Goal: Task Accomplishment & Management: Complete application form

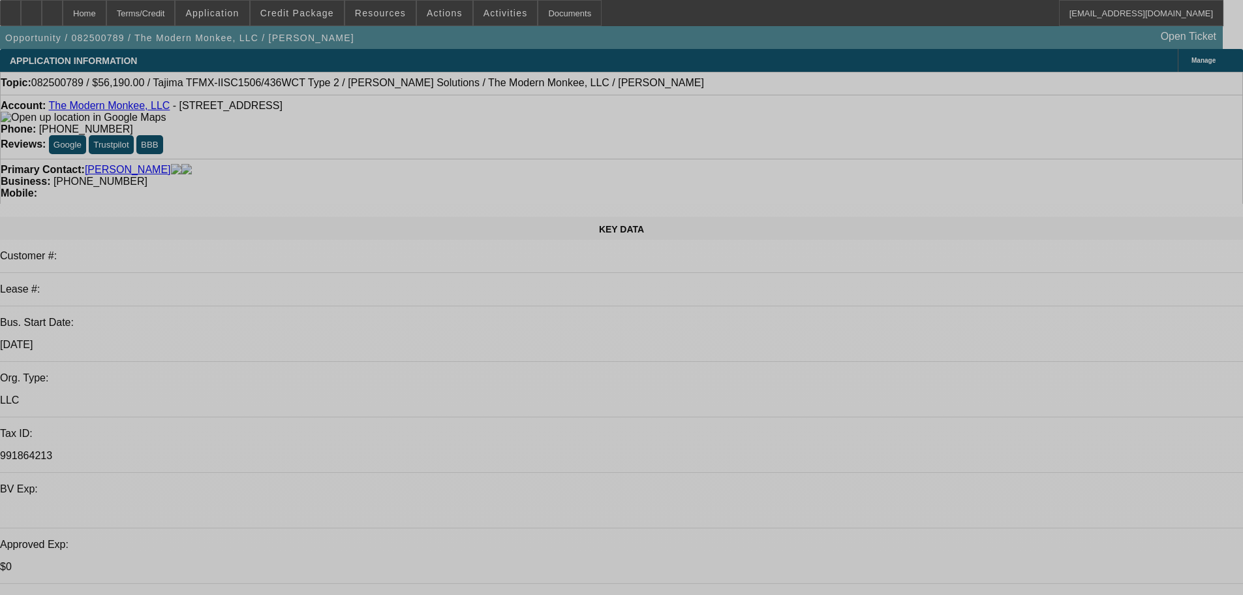
select select "0"
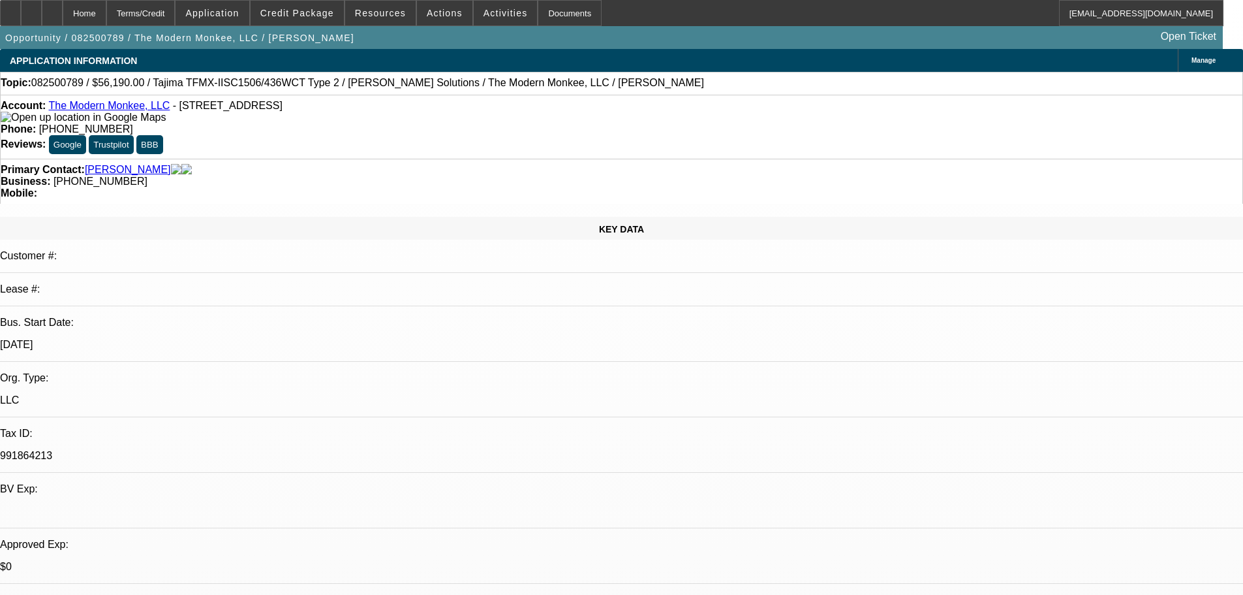
select select "2"
select select "0"
select select "6"
select select "0"
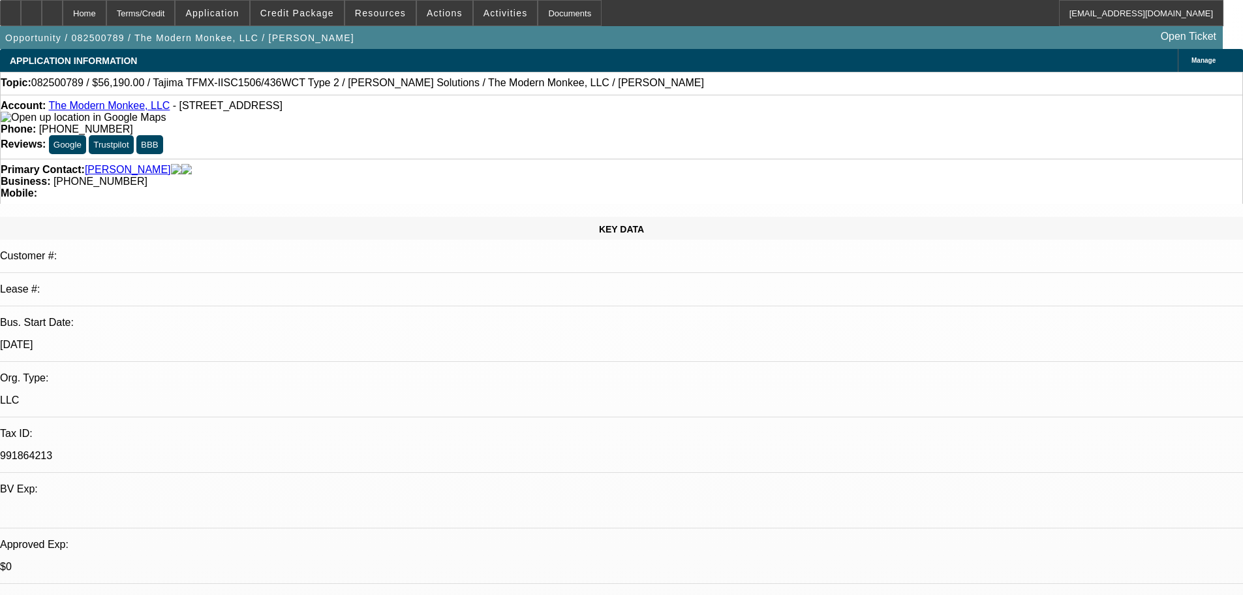
select select "2"
select select "0.1"
select select "4"
select select "0"
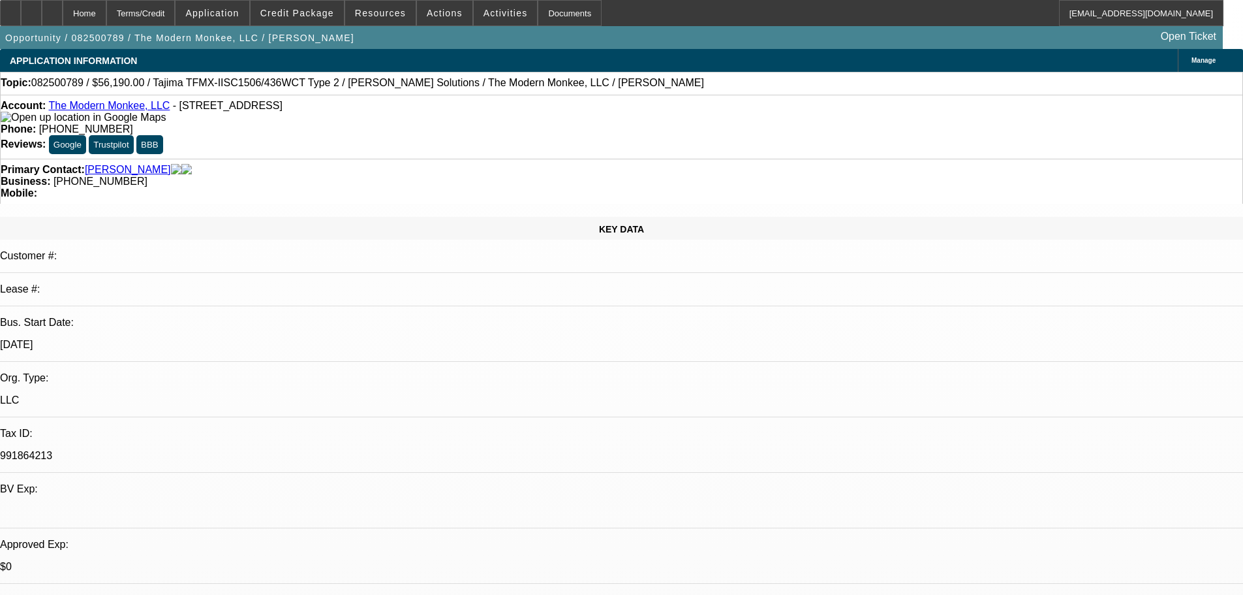
select select "2"
select select "0"
select select "6"
select select "0"
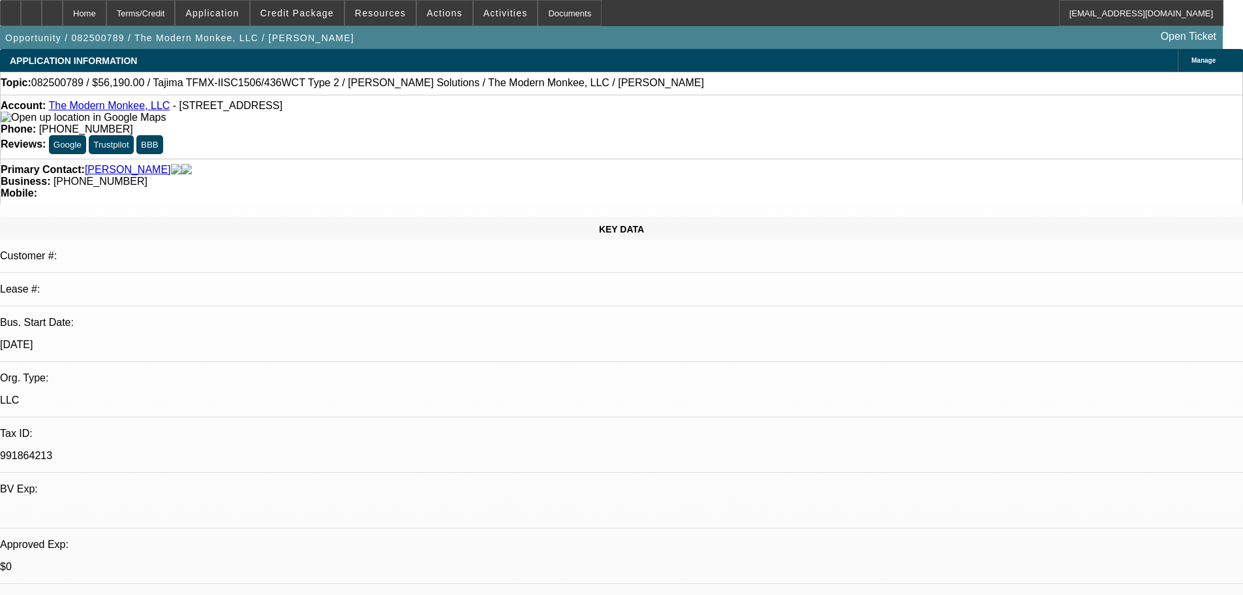
select select "2"
select select "0.1"
select select "4"
click at [316, 7] on span at bounding box center [297, 12] width 93 height 31
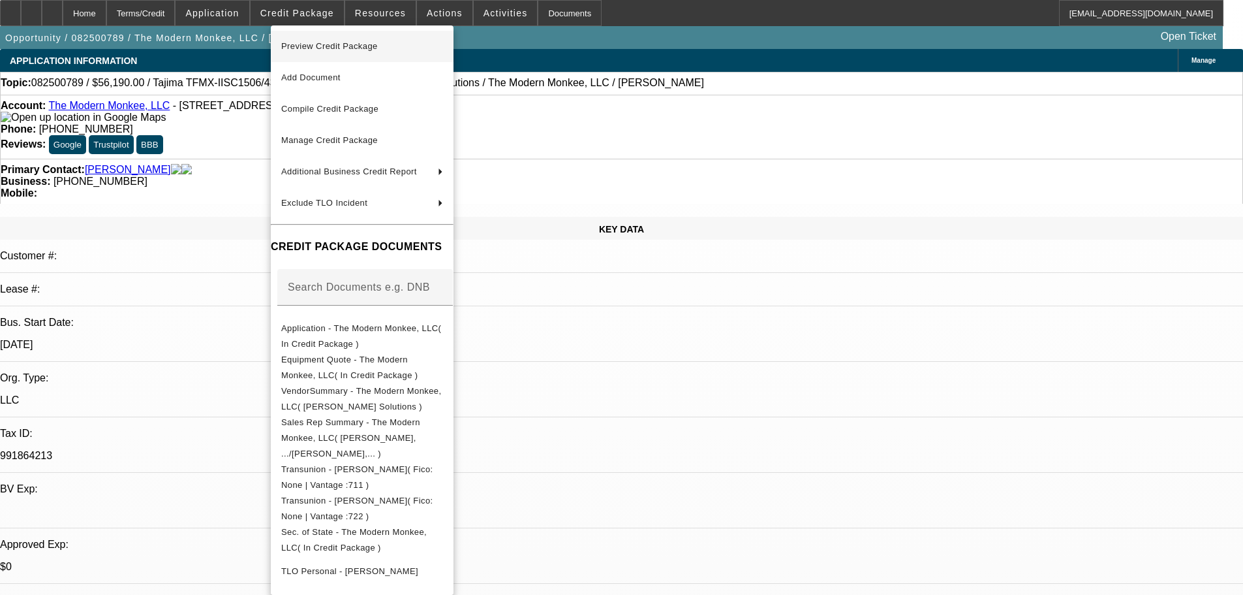
click at [315, 47] on span "Preview Credit Package" at bounding box center [329, 46] width 97 height 10
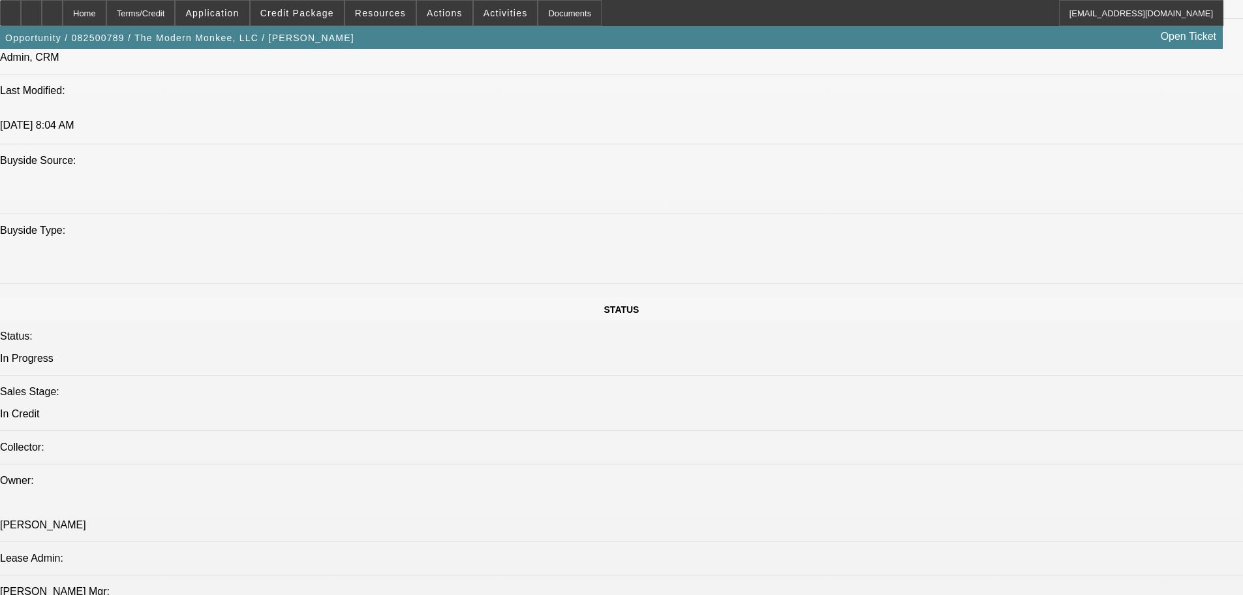
scroll to position [1175, 0]
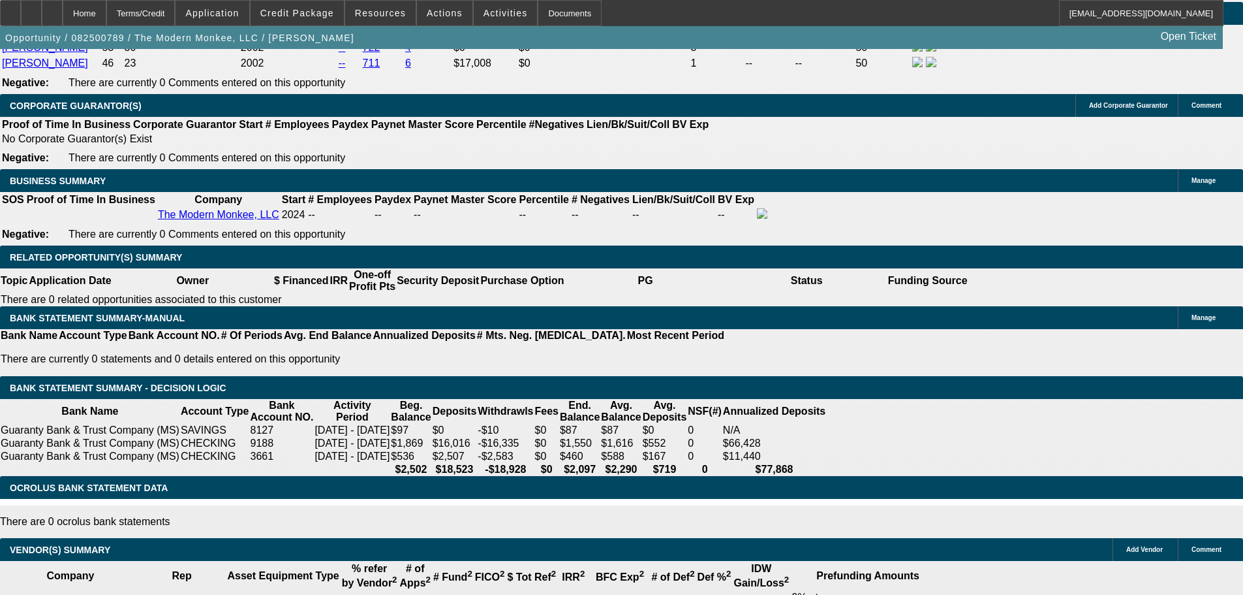
scroll to position [2242, 0]
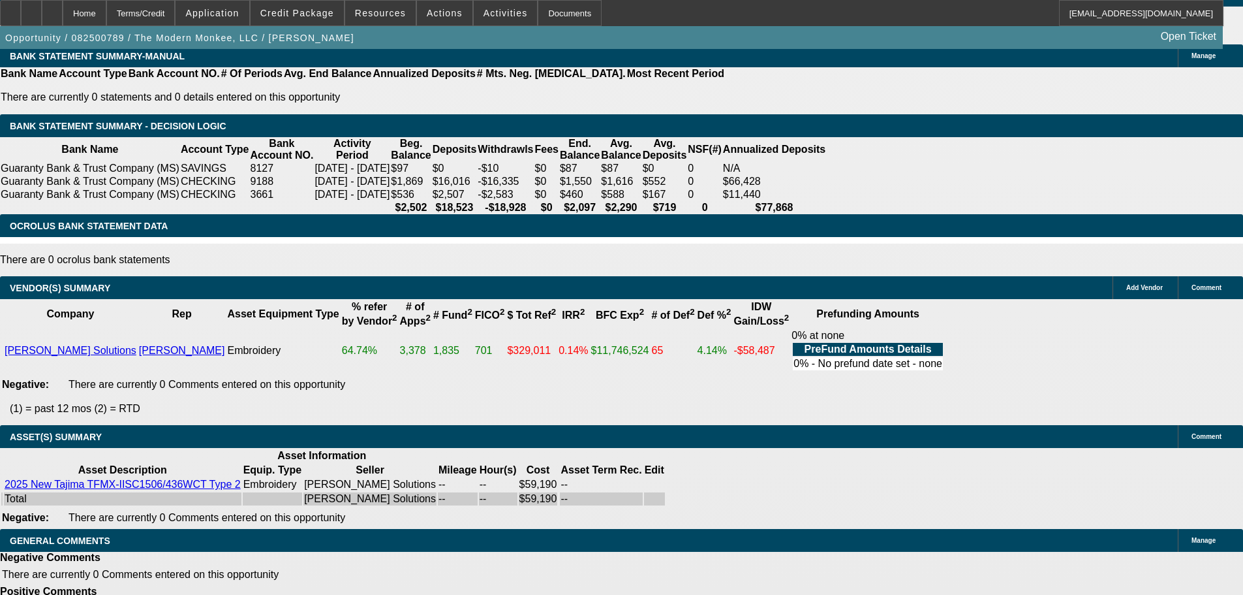
select select "5"
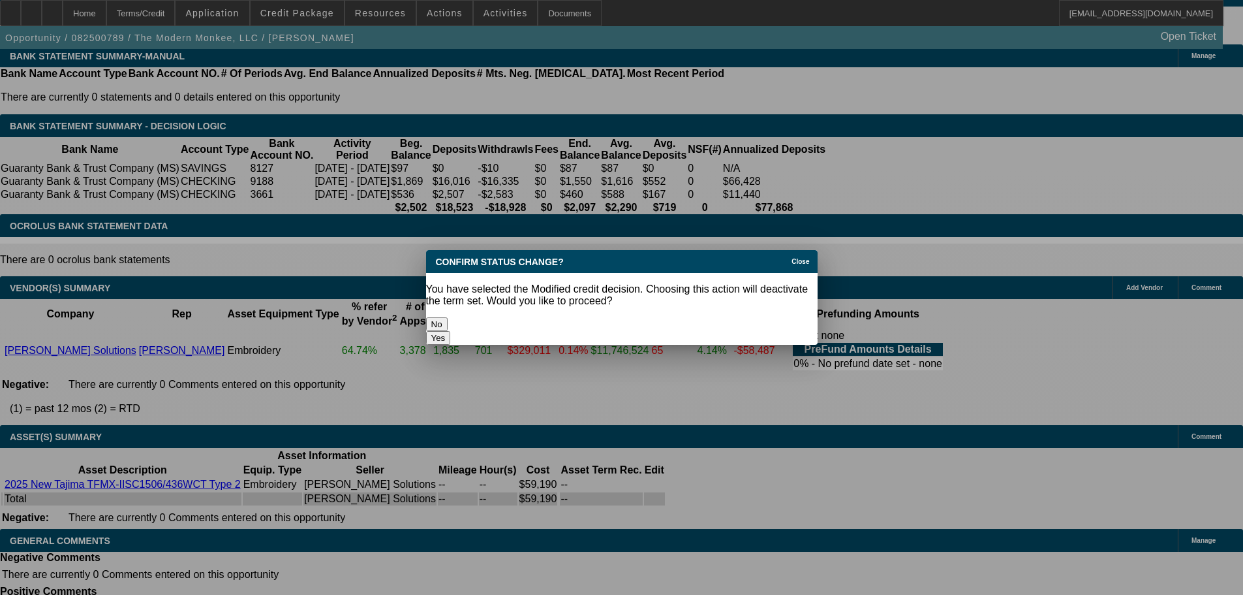
scroll to position [0, 0]
click at [451, 331] on button "Yes" at bounding box center [438, 338] width 25 height 14
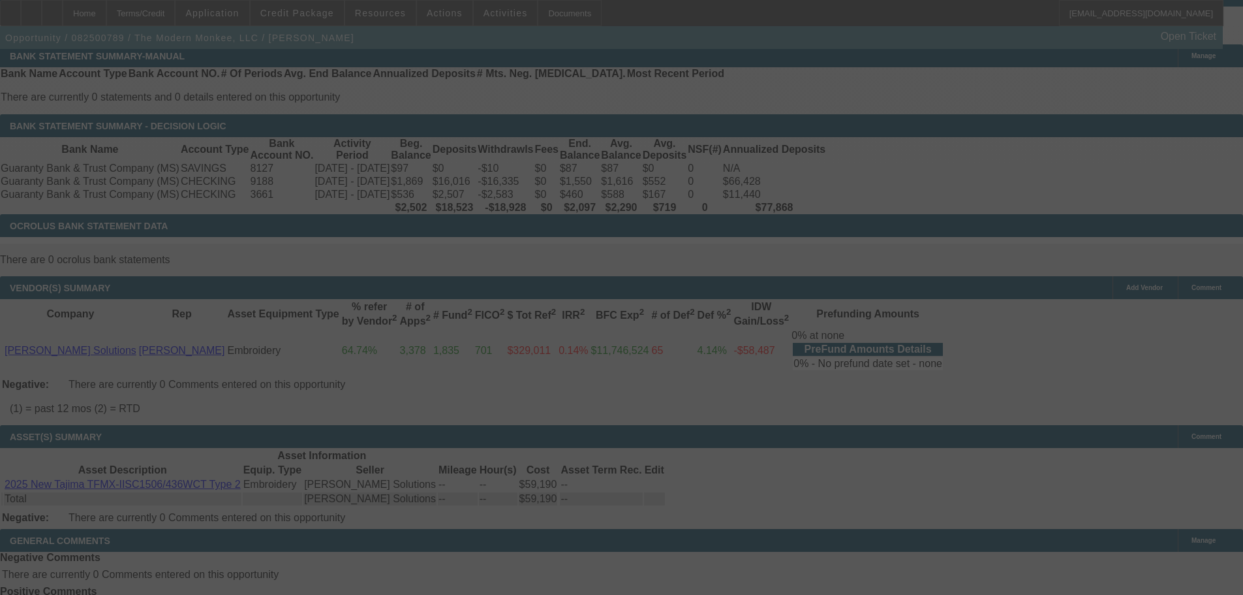
scroll to position [2213, 0]
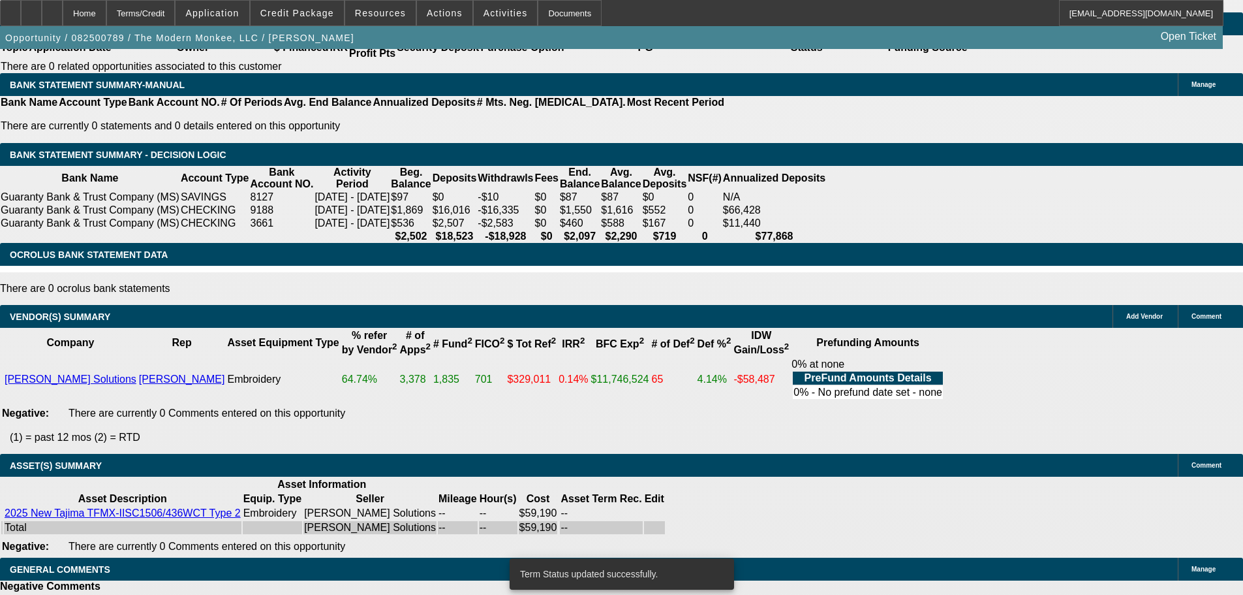
select select "0"
select select "2"
select select "0.1"
select select "4"
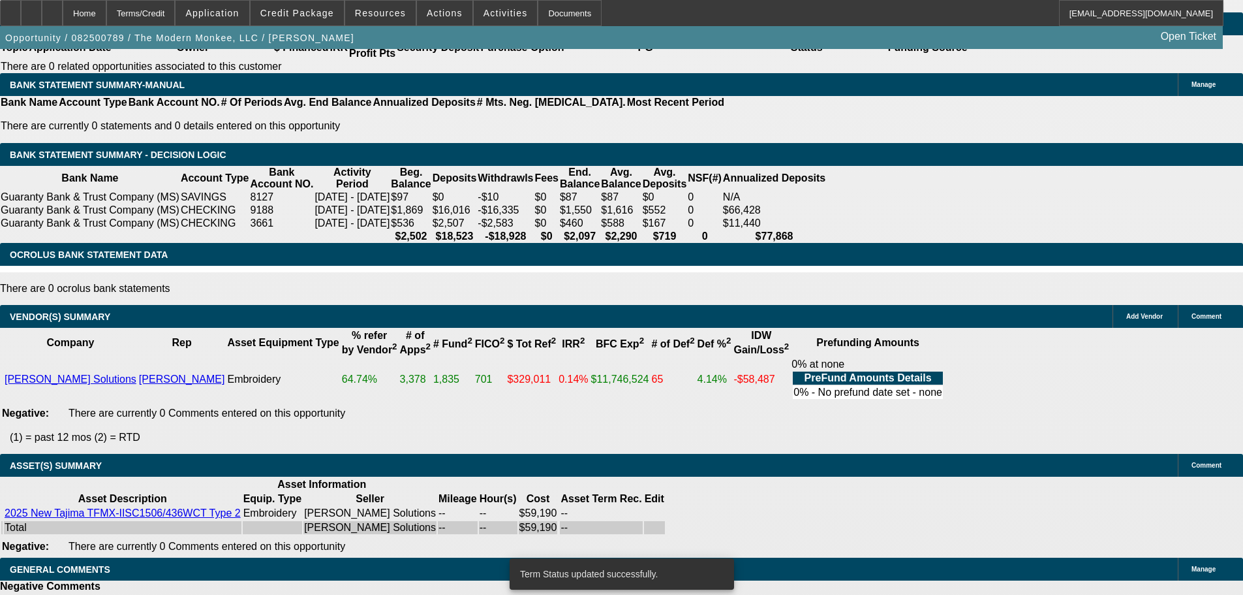
select select "0"
select select "2"
select select "0"
select select "6"
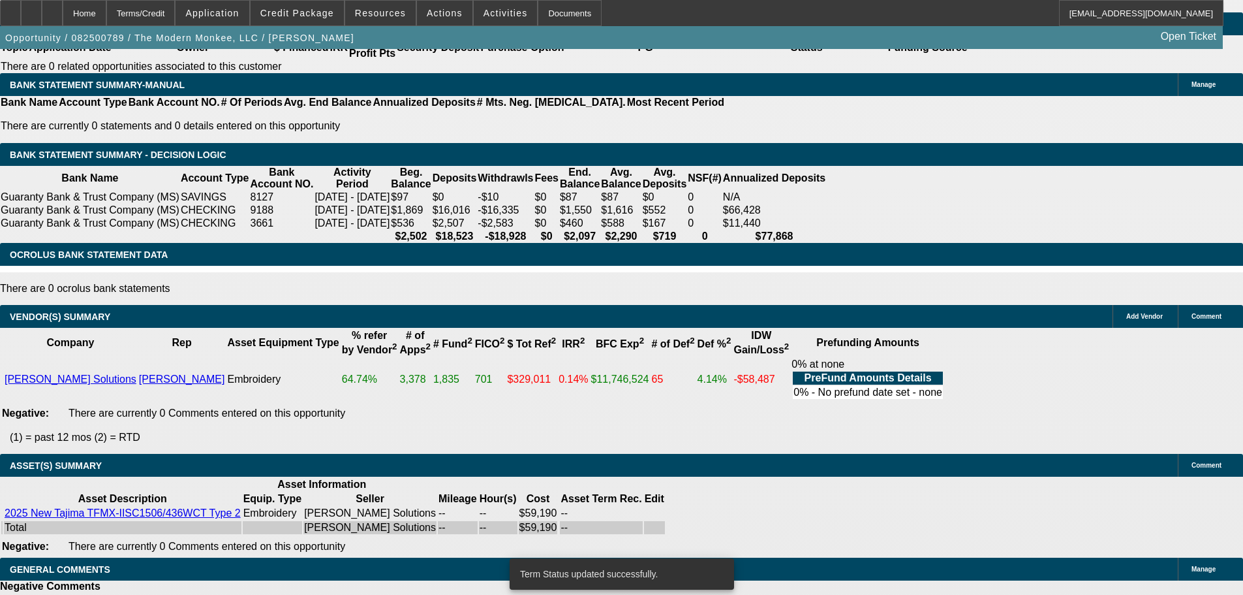
select select "0"
select select "2"
select select "0.1"
select select "4"
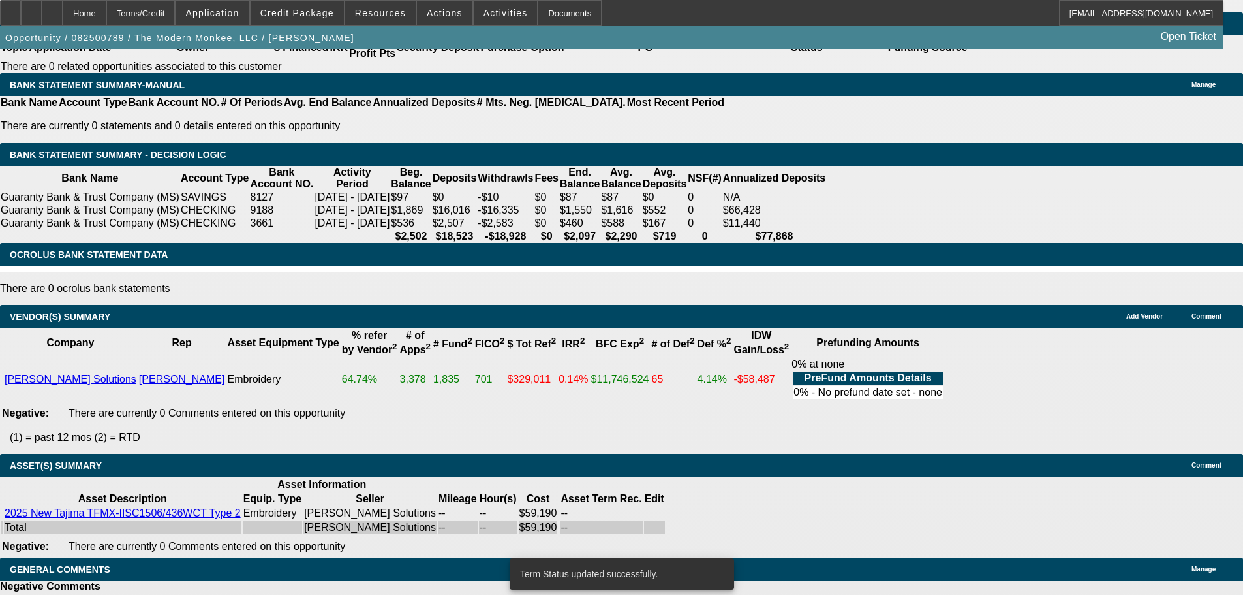
select select "0"
select select "2"
select select "0"
select select "6"
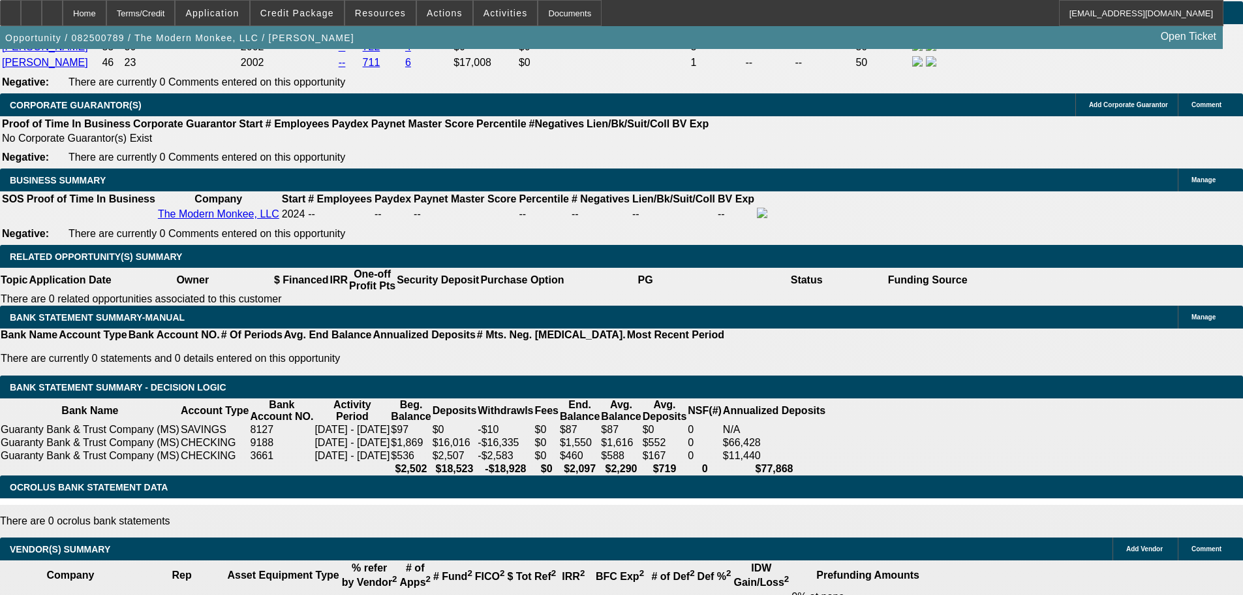
scroll to position [2242, 0]
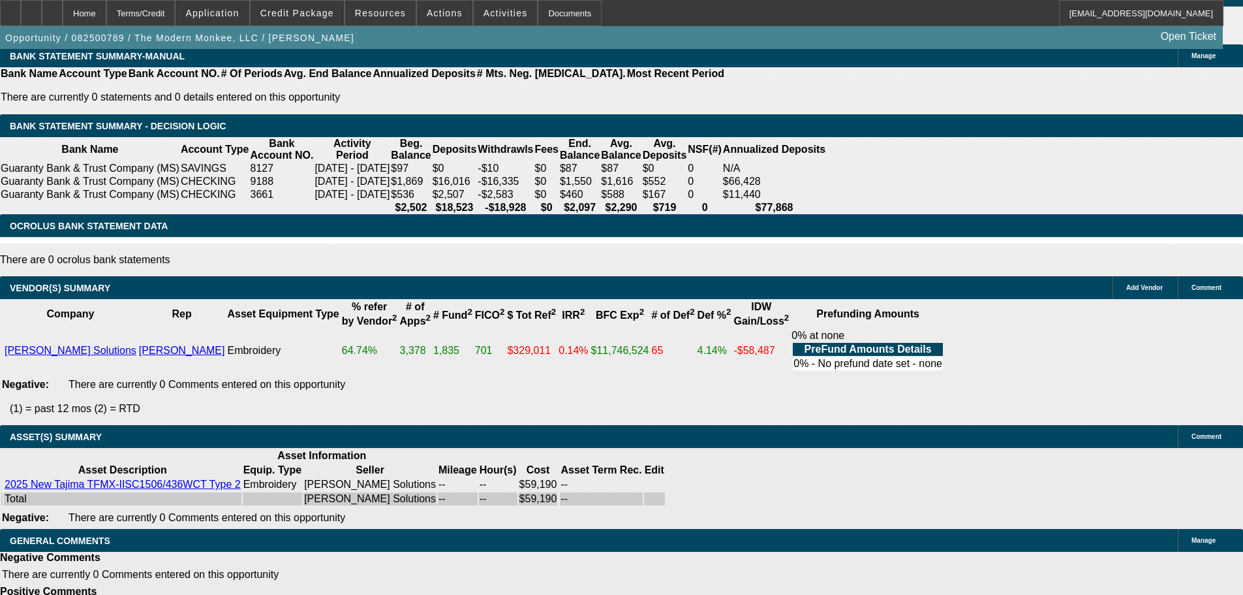
select select "5"
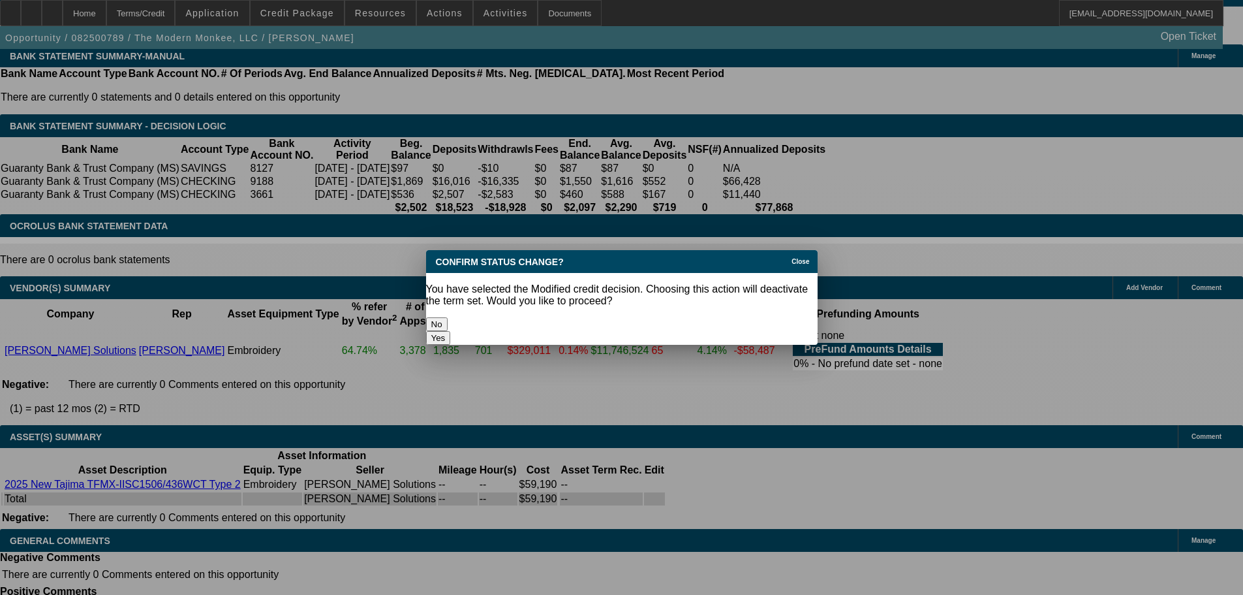
scroll to position [0, 0]
click at [451, 331] on button "Yes" at bounding box center [438, 338] width 25 height 14
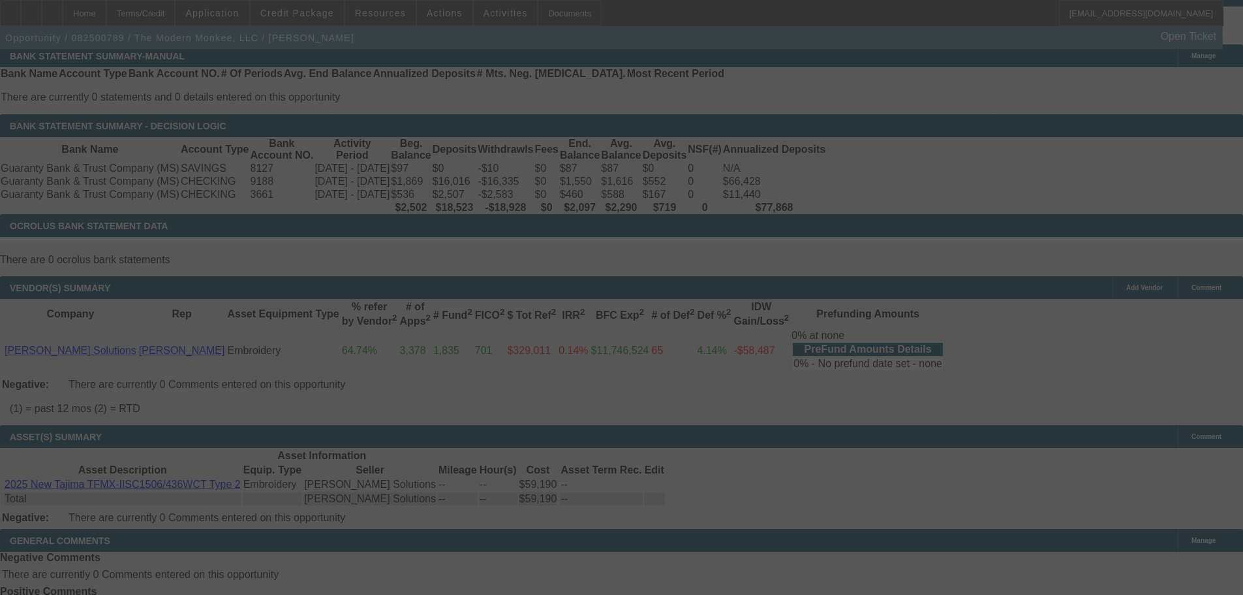
scroll to position [2213, 0]
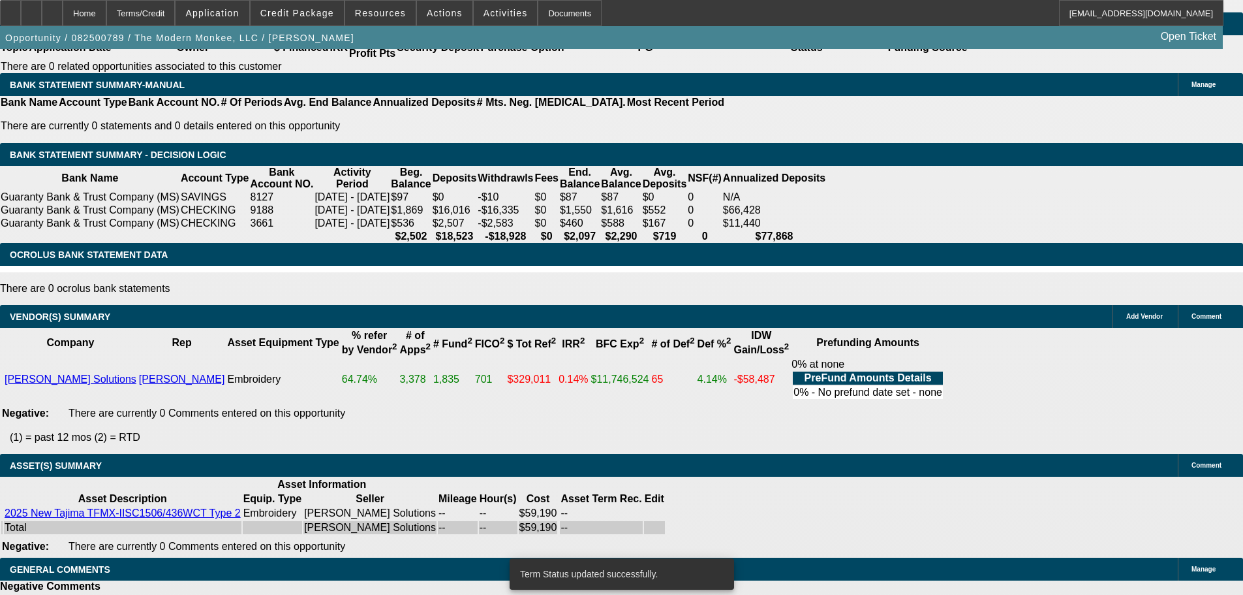
select select "0"
select select "2"
select select "0"
select select "6"
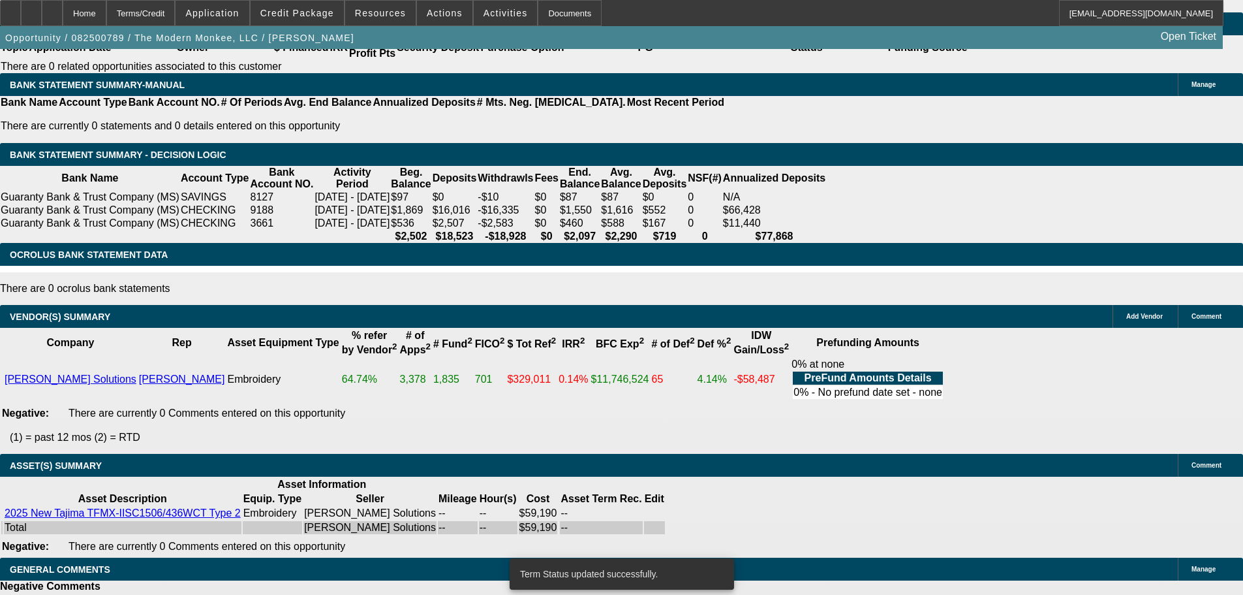
select select "0"
select select "2"
select select "0.1"
select select "4"
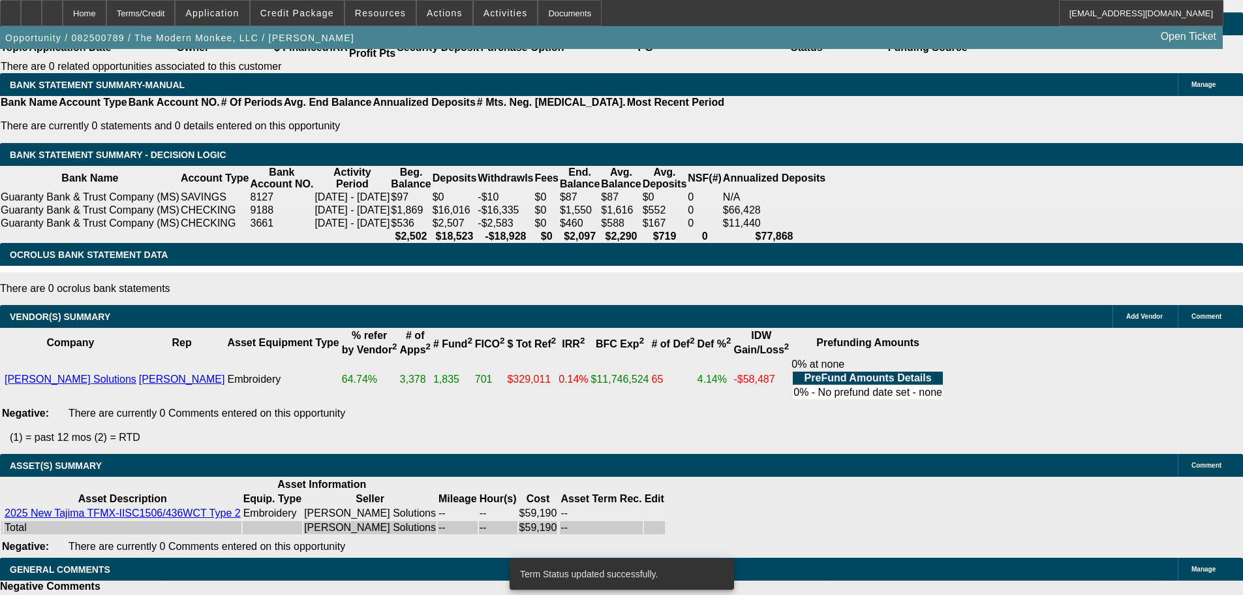
select select "0"
select select "2"
select select "0"
select select "6"
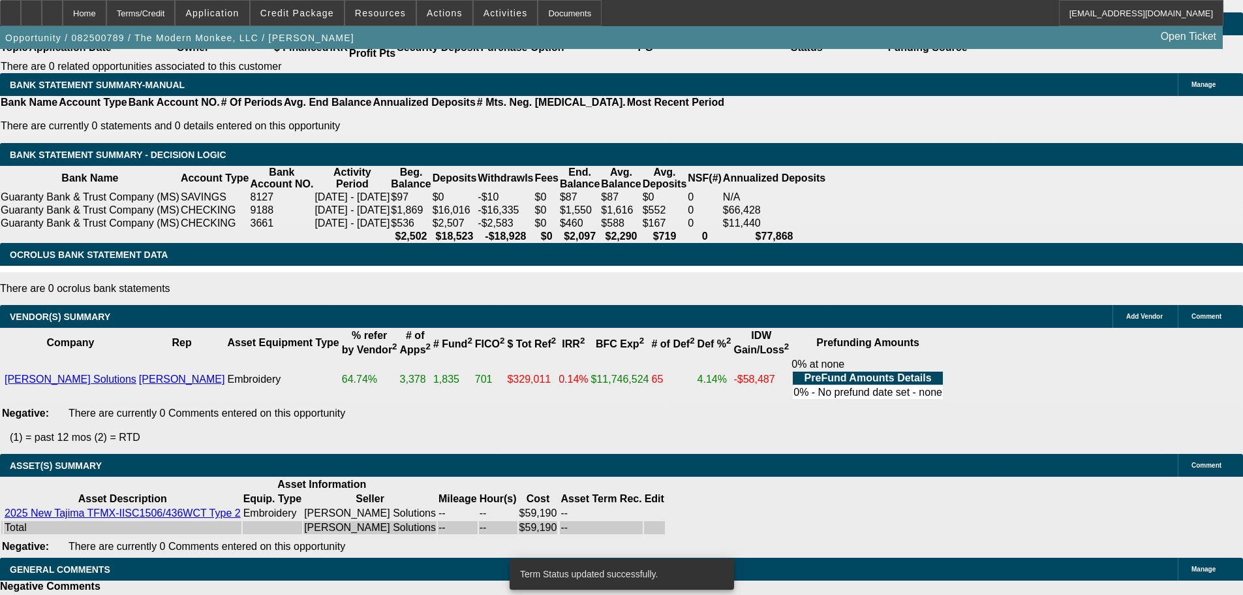
select select "0"
select select "2"
select select "0.1"
select select "4"
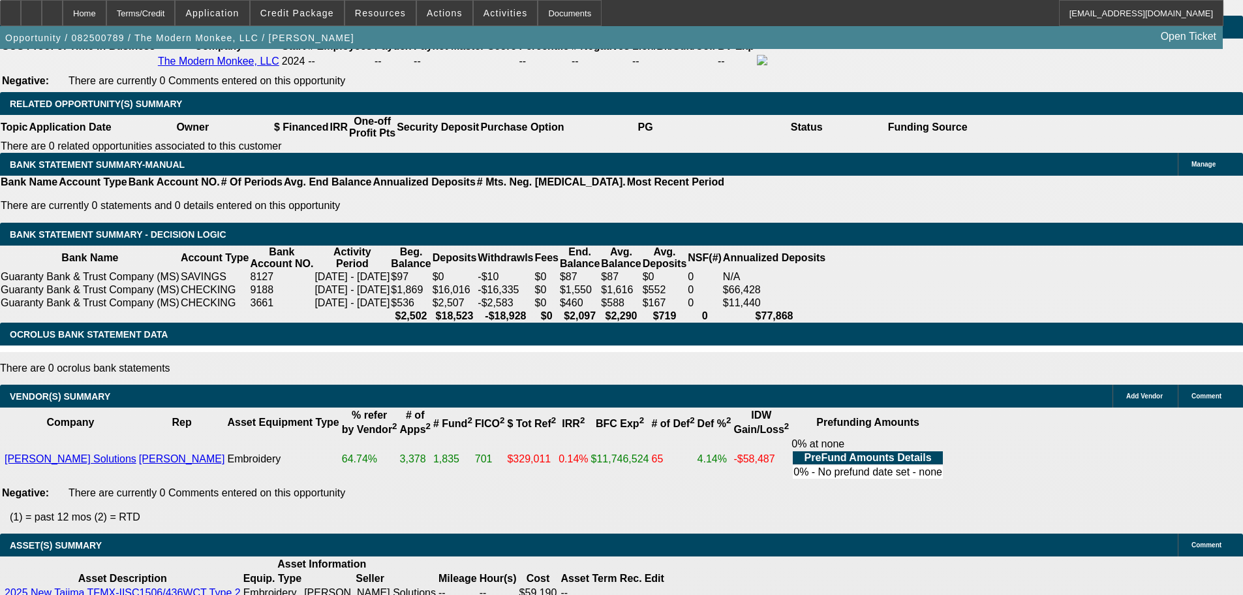
scroll to position [2176, 0]
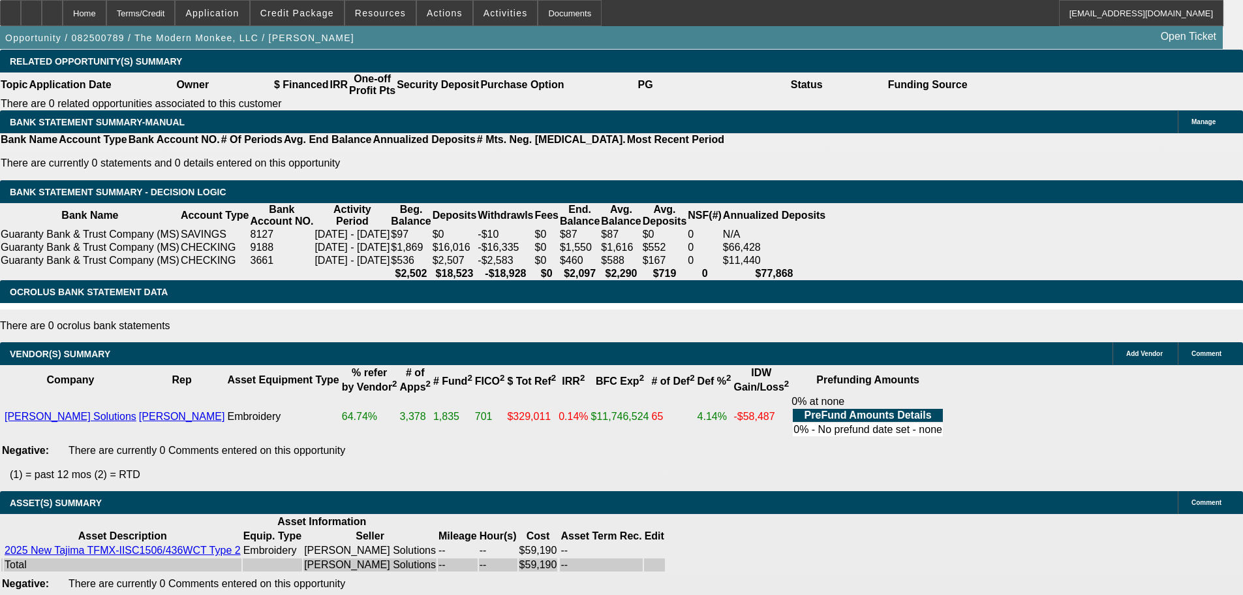
select select "5"
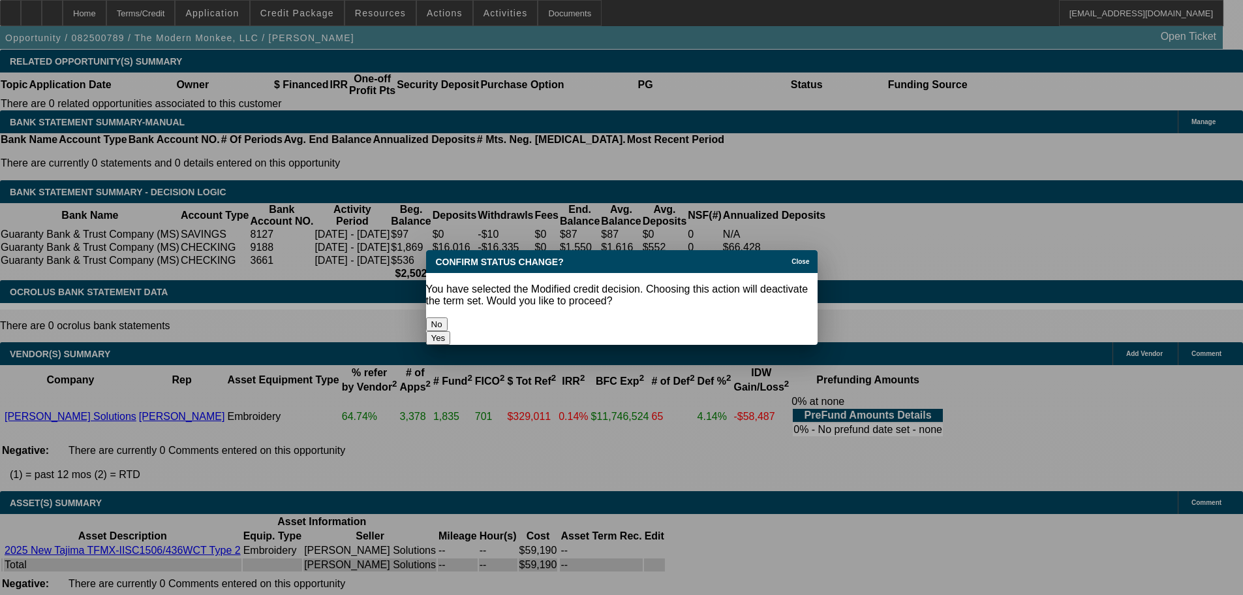
scroll to position [0, 0]
click at [451, 331] on button "Yes" at bounding box center [438, 338] width 25 height 14
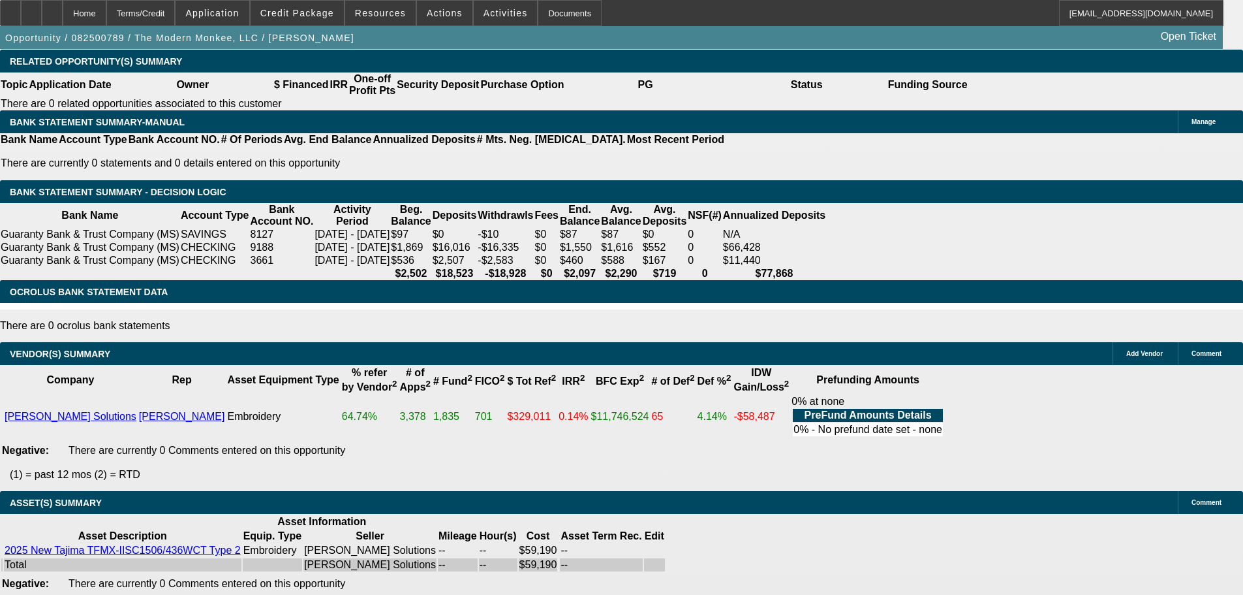
scroll to position [2176, 0]
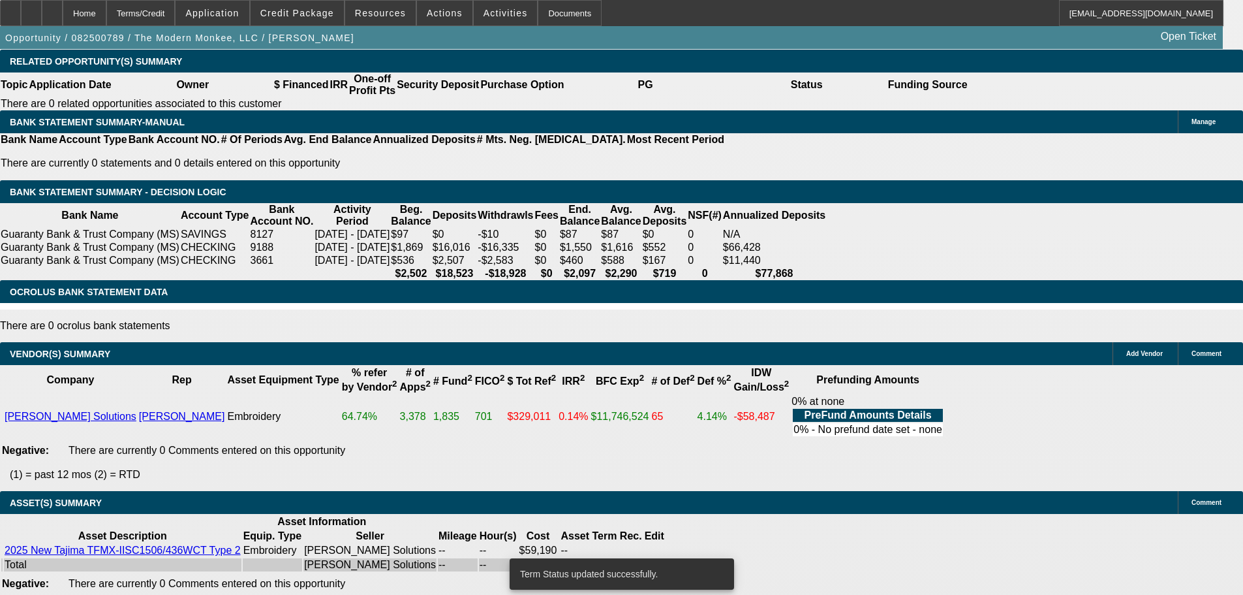
select select "0"
select select "2"
select select "0.1"
select select "4"
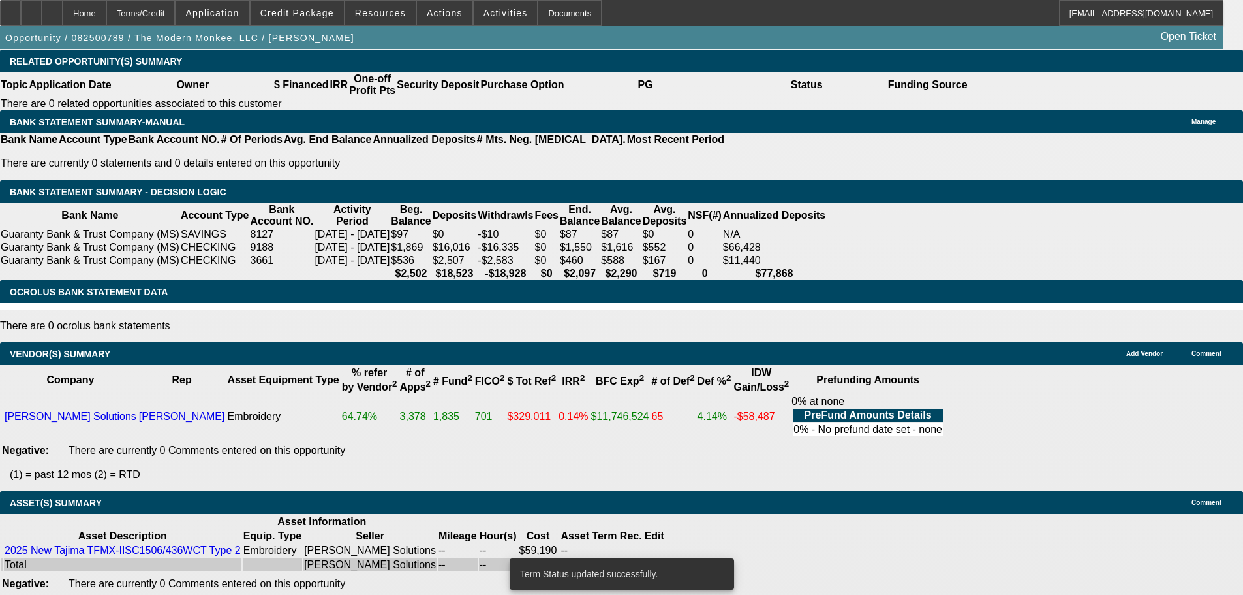
select select "0"
select select "2"
select select "0"
select select "6"
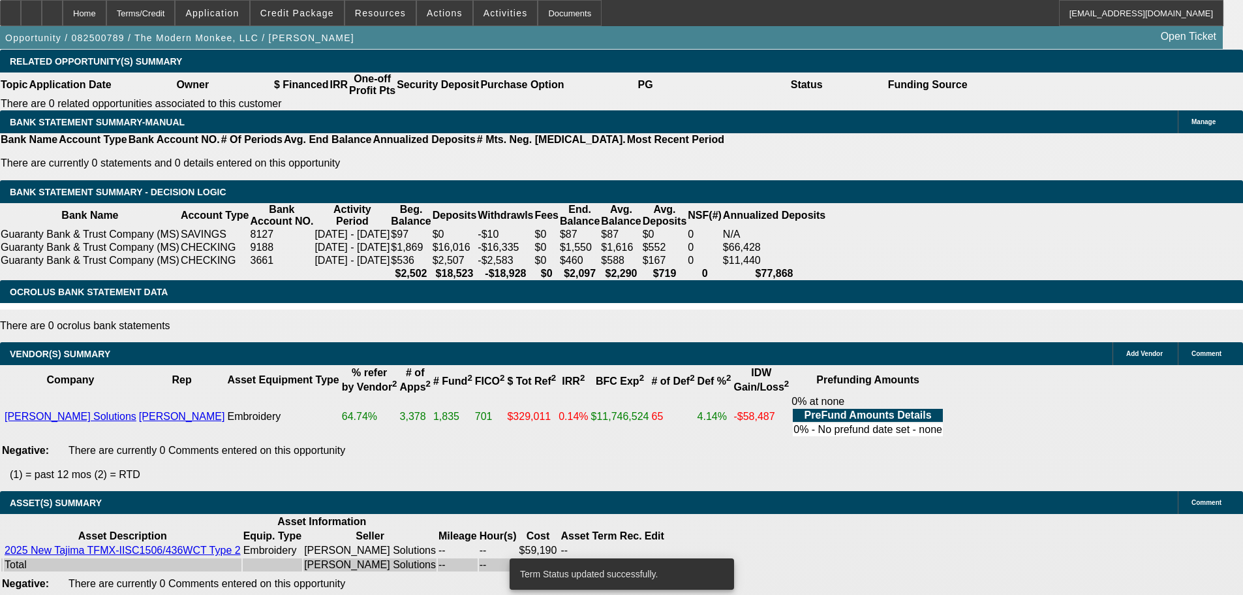
select select "0"
select select "2"
select select "0.1"
select select "4"
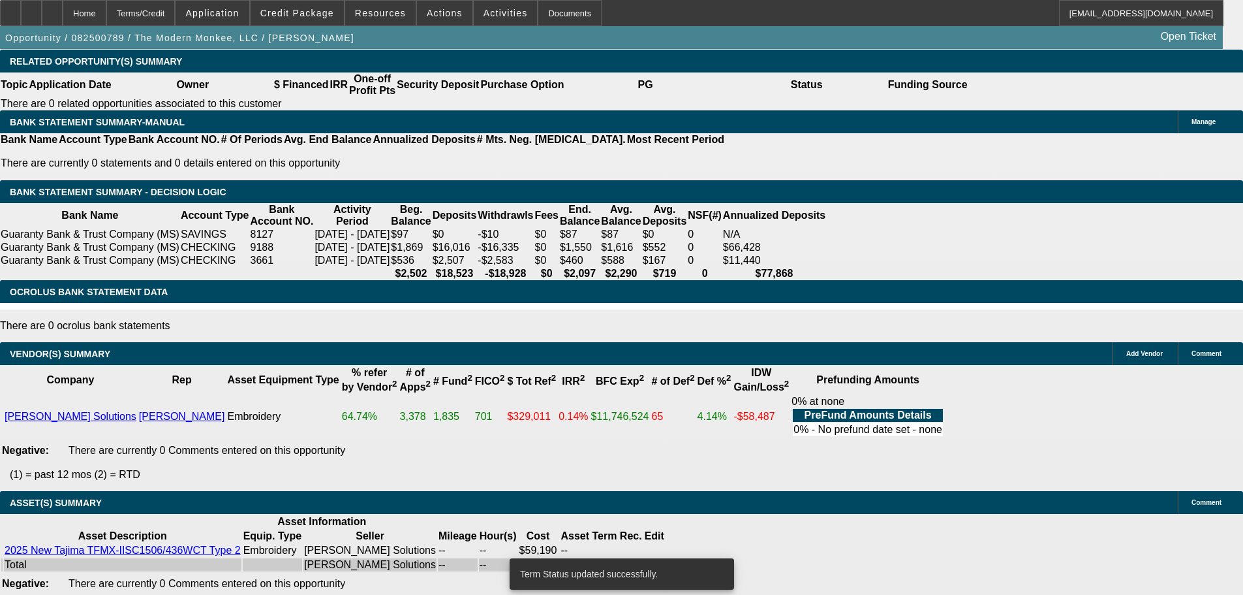
select select "0"
select select "2"
select select "0"
select select "6"
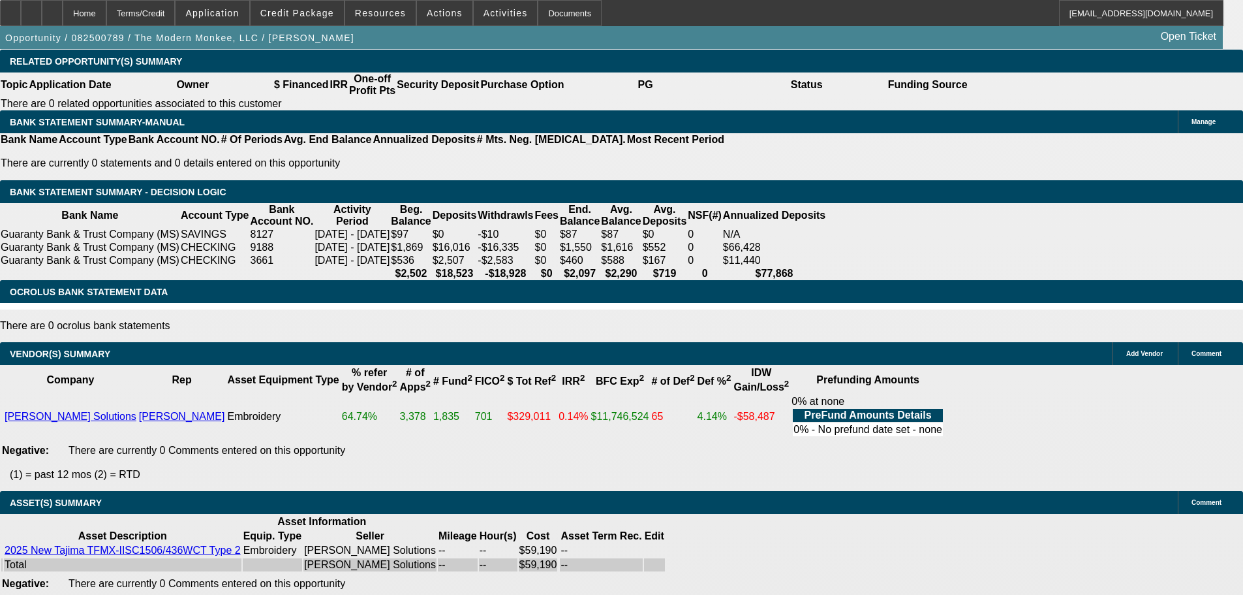
select select "5"
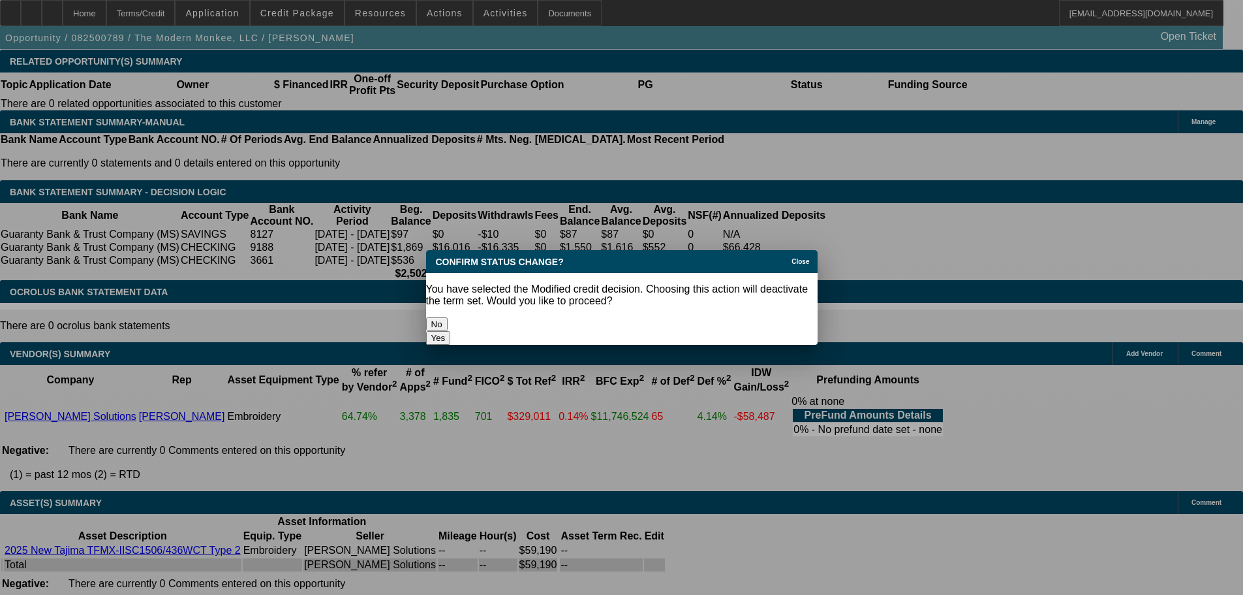
scroll to position [0, 0]
click at [451, 331] on button "Yes" at bounding box center [438, 338] width 25 height 14
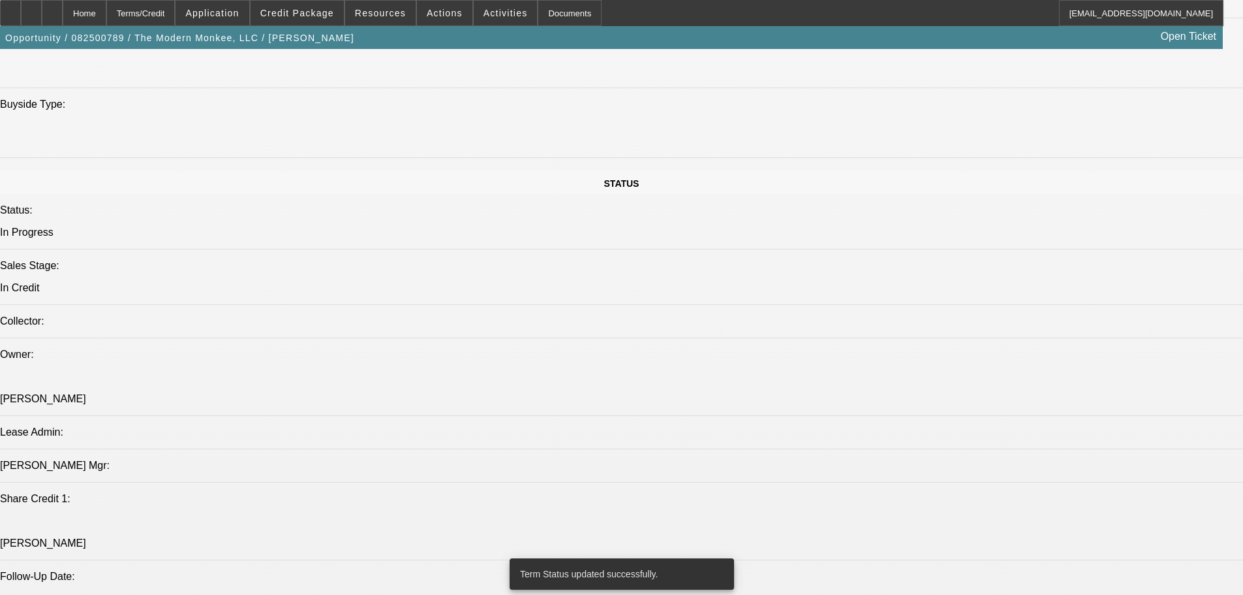
scroll to position [936, 0]
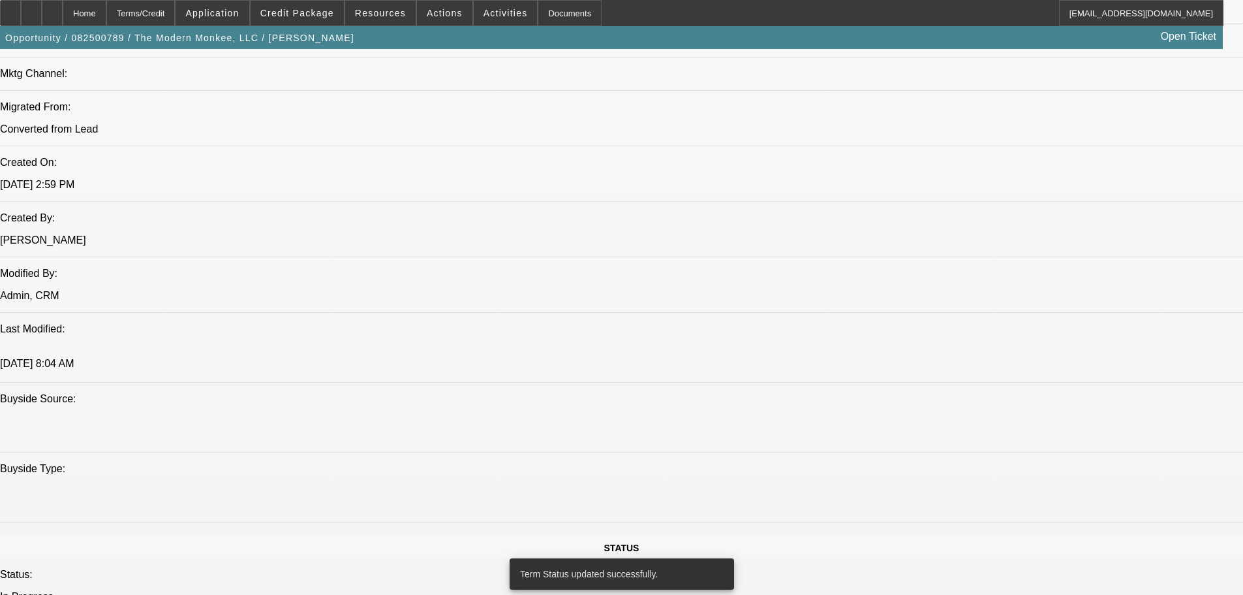
select select "0"
select select "2"
select select "0"
select select "6"
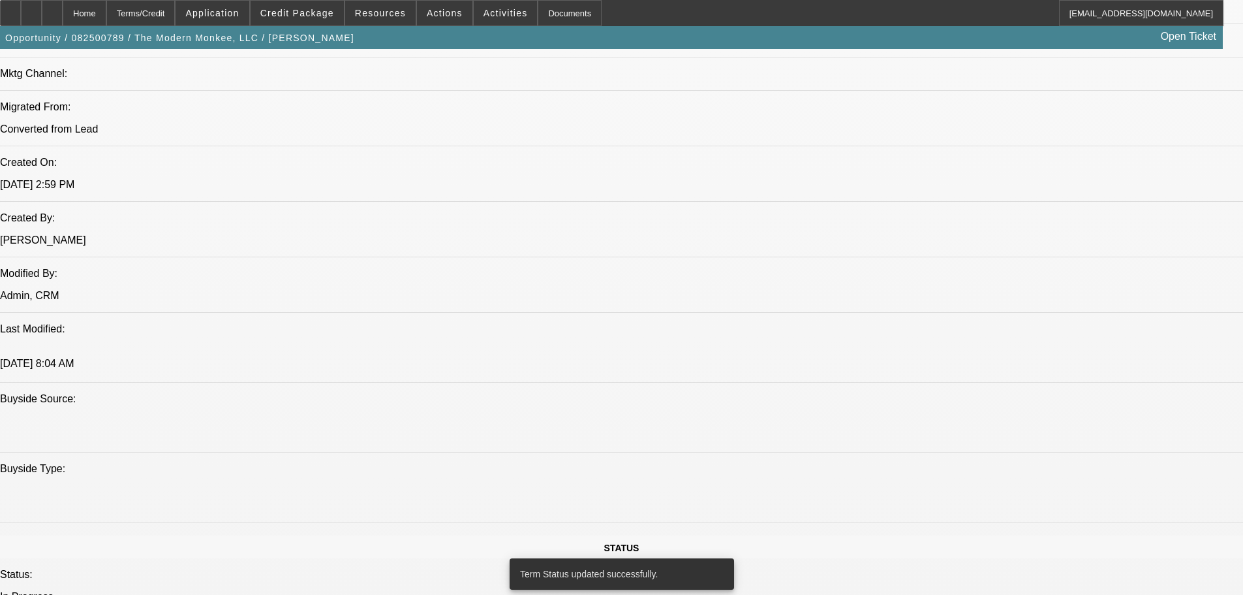
select select "0"
select select "2"
select select "0.1"
select select "4"
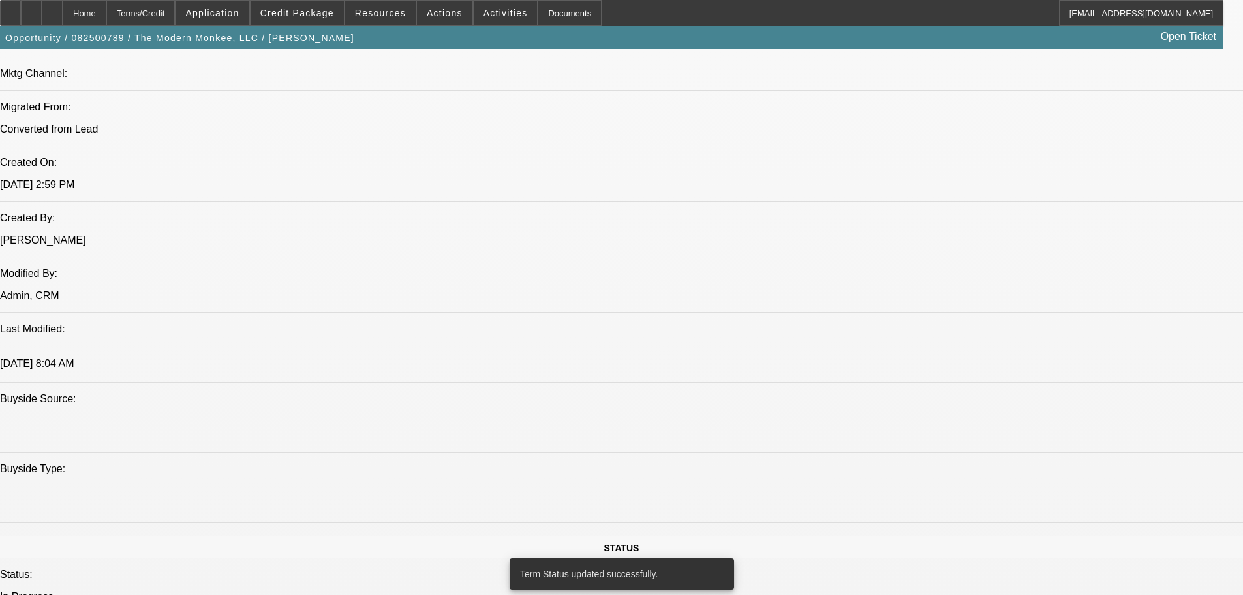
select select "0"
select select "2"
select select "0"
select select "6"
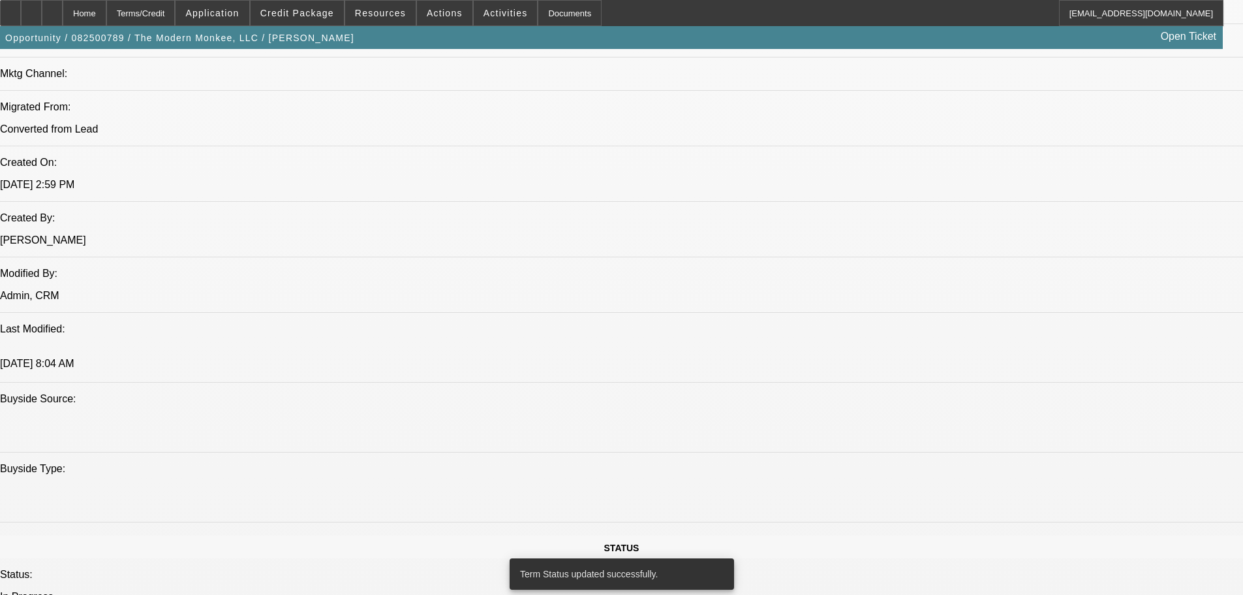
select select "0"
select select "2"
select select "0.1"
select select "4"
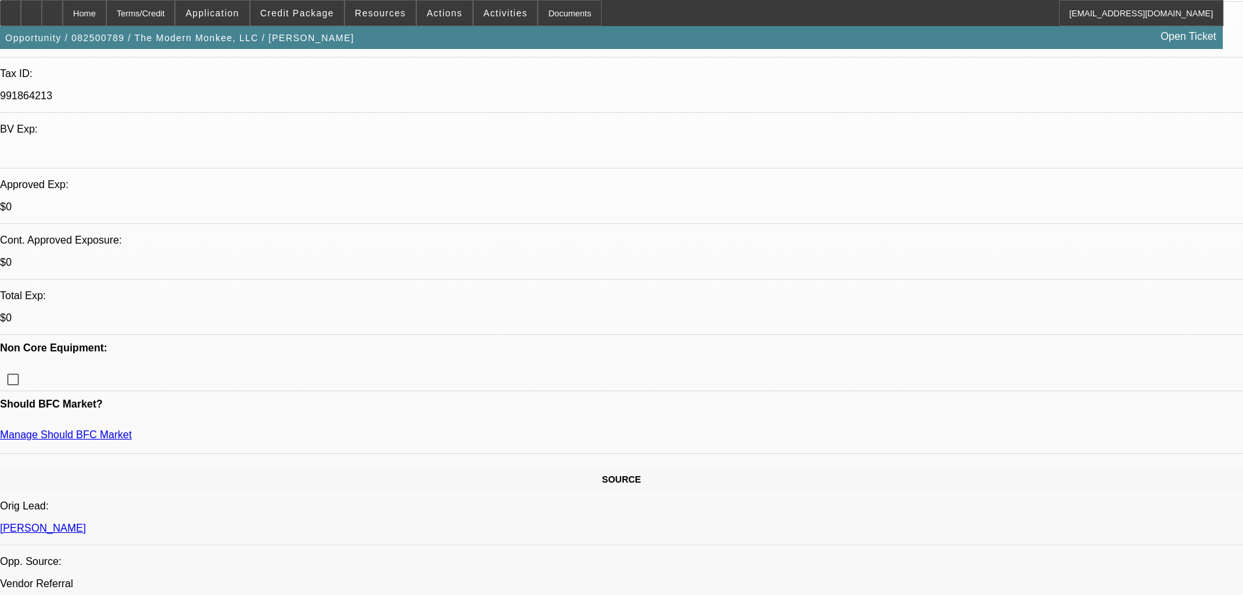
scroll to position [348, 0]
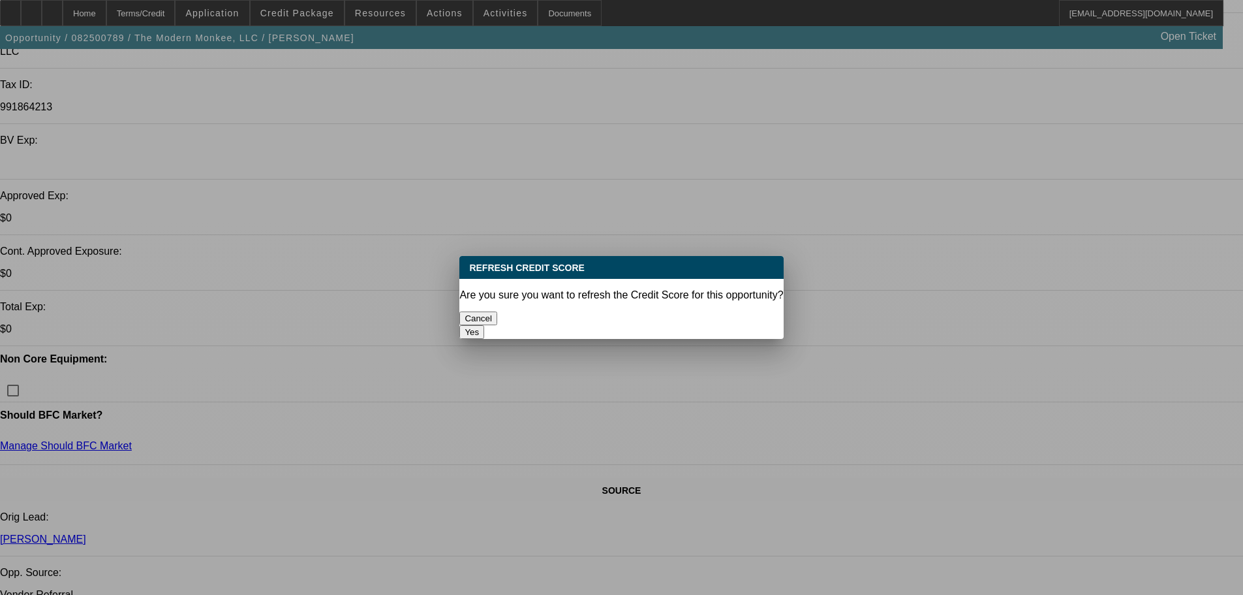
click at [484, 325] on button "Yes" at bounding box center [471, 332] width 25 height 14
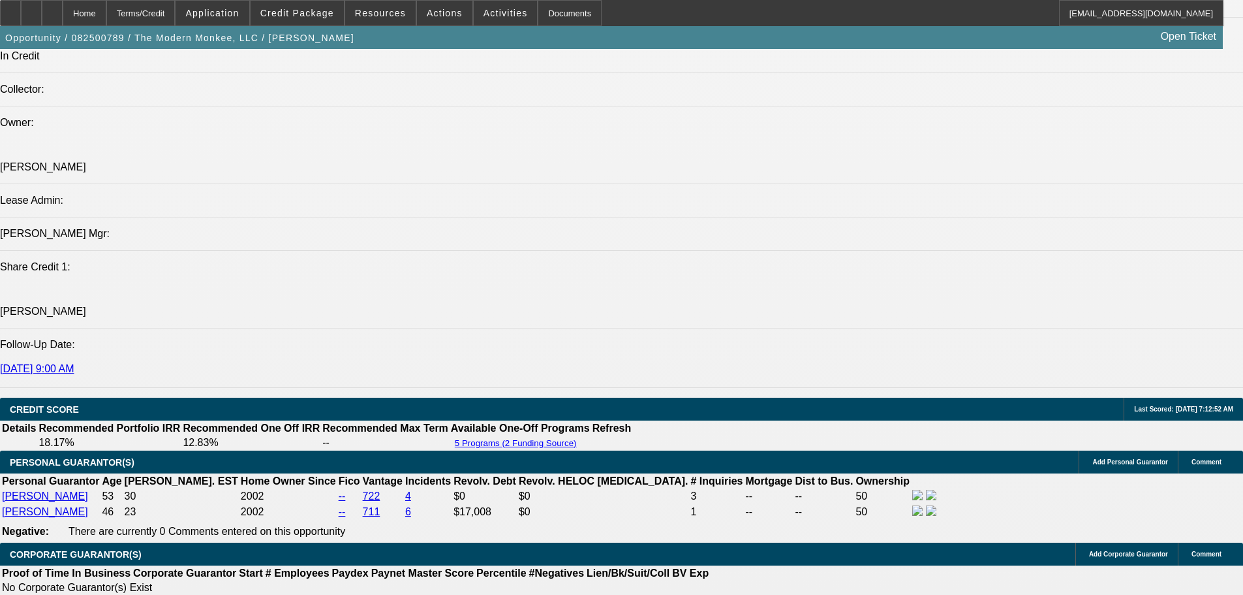
scroll to position [1762, 0]
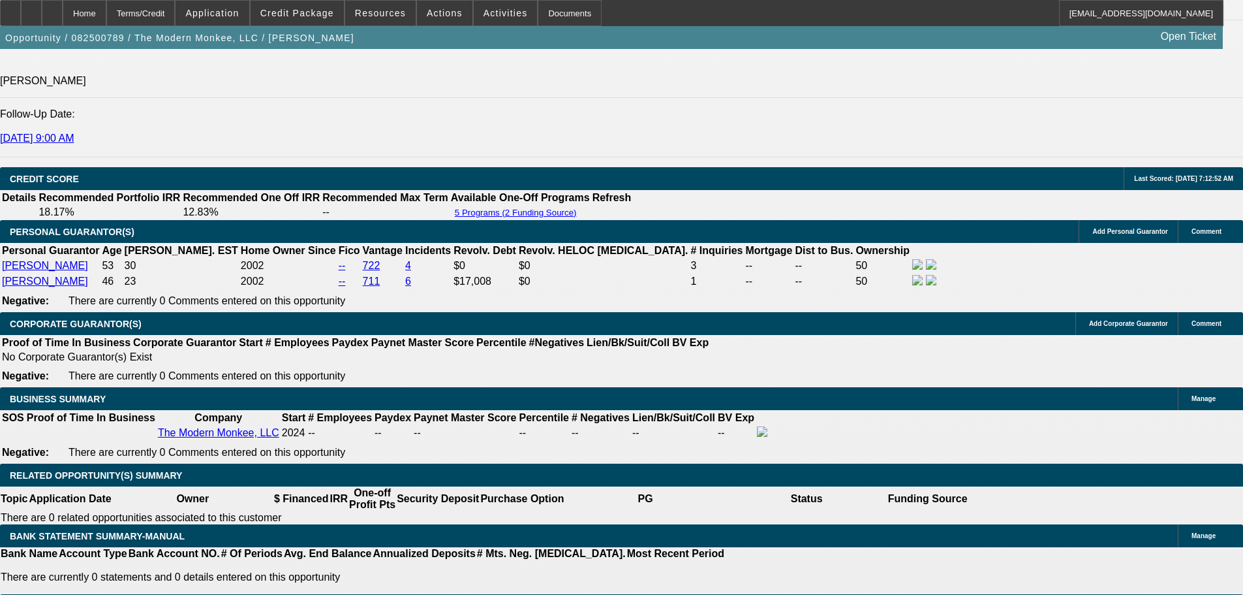
select select "0.15"
type input "$8,878.50"
type input "UNKNOWN"
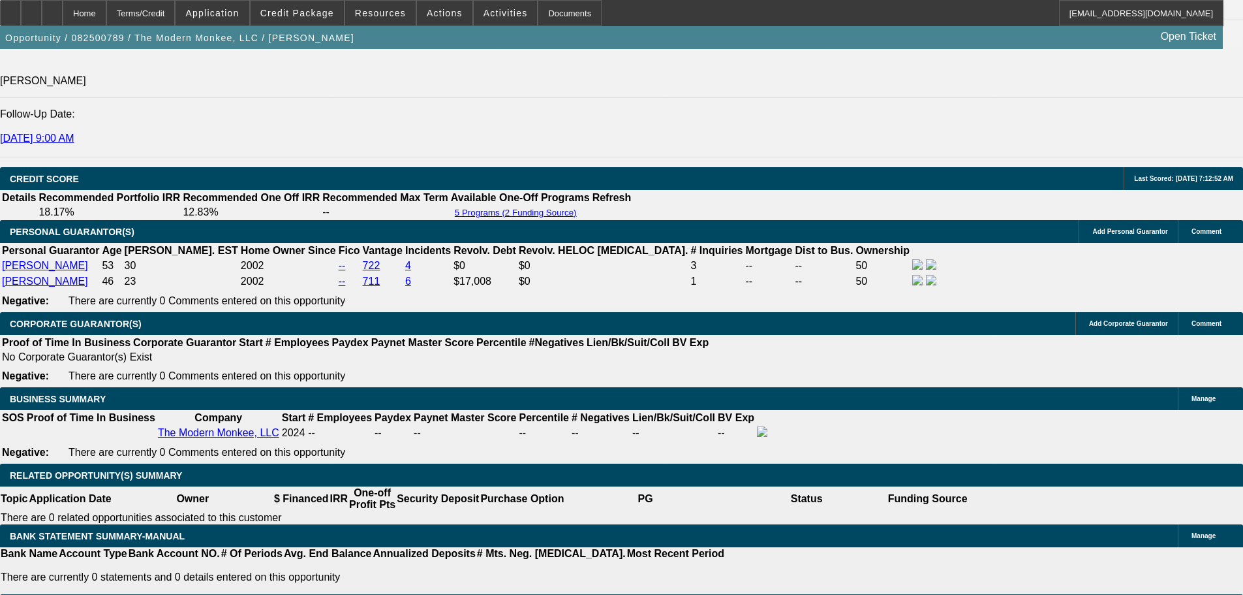
type input "$1,999.58"
type input "$999.79"
select select "0.15"
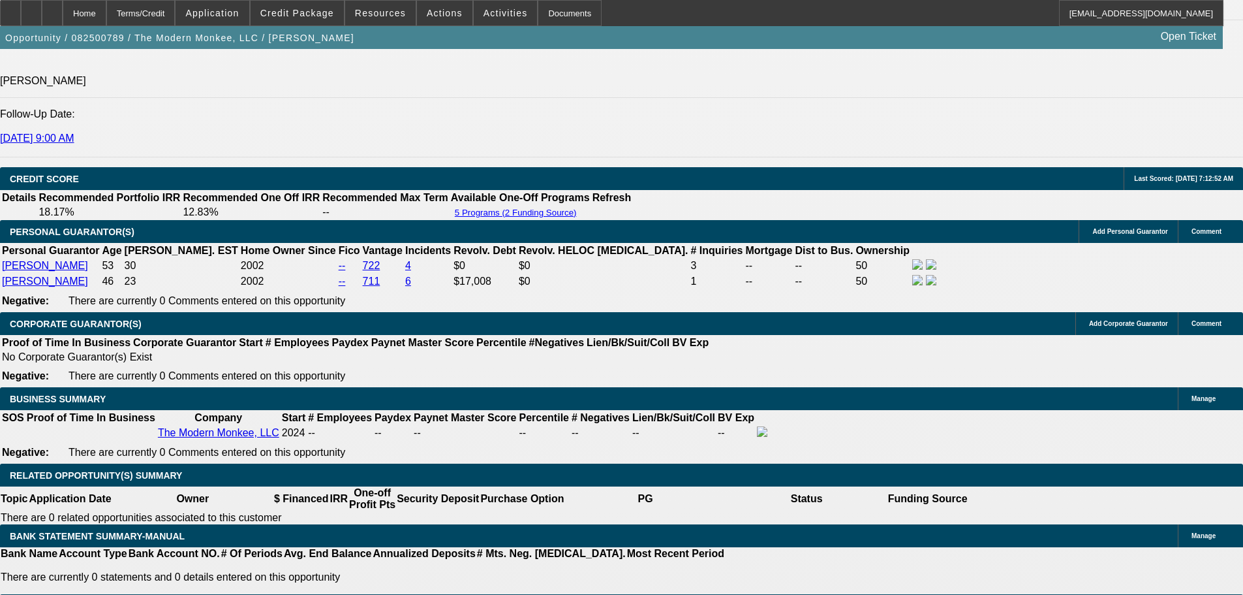
type input "$8,878.50"
type input "UNKNOWN"
type input "$2,087.22"
type input "$1,043.61"
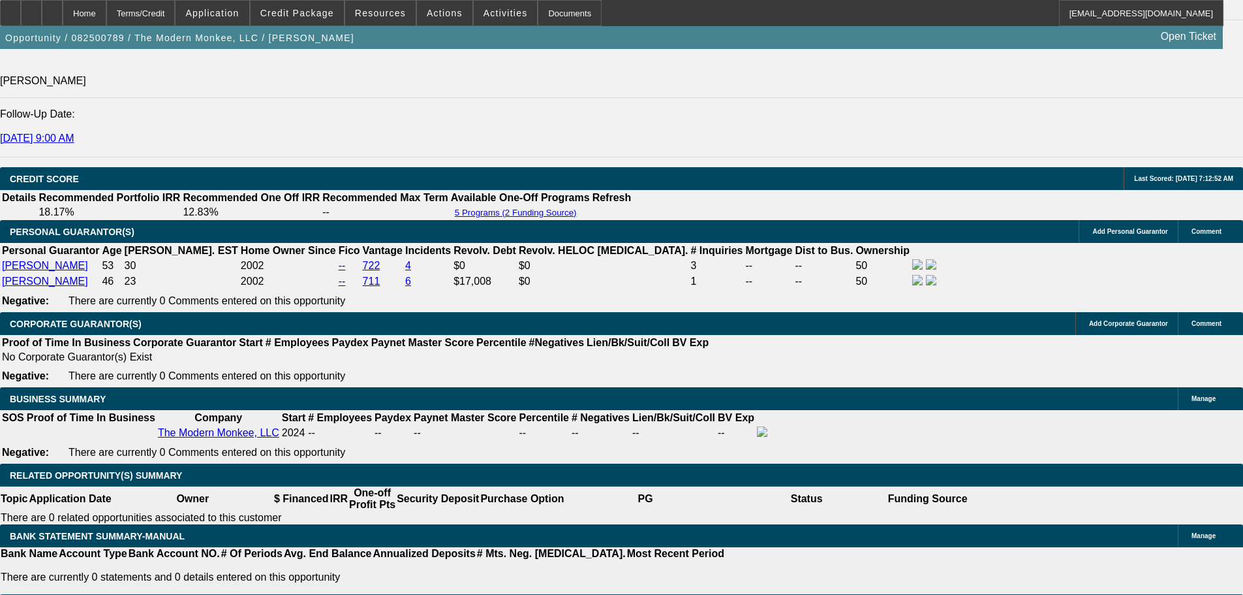
select select "0.15"
type input "$8,878.50"
type input "UNKNOWN"
type input "$1,116.18"
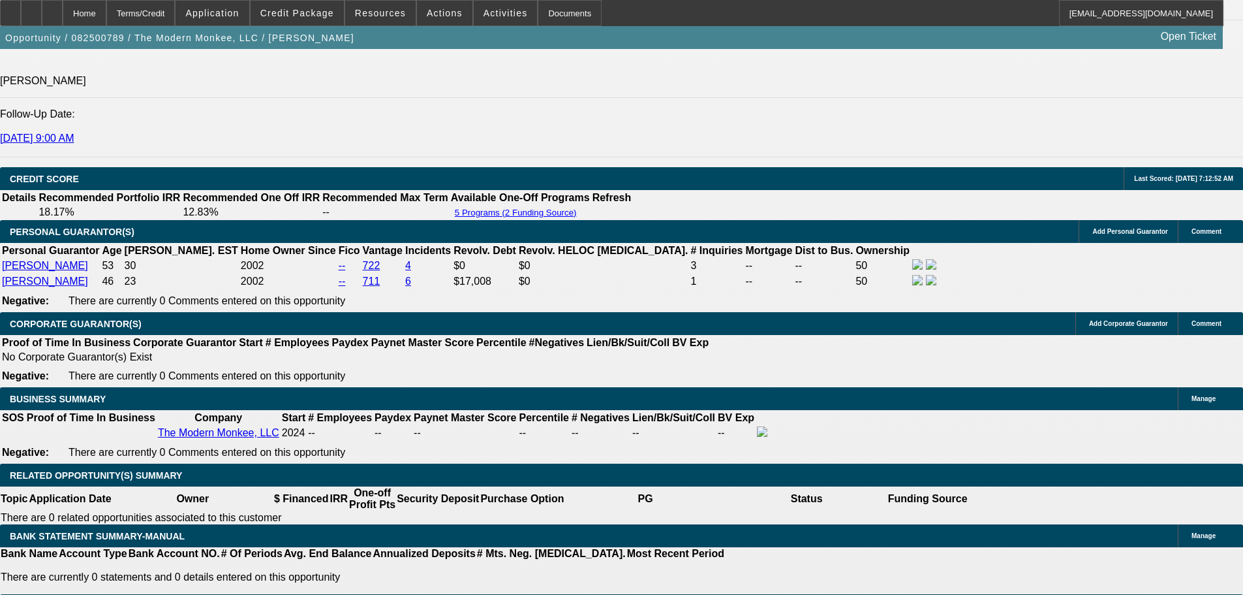
type input "$2,232.36"
select select "0.15"
type input "$8,878.50"
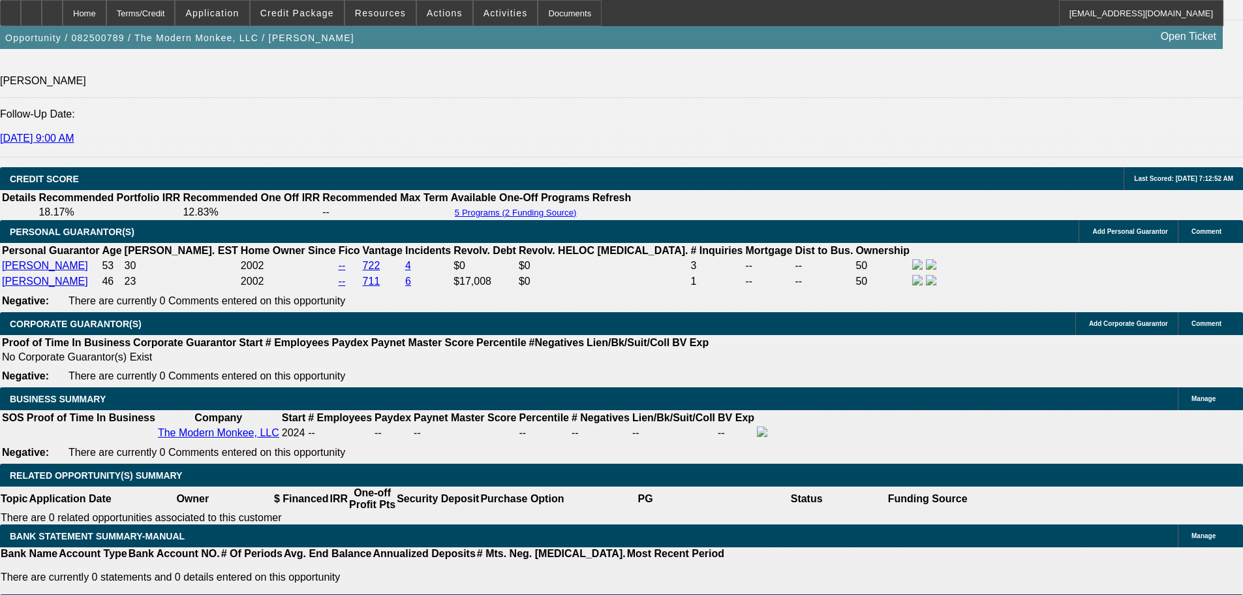
type input "UNKNOWN"
type input "$1,173.40"
type input "$2,346.80"
drag, startPoint x: 765, startPoint y: 416, endPoint x: 857, endPoint y: 419, distance: 92.1
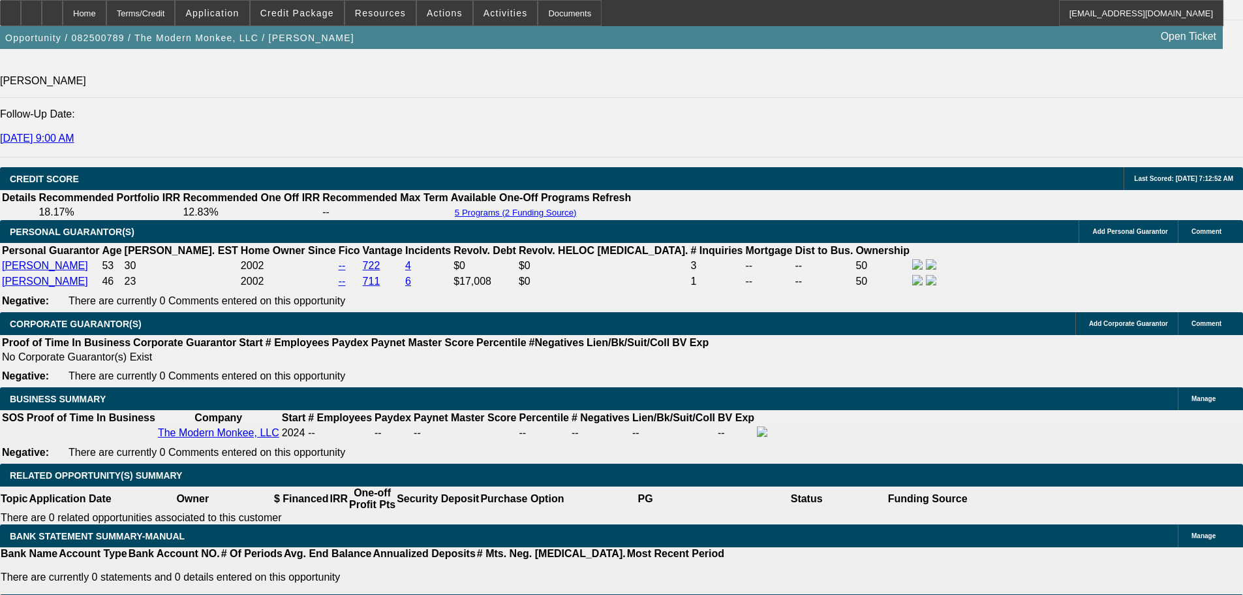
type input "1"
type input "$1,440.46"
type input "$720.23"
type input "16"
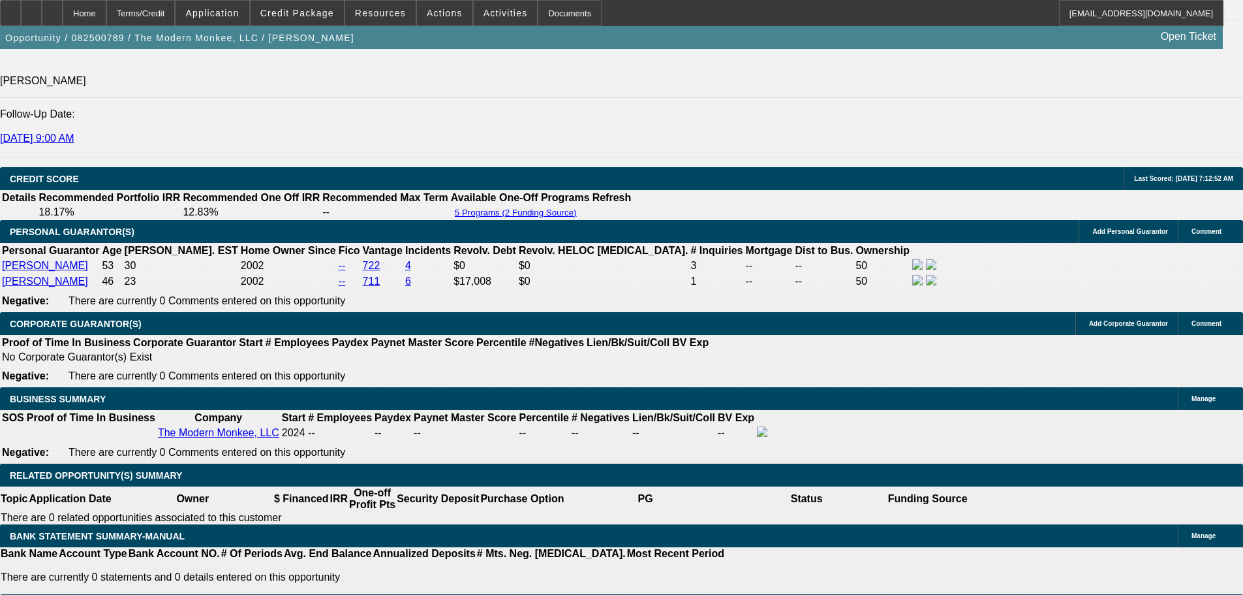
type input "$2,182.70"
type input "$1,091.35"
type input "16"
type input "$2,182.70"
drag, startPoint x: 448, startPoint y: 416, endPoint x: 554, endPoint y: 409, distance: 106.6
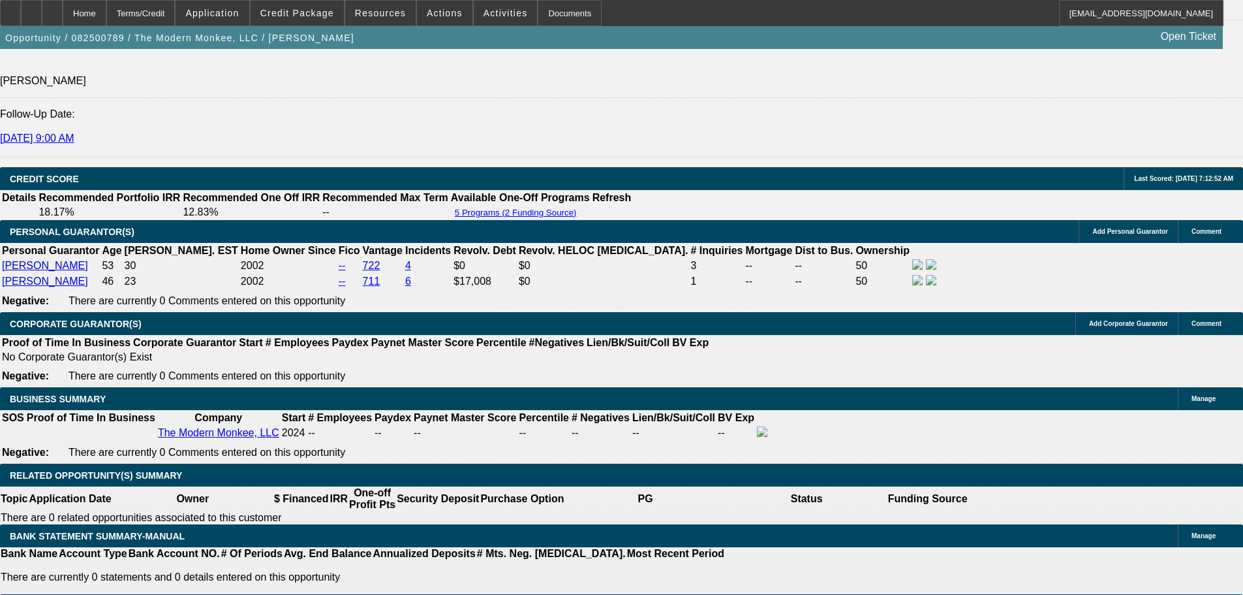
type input "16"
type input "$1,440.46"
type input "$720.23"
type input "$2,182.70"
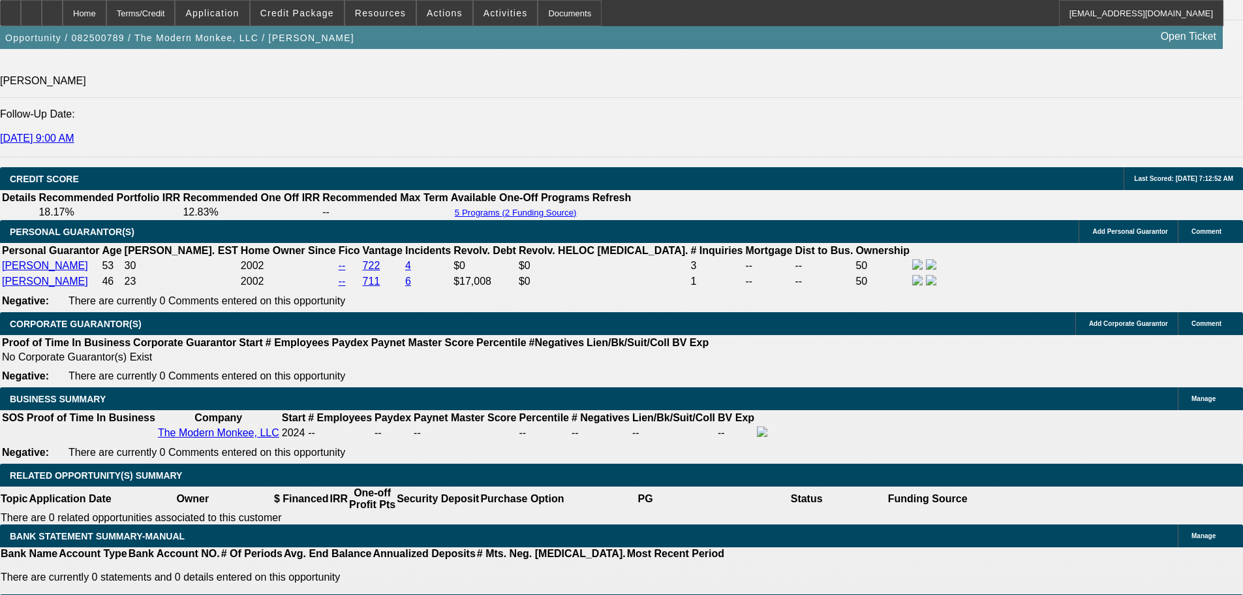
type input "$1,091.35"
type input "16.4"
type input "$2,204.92"
type input "$1,102.46"
type input "16.4"
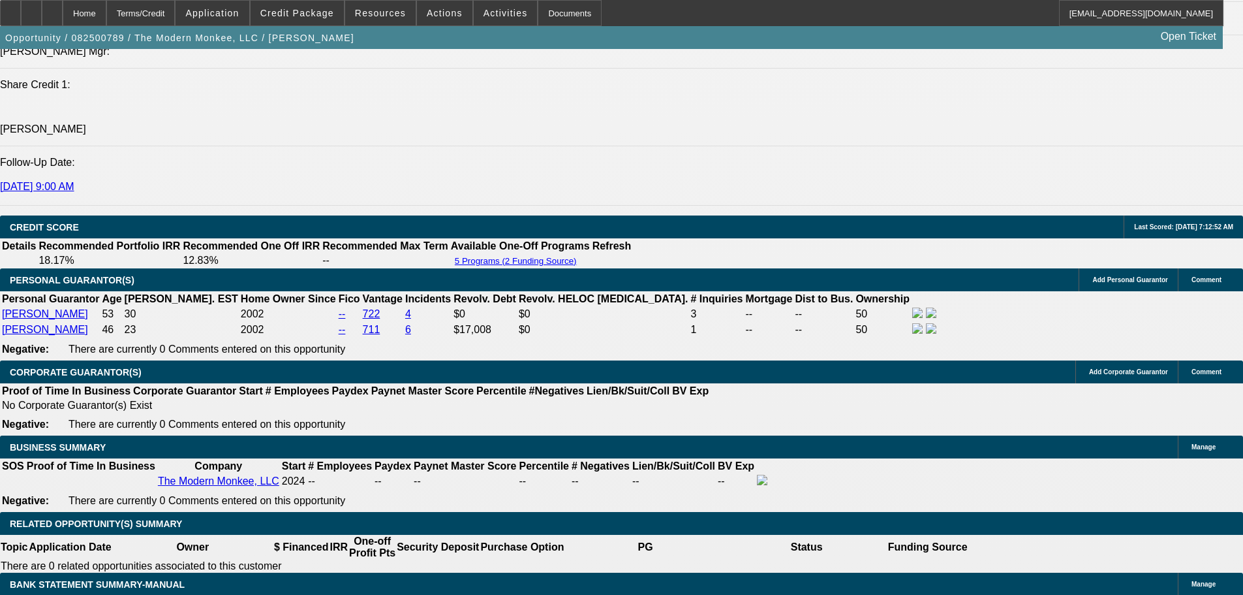
scroll to position [1631, 0]
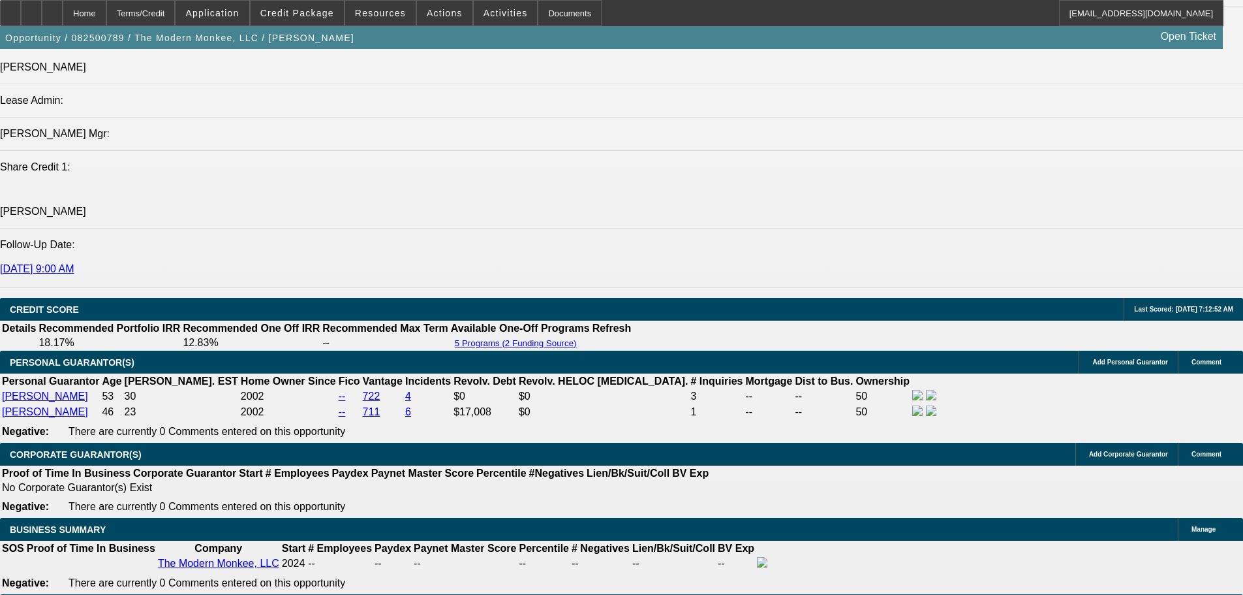
type input "$0.00"
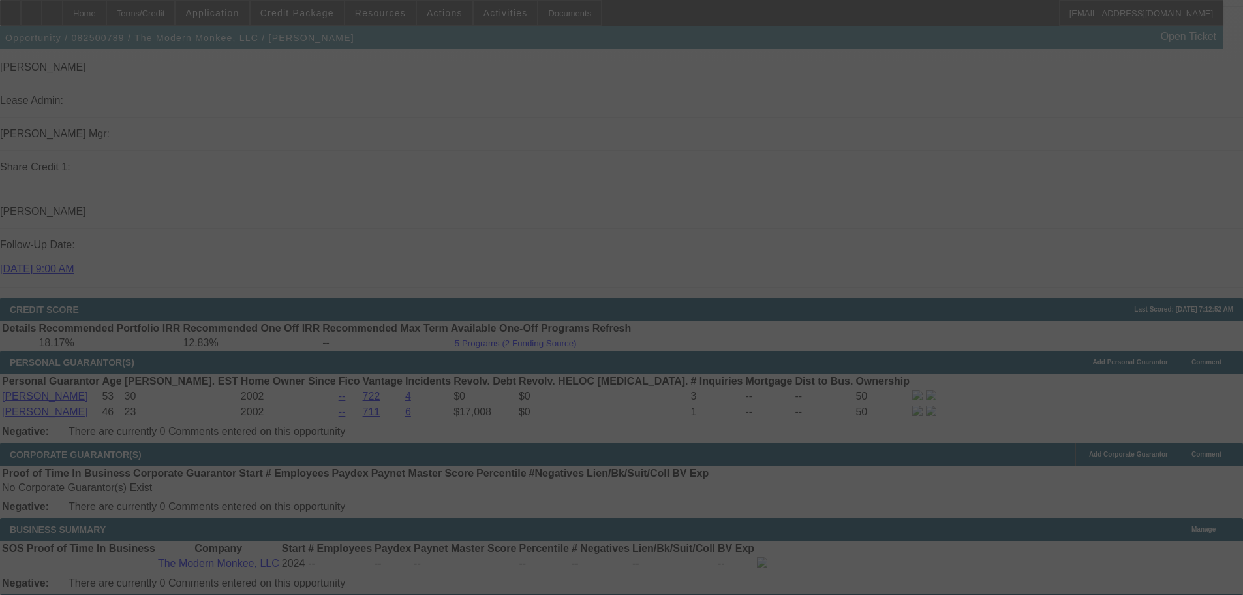
select select "0.15"
select select "2"
select select "0.1"
select select "4"
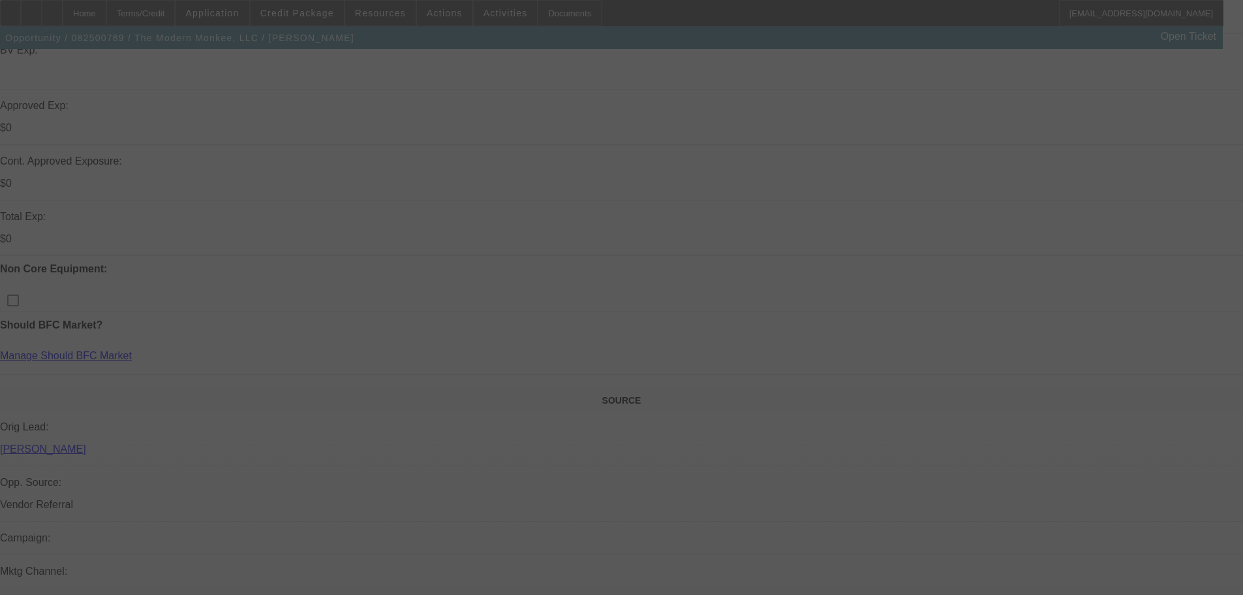
scroll to position [196, 0]
select select "0.15"
select select "2"
select select "0"
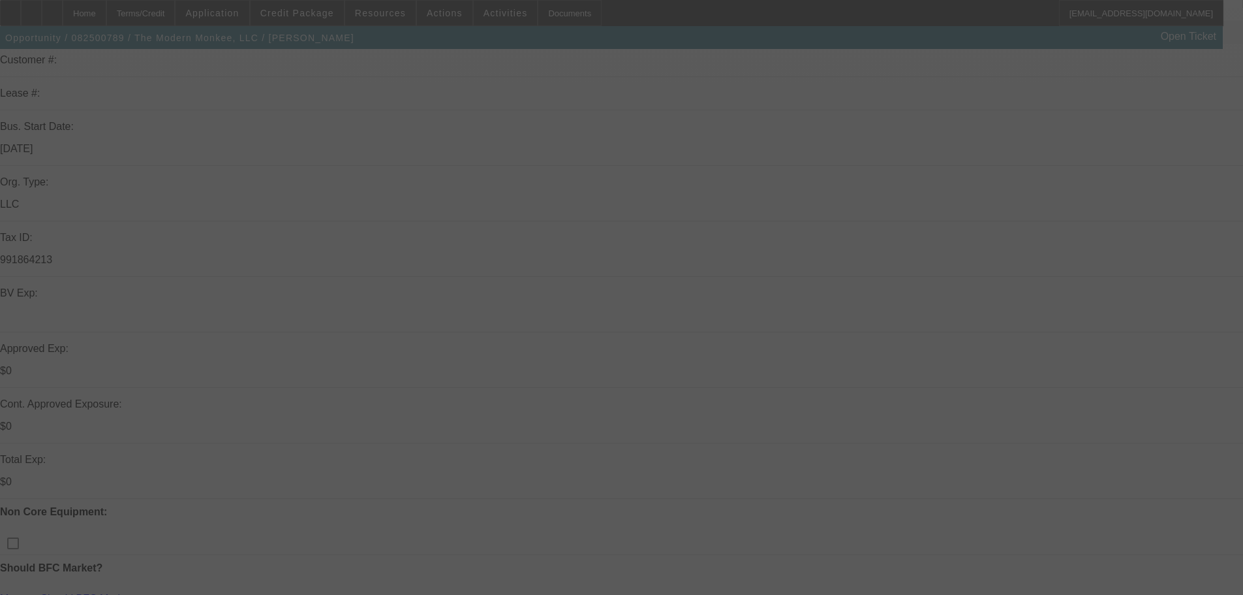
select select "6"
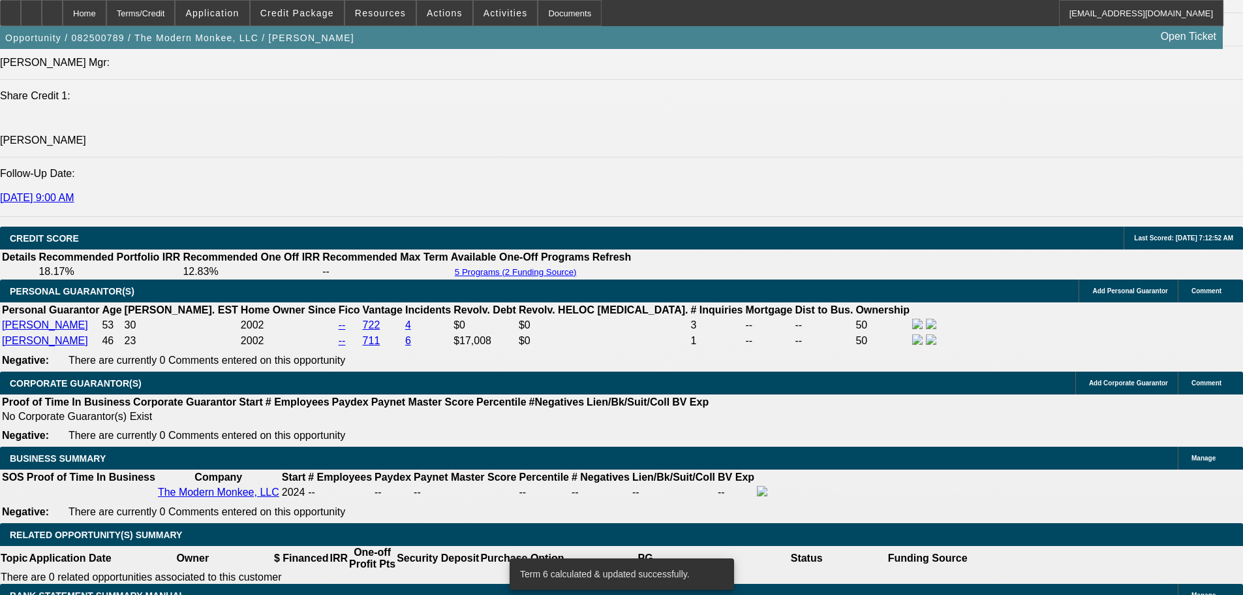
scroll to position [2023, 0]
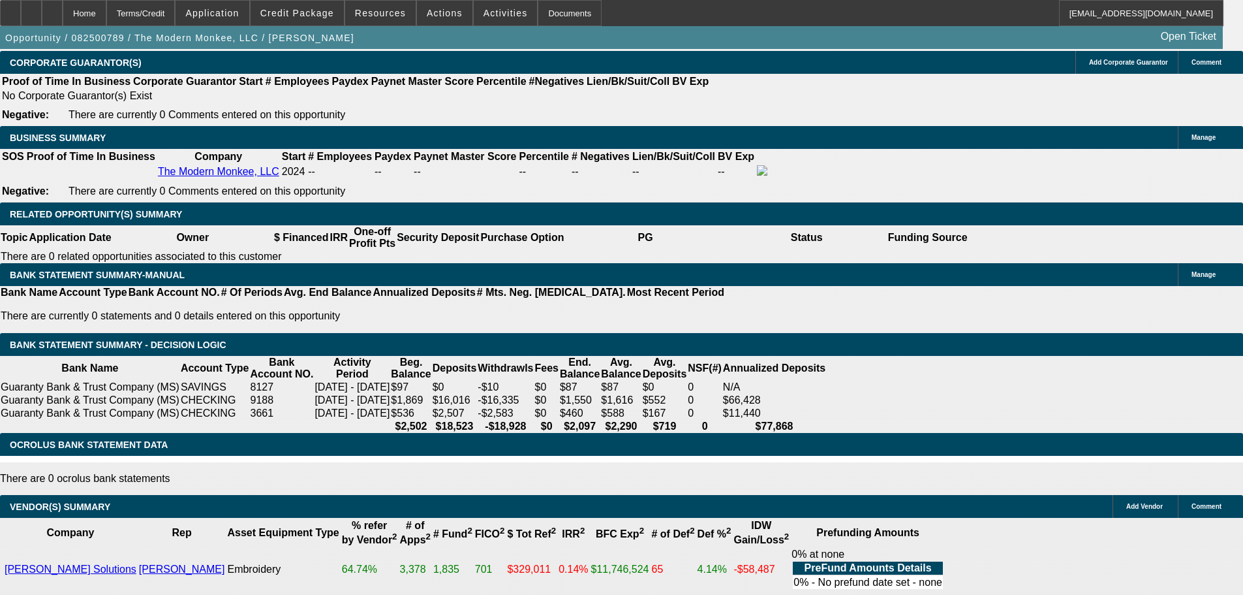
type input "UNKNOWN"
type input "16."
type input "$2,182.70"
type input "$1,091.35"
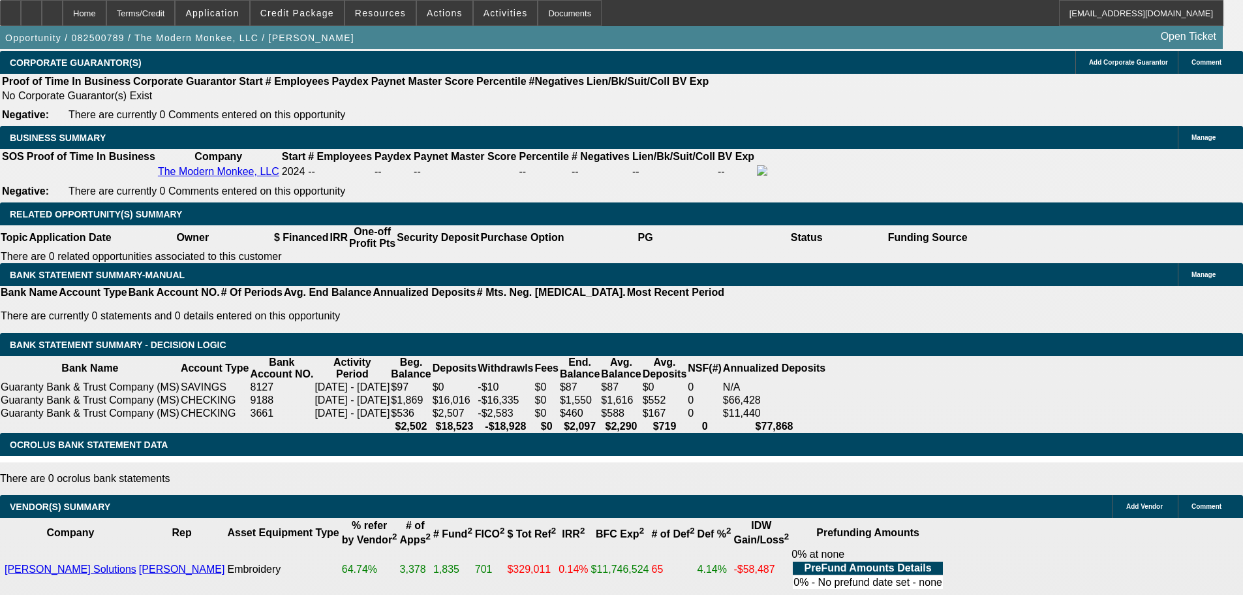
type input "16.7"
type input "$2,221.66"
type input "$1,110.83"
type input "16.7"
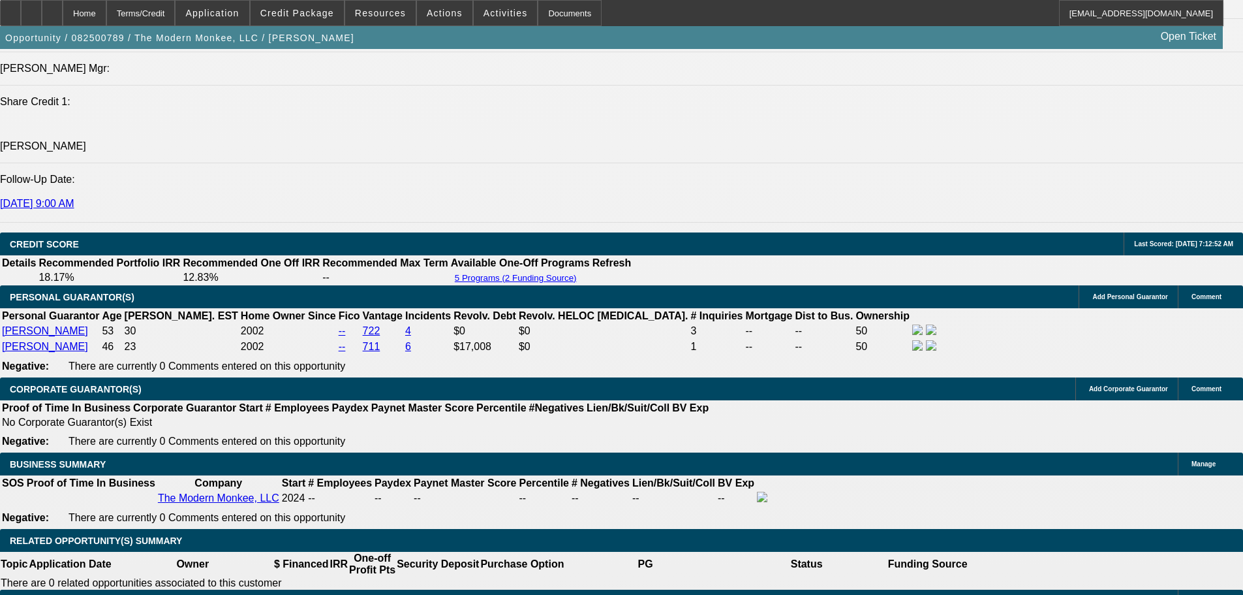
type input "$0.00"
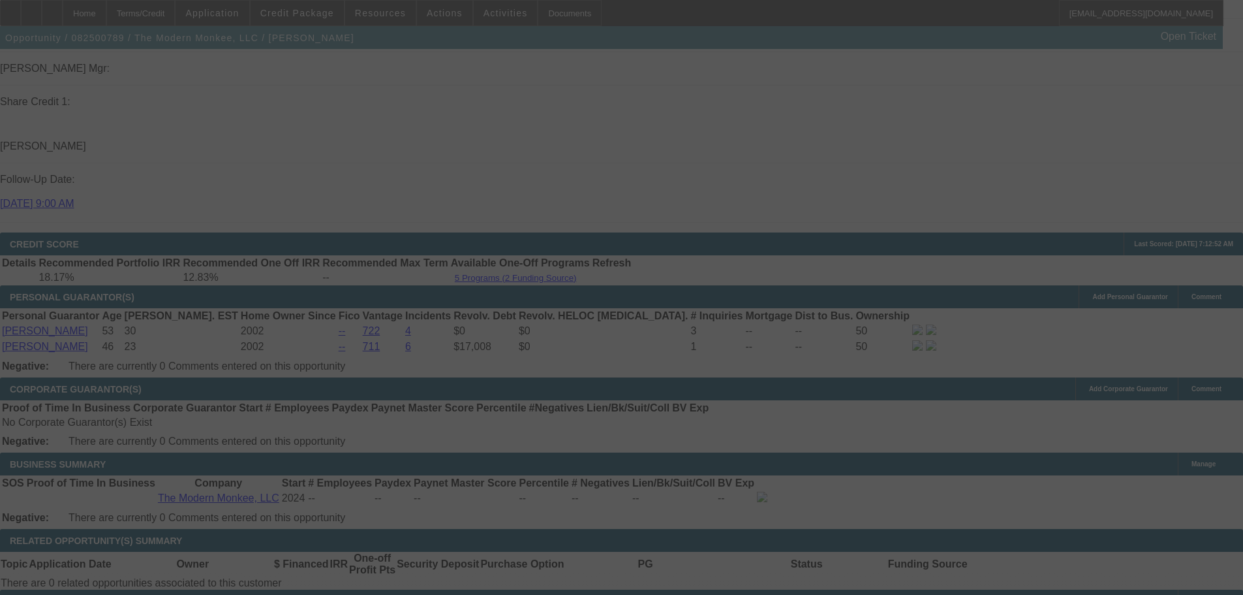
select select "0.15"
select select "2"
select select "0"
select select "6"
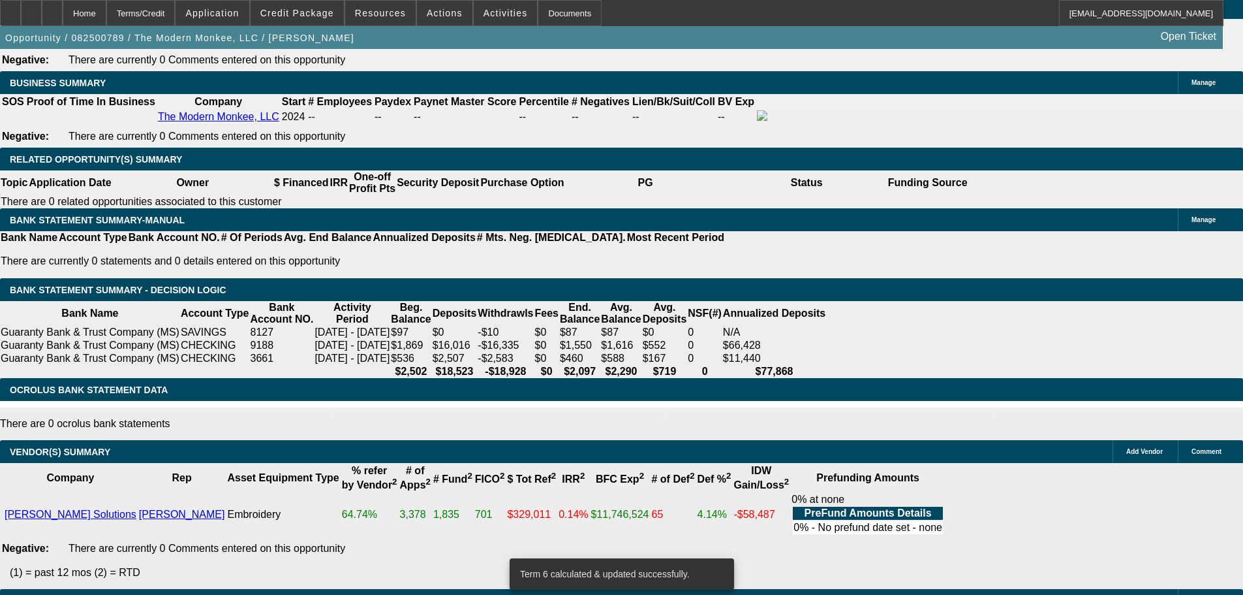
scroll to position [2023, 0]
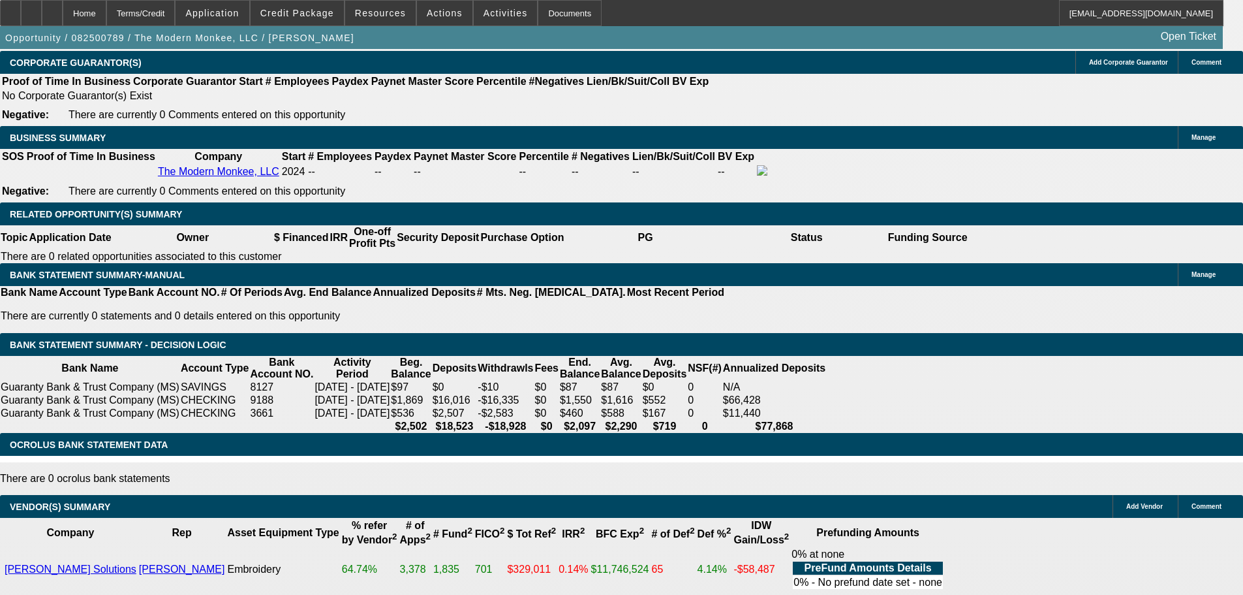
type input "UNKNOWN"
type input "16.9"
type input "$2,182.70"
type input "$1,091.35"
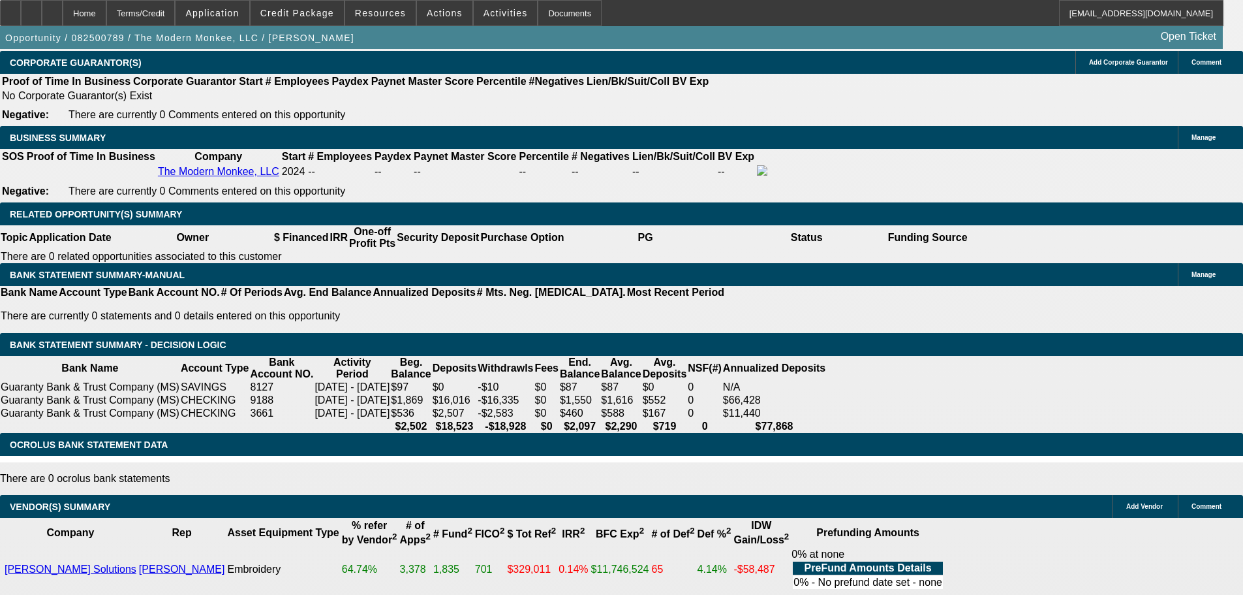
type input "16.9"
type input "0"
type input "$2,232.86"
type input "$1,116.43"
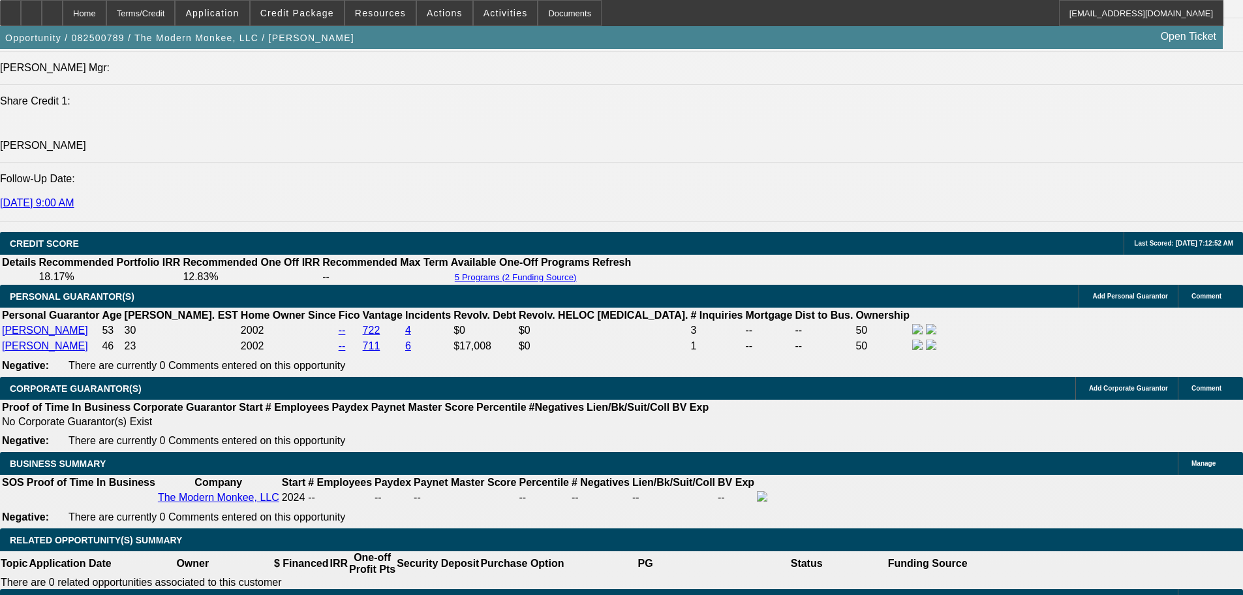
scroll to position [1697, 0]
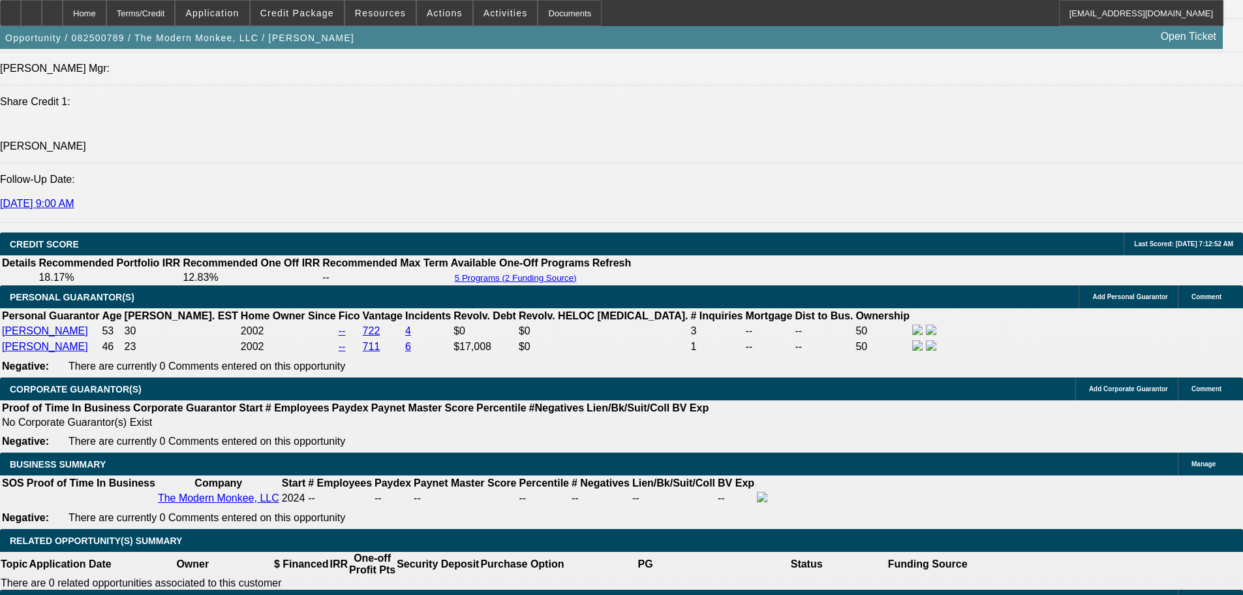
type input "$0.00"
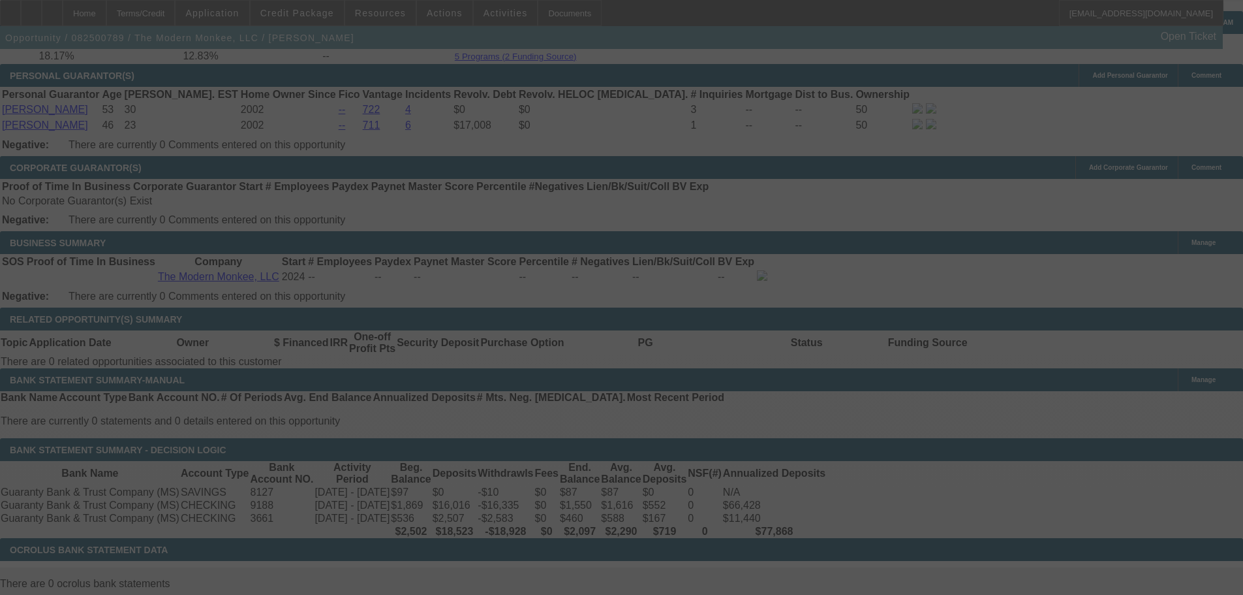
scroll to position [1892, 0]
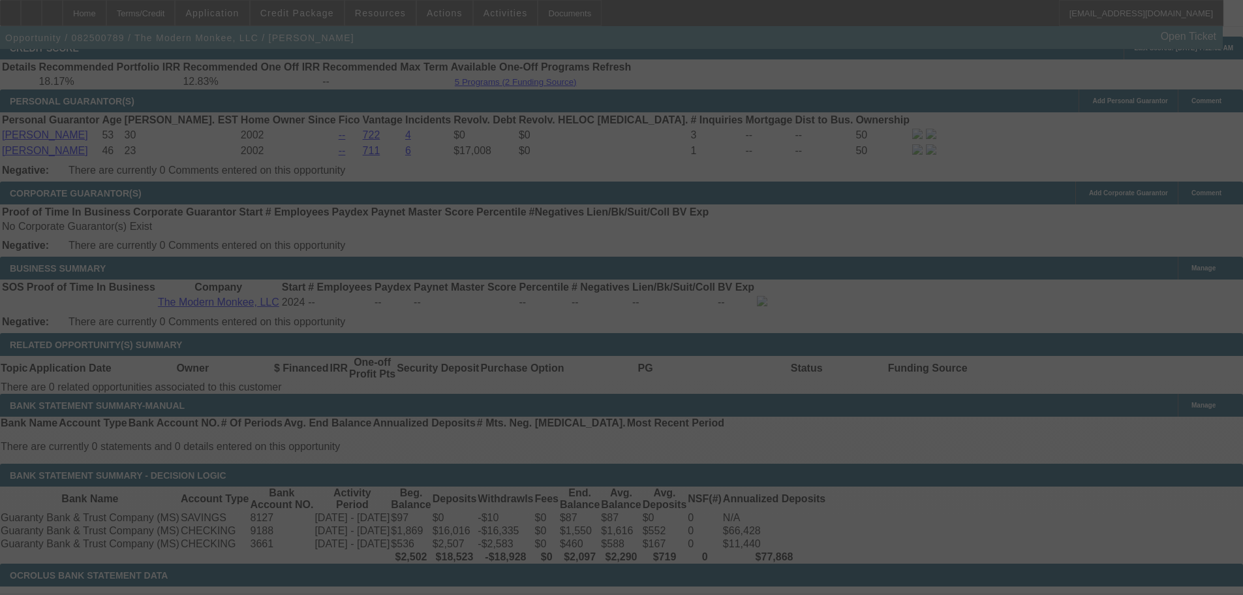
select select "0.15"
select select "2"
select select "0"
select select "6"
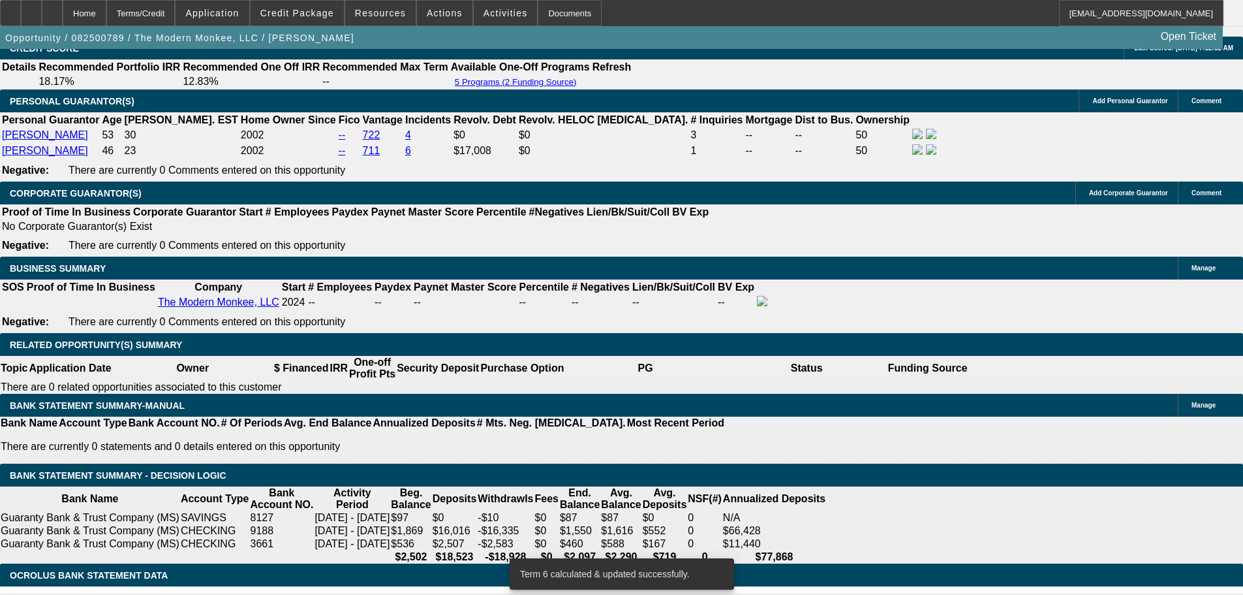
drag, startPoint x: 617, startPoint y: 286, endPoint x: 661, endPoint y: 281, distance: 44.7
type input "UNKNOWN"
type input "1"
type input "$1,440.46"
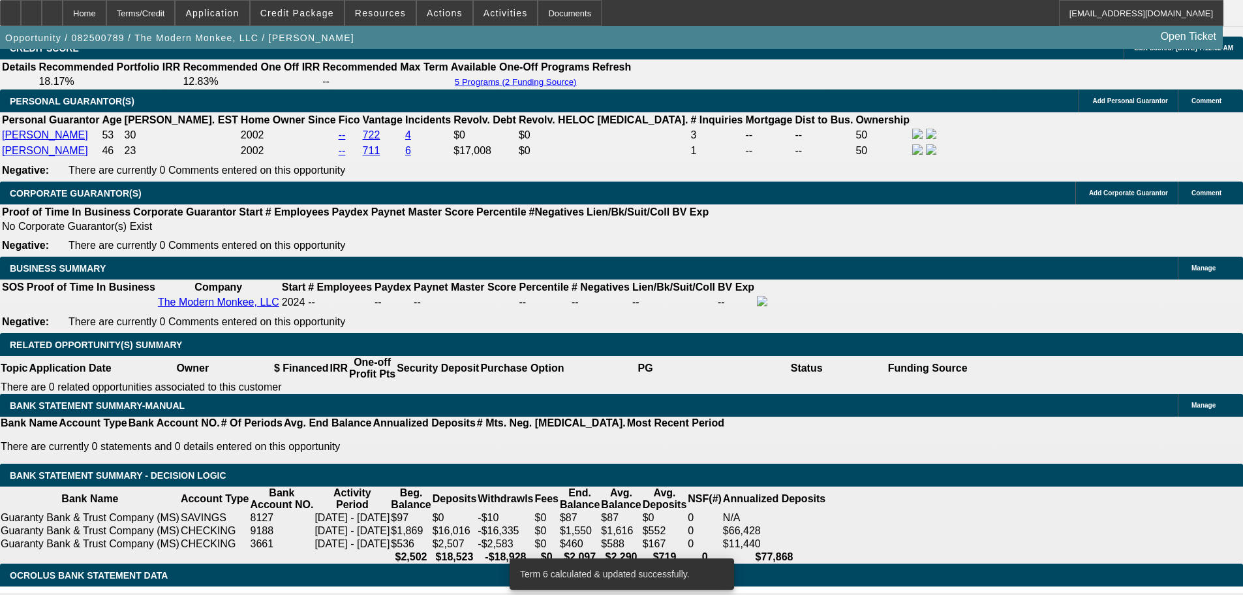
type input "$720.23"
type input "15"
type input "$2,127.68"
type input "$1,063.84"
type input "15.9"
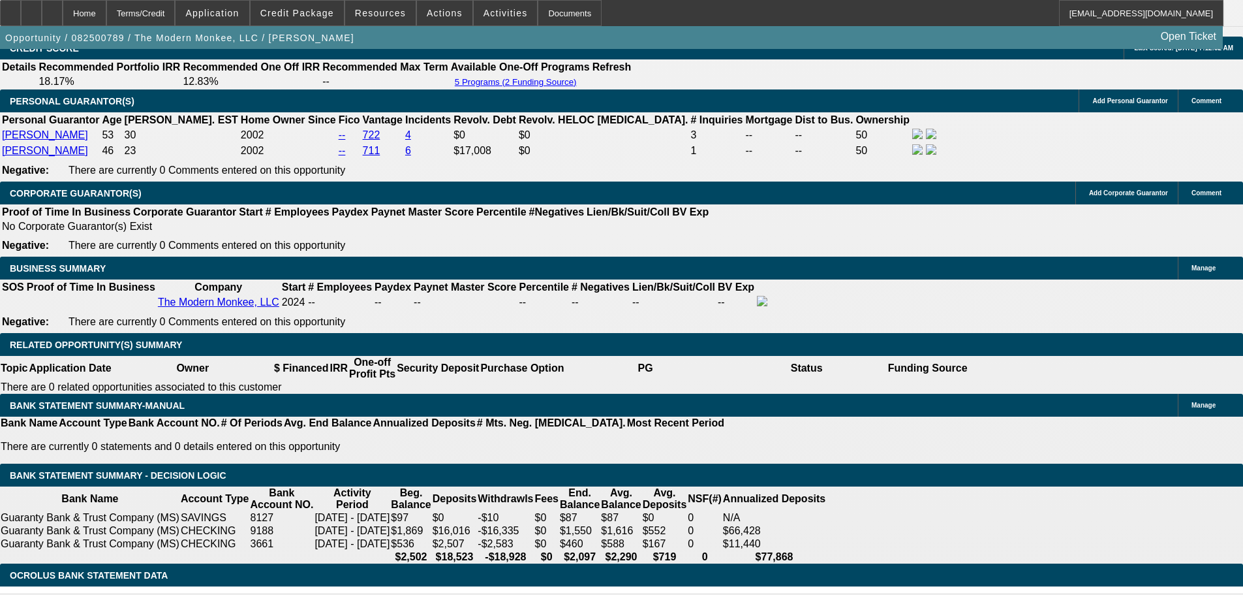
type input "$2,177.16"
type input "$1,088.58"
type input "15.9"
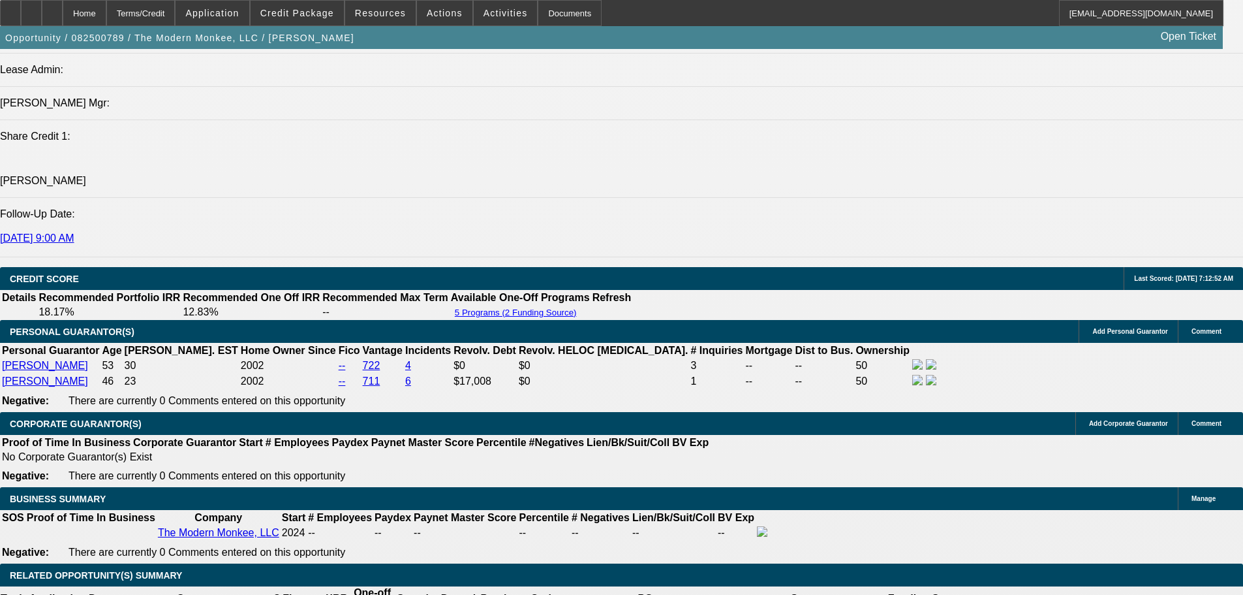
scroll to position [1370, 0]
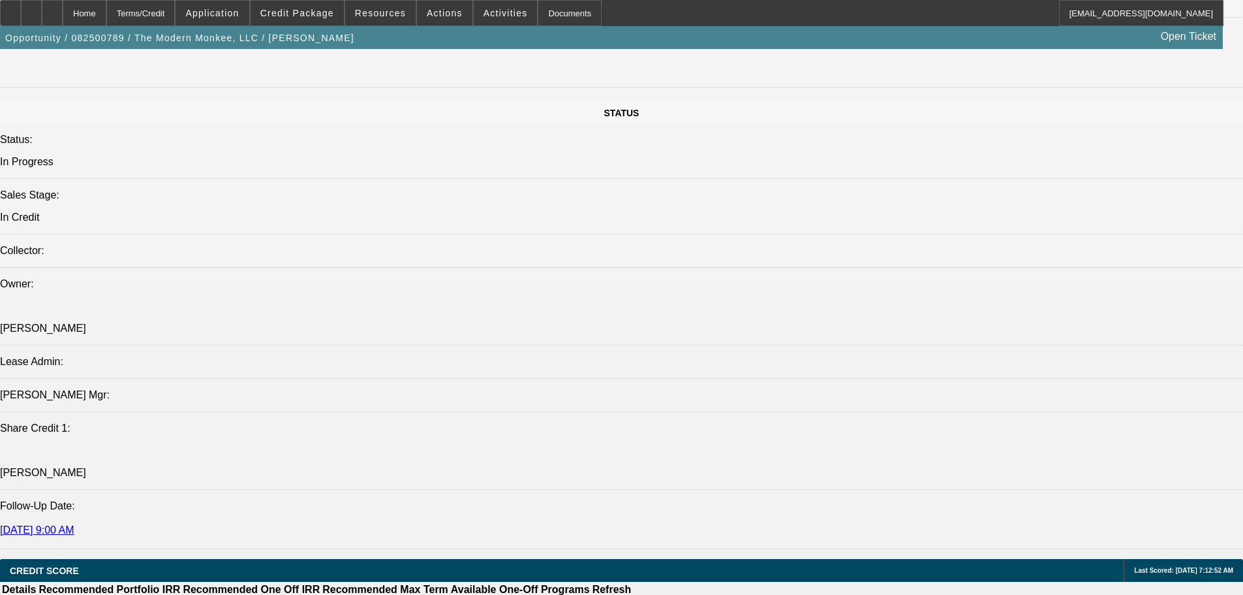
type input "$2,177.16"
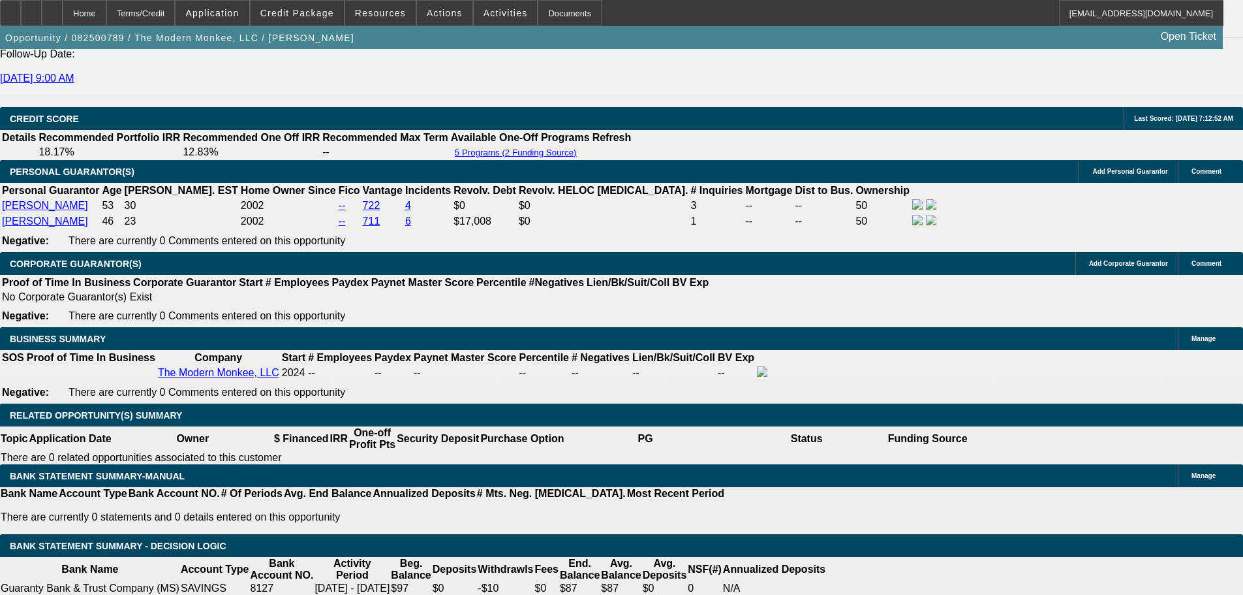
scroll to position [2154, 0]
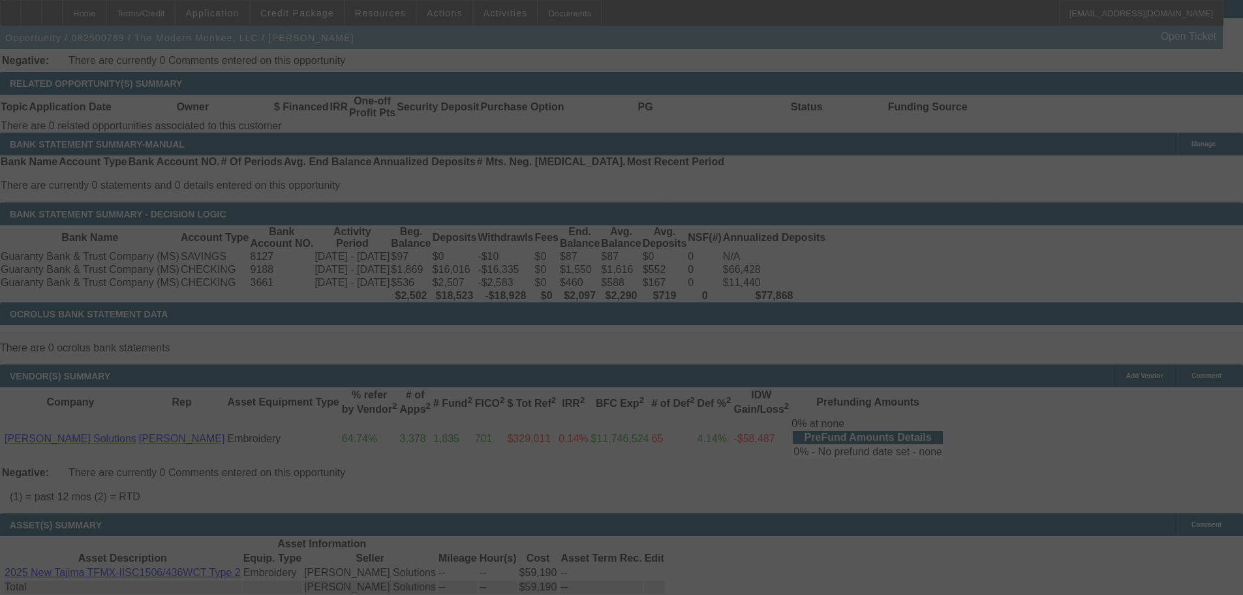
select select "0.15"
select select "2"
select select "0.1"
select select "4"
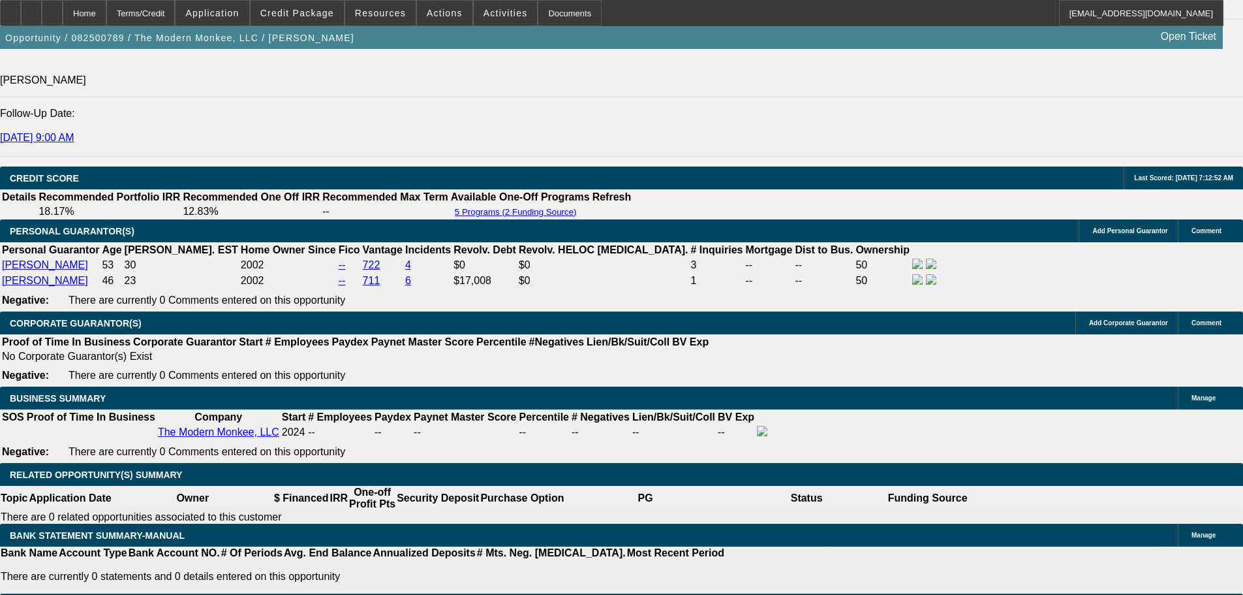
scroll to position [1762, 0]
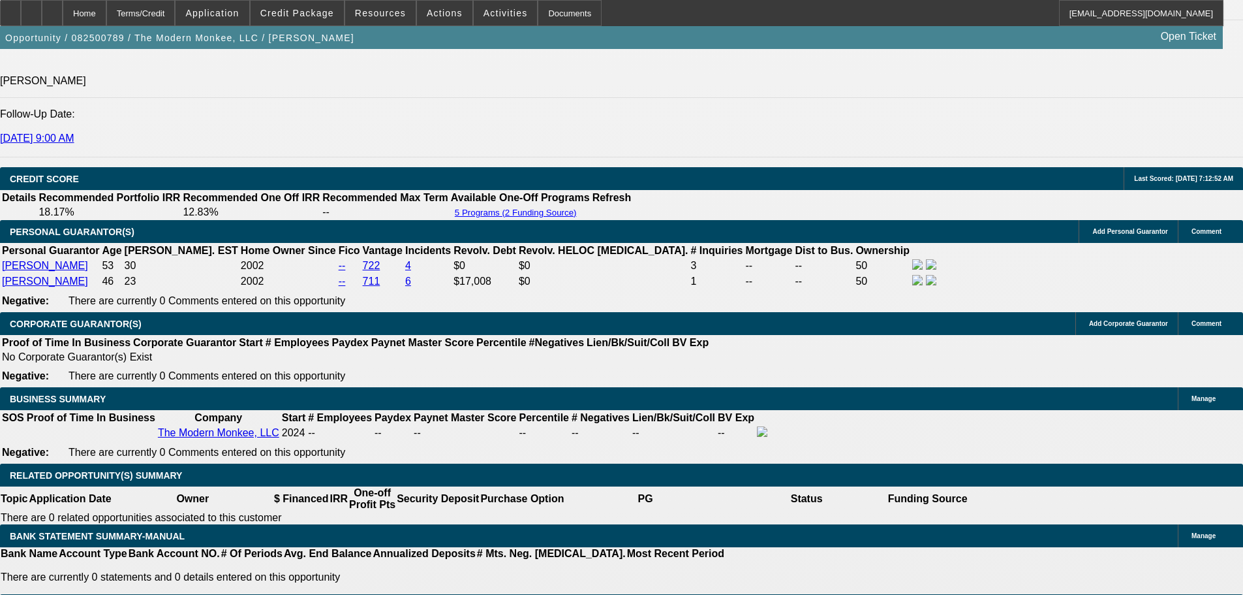
type input "UNKNOWN"
type input "15."
type input "$2,127.68"
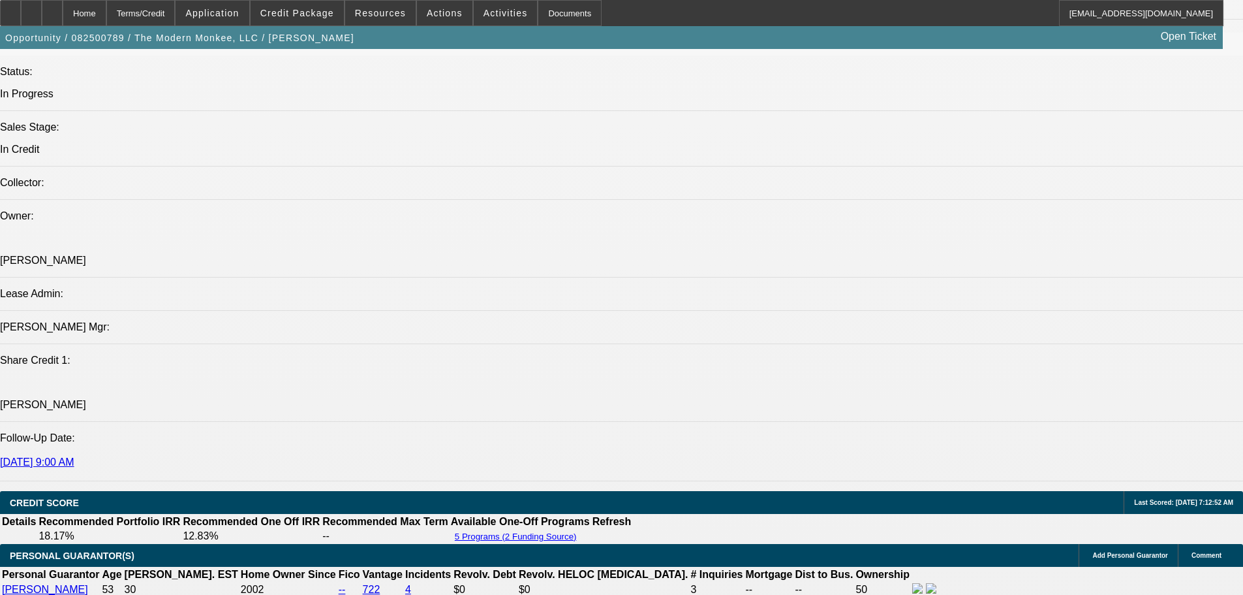
scroll to position [1436, 0]
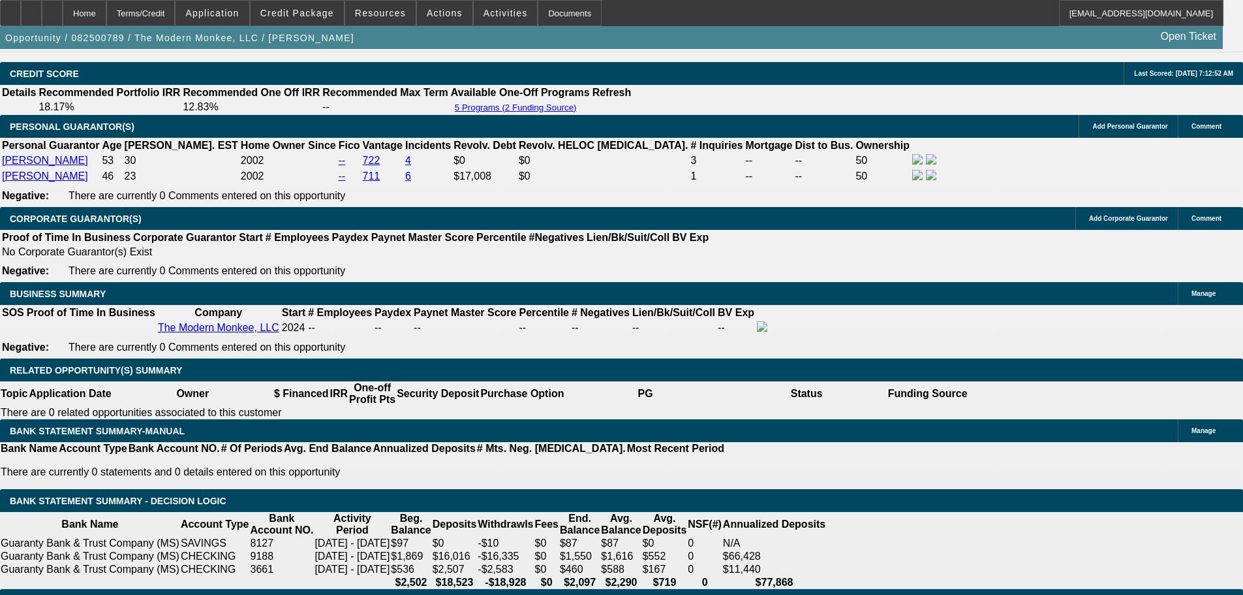
scroll to position [1762, 0]
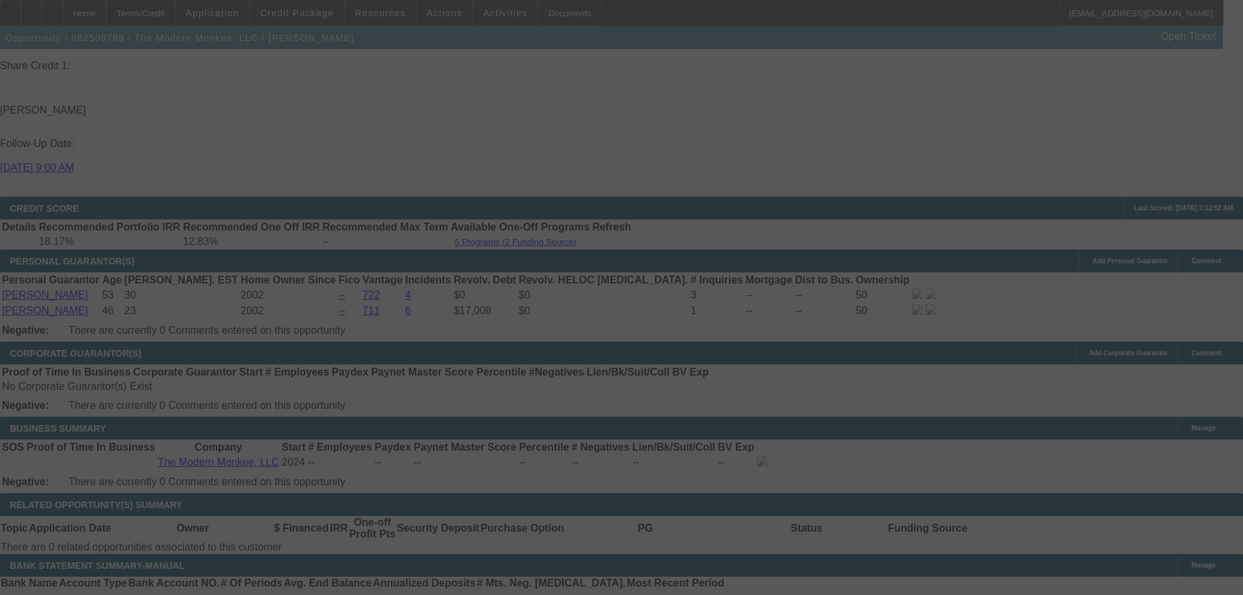
scroll to position [1958, 0]
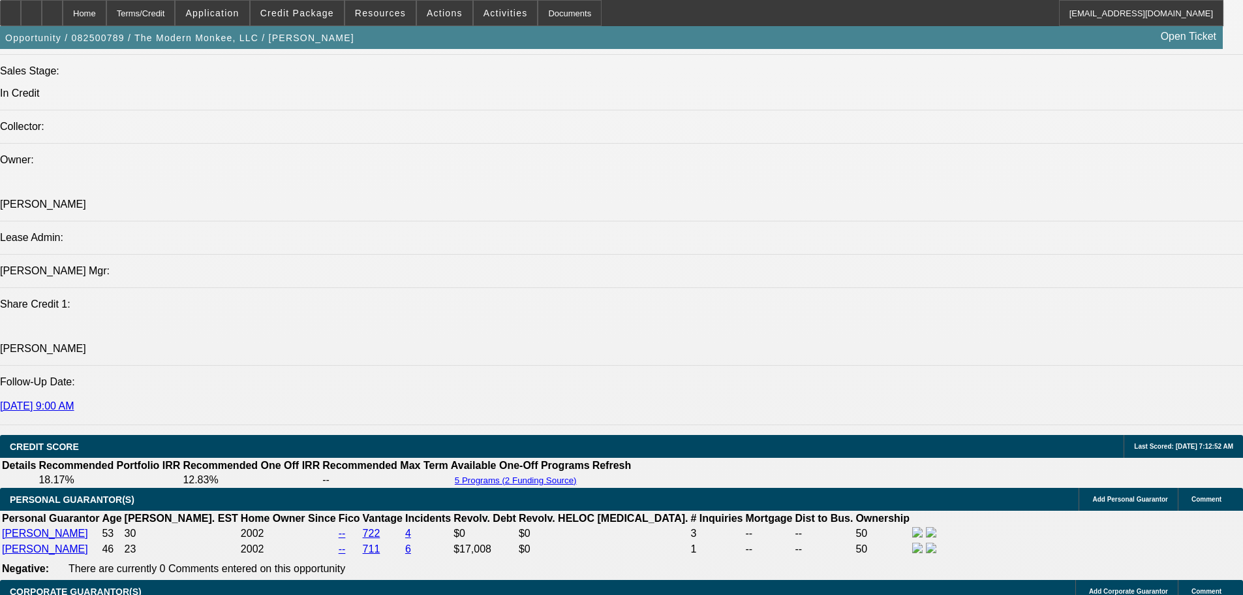
scroll to position [1436, 0]
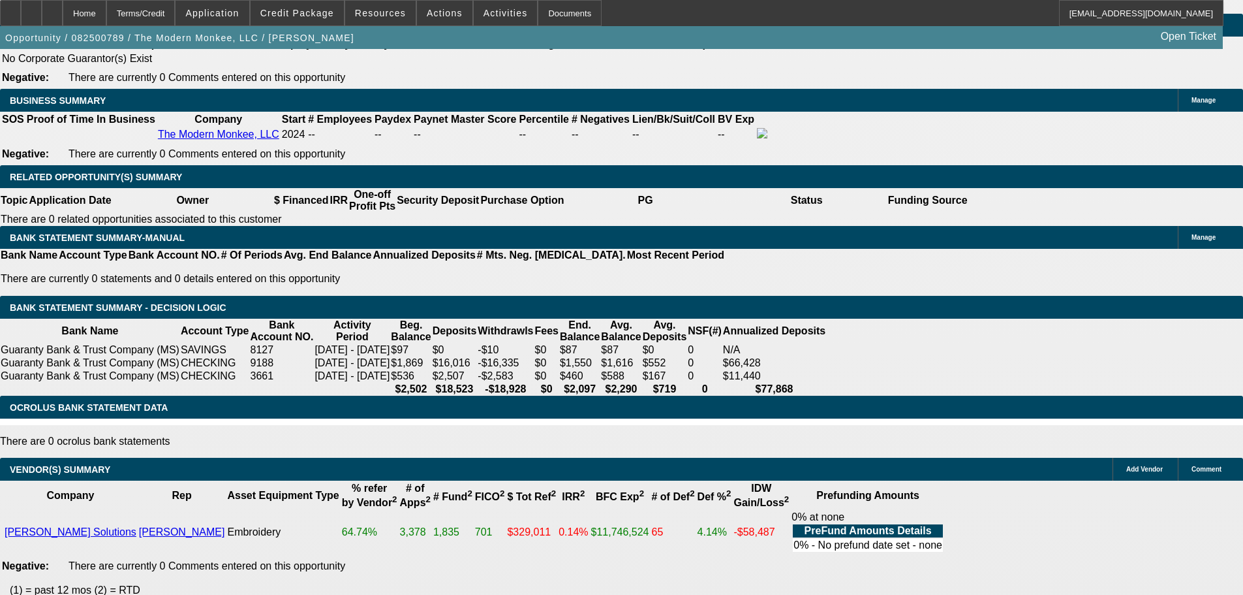
scroll to position [1995, 0]
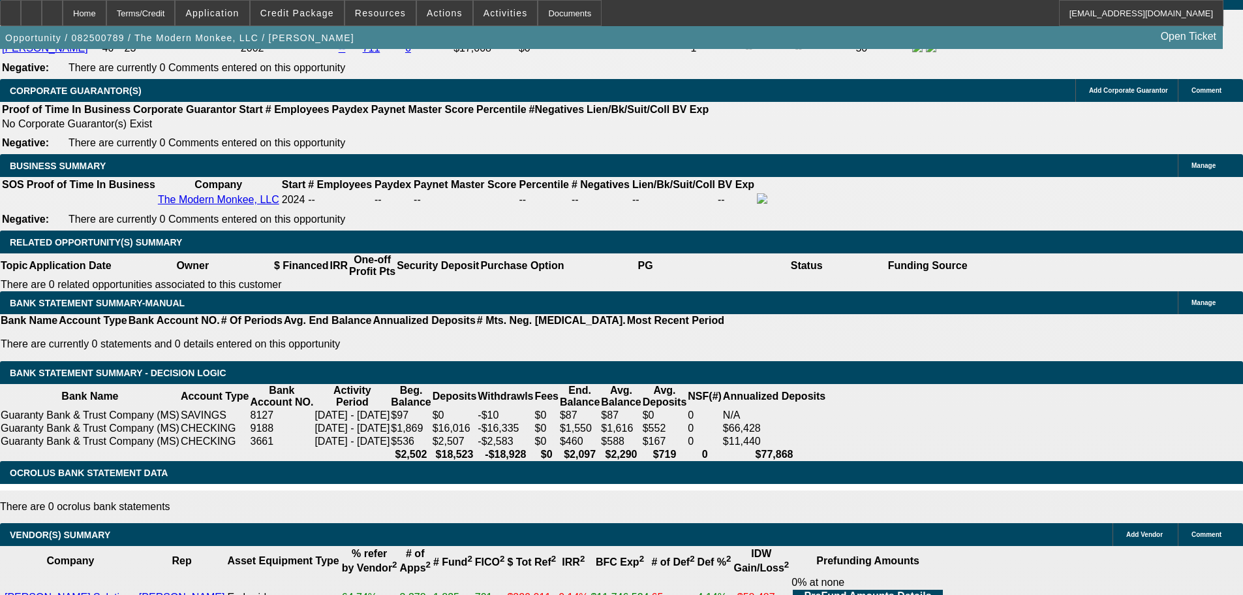
drag, startPoint x: 284, startPoint y: 182, endPoint x: 367, endPoint y: 193, distance: 84.3
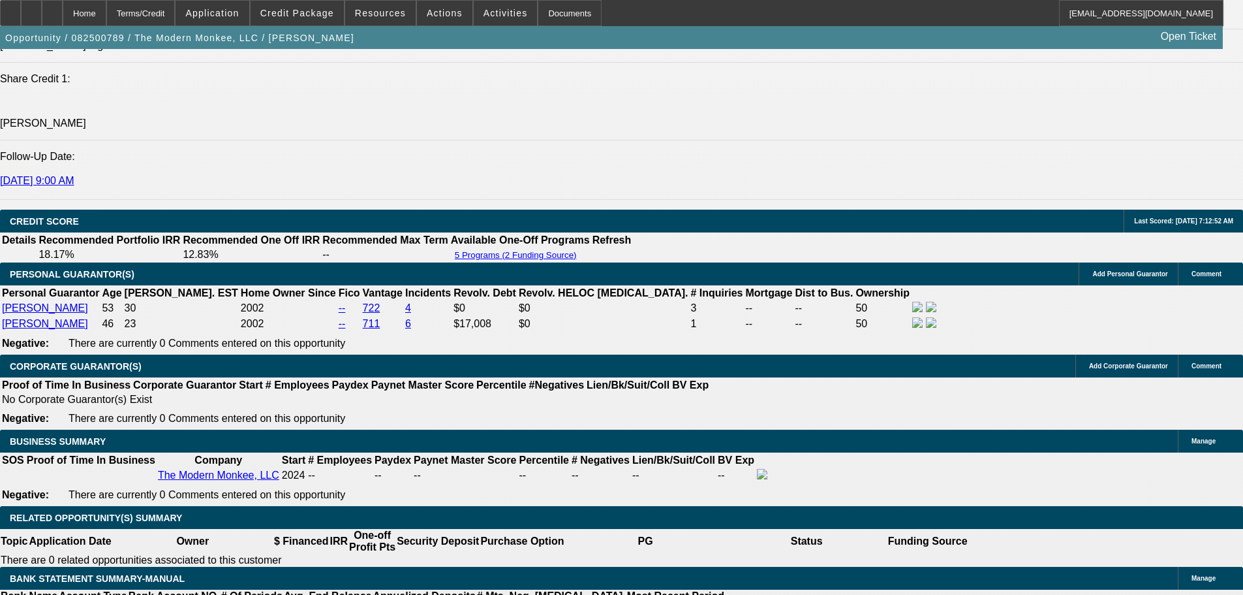
scroll to position [1538, 0]
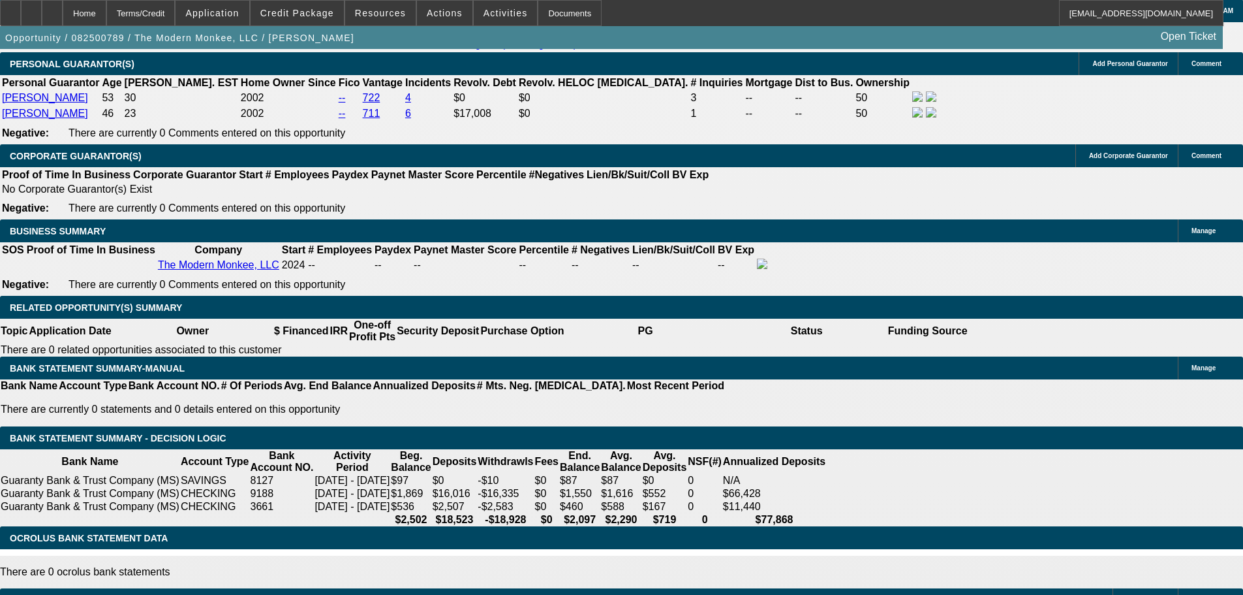
drag, startPoint x: 287, startPoint y: 249, endPoint x: 573, endPoint y: 258, distance: 286.0
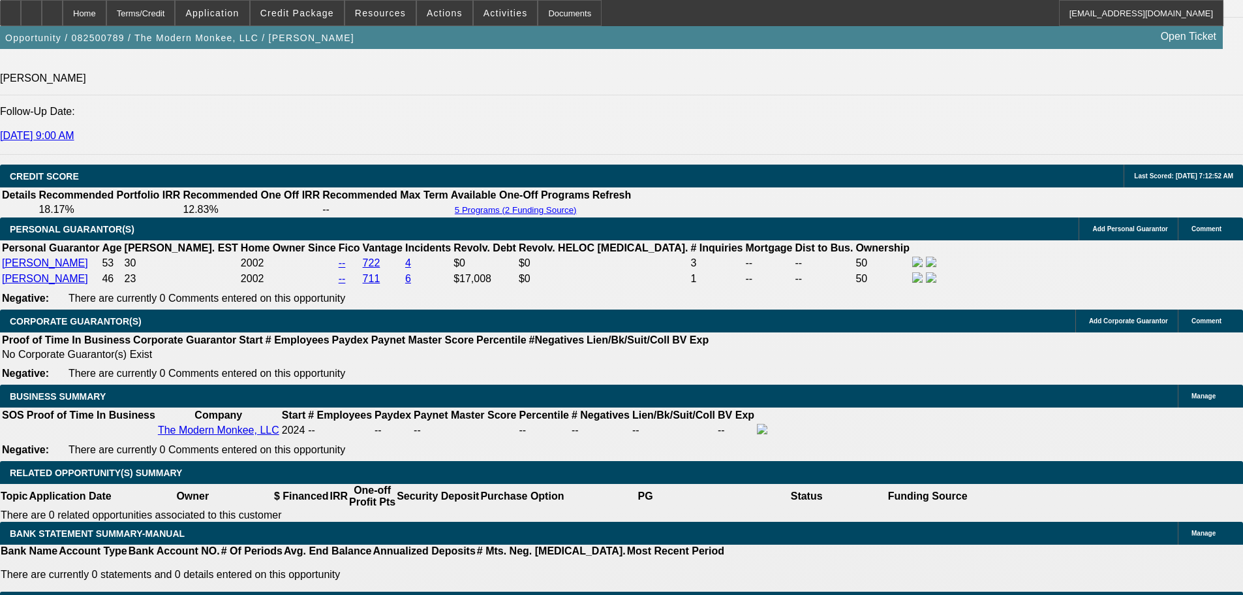
scroll to position [1473, 0]
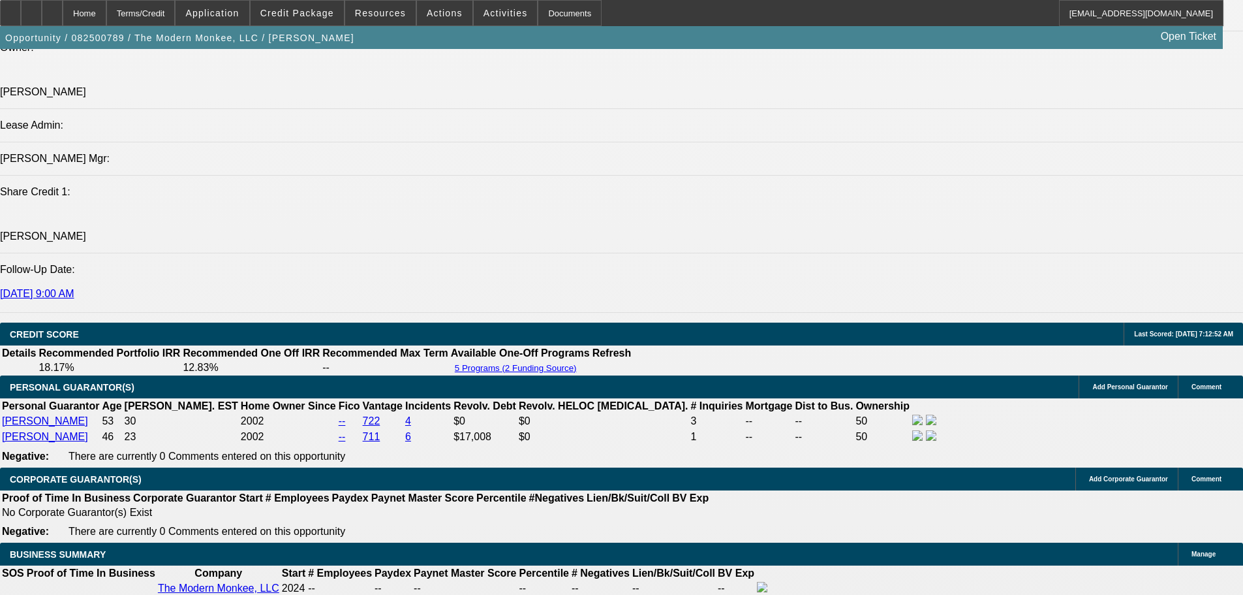
scroll to position [1864, 0]
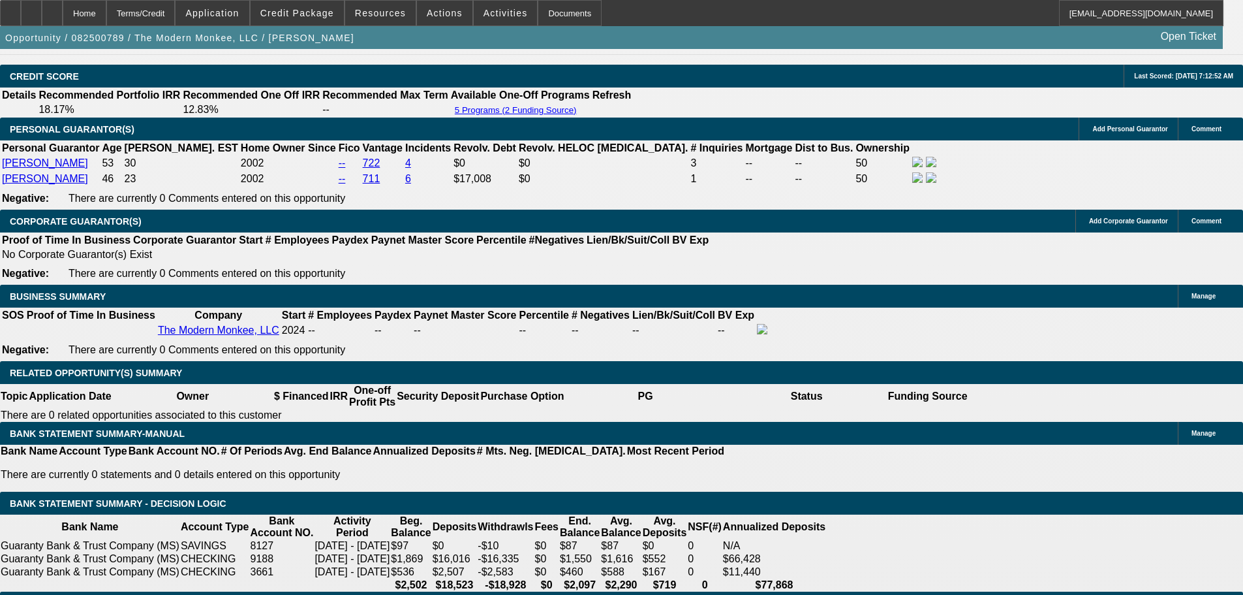
drag, startPoint x: 332, startPoint y: 318, endPoint x: 392, endPoint y: 320, distance: 60.1
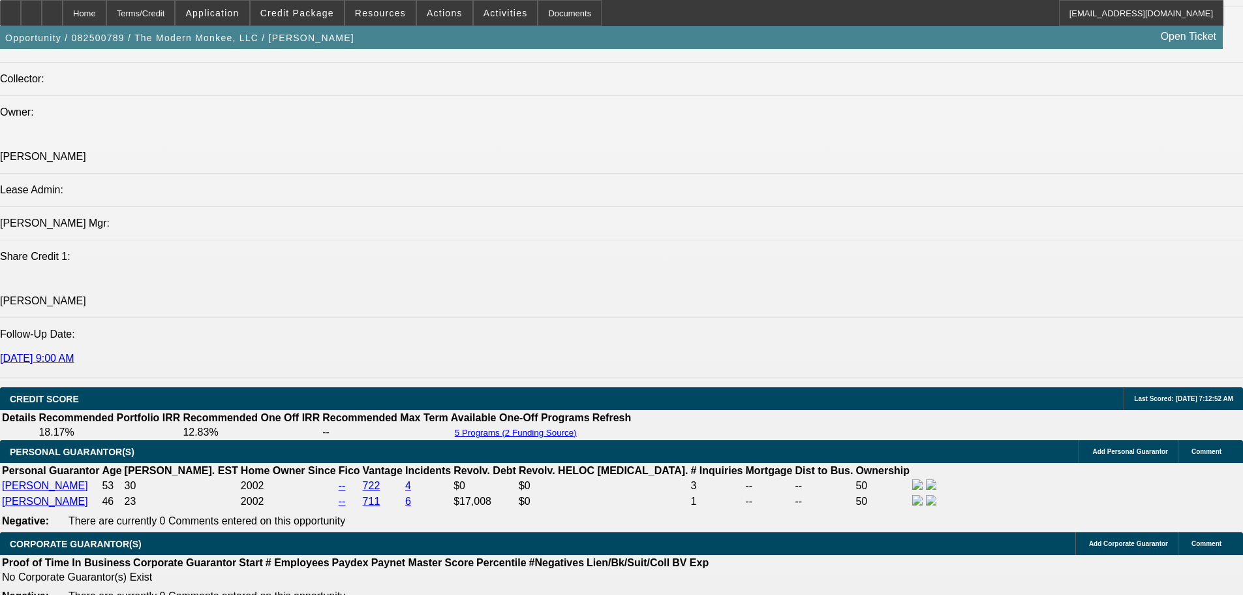
scroll to position [1538, 0]
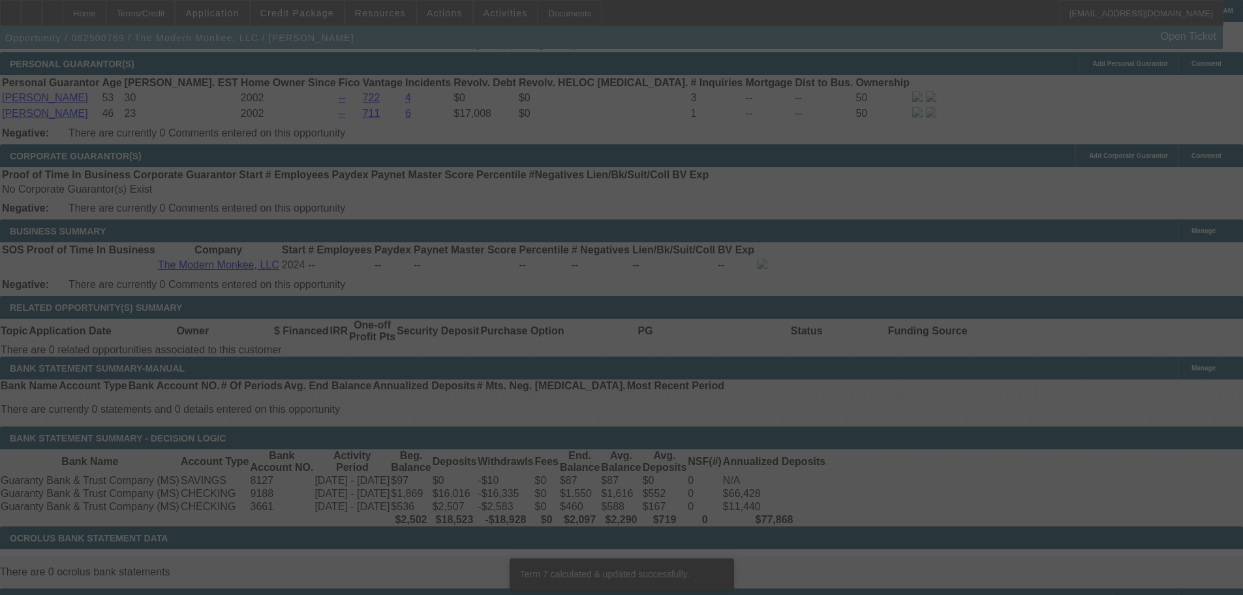
scroll to position [1918, 0]
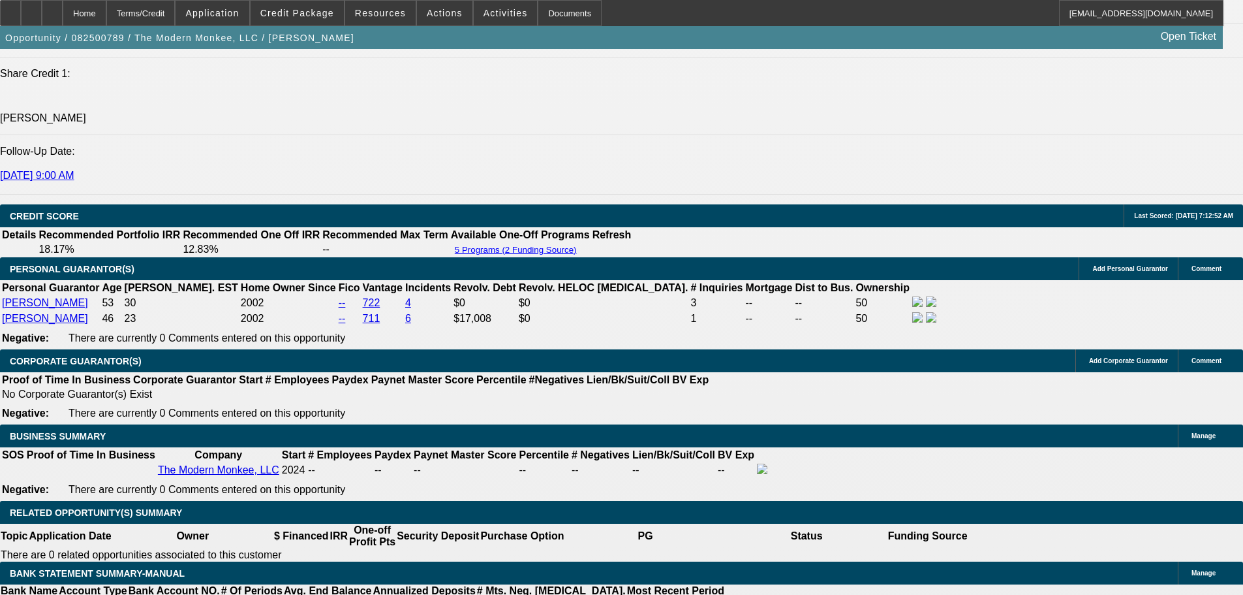
scroll to position [1722, 0]
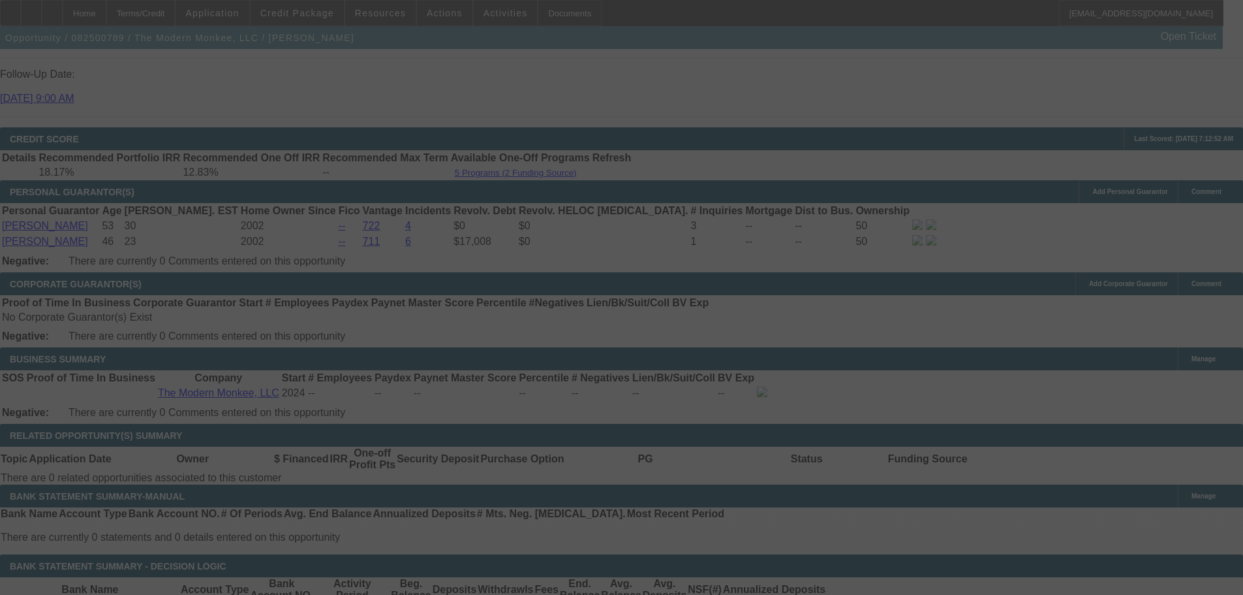
scroll to position [1983, 0]
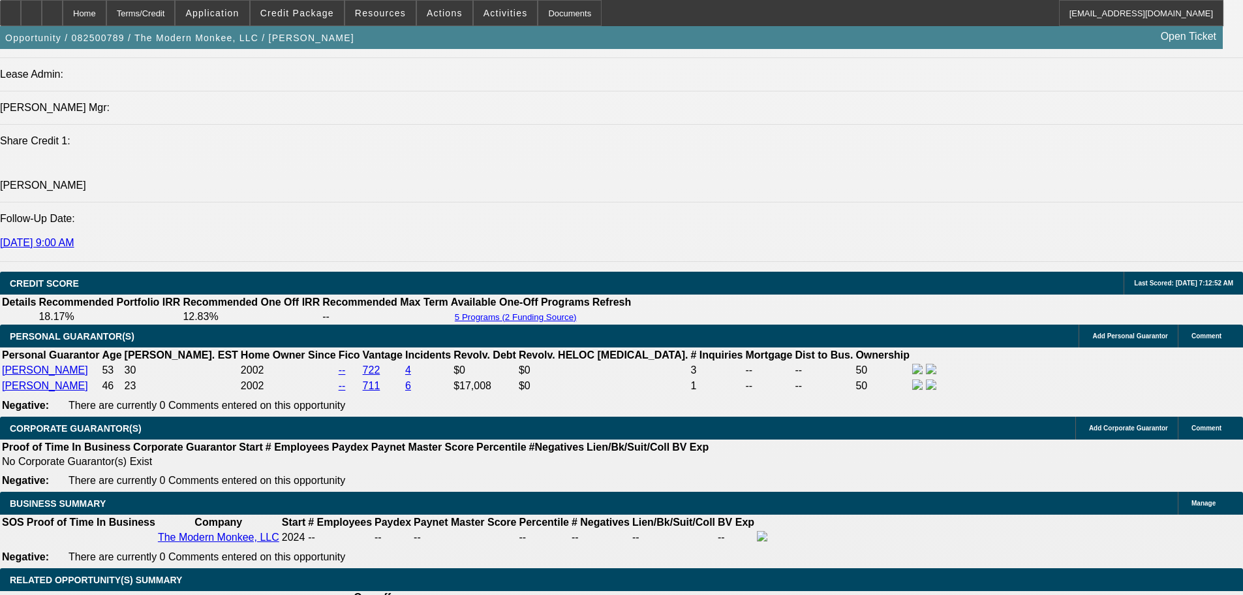
scroll to position [1657, 0]
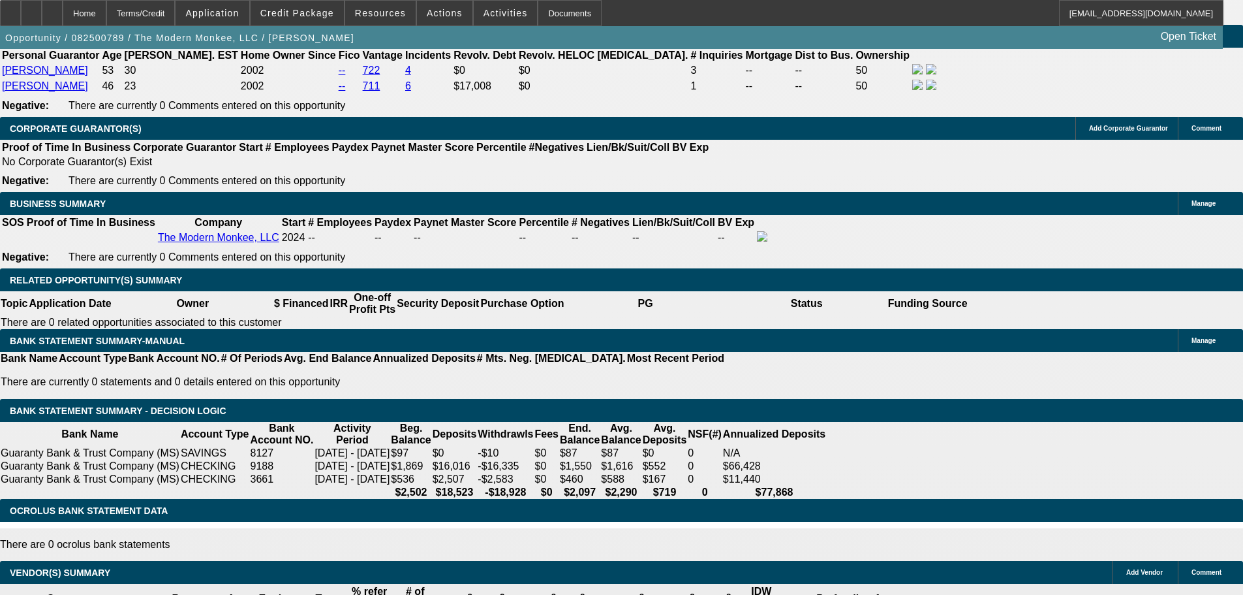
scroll to position [1853, 0]
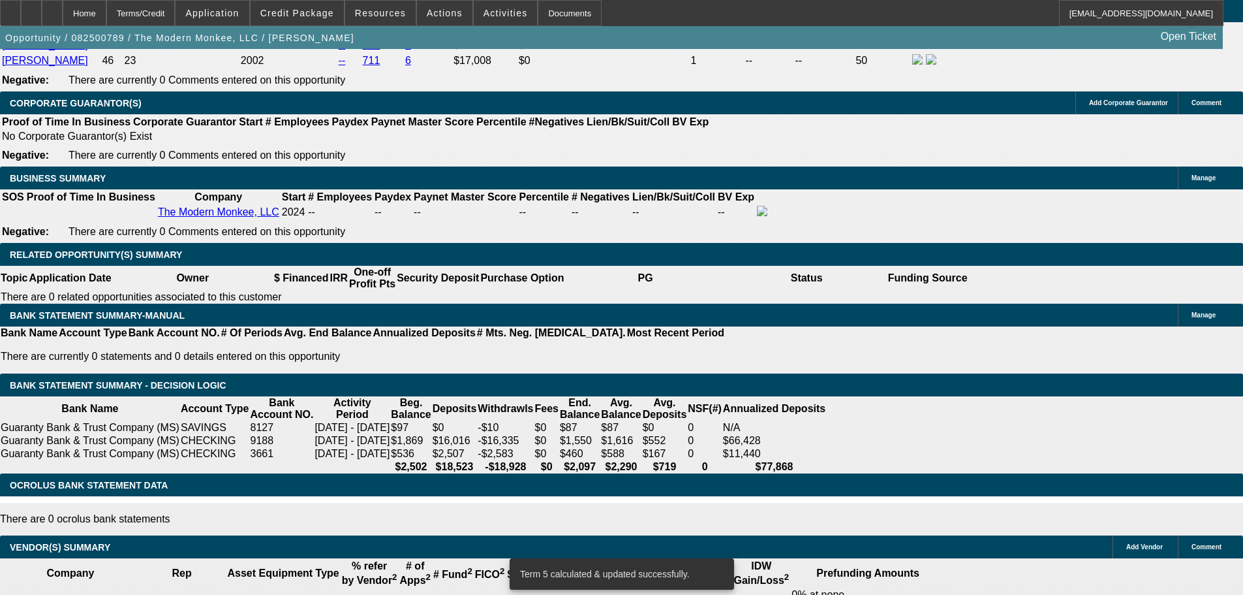
scroll to position [1983, 0]
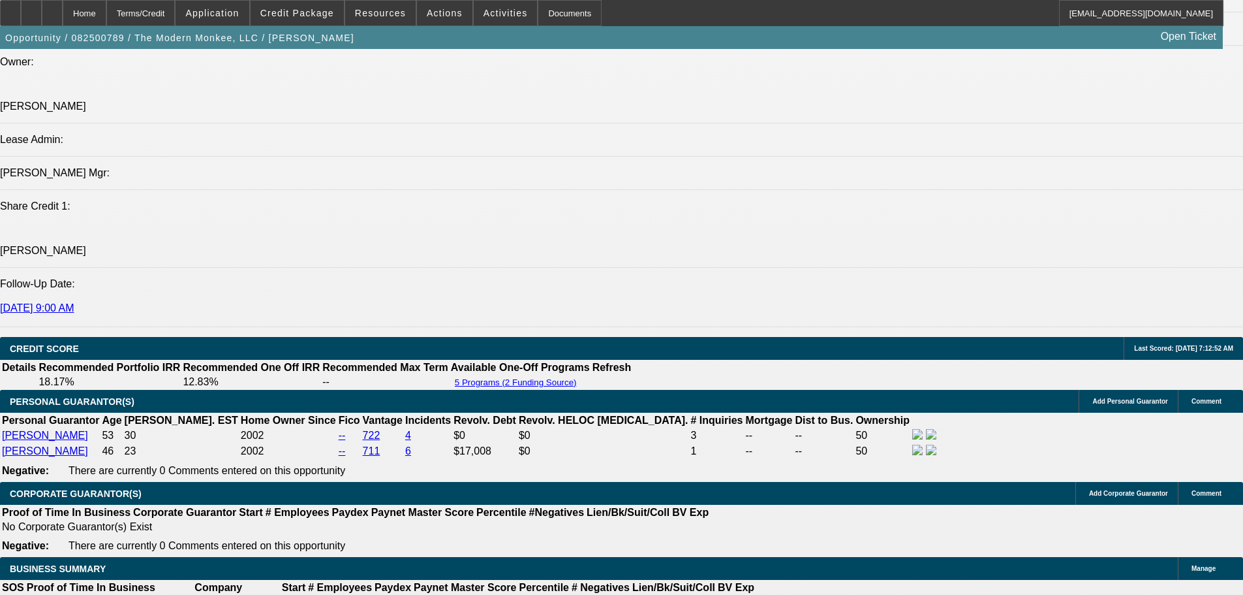
scroll to position [1592, 0]
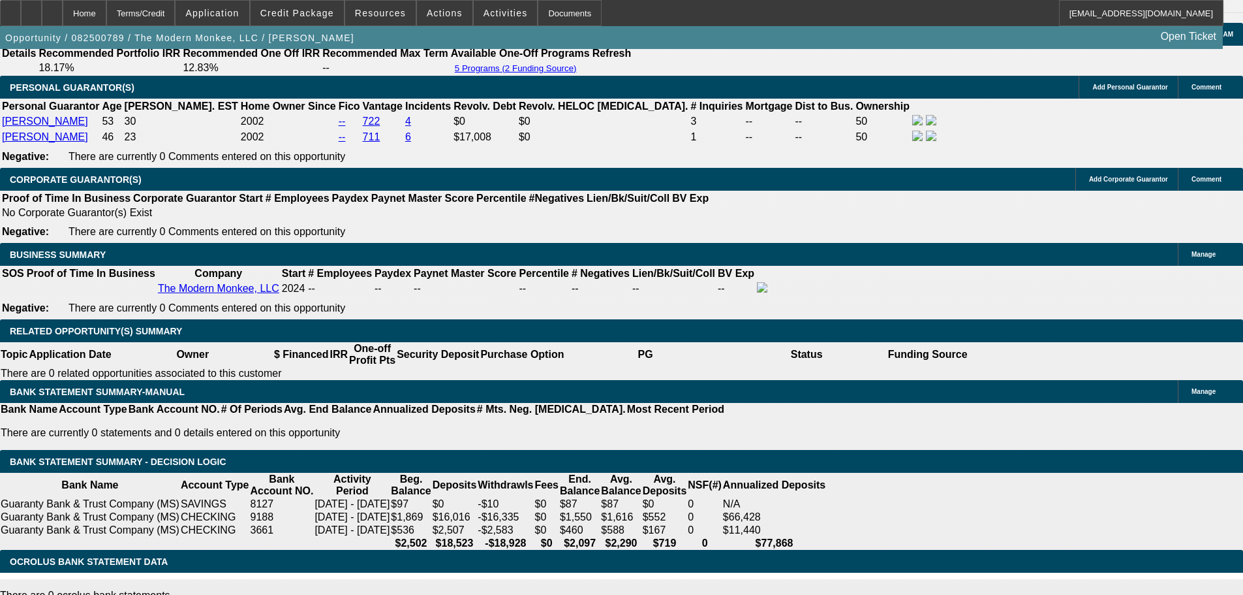
scroll to position [1917, 0]
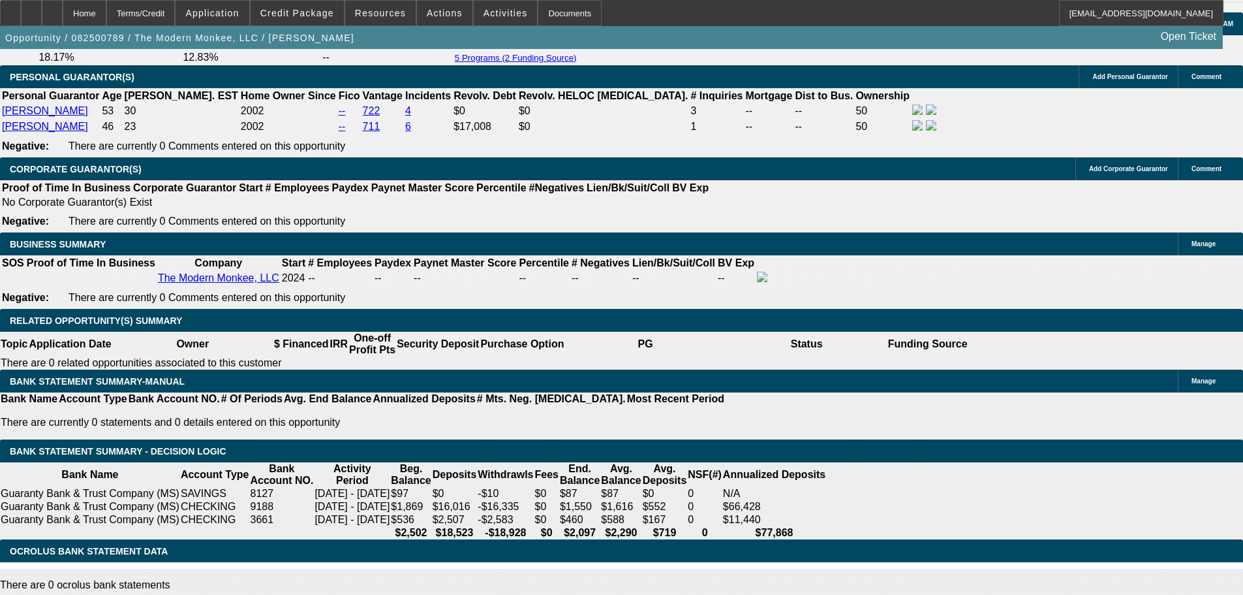
drag, startPoint x: 279, startPoint y: 262, endPoint x: 338, endPoint y: 255, distance: 59.8
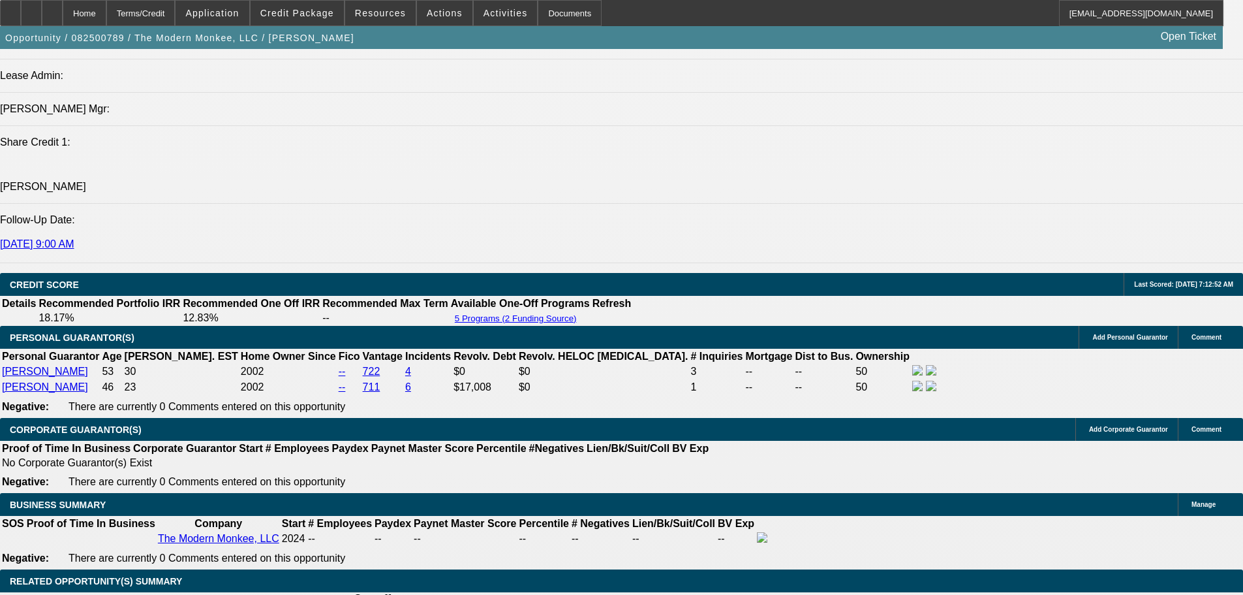
scroll to position [1656, 0]
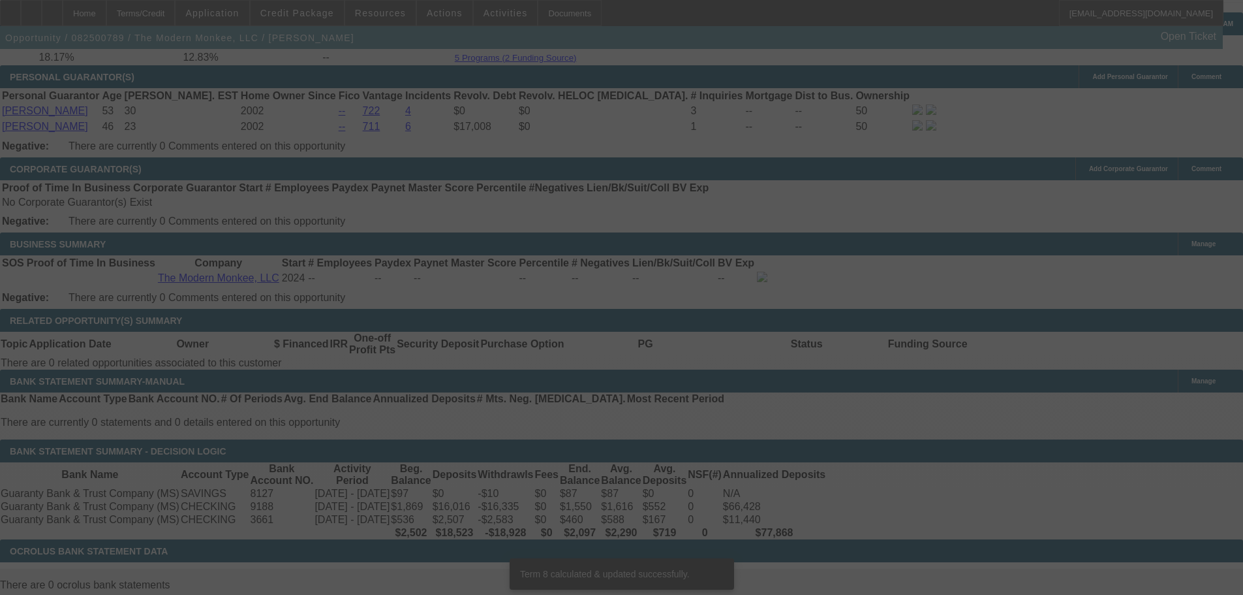
scroll to position [1898, 0]
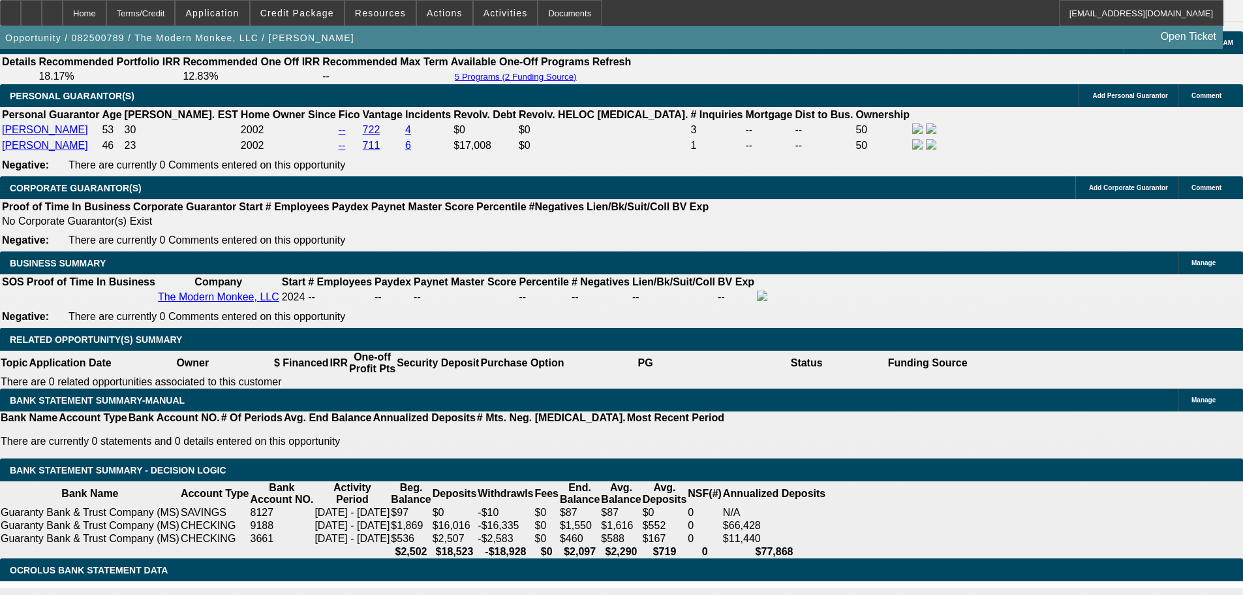
drag, startPoint x: 284, startPoint y: 278, endPoint x: 308, endPoint y: 281, distance: 24.3
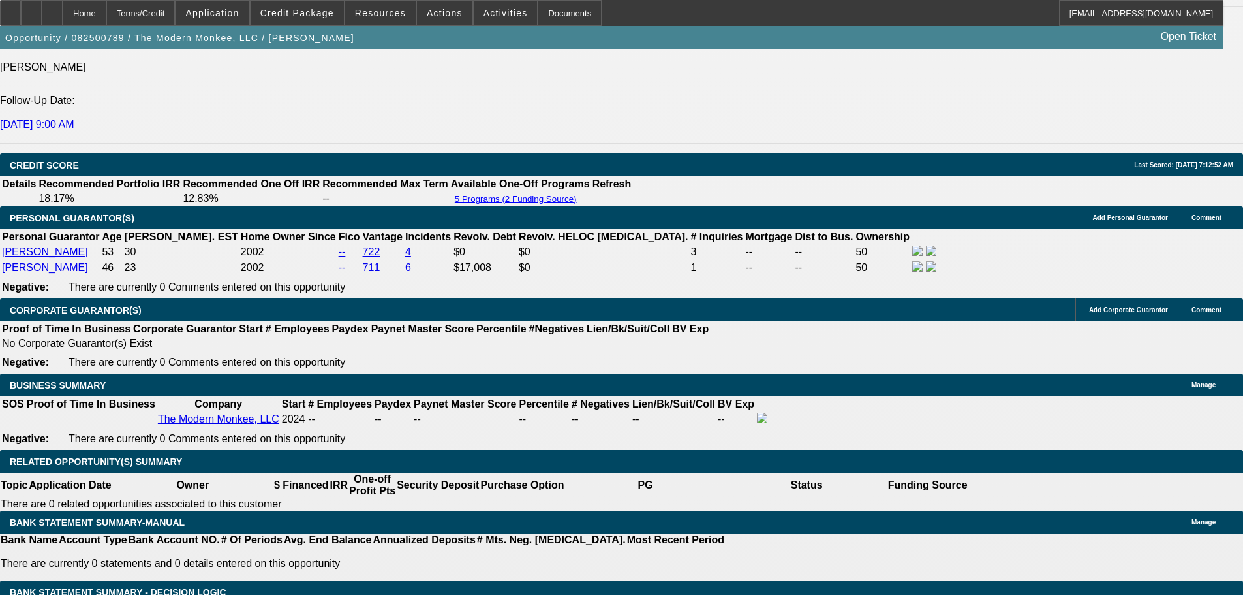
scroll to position [1767, 0]
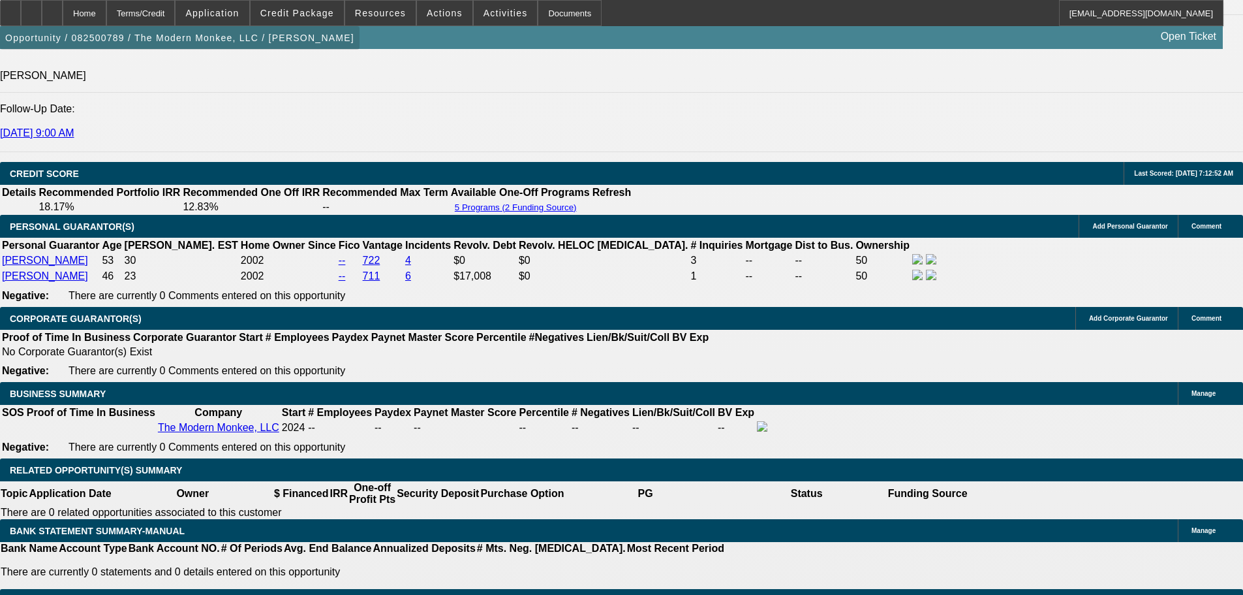
click at [194, 54] on span "button" at bounding box center [180, 37] width 360 height 31
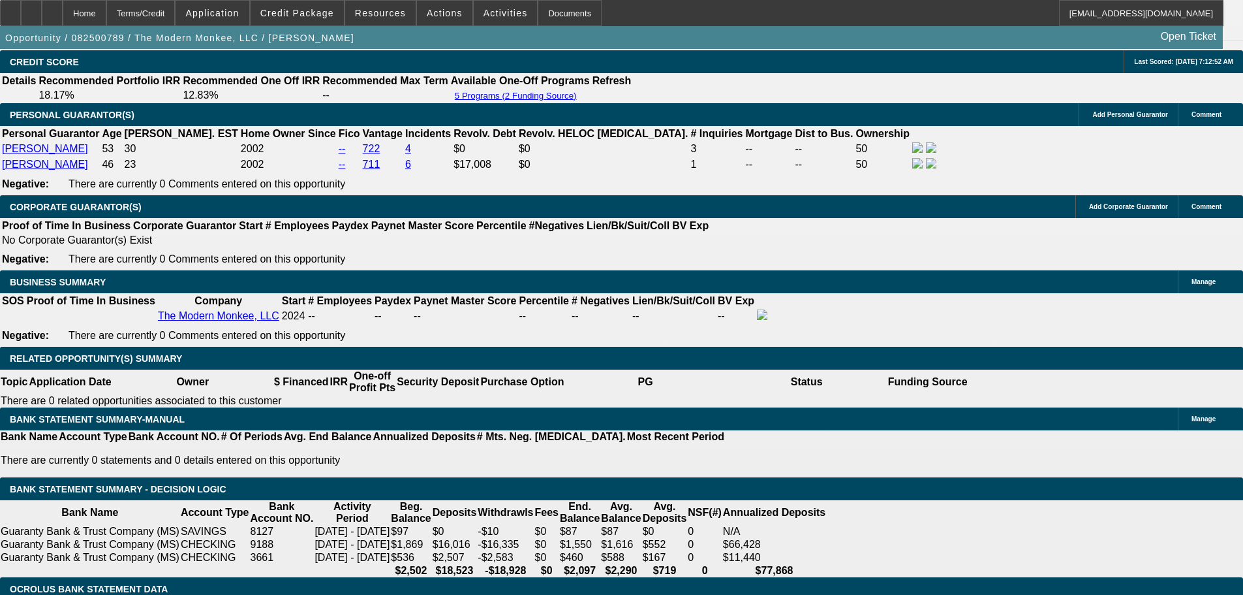
scroll to position [1702, 0]
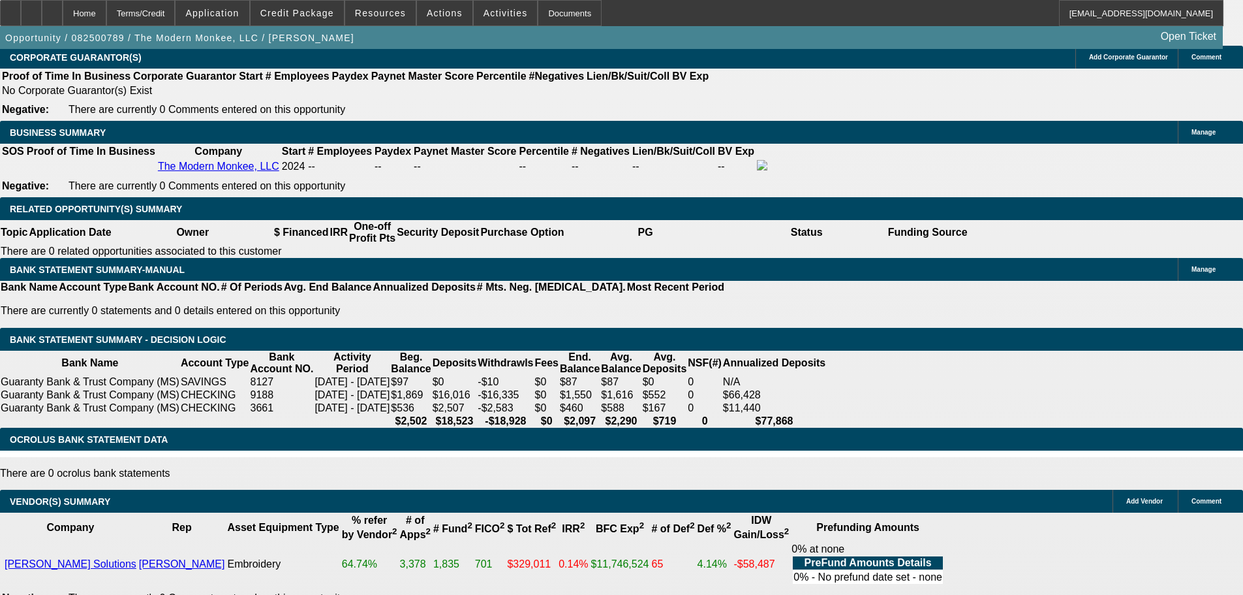
scroll to position [1832, 0]
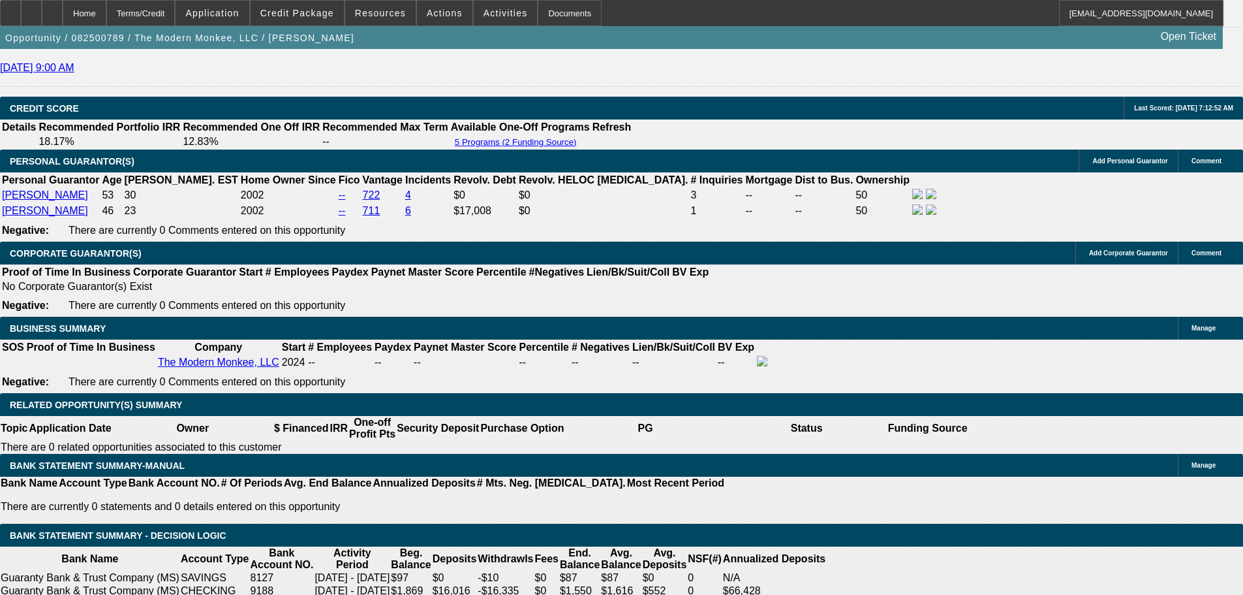
drag, startPoint x: 329, startPoint y: 353, endPoint x: 341, endPoint y: 354, distance: 12.4
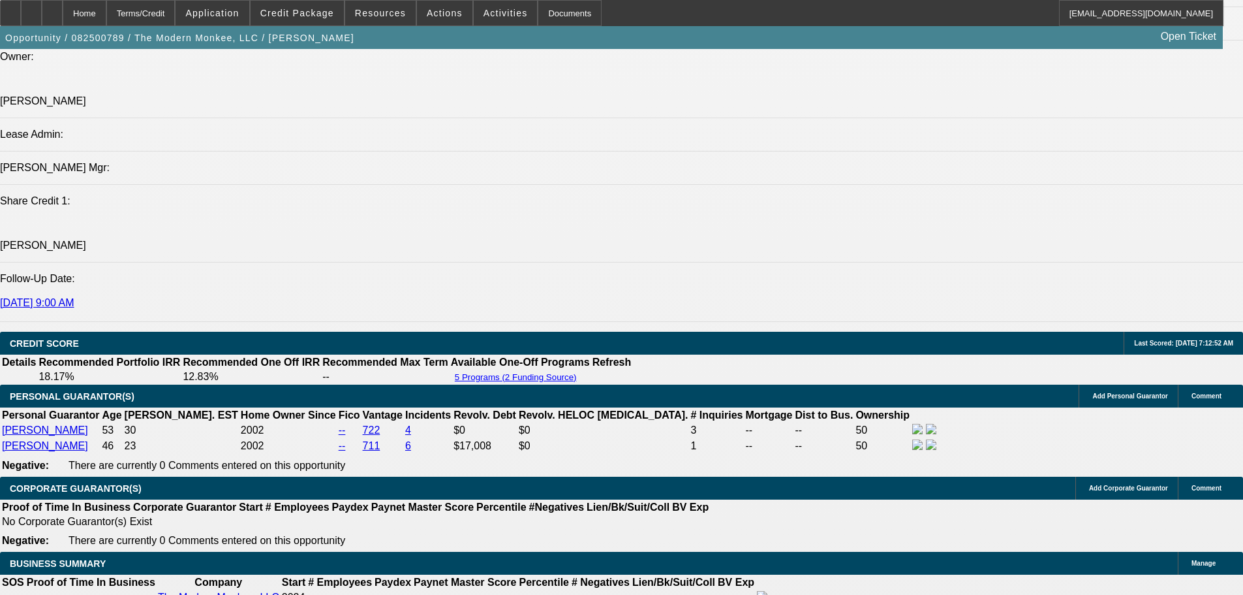
scroll to position [1571, 0]
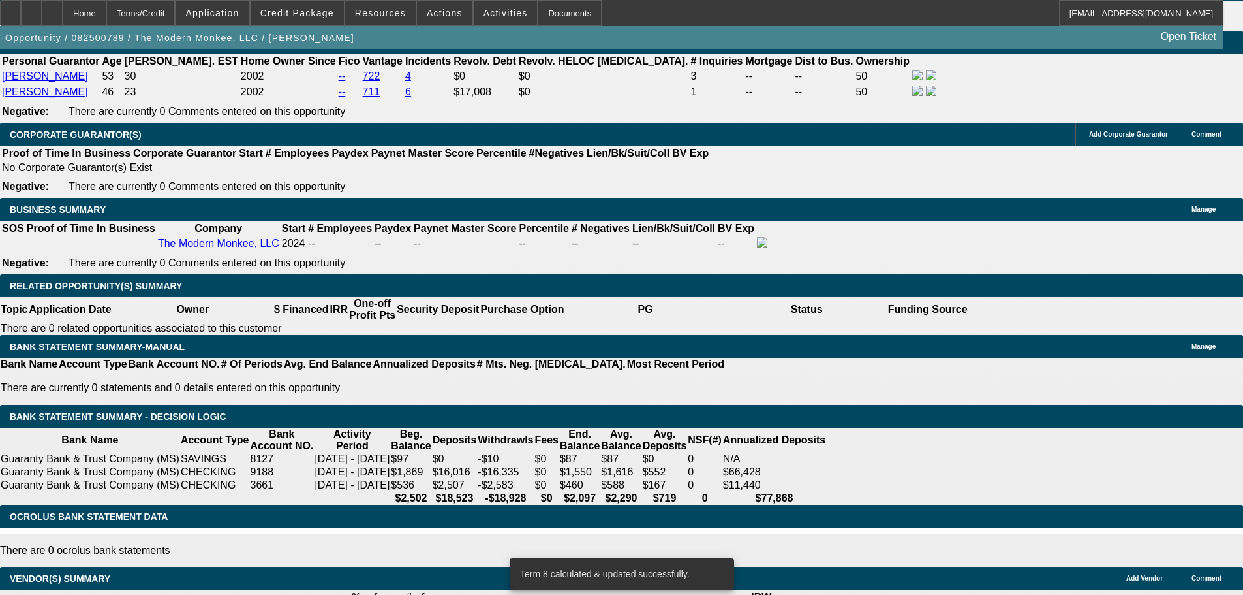
scroll to position [1963, 0]
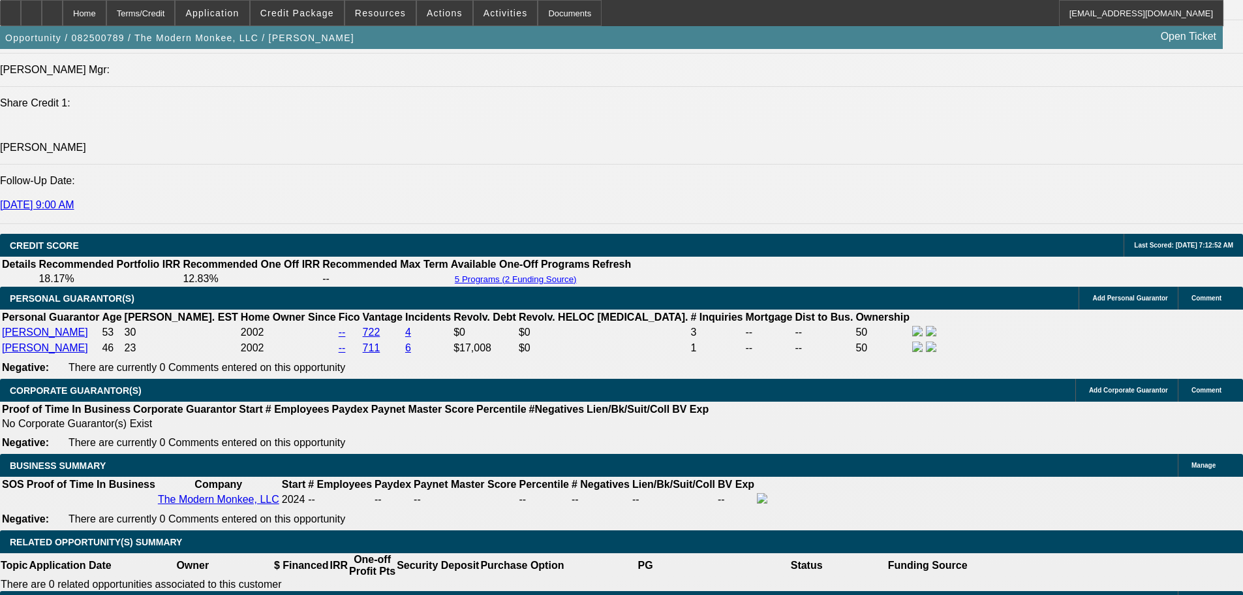
scroll to position [1637, 0]
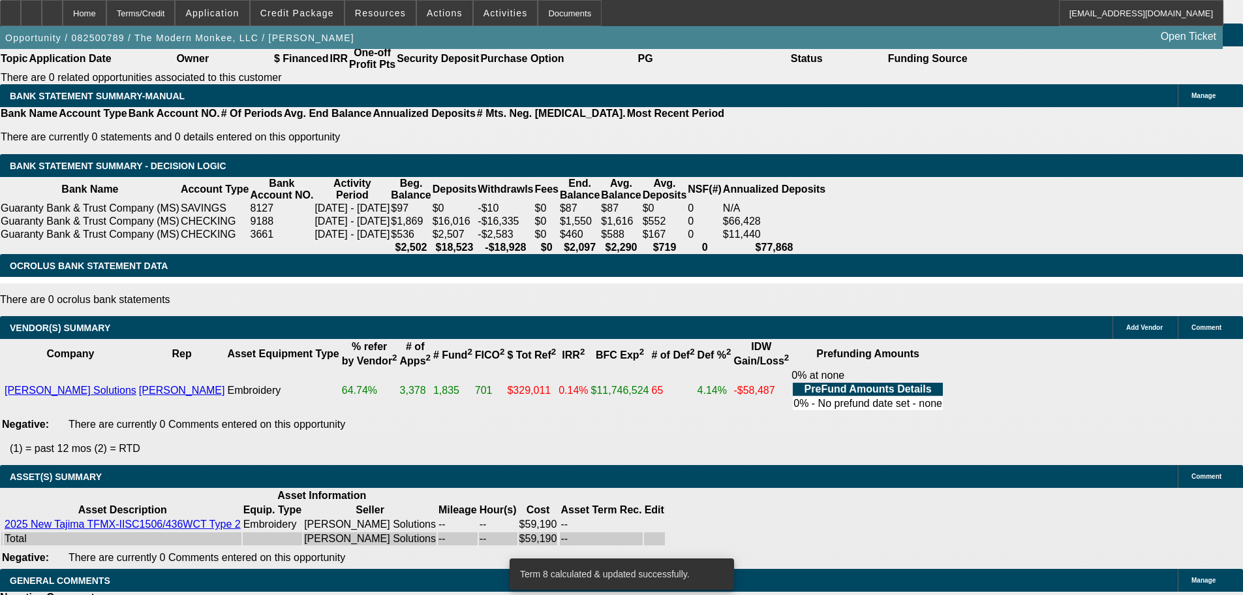
scroll to position [2224, 0]
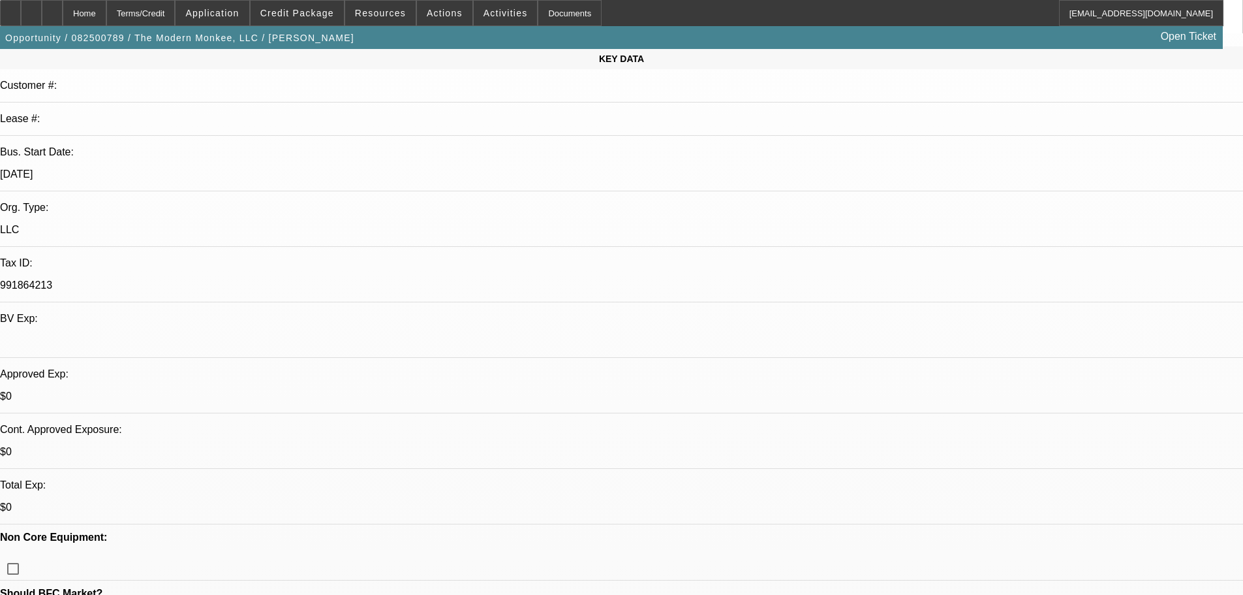
scroll to position [457, 0]
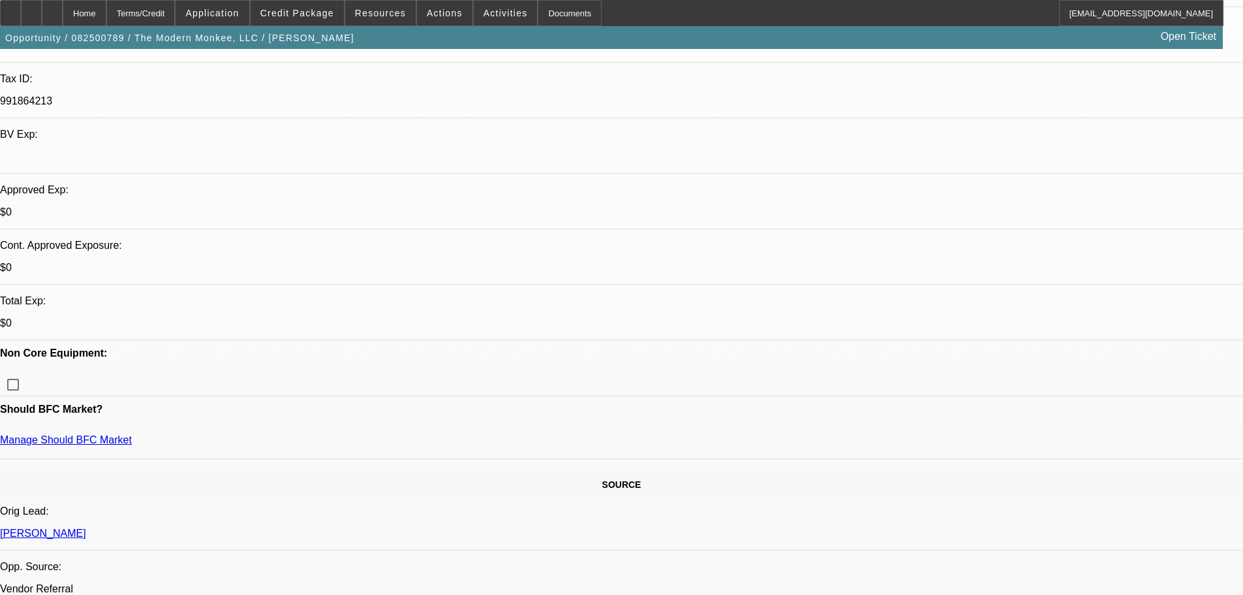
scroll to position [392, 0]
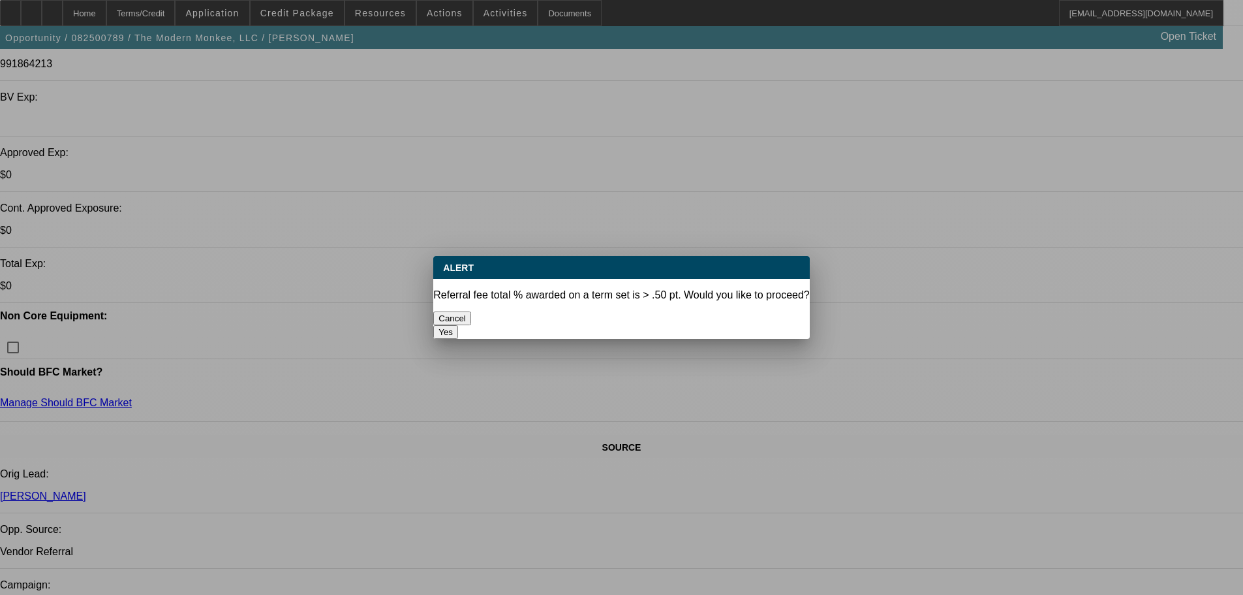
click at [458, 325] on button "Yes" at bounding box center [445, 332] width 25 height 14
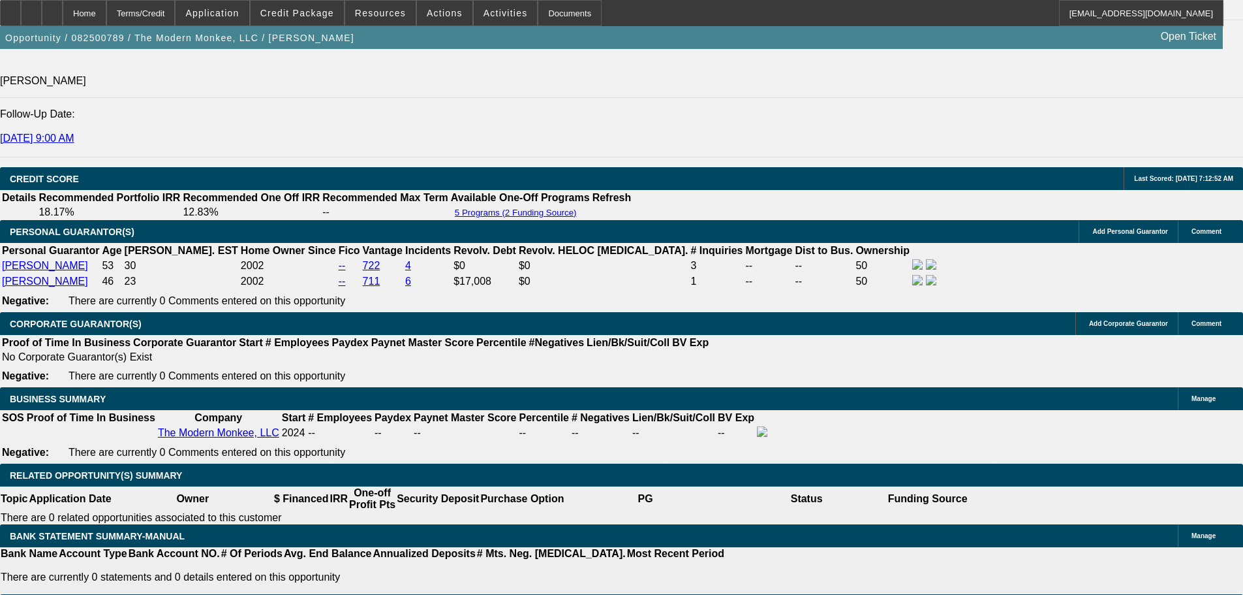
scroll to position [2088, 0]
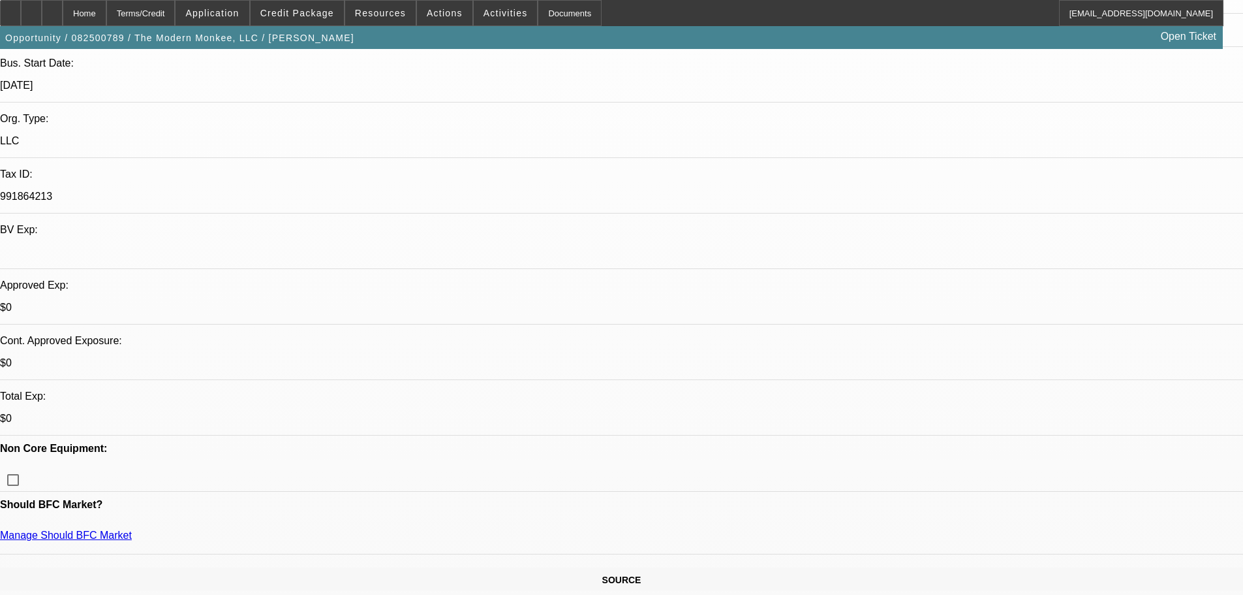
scroll to position [261, 0]
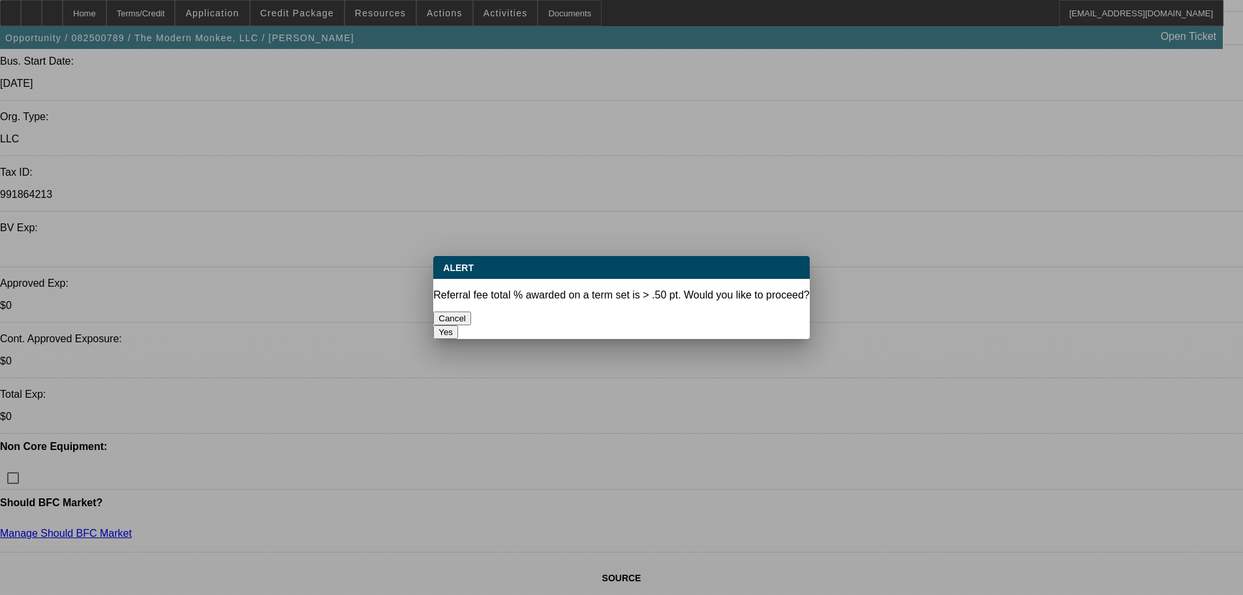
click at [458, 325] on button "Yes" at bounding box center [445, 332] width 25 height 14
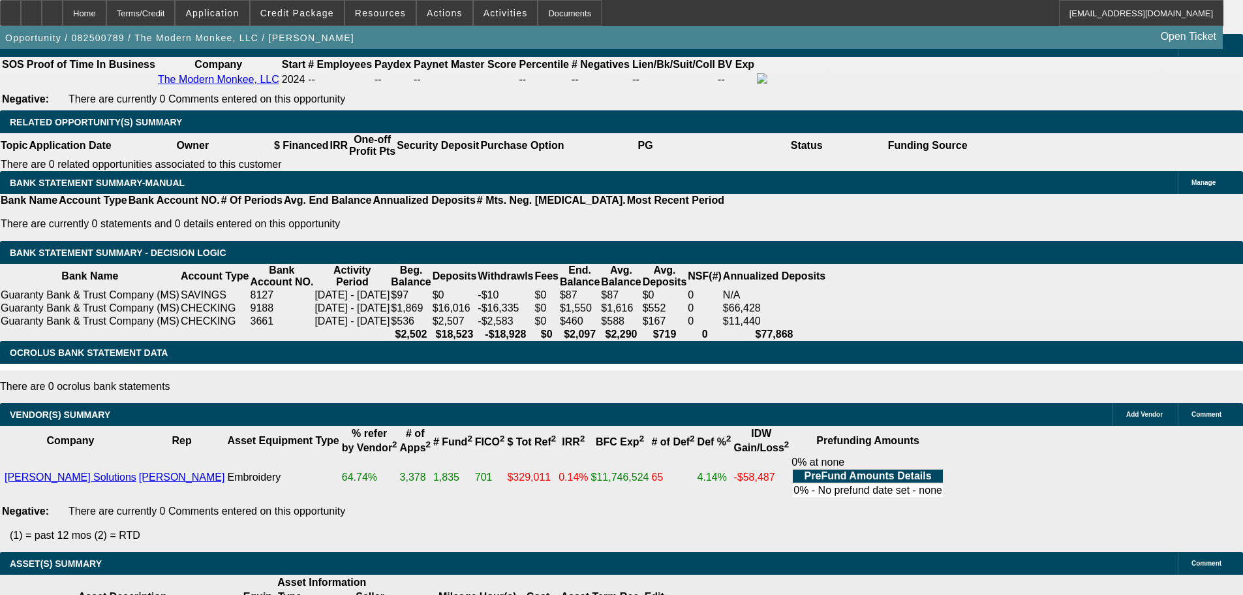
scroll to position [2243, 0]
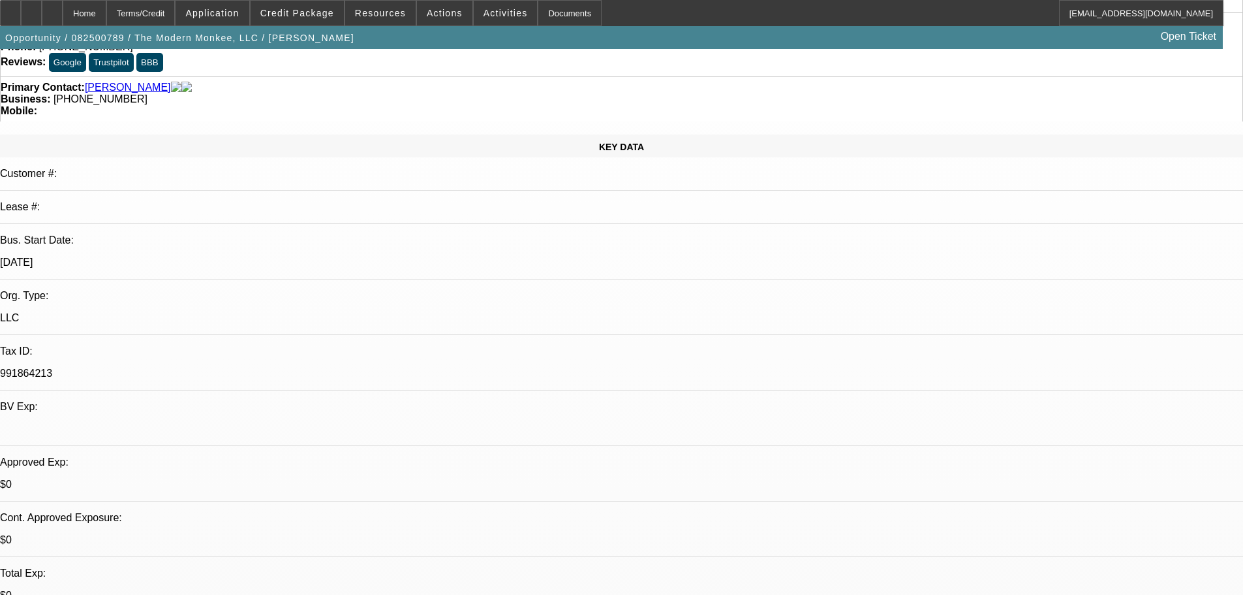
scroll to position [261, 0]
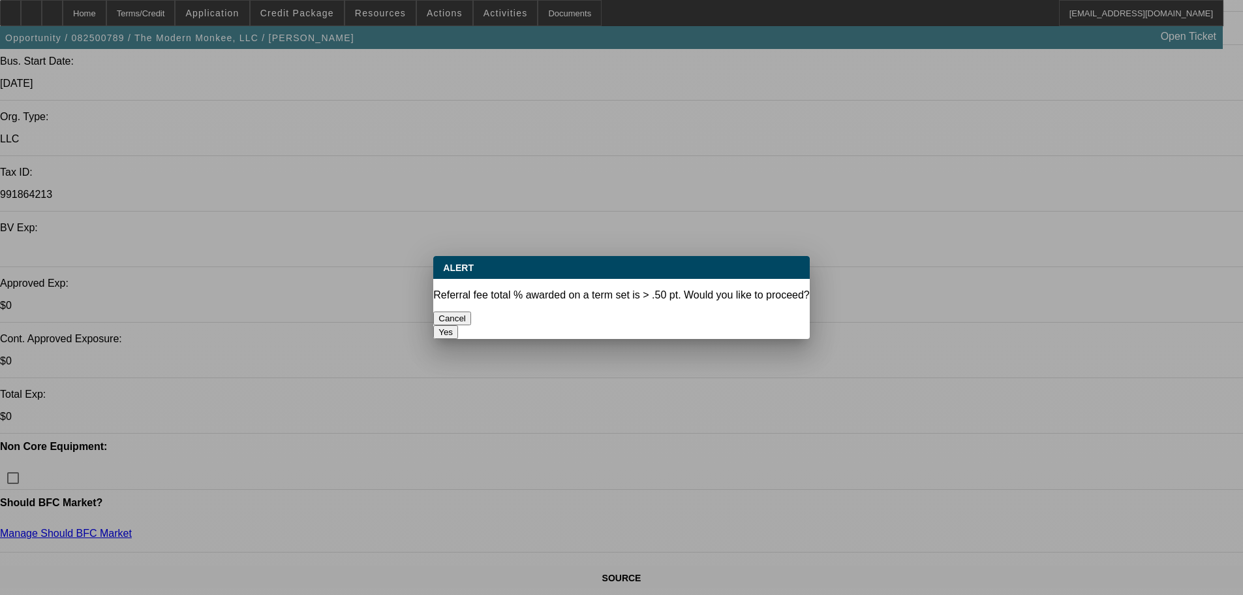
scroll to position [0, 0]
click at [458, 325] on button "Yes" at bounding box center [445, 332] width 25 height 14
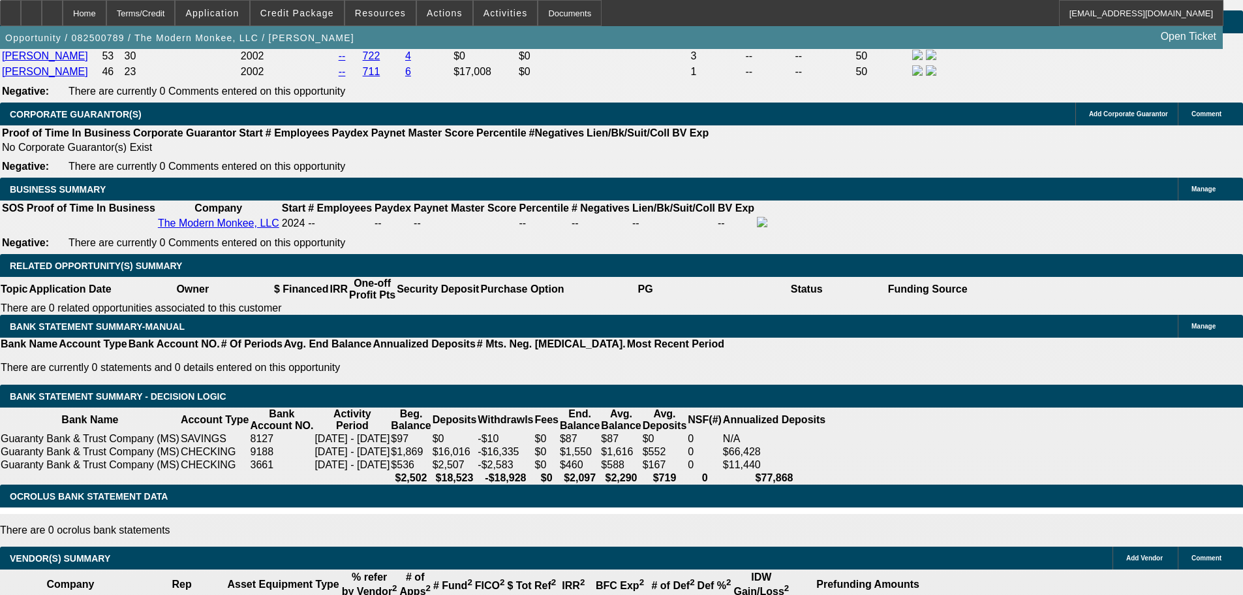
scroll to position [2154, 0]
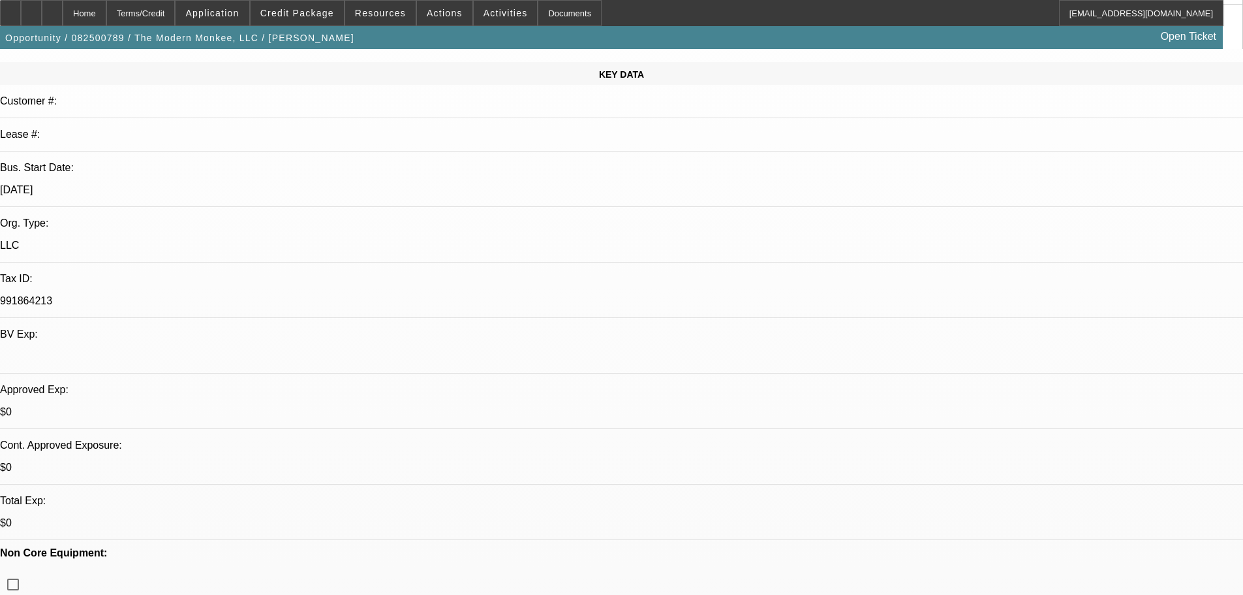
scroll to position [392, 0]
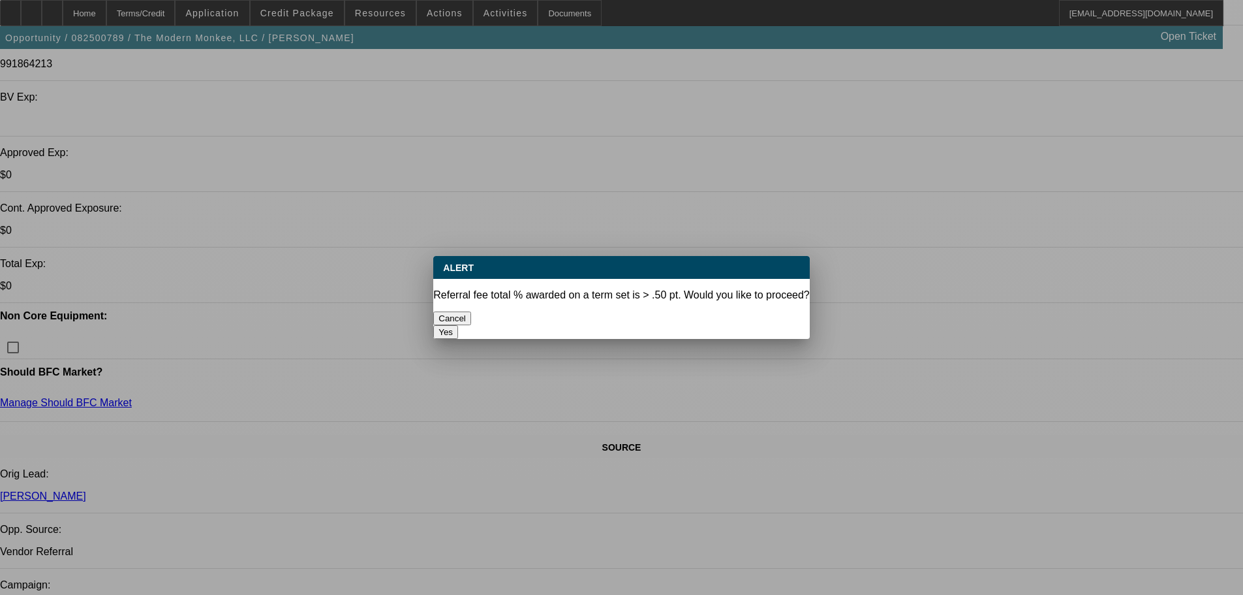
click at [458, 325] on button "Yes" at bounding box center [445, 332] width 25 height 14
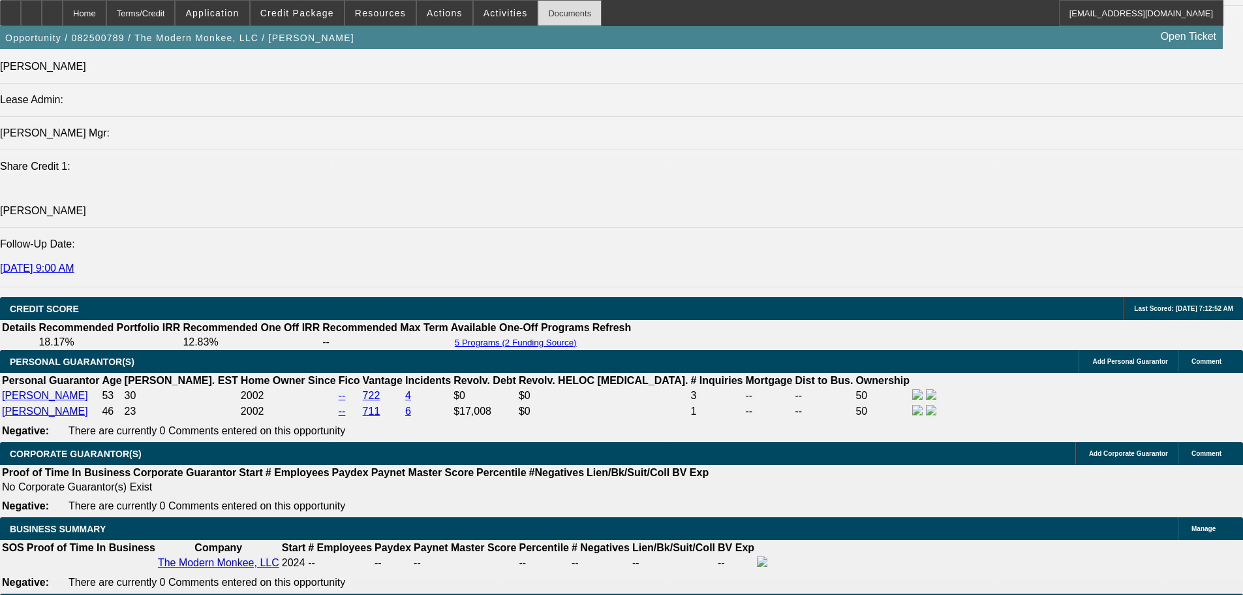
scroll to position [1631, 0]
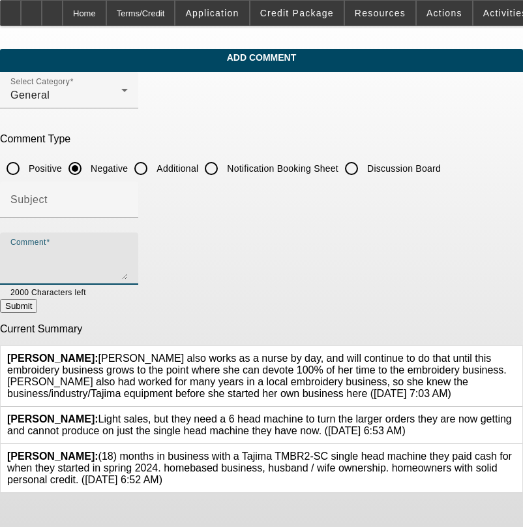
click at [91, 248] on textarea "Comment" at bounding box center [68, 263] width 117 height 31
click at [128, 268] on textarea "LARGE PURCHASE FOR YOUNG COMPANY GIVEN LIMITED SALES, MS, PART TIME VENTURE FOR…" at bounding box center [68, 263] width 117 height 31
click at [128, 273] on textarea "LARGE PURCHASE FOR YOUNG COMPANY GIVEN LIMITED SALES, MS, PART TIME VENTURE FOR…" at bounding box center [68, 263] width 117 height 31
click at [87, 268] on textarea "LARGE PURCHASE FOR YOUNG COMPANY GIVEN LIMITED SALES, MS, PART TIME VENTURE FOR…" at bounding box center [68, 263] width 117 height 31
click at [127, 268] on textarea "LARGE PURCHASE FOR YOUNG COMPANY GIVEN LIMITED SALES, MS, PART TIME VENTURE FOR…" at bounding box center [68, 263] width 117 height 31
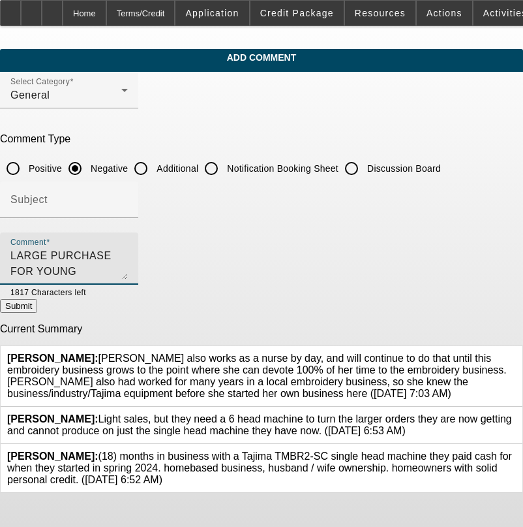
click at [128, 271] on textarea "LARGE PURCHASE FOR YOUNG COMPANY GIVEN LIMITED SALES, MS, PART TIME VENTURE FOR…" at bounding box center [68, 263] width 117 height 31
click at [128, 273] on textarea "LARGE PURCHASE FOR YOUNG COMPANY GIVEN LIMITED SALES, MS, PART TIME VENTURE FOR…" at bounding box center [68, 263] width 117 height 31
click at [128, 268] on textarea "LARGE PURCHASE FOR YOUNG COMPANY GIVEN LIMITED SALES, MS, PART TIME VENTURE FOR…" at bounding box center [68, 263] width 117 height 31
type textarea "LARGE PURCHASE FOR YOUNG COMPANY GIVEN LIMITED SALES, MS, PART TIME VENTURE FOR…"
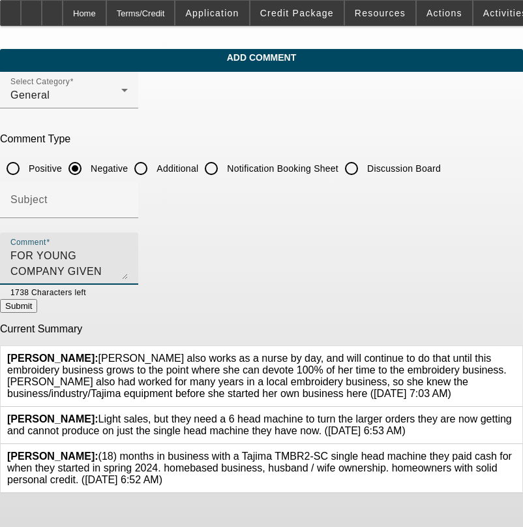
click at [37, 309] on button "Submit" at bounding box center [18, 306] width 37 height 14
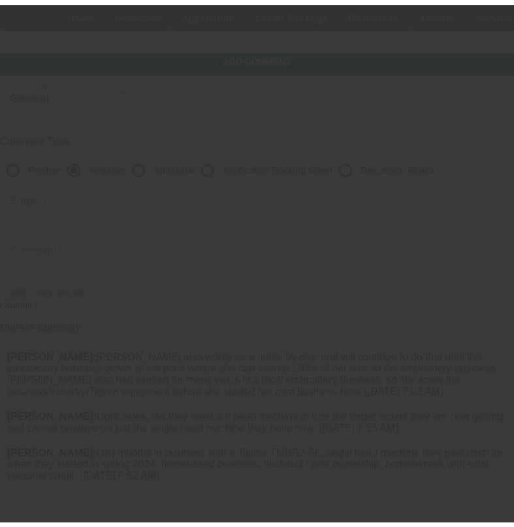
scroll to position [0, 0]
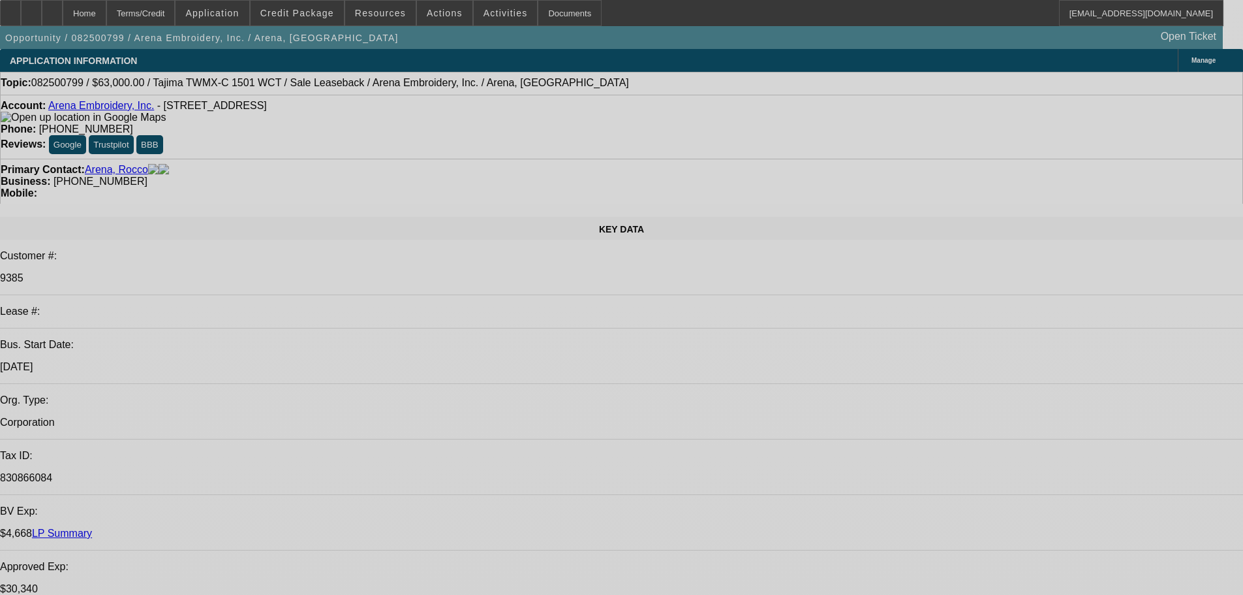
select select "0"
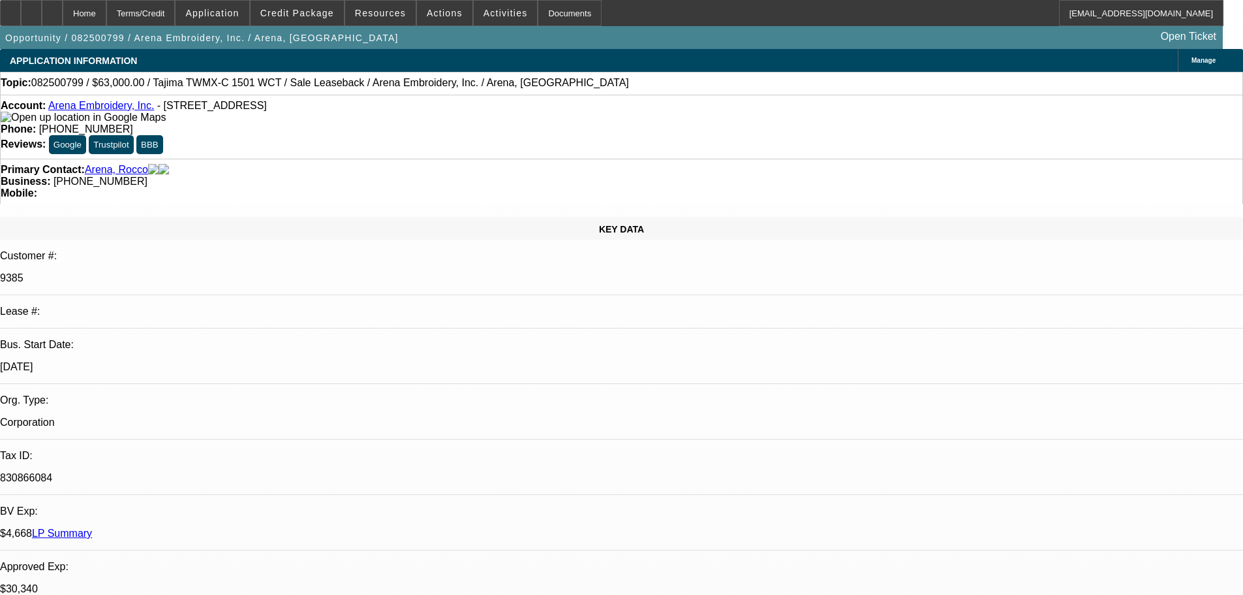
select select "2"
select select "0.1"
select select "4"
select select "0"
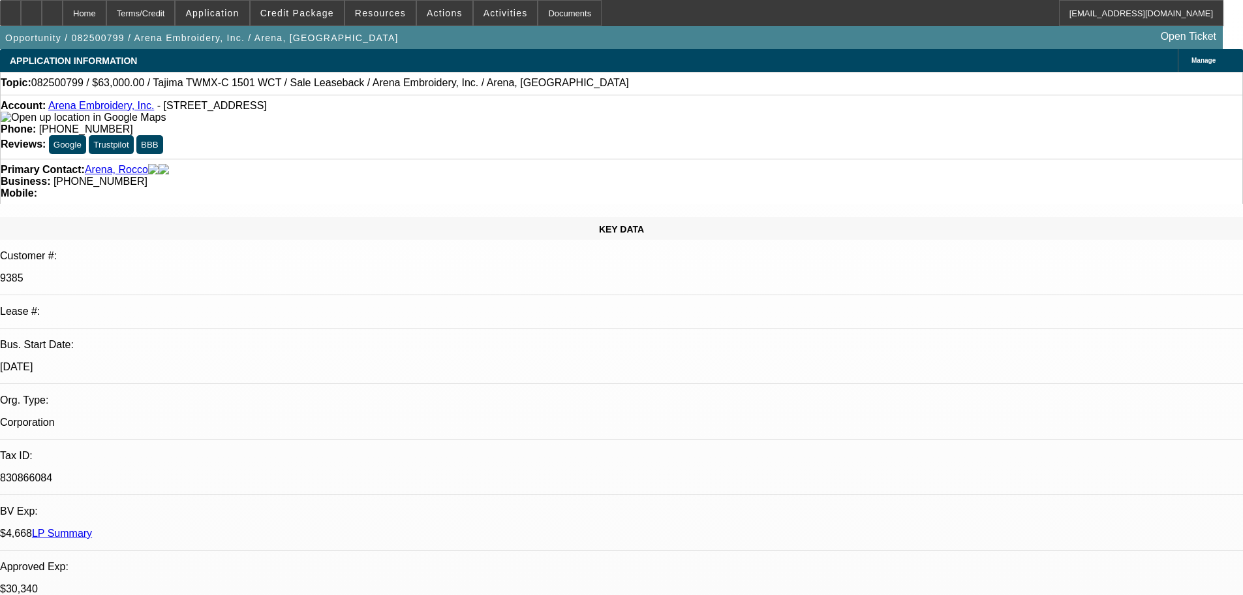
select select "2"
select select "0.1"
select select "4"
select select "0"
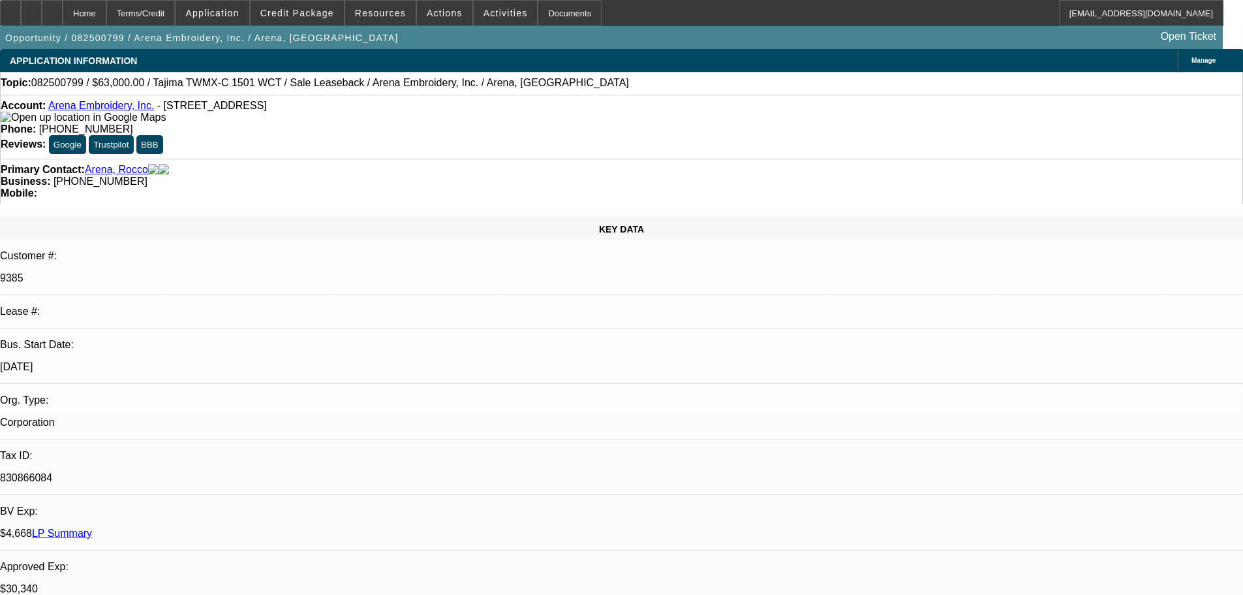
select select "2"
select select "0.1"
select select "4"
select select "0"
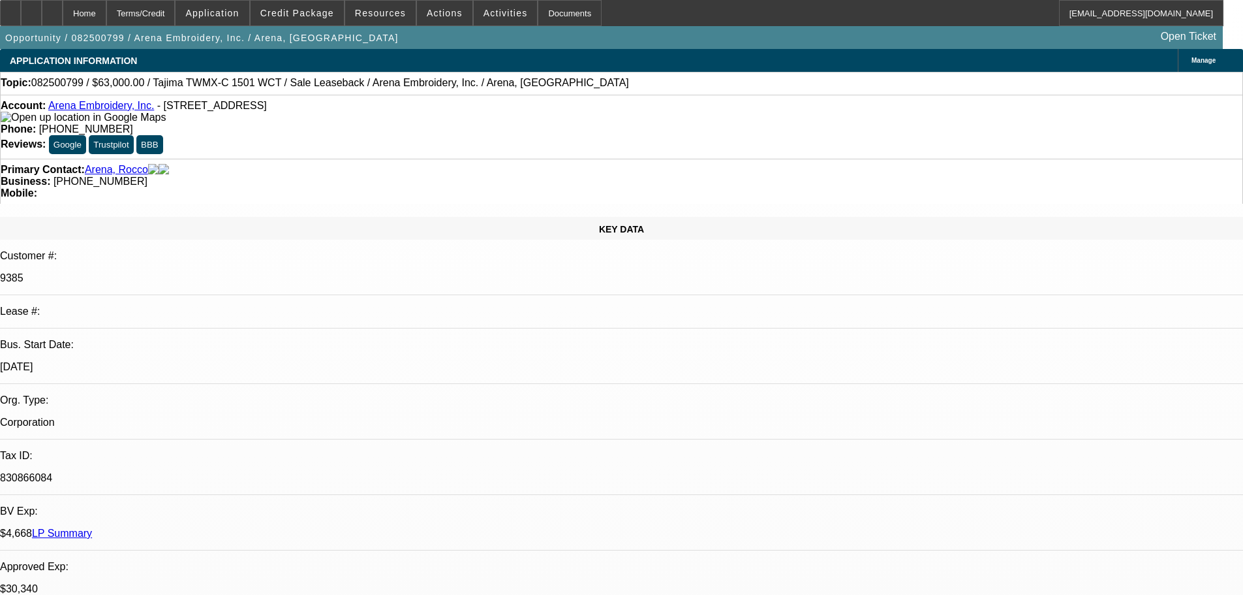
select select "2"
select select "0.1"
select select "4"
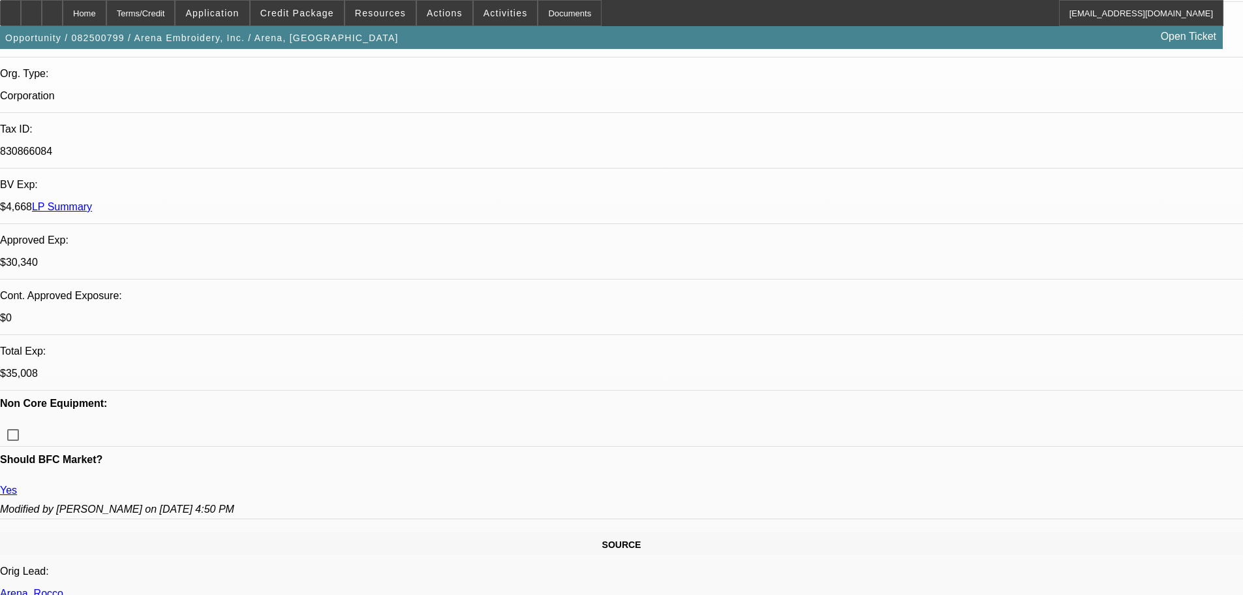
scroll to position [143, 0]
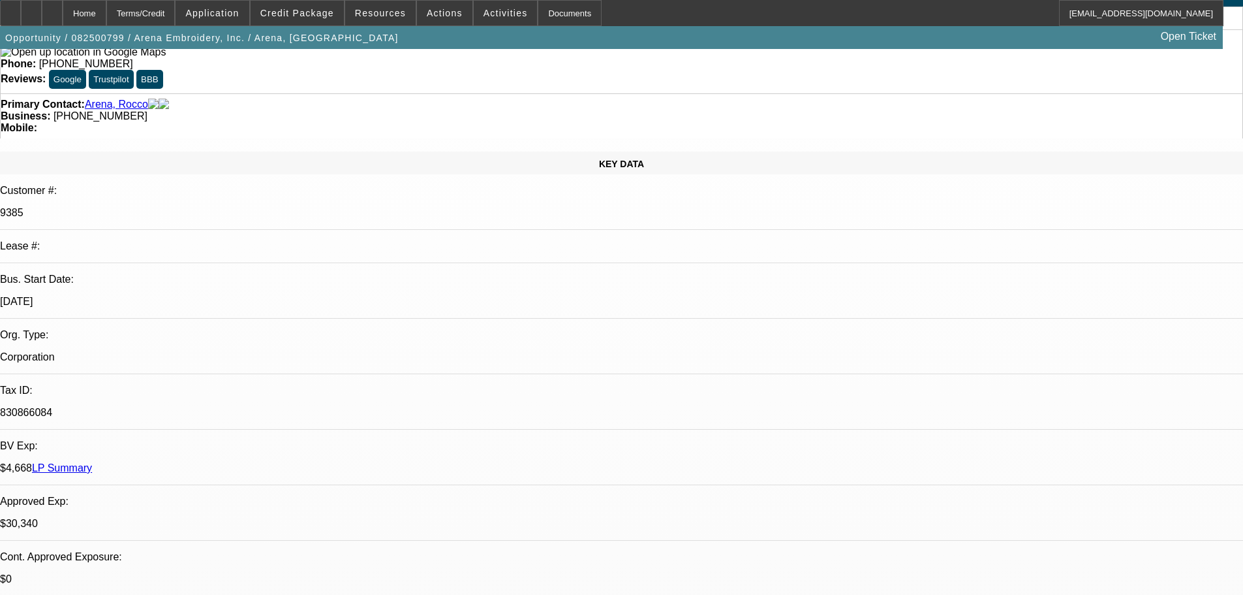
scroll to position [0, 0]
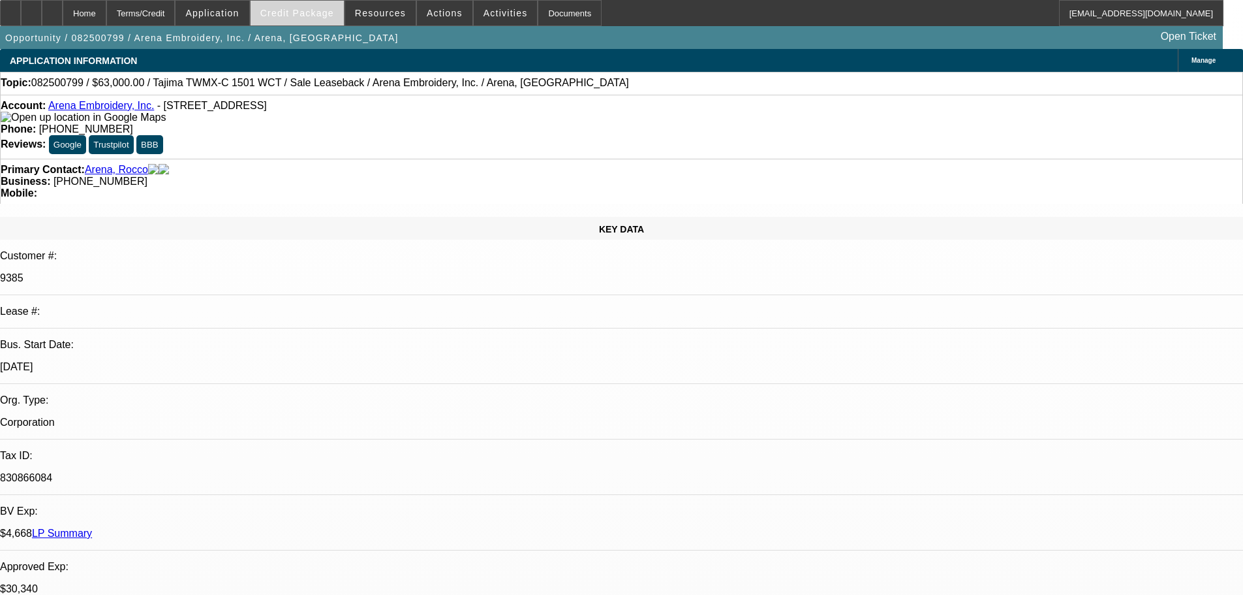
click at [307, 15] on span "Credit Package" at bounding box center [297, 13] width 74 height 10
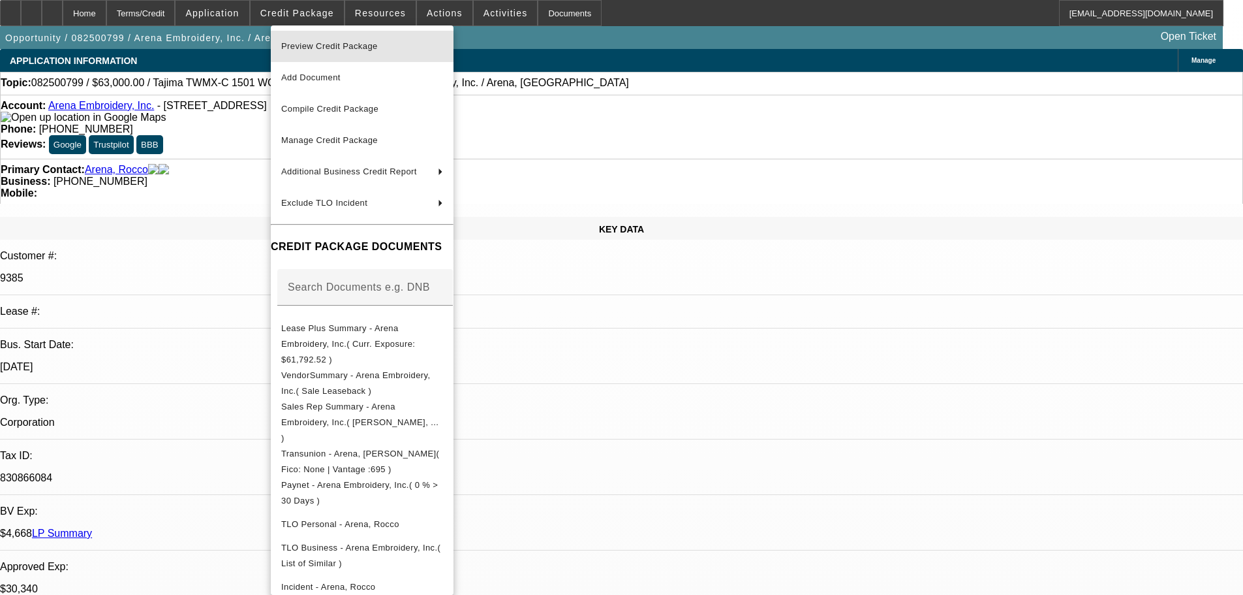
click at [319, 44] on span "Preview Credit Package" at bounding box center [329, 46] width 97 height 10
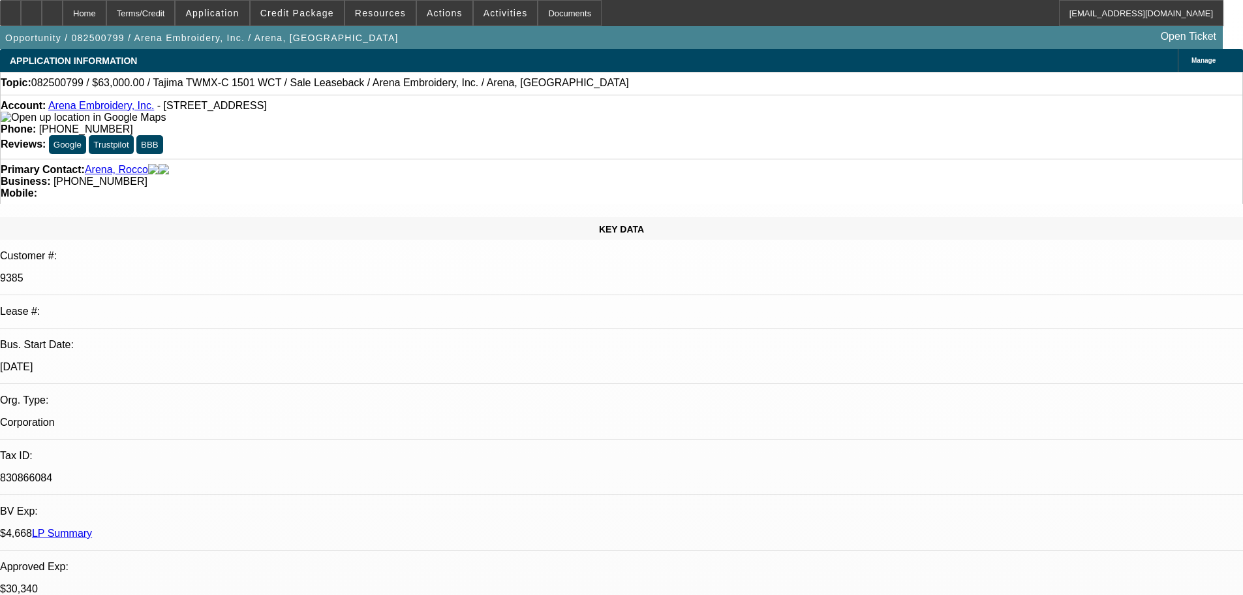
scroll to position [65, 0]
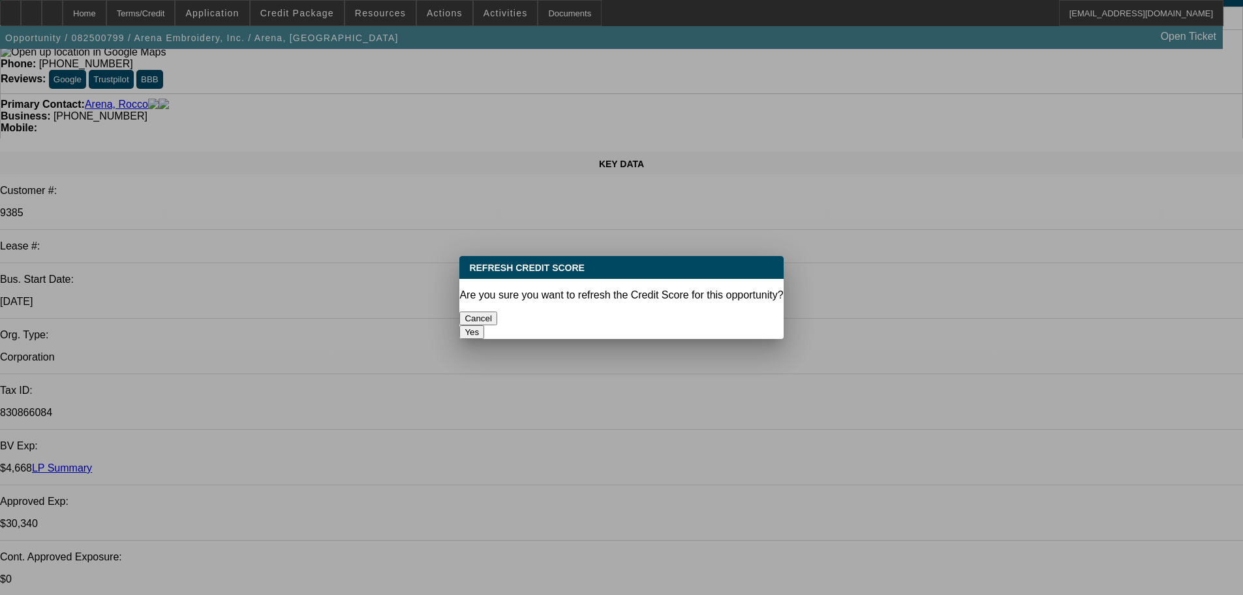
scroll to position [0, 0]
click at [484, 325] on button "Yes" at bounding box center [471, 332] width 25 height 14
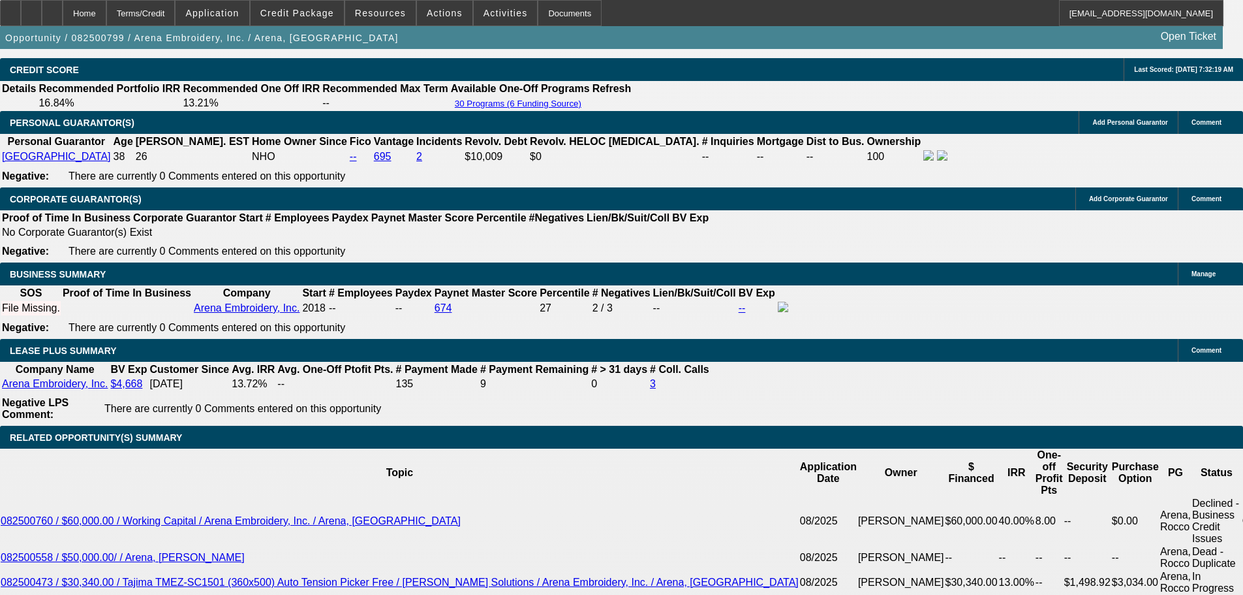
scroll to position [1561, 0]
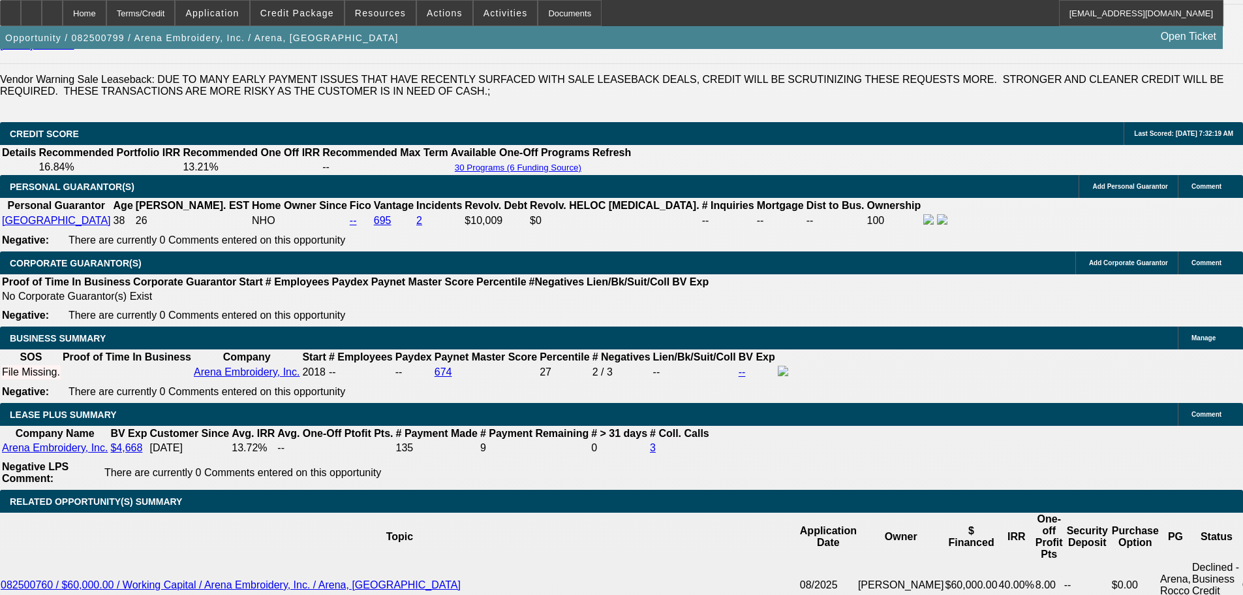
scroll to position [1887, 0]
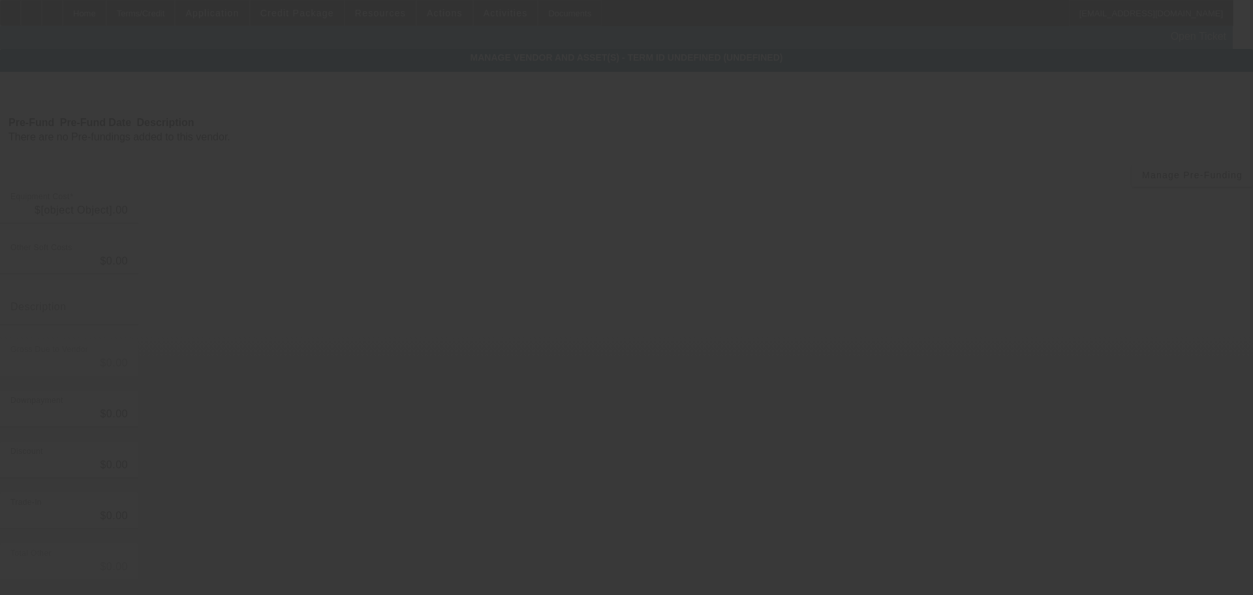
type input "$80,000.00"
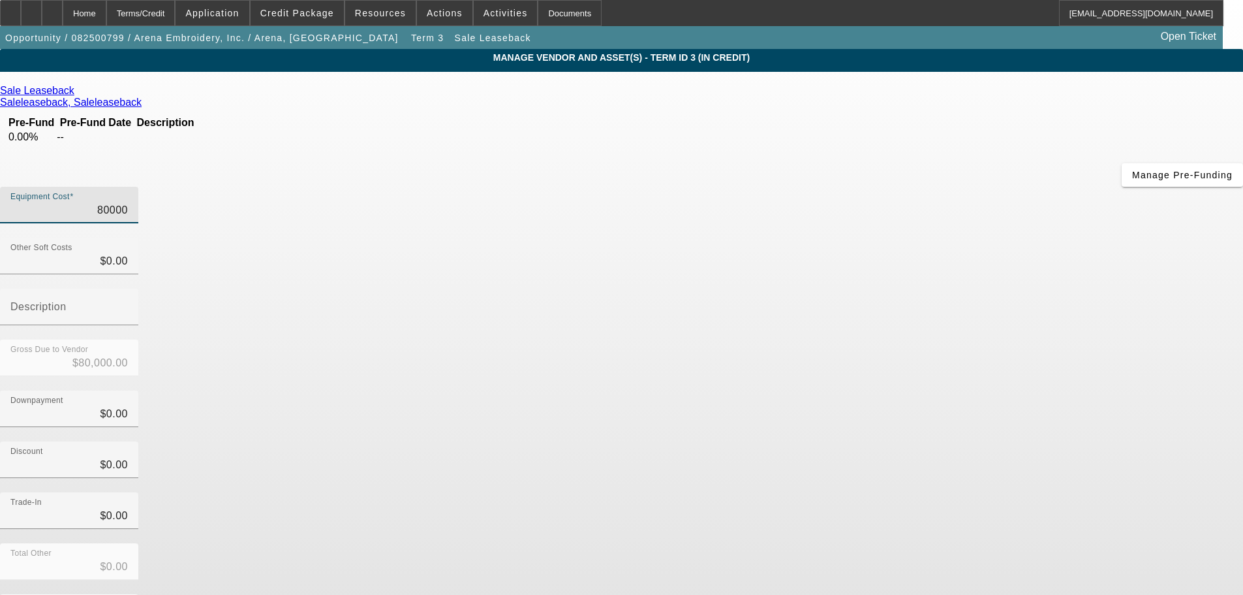
drag, startPoint x: 740, startPoint y: 110, endPoint x: 881, endPoint y: 108, distance: 141.0
click at [881, 187] on div "Equipment Cost 80000" at bounding box center [621, 212] width 1243 height 51
type input "6"
type input "$6.00"
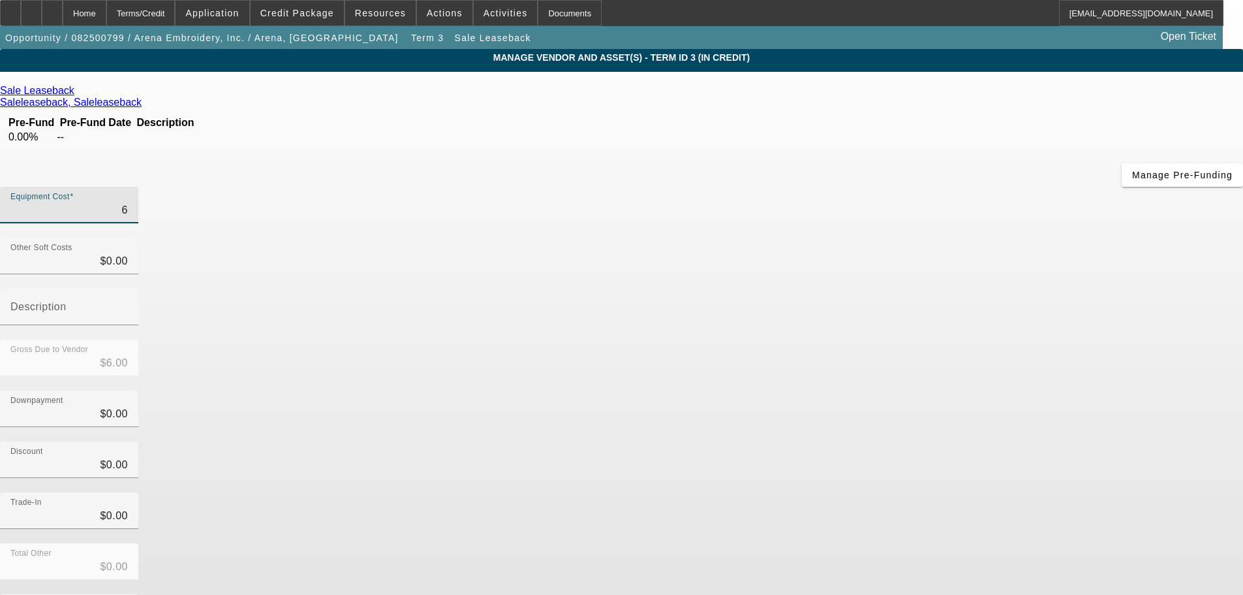
type input "60"
type input "$60.00"
type input "600"
type input "$600.00"
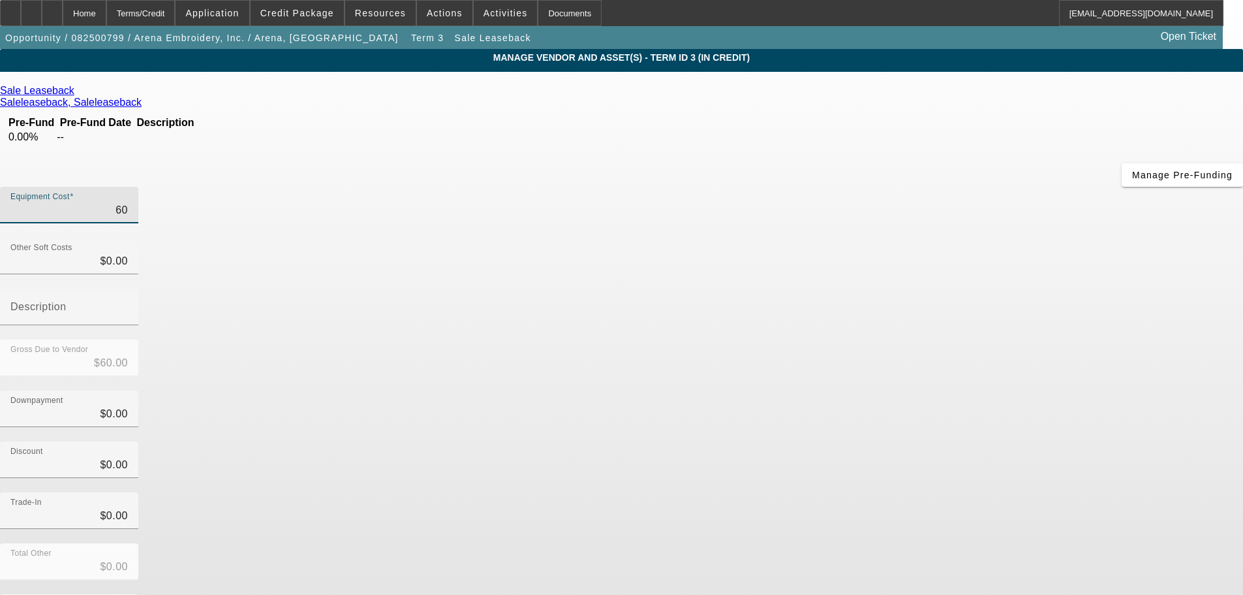
type input "$600.00"
type input "6000"
type input "$6,000.00"
type input "60000"
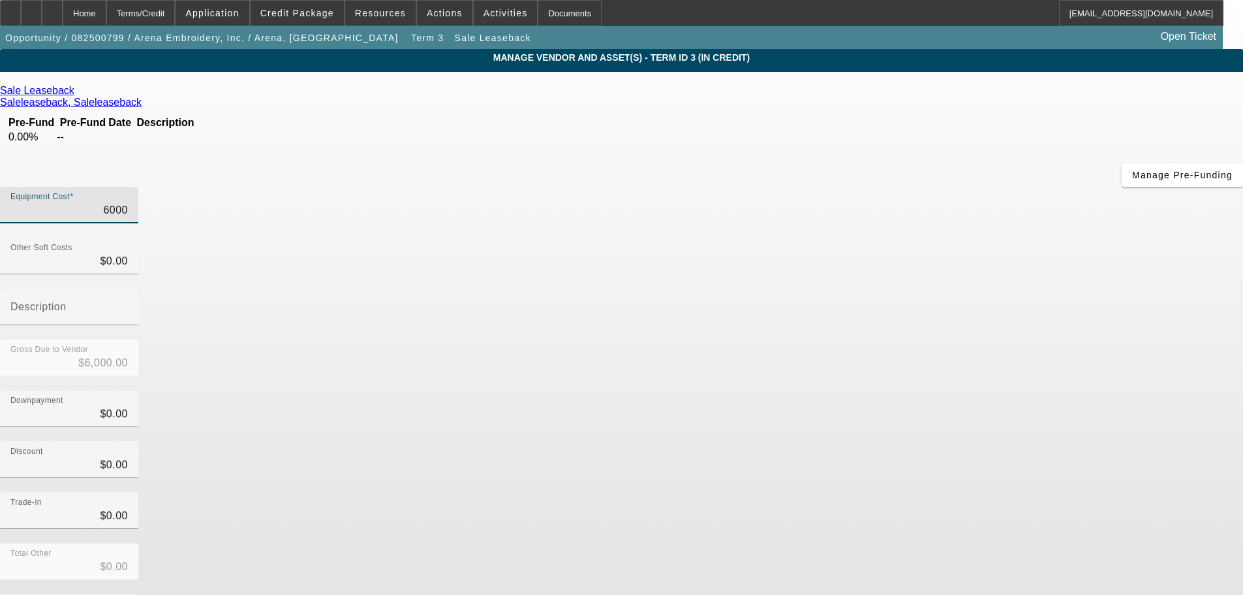
type input "$60,000.00"
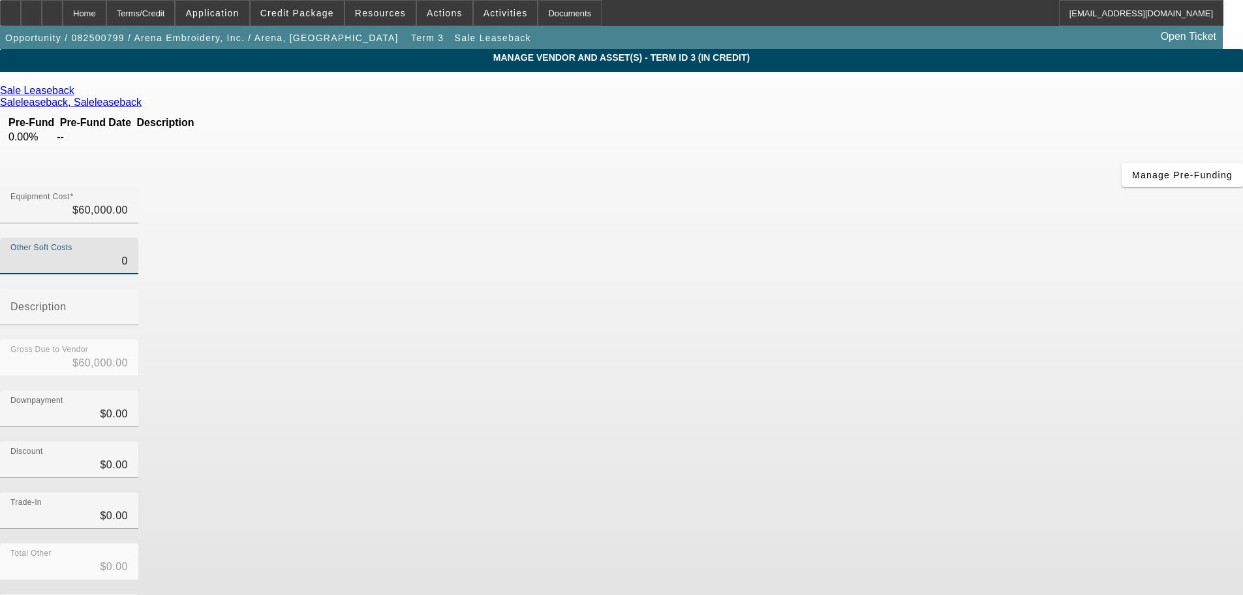
type input "$0.00"
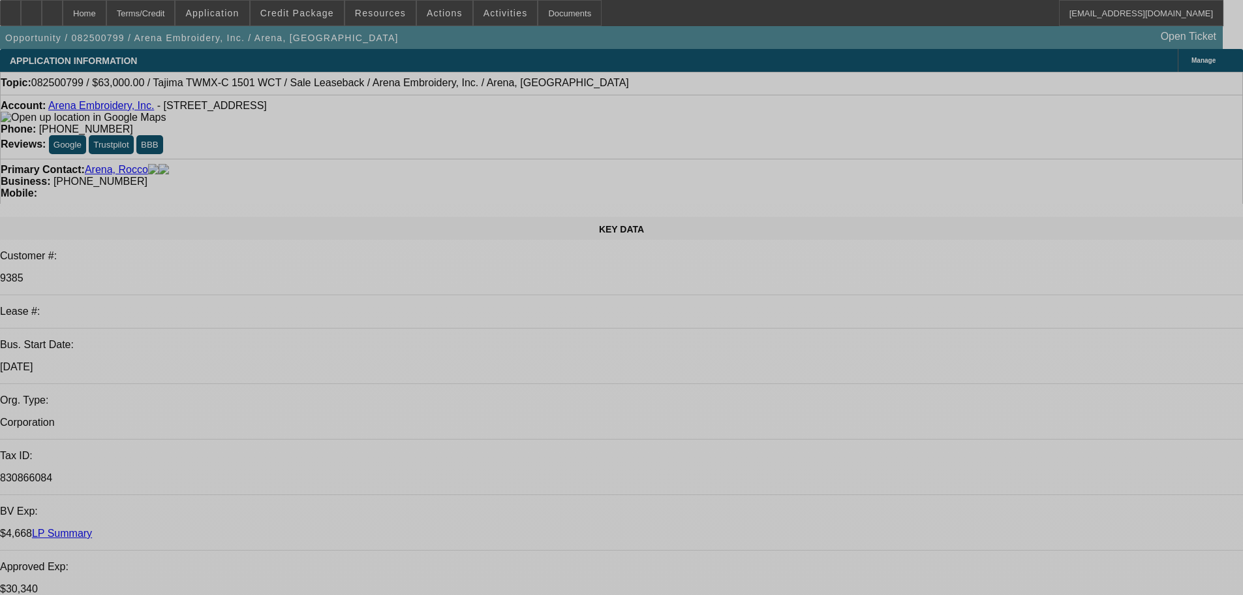
select select "0"
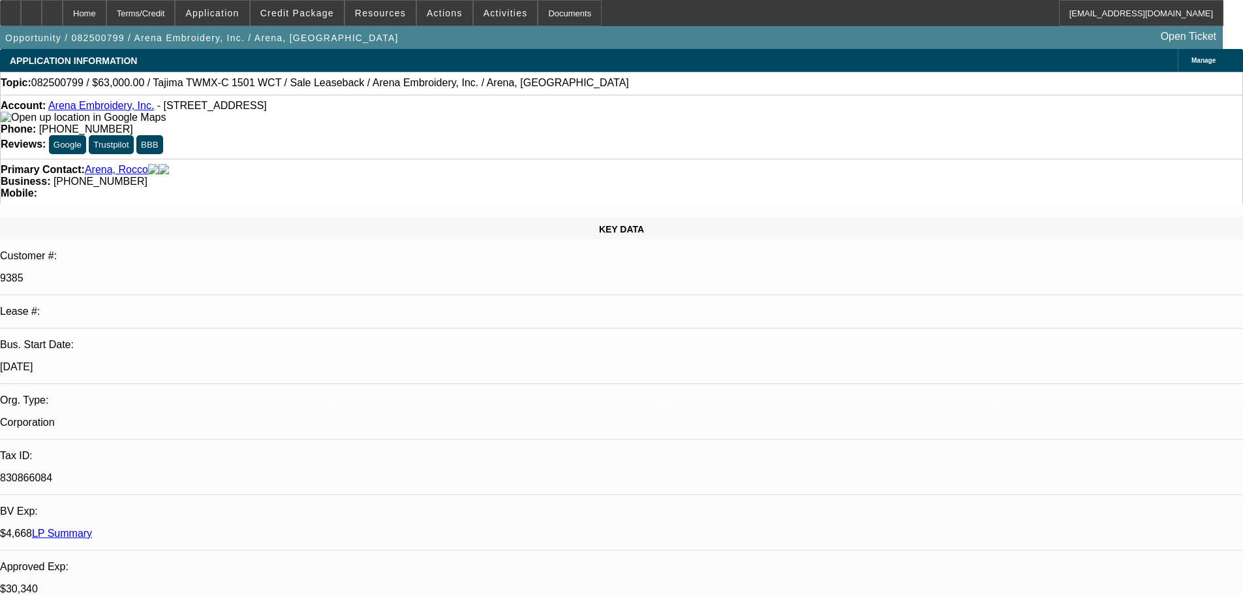
select select "2"
select select "0.1"
select select "4"
select select "0"
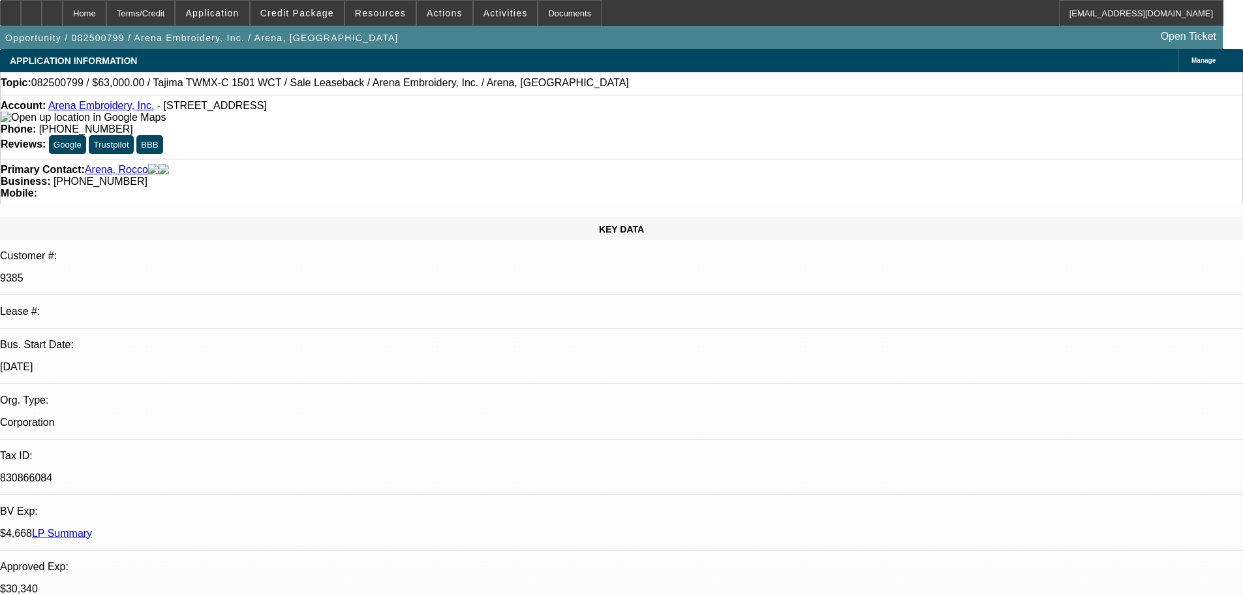
select select "2"
select select "0.1"
select select "4"
select select "0"
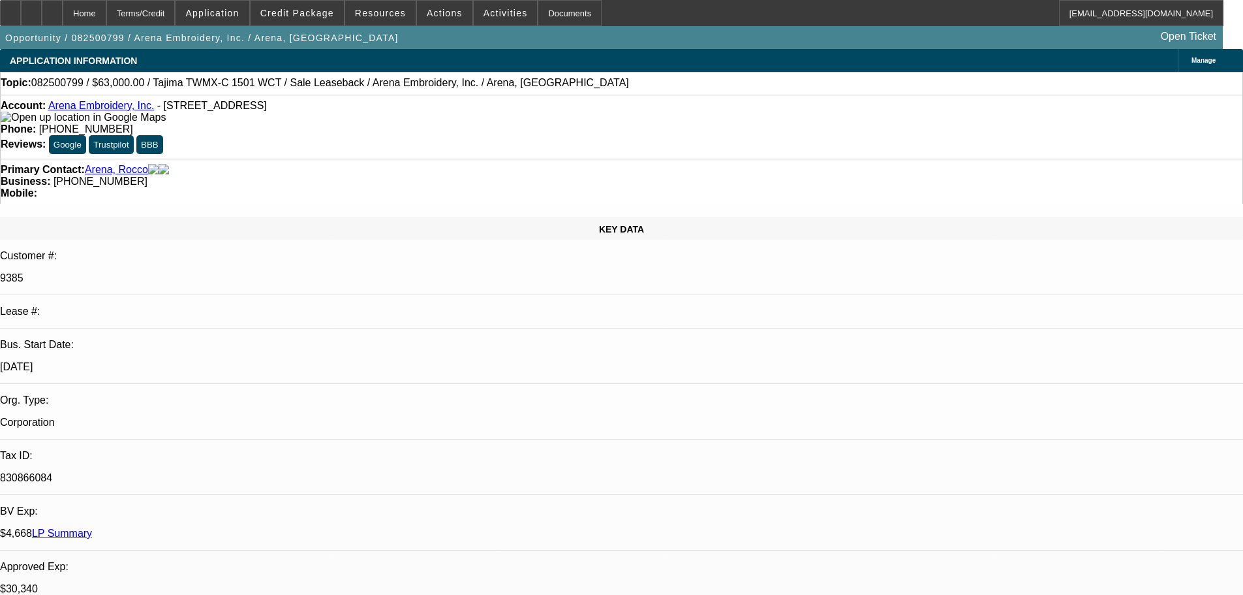
select select "2"
select select "0.1"
select select "4"
select select "0"
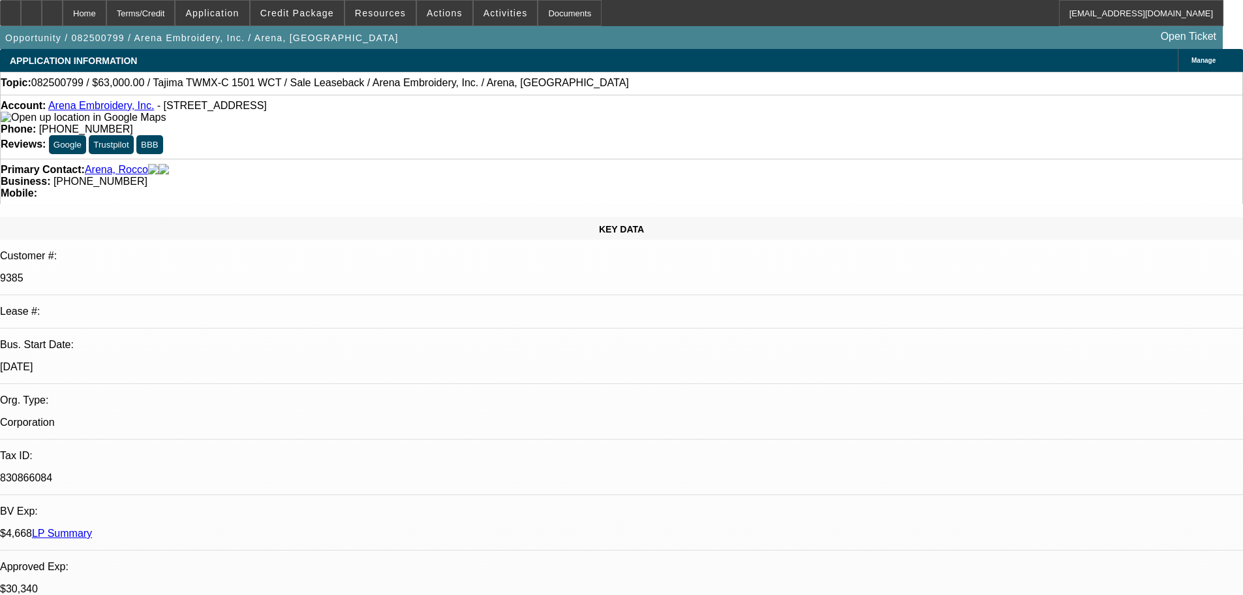
select select "2"
select select "0.1"
select select "4"
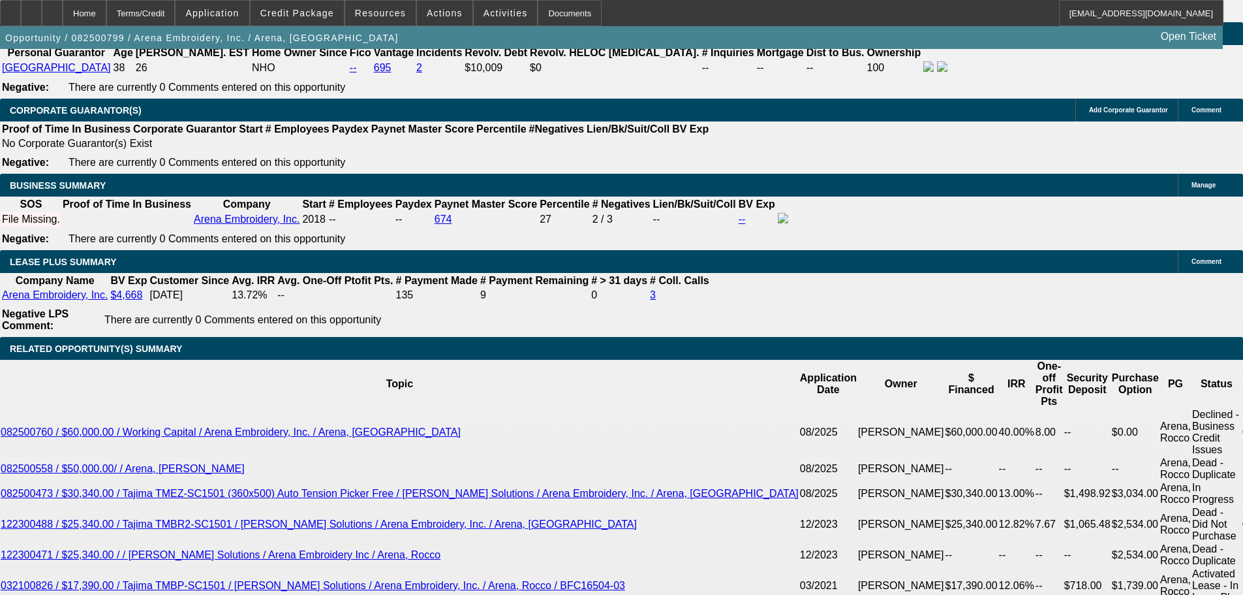
scroll to position [2023, 0]
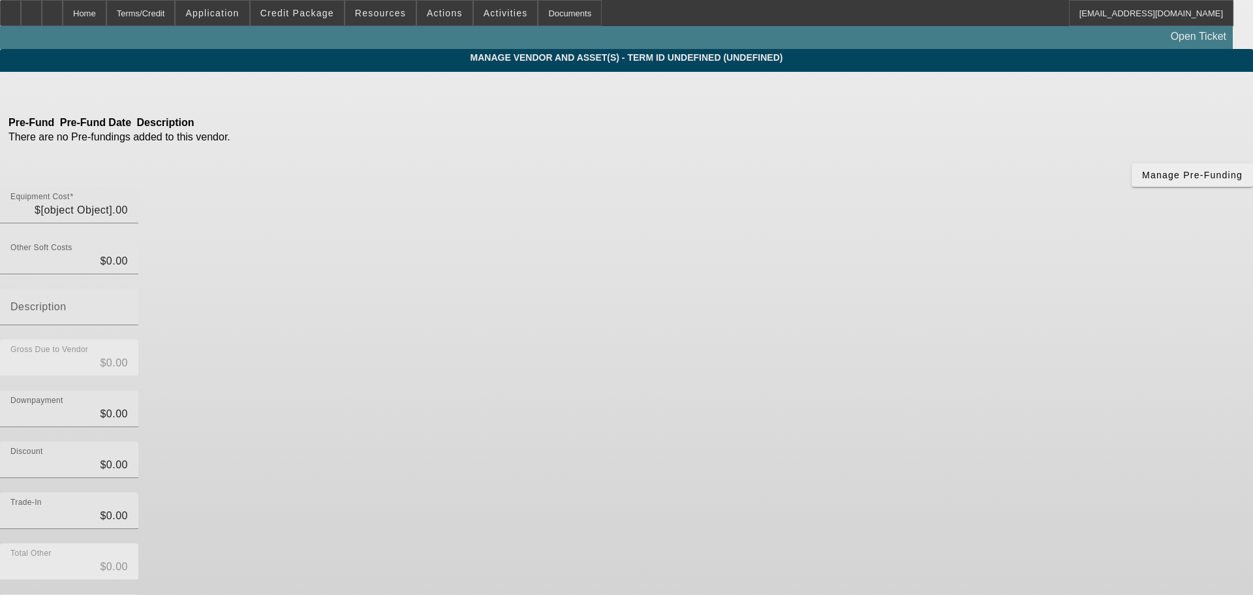
type input "$80,000.00"
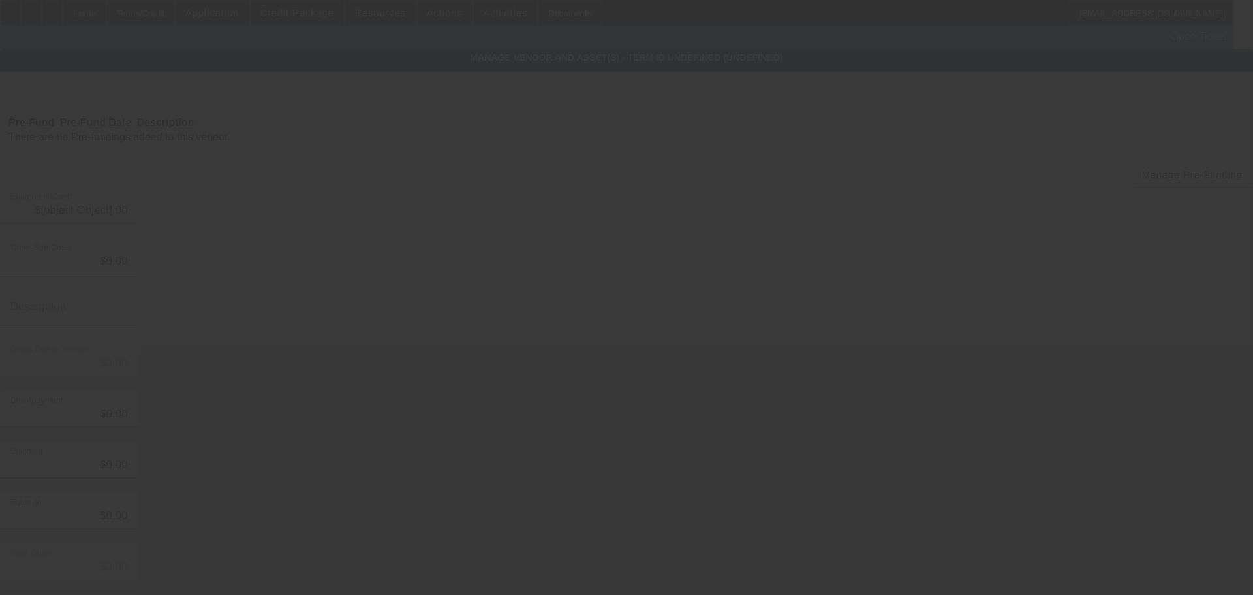
type input "$80,000.00"
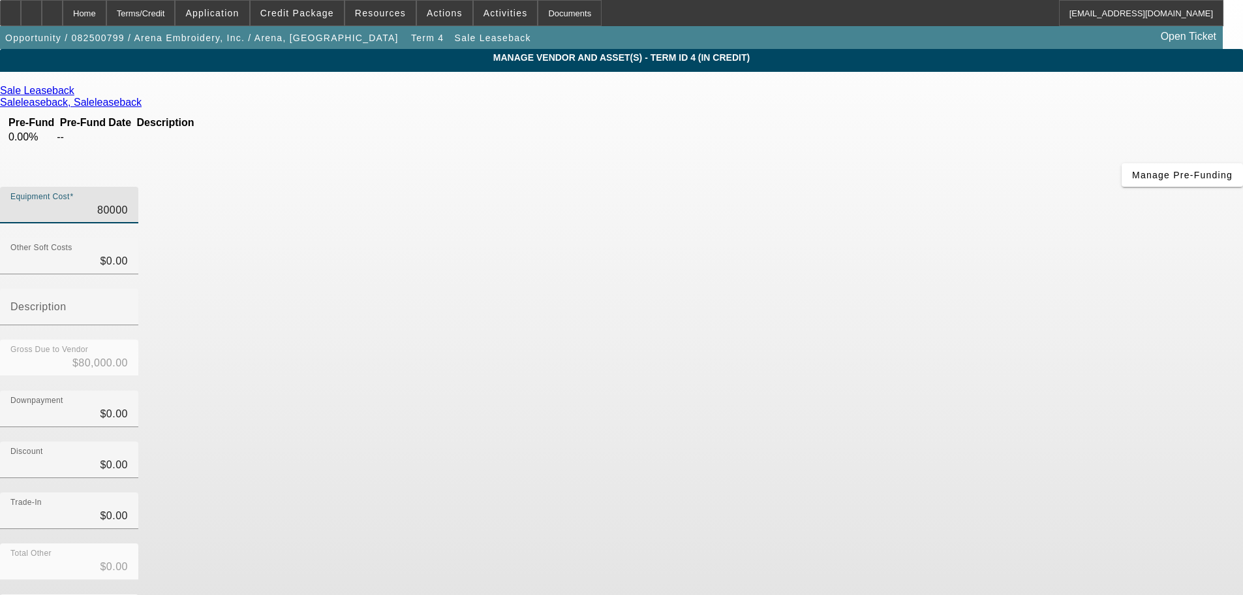
drag, startPoint x: 737, startPoint y: 109, endPoint x: 877, endPoint y: 113, distance: 140.4
click at [875, 187] on div "Equipment Cost 80000" at bounding box center [621, 212] width 1243 height 51
type input "6"
type input "$6.00"
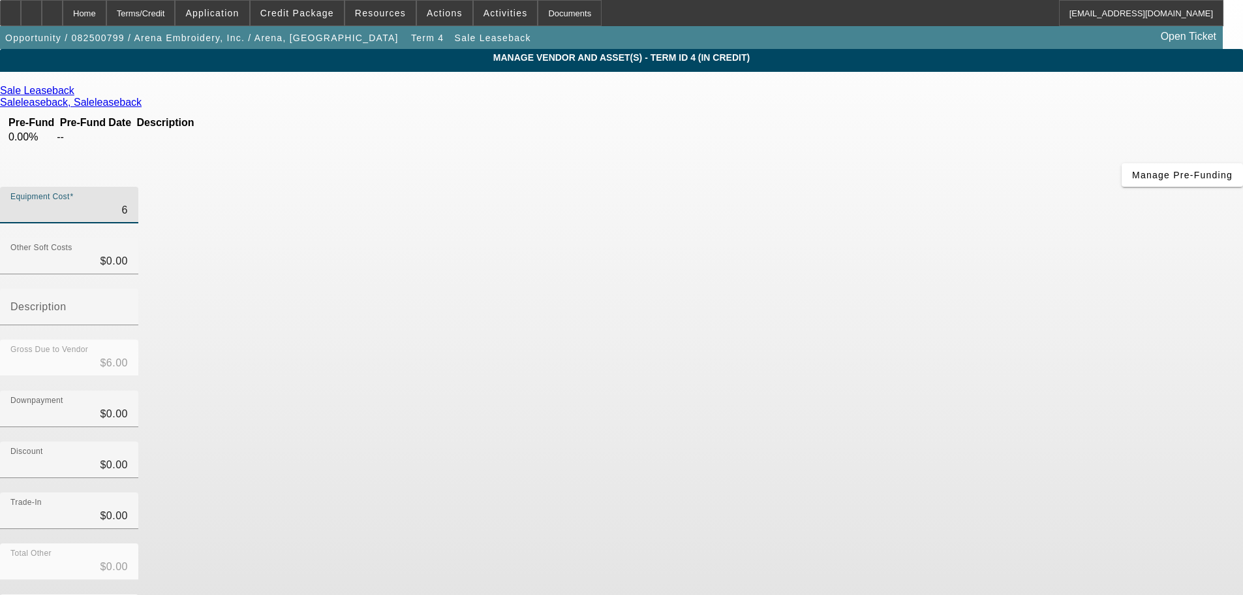
type input "60"
type input "$60.00"
type input "600"
type input "$600.00"
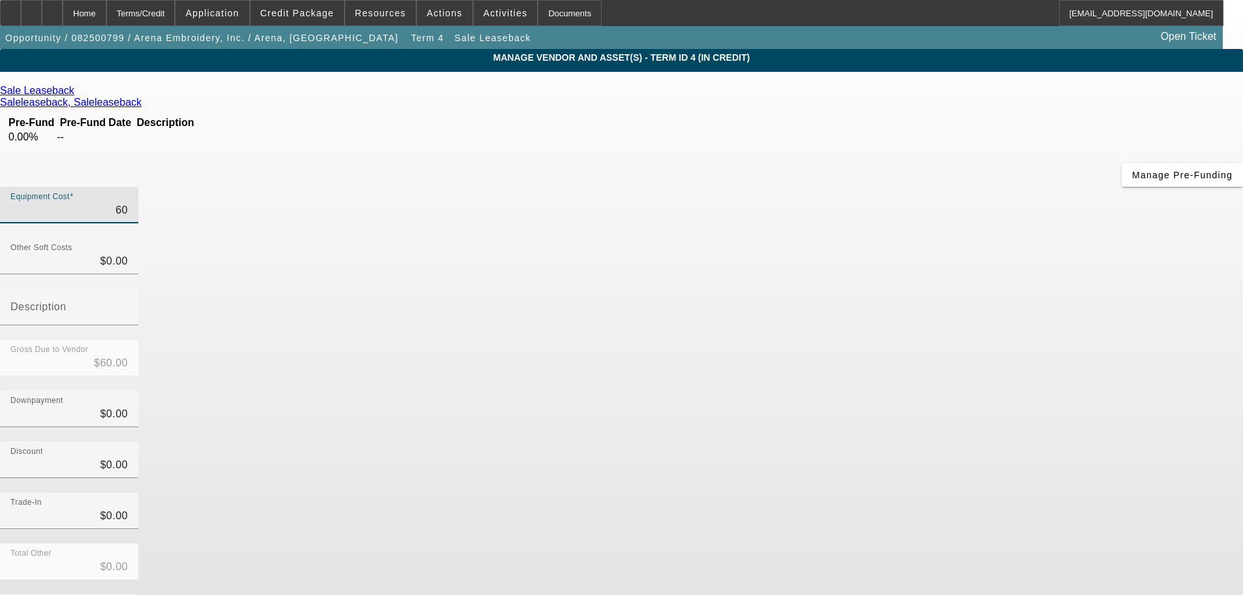
type input "$600.00"
type input "6000"
type input "$6,000.00"
type input "60000"
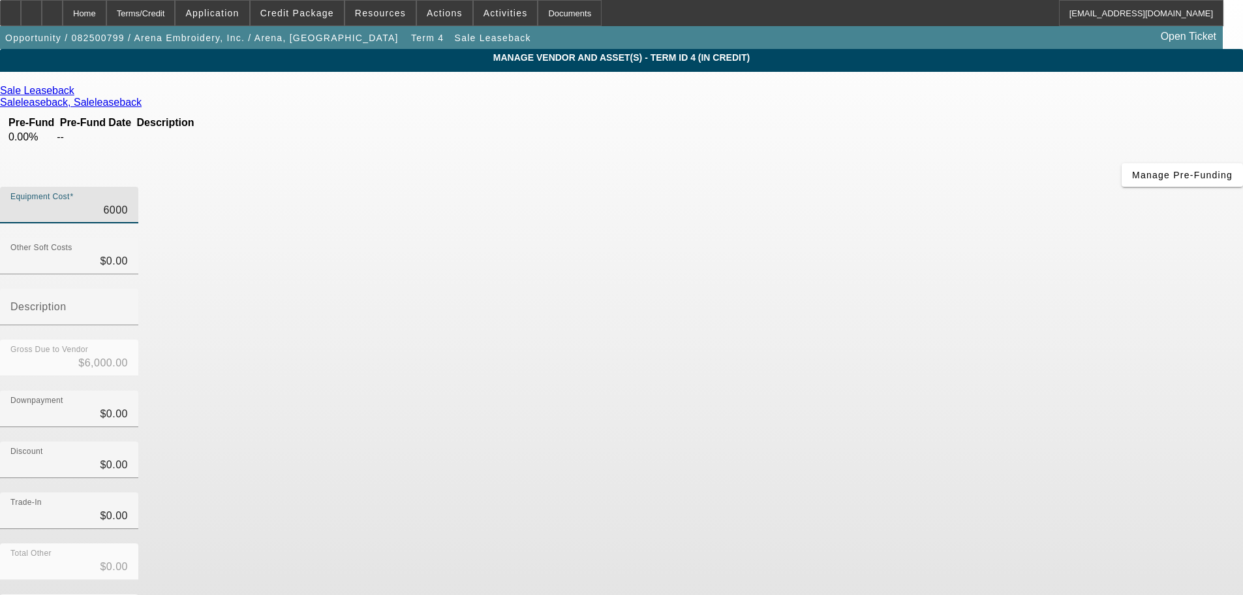
type input "$60,000.00"
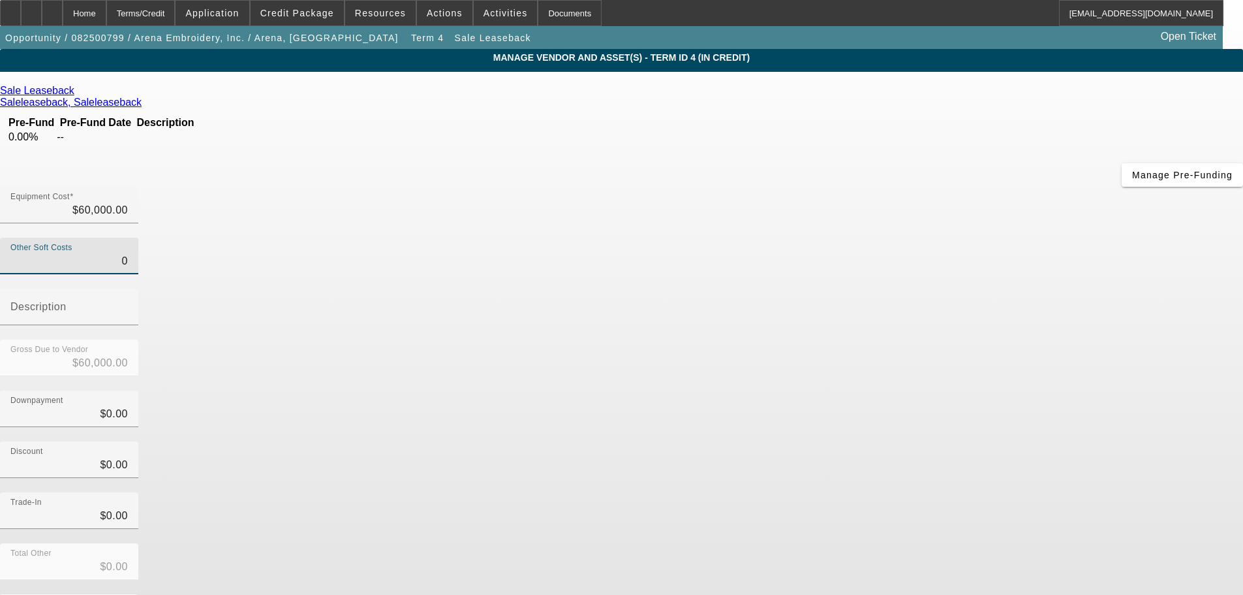
type input "$0.00"
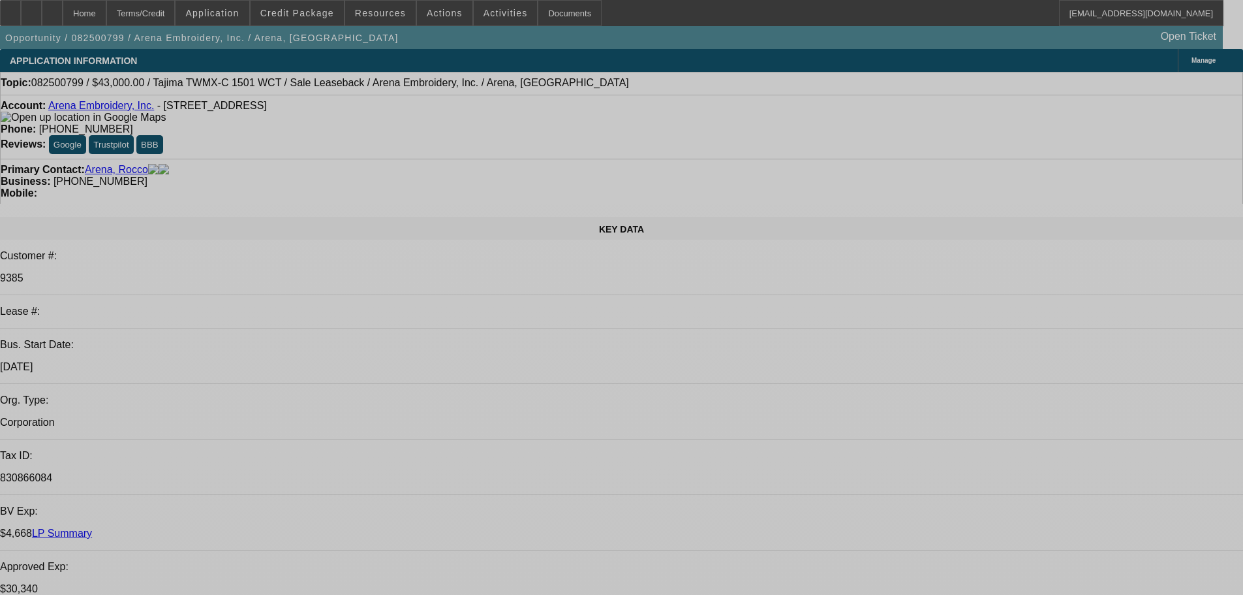
select select "0"
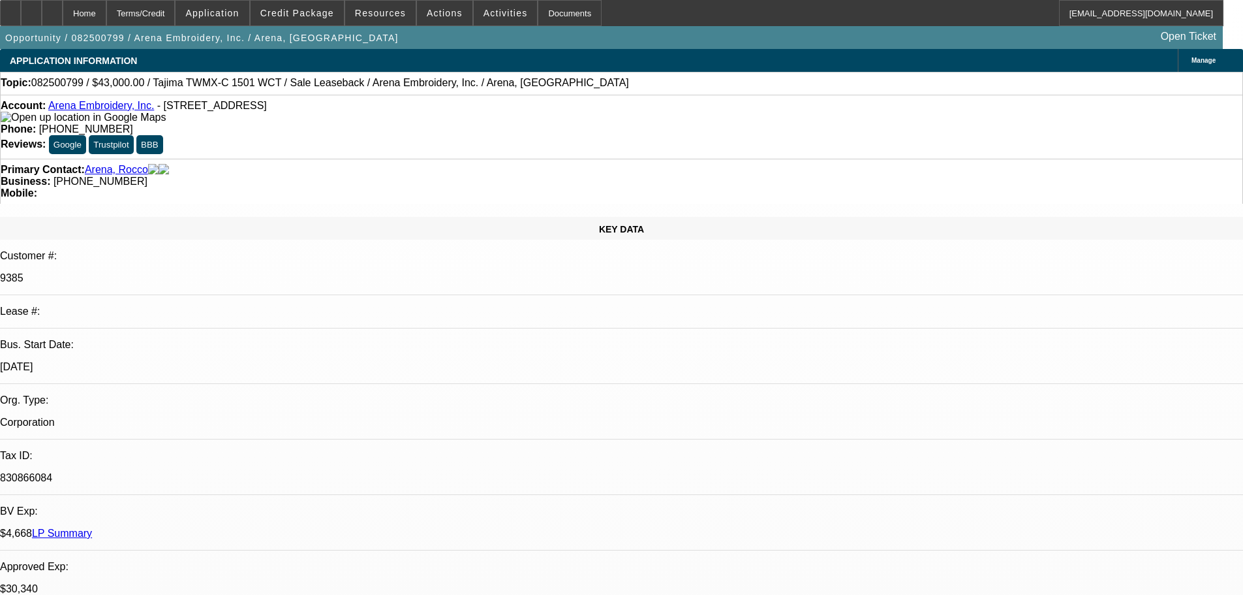
select select "2"
select select "0.1"
select select "4"
select select "0"
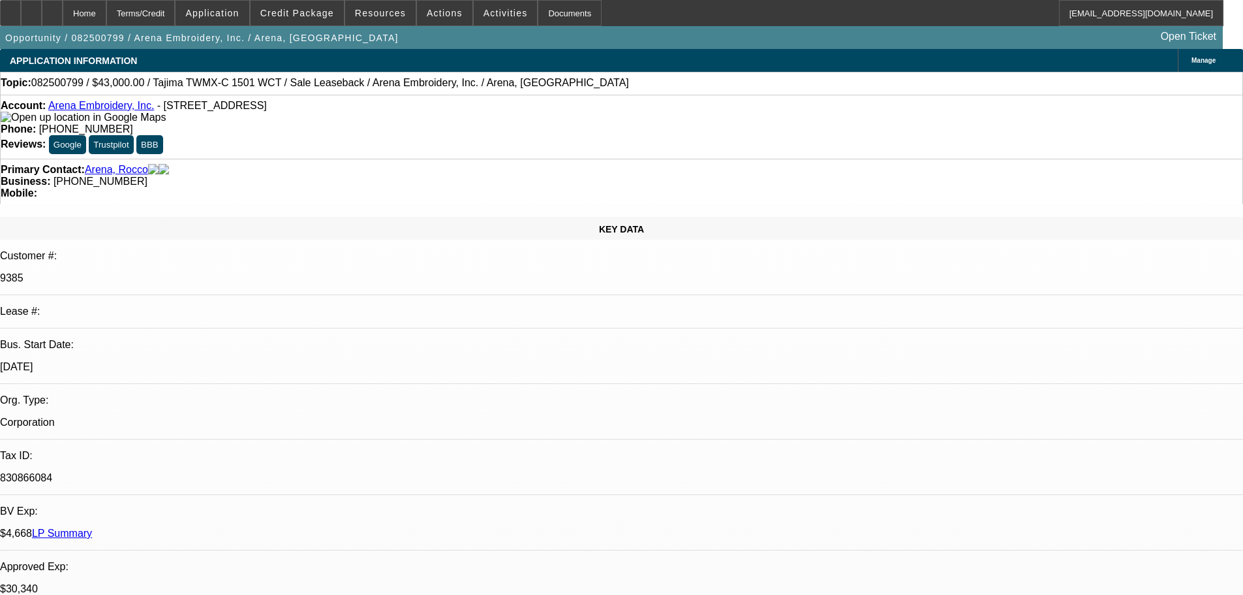
select select "2"
select select "0.1"
select select "4"
select select "0"
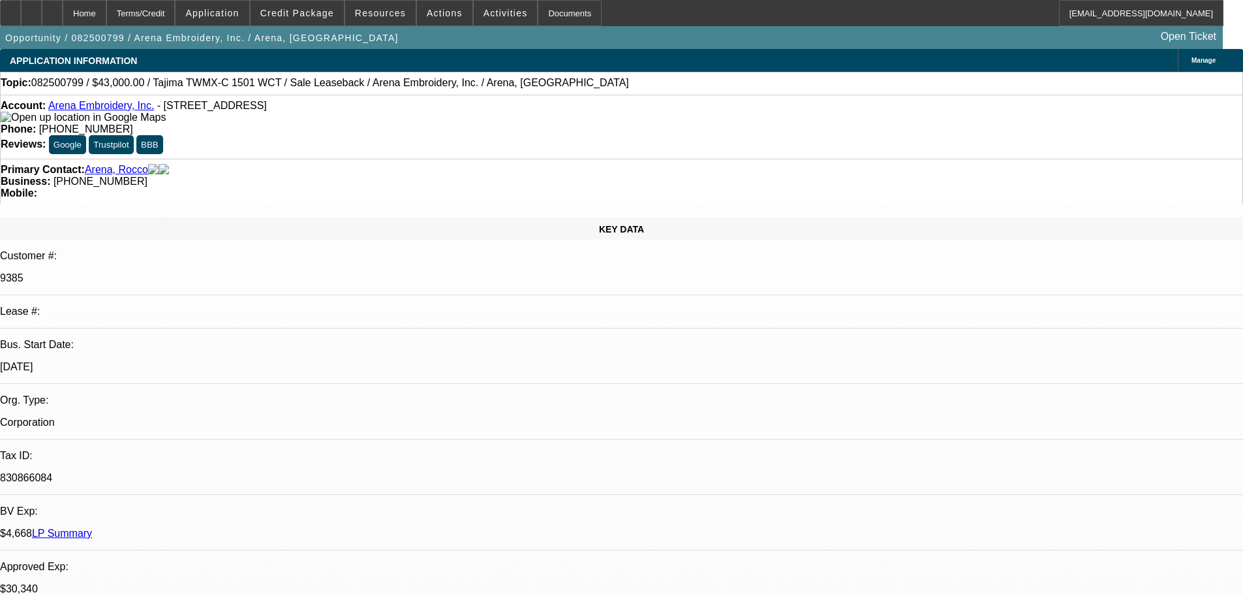
select select "2"
select select "0.1"
select select "4"
select select "0"
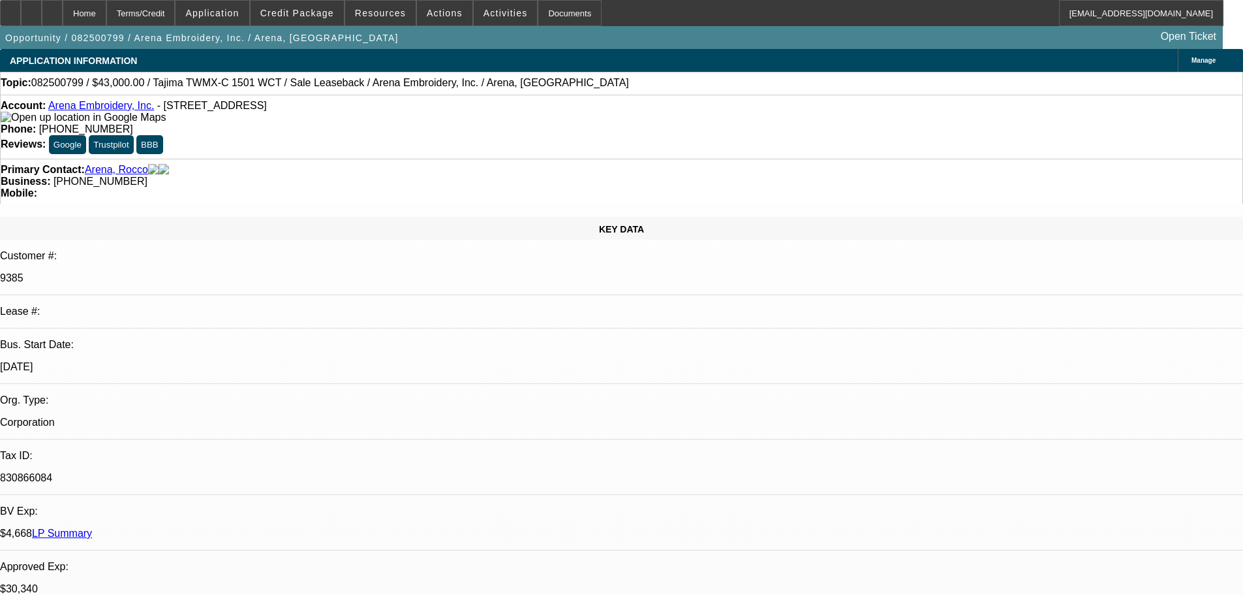
select select "2"
select select "0.1"
select select "4"
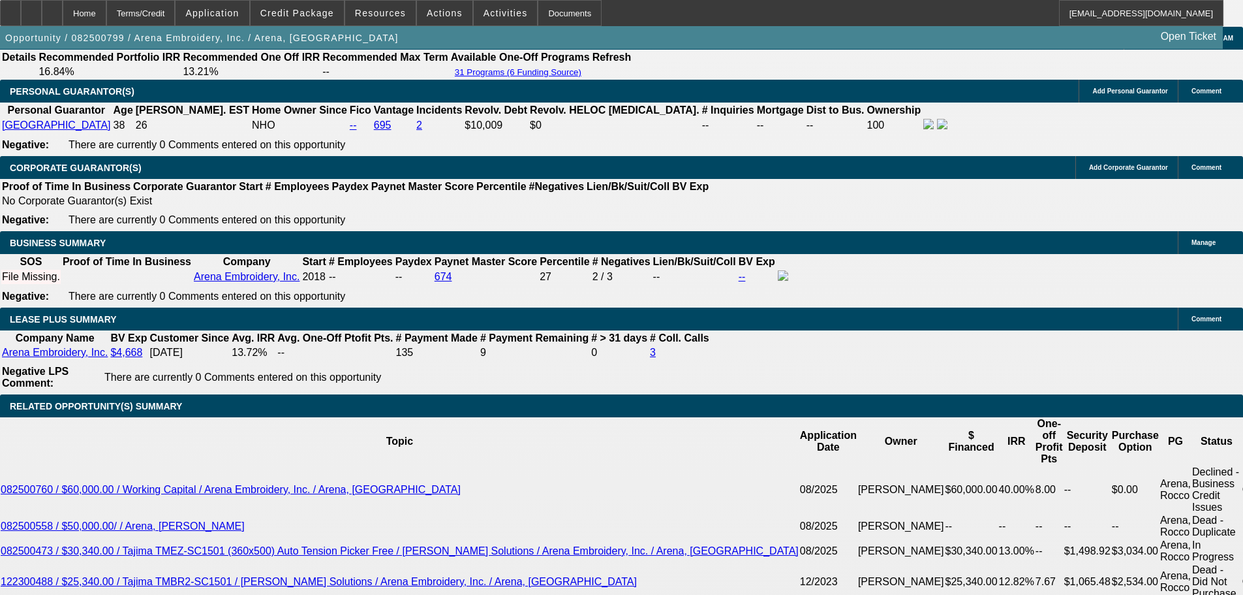
scroll to position [2154, 0]
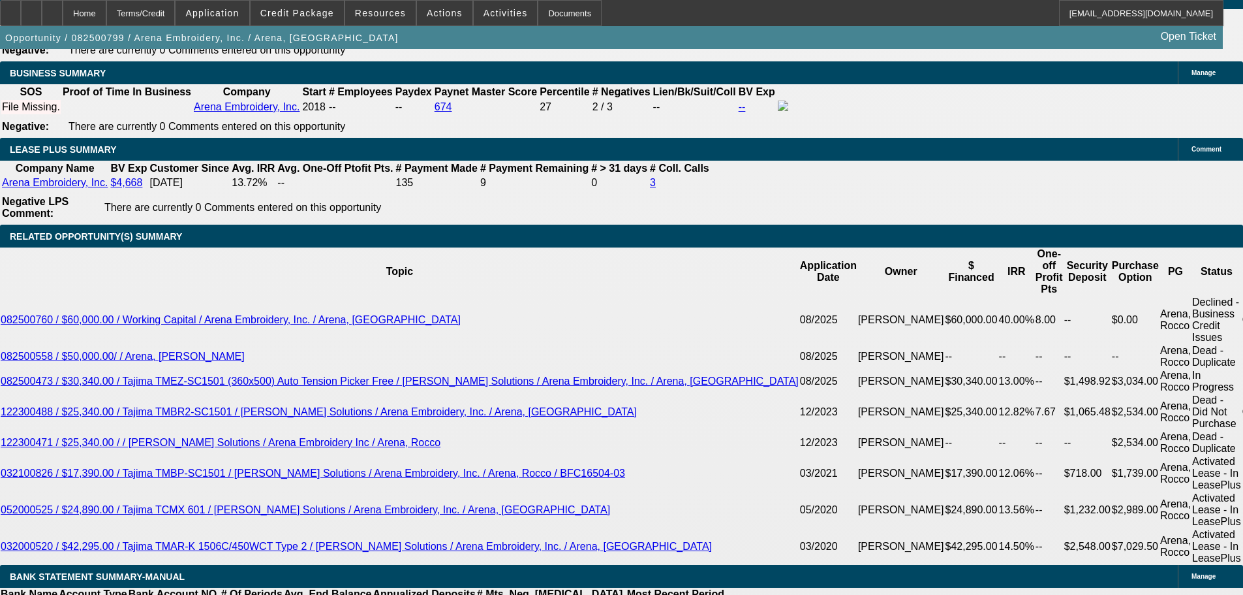
drag, startPoint x: 380, startPoint y: 213, endPoint x: 578, endPoint y: 213, distance: 197.7
type input "$0.00"
type input "UNKNOWN"
type input "$3,825.92"
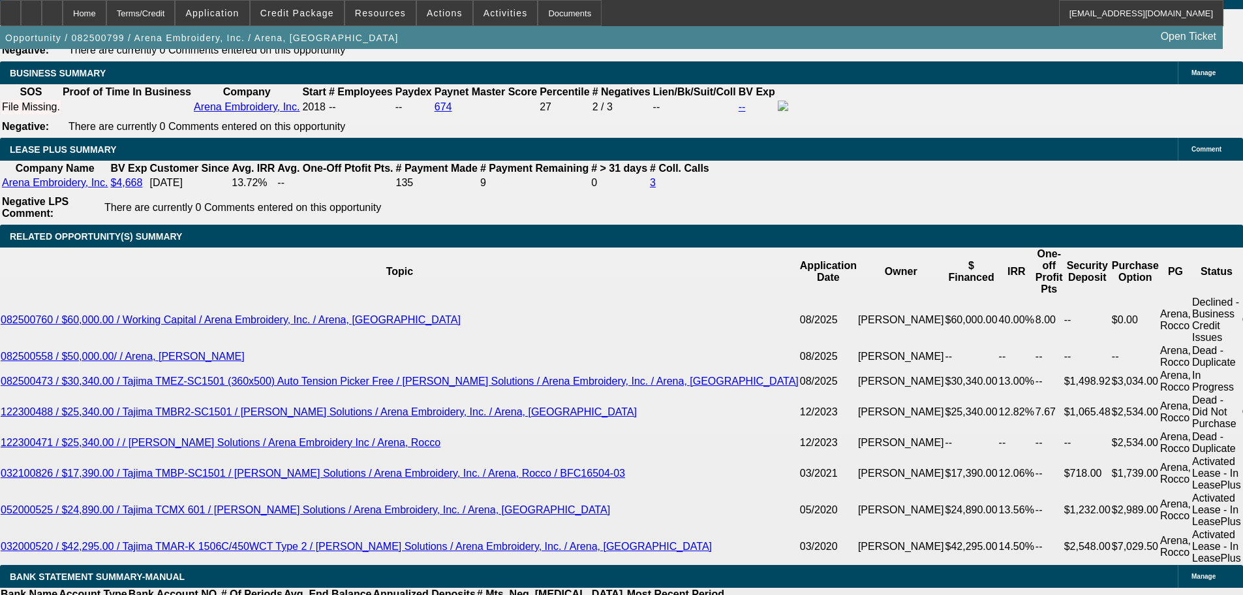
type input "$1,912.96"
drag, startPoint x: 271, startPoint y: 211, endPoint x: 365, endPoint y: 217, distance: 93.5
type input "$0.00"
type input "UNKNOWN"
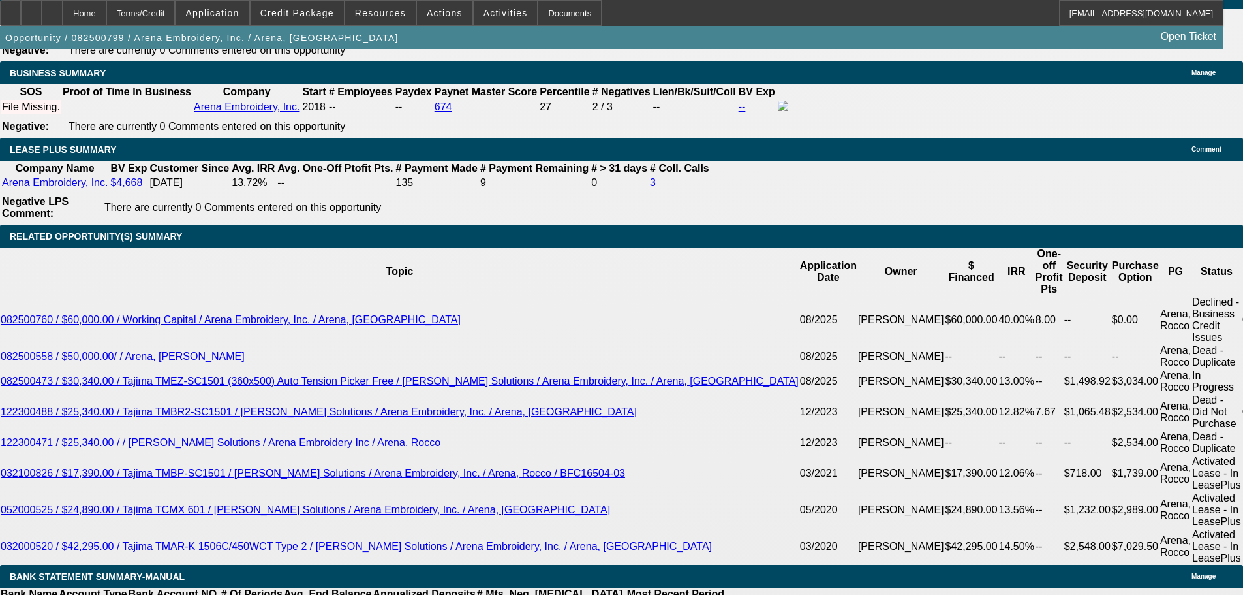
type input "$1,519.59"
type input "$3,039.18"
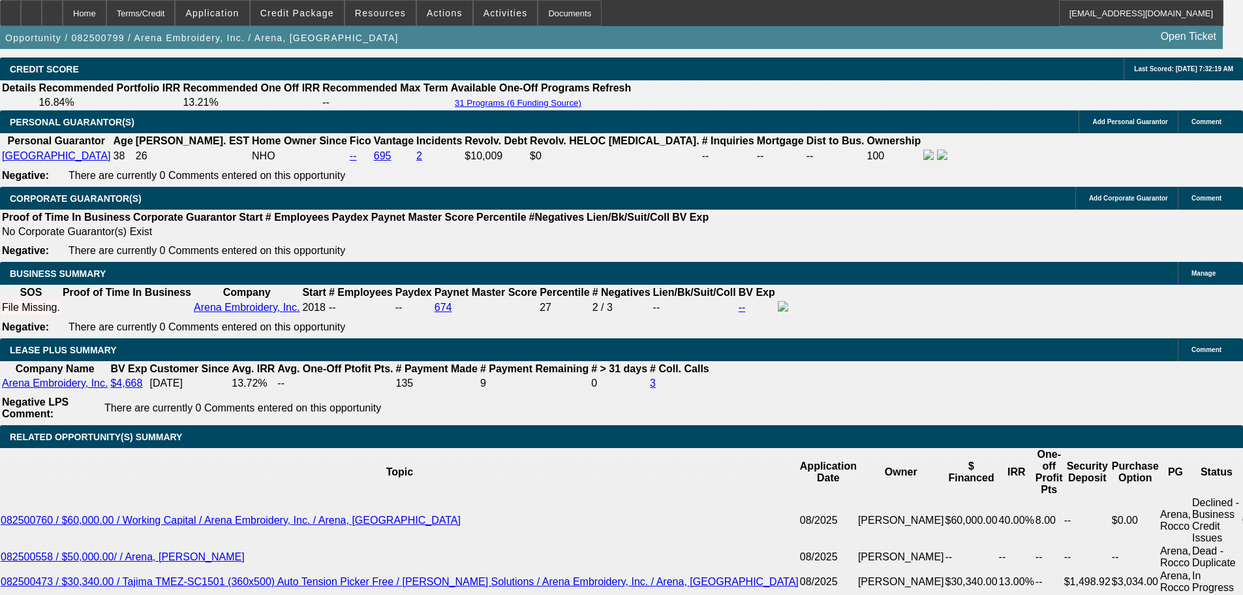
scroll to position [1631, 0]
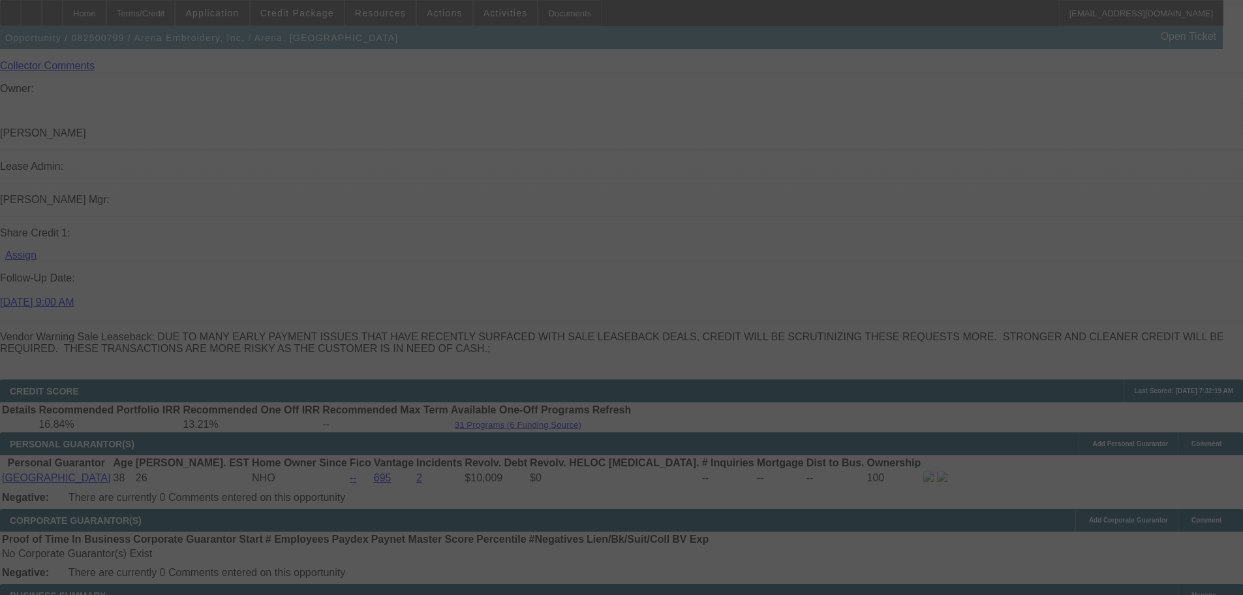
select select "0"
select select "2"
select select "0.1"
select select "4"
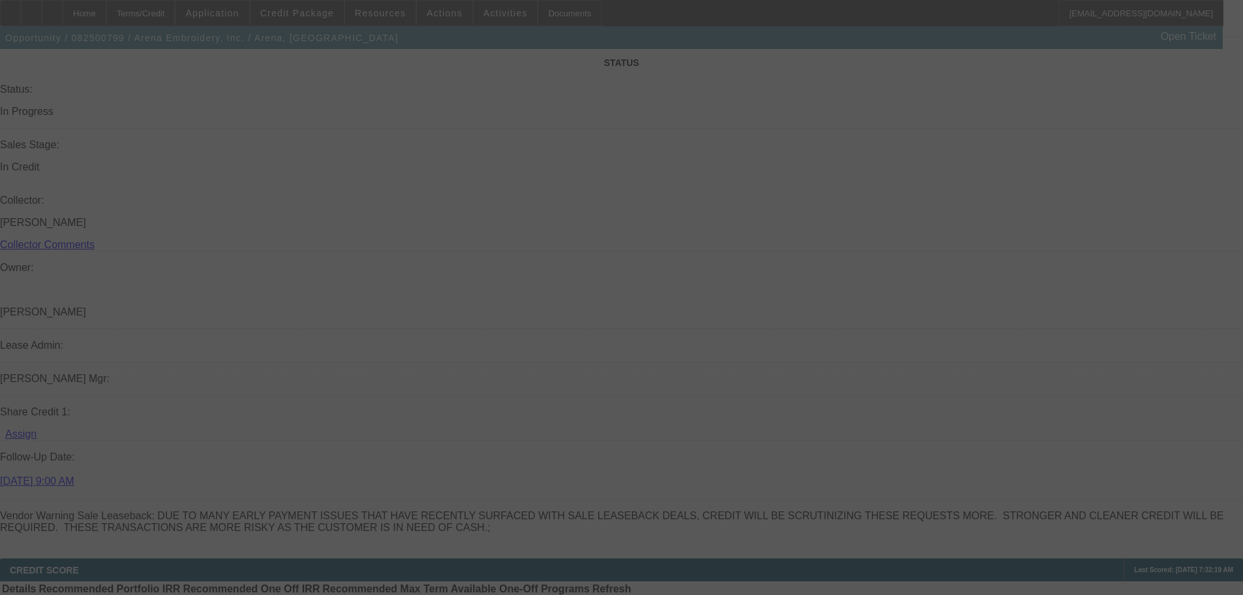
scroll to position [1436, 0]
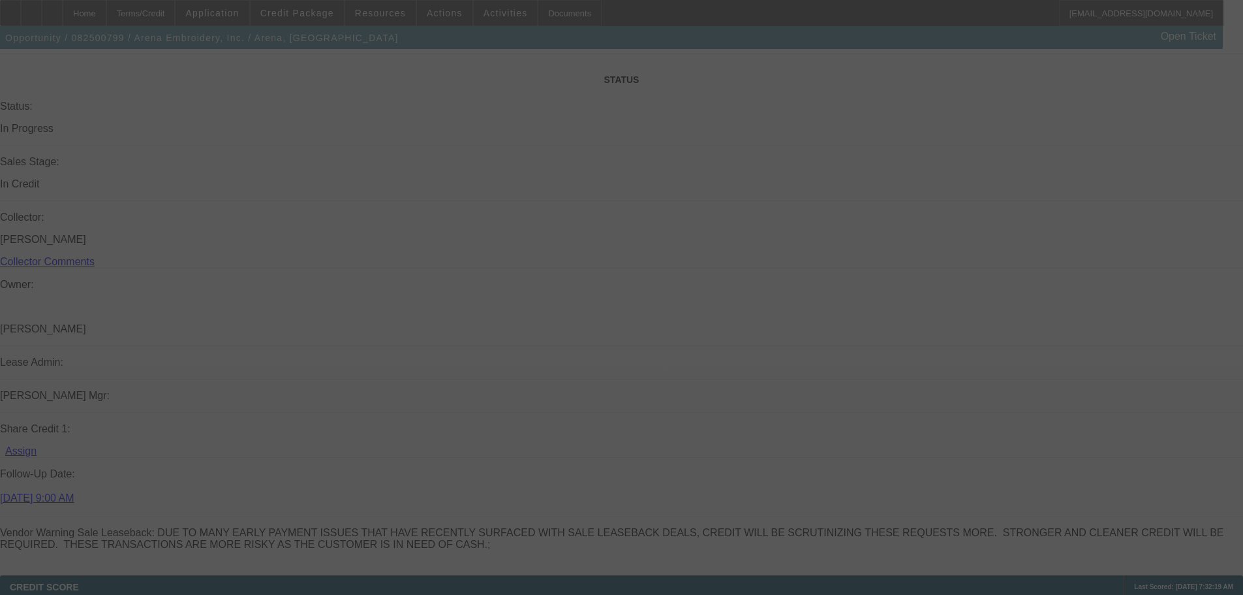
select select "0"
select select "2"
select select "0.1"
select select "4"
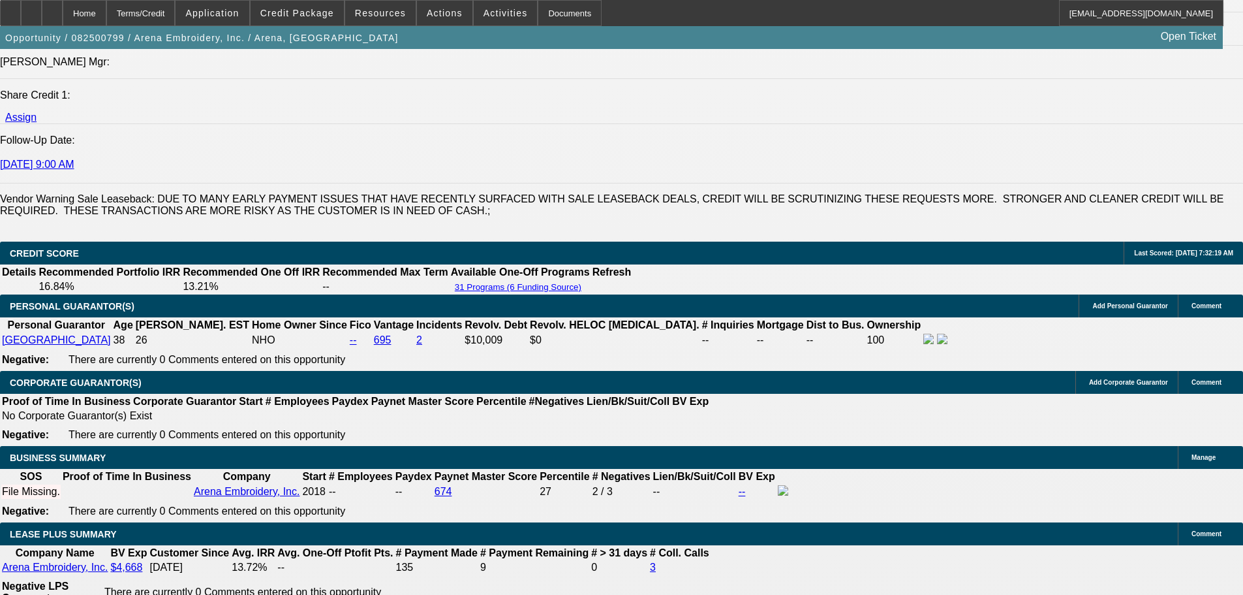
scroll to position [1762, 0]
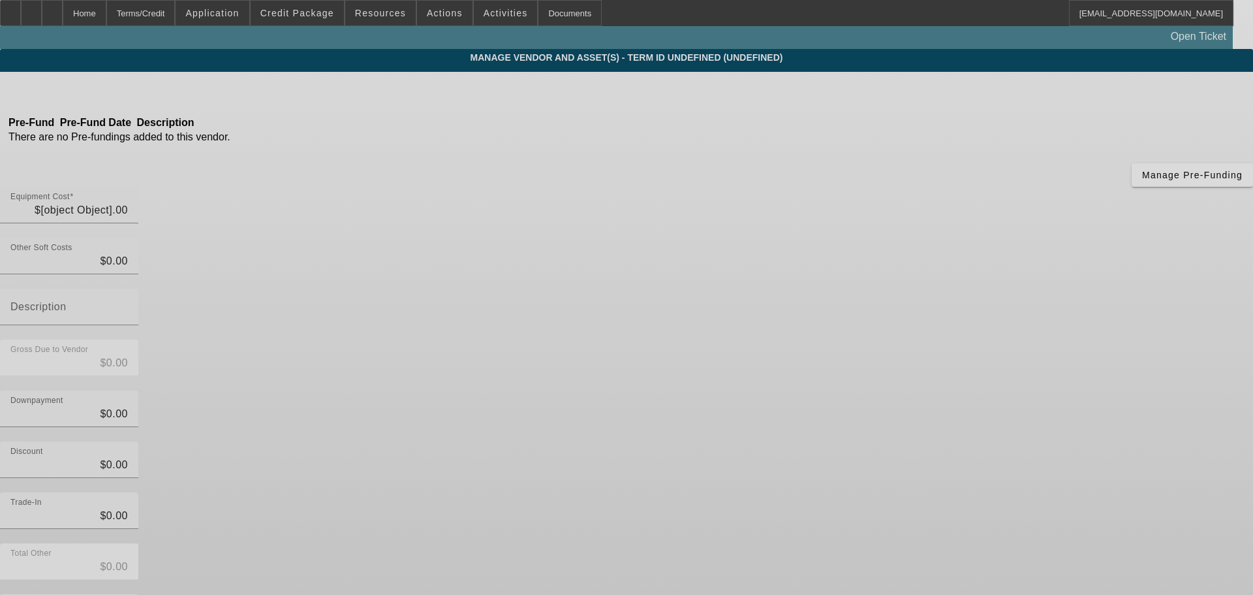
type input "$60,000.00"
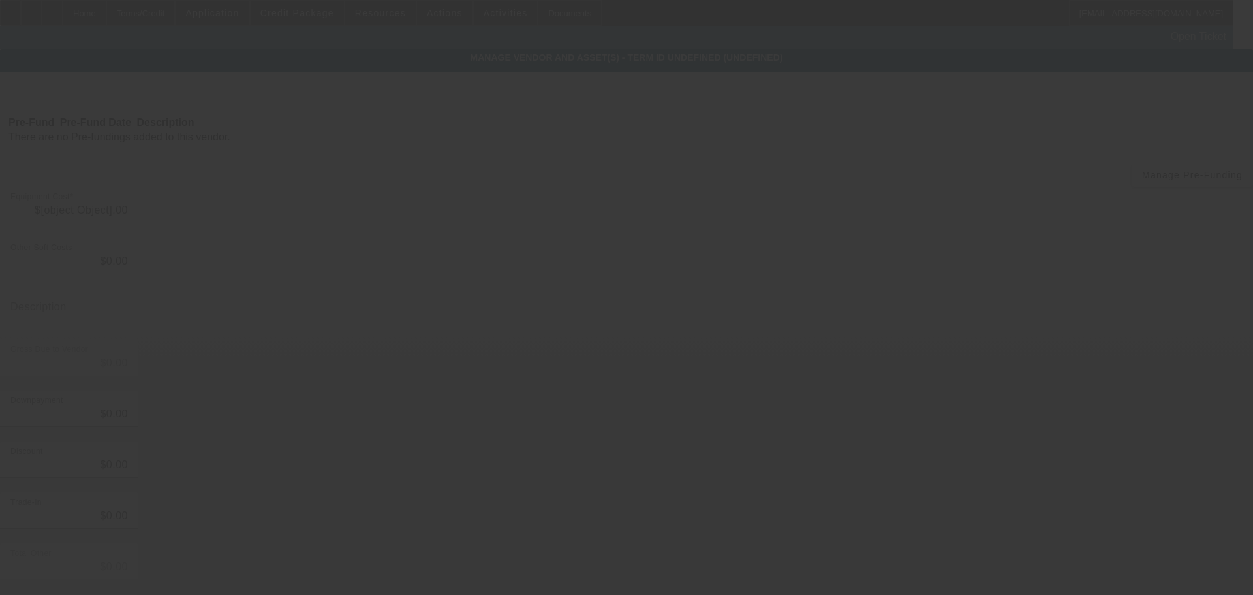
type input "$60,000.00"
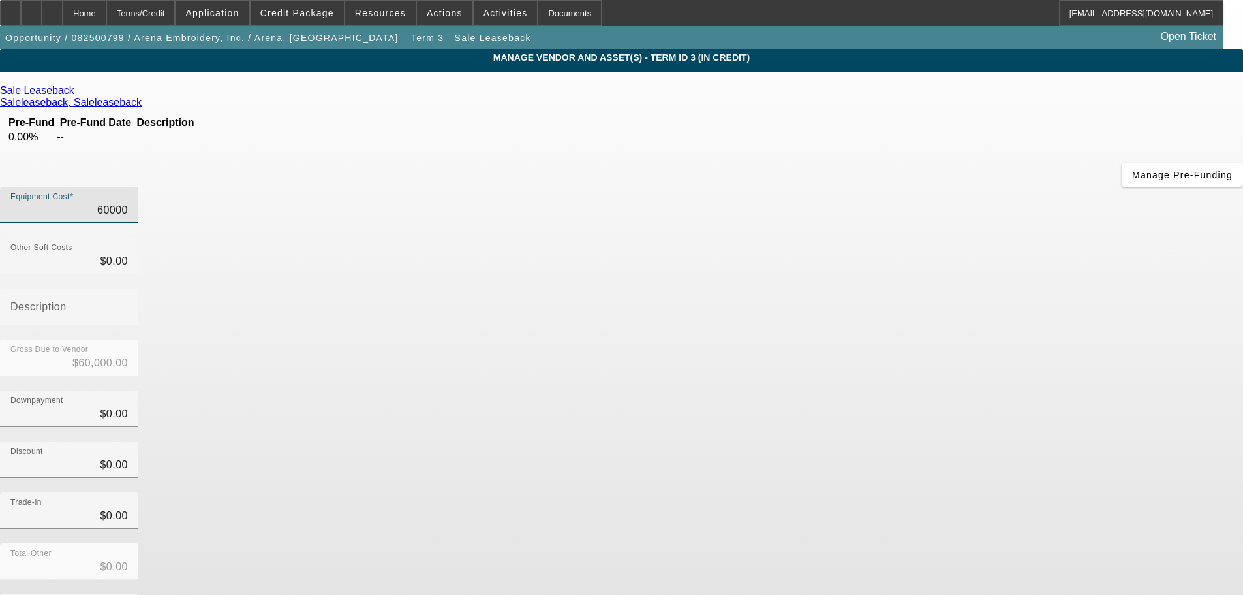
drag, startPoint x: 737, startPoint y: 109, endPoint x: 856, endPoint y: 106, distance: 118.2
click at [856, 187] on div "Equipment Cost 60000" at bounding box center [621, 212] width 1243 height 51
type input "6"
type input "$6.00"
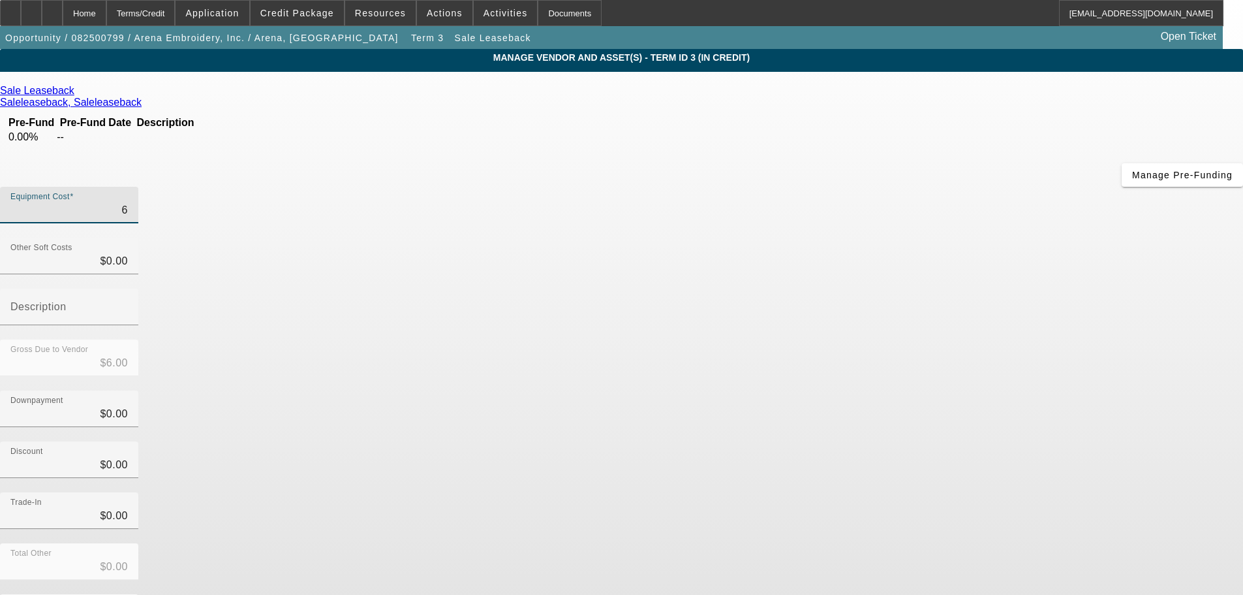
type input "62"
type input "$62.00"
type input "620"
type input "$620.00"
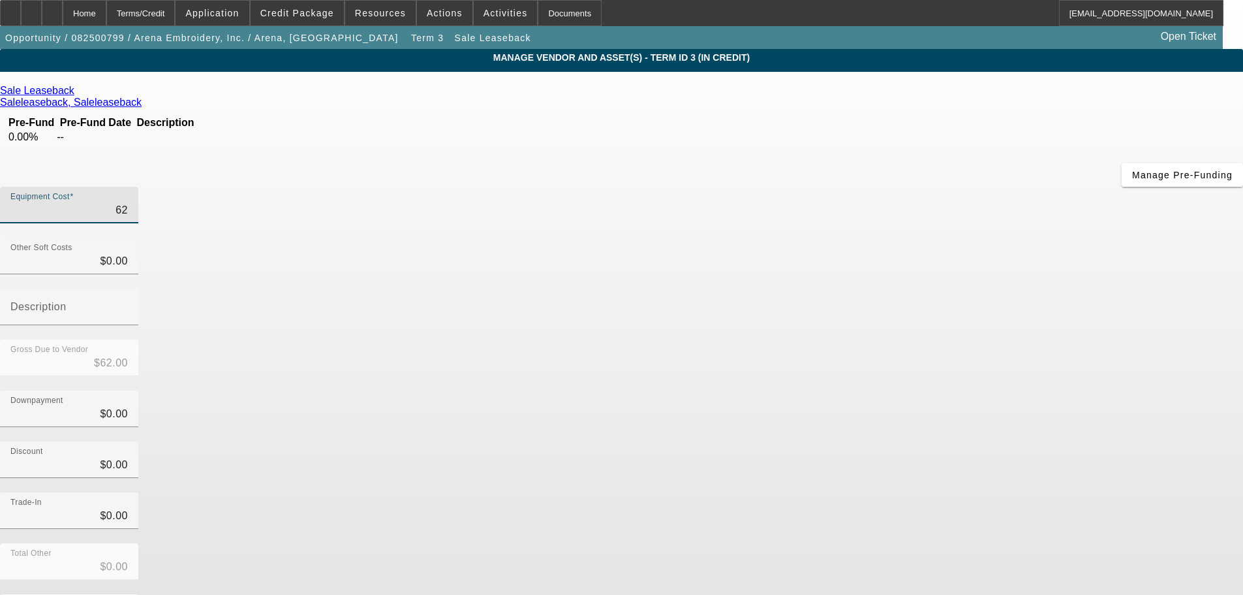
type input "$620.00"
type input "6200"
type input "$6,200.00"
type input "62000"
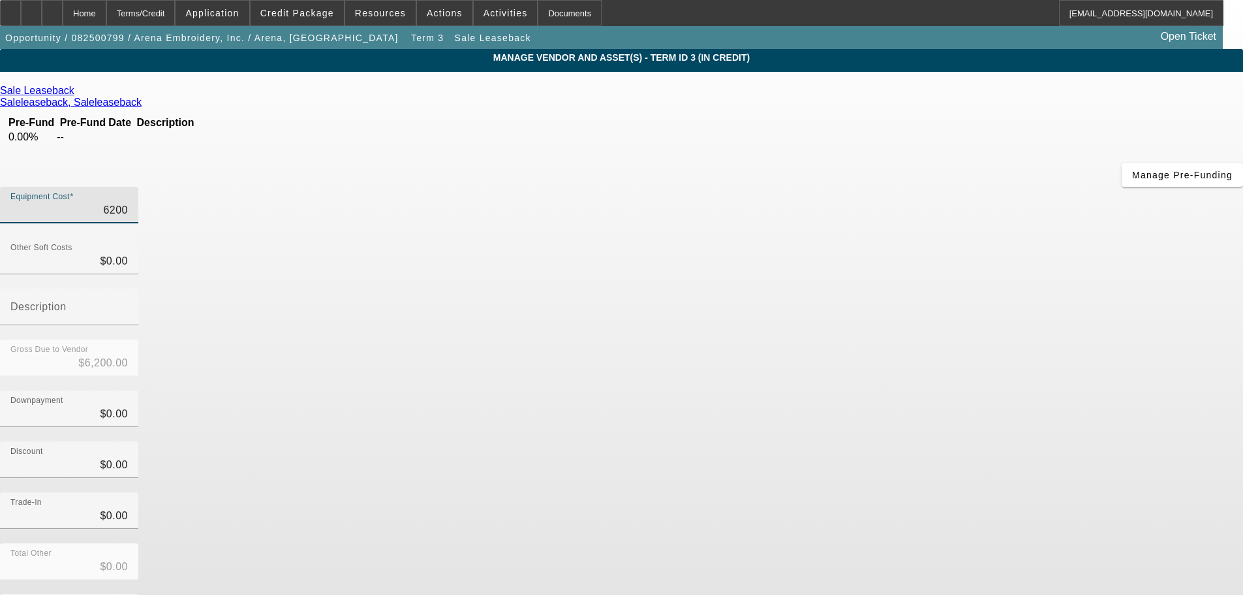
type input "$62,000.00"
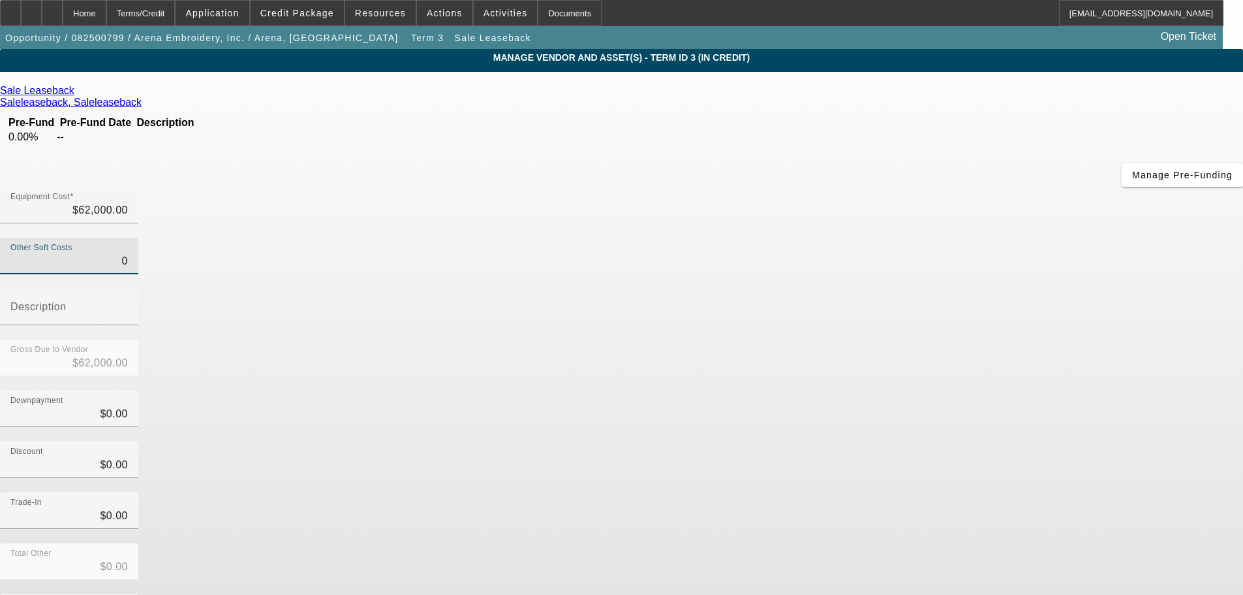
type input "$0.00"
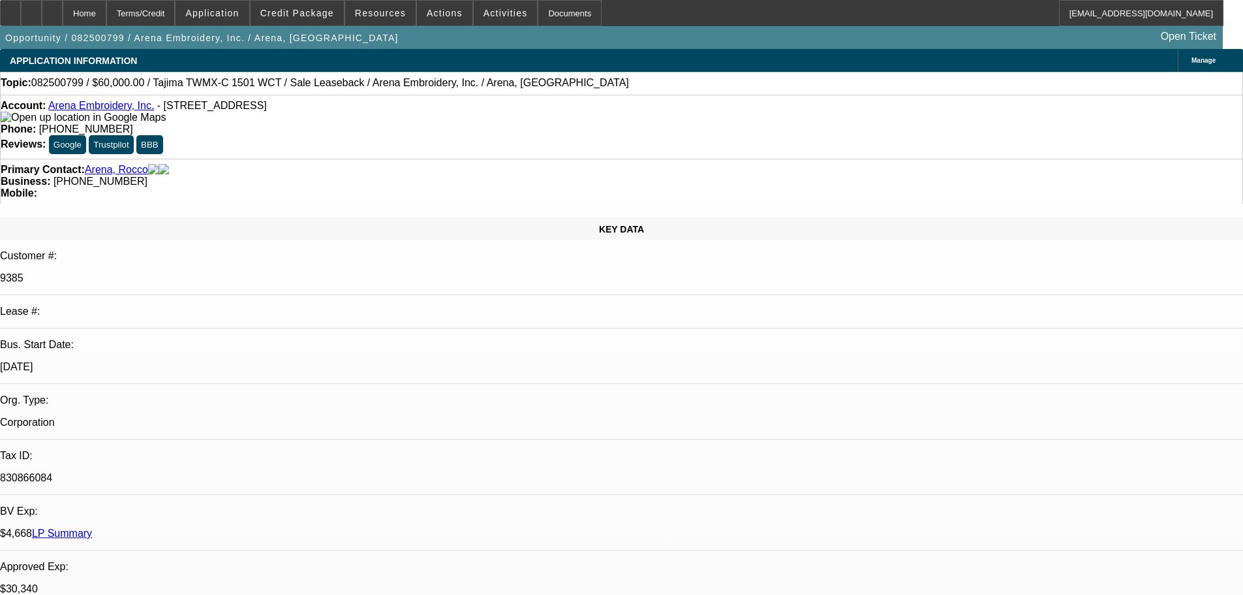
select select "0"
select select "2"
select select "0.1"
select select "4"
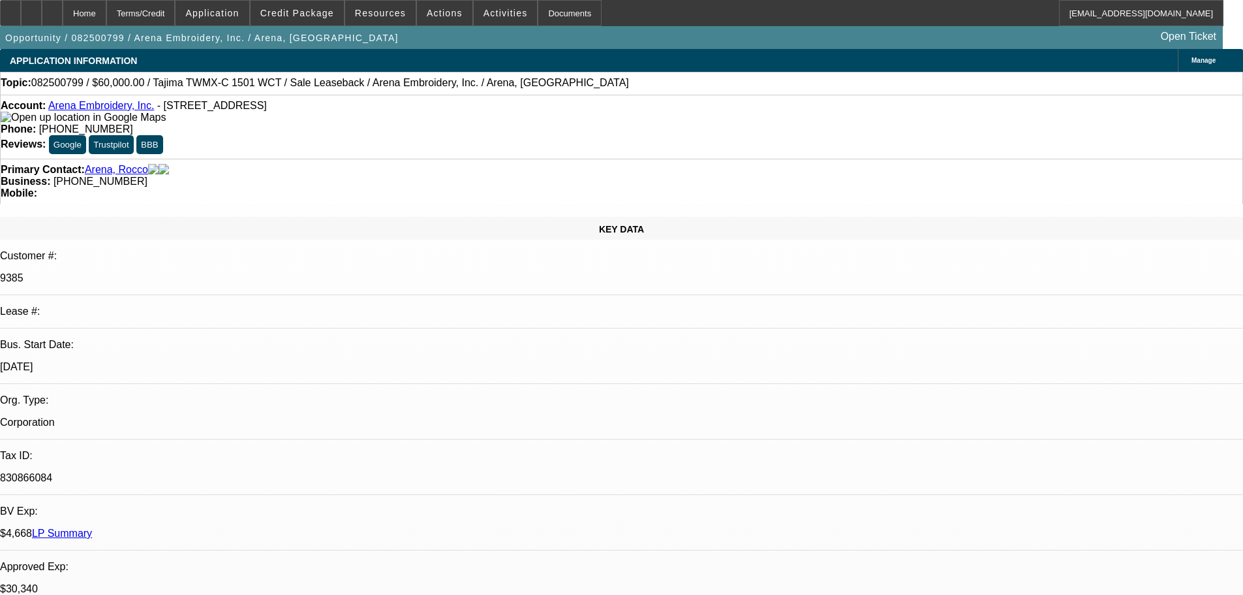
select select "0"
select select "2"
select select "0.1"
select select "4"
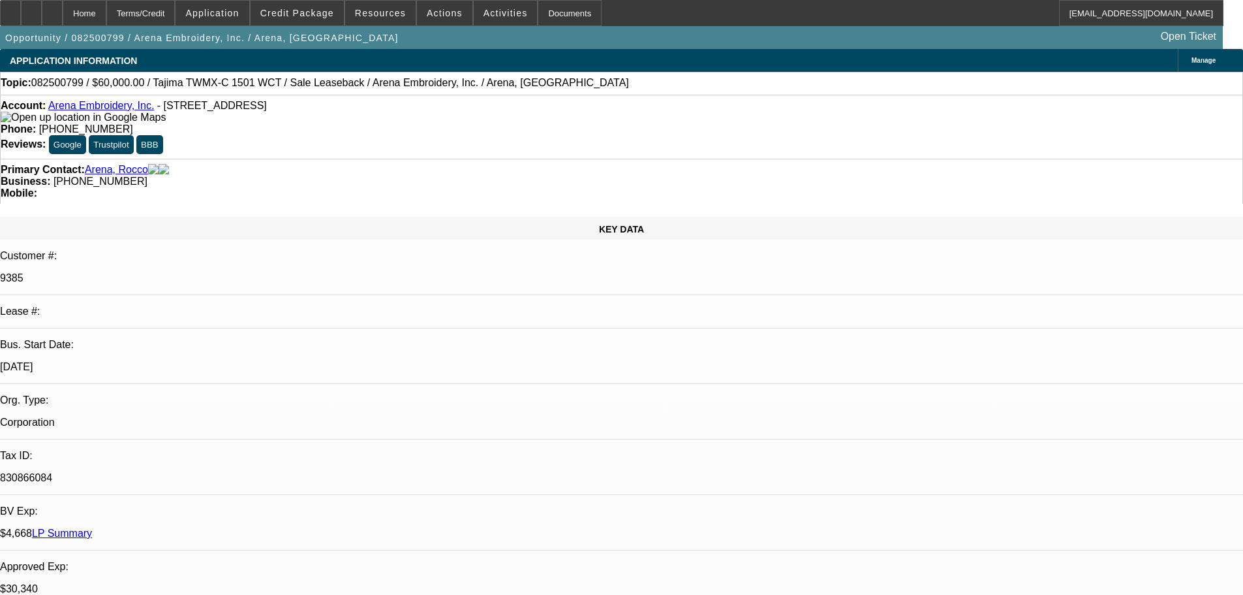
select select "0"
select select "2"
select select "0.1"
select select "4"
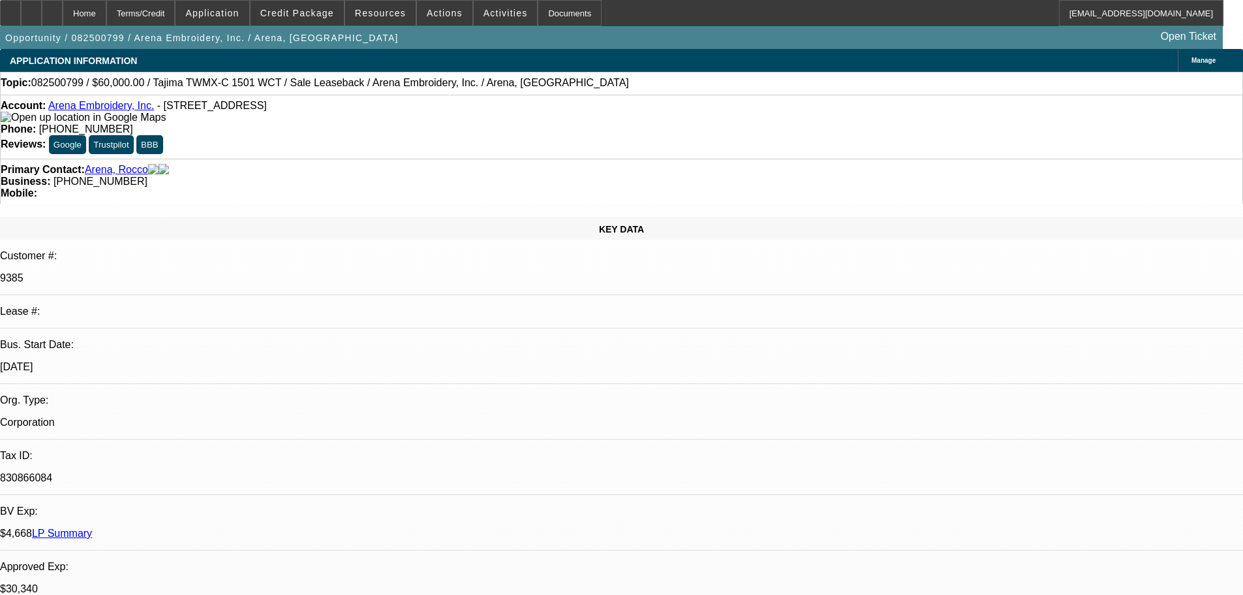
select select "0"
select select "2"
select select "0.1"
select select "4"
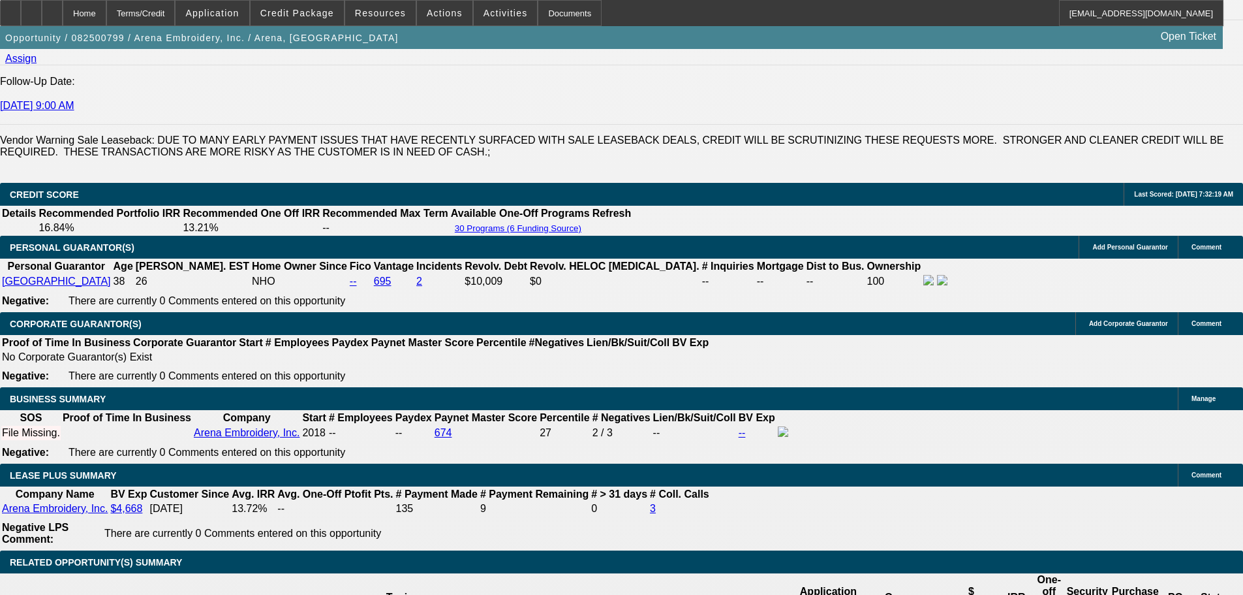
scroll to position [1827, 0]
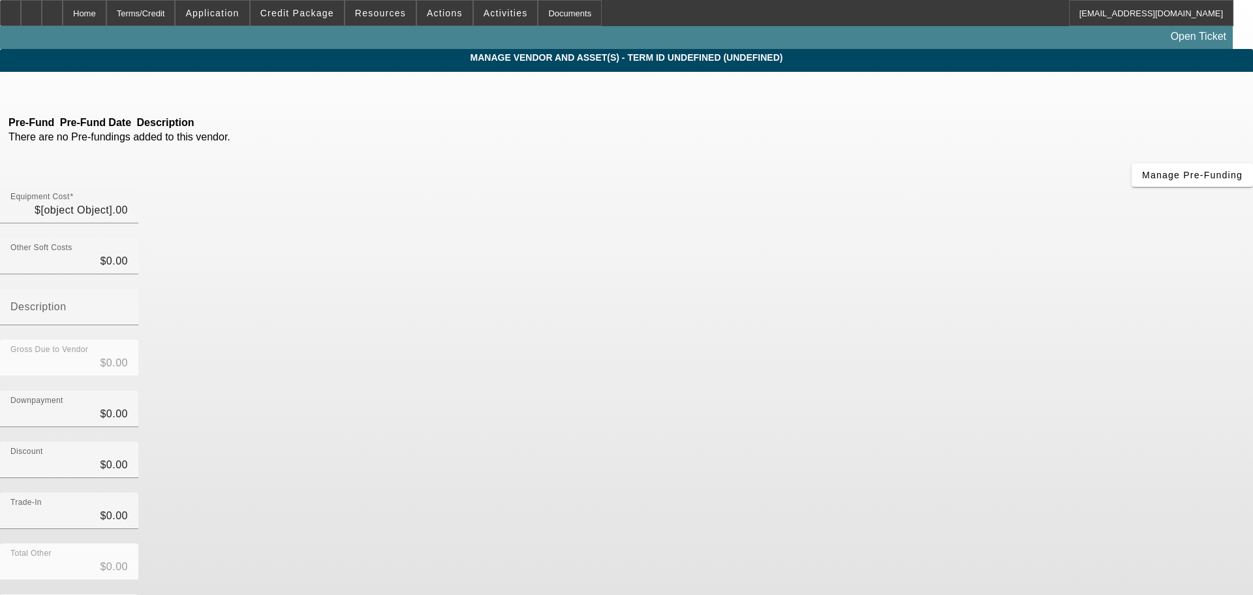
type input "$60,000.00"
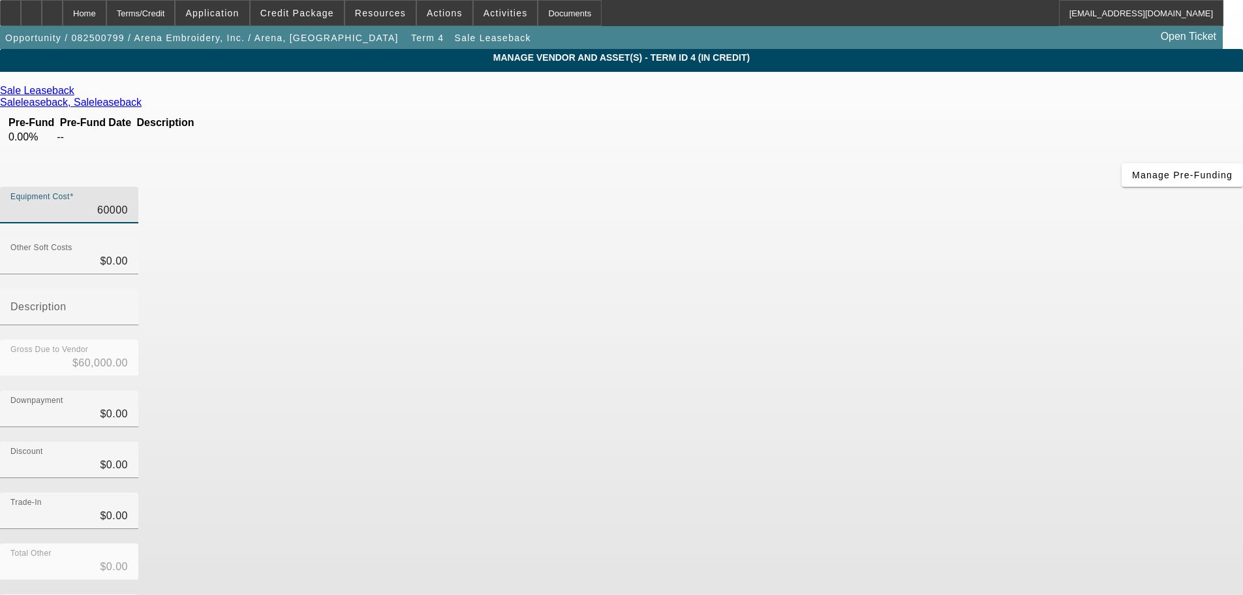
drag, startPoint x: 821, startPoint y: 106, endPoint x: 938, endPoint y: 106, distance: 116.8
click at [938, 187] on div "Equipment Cost 60000" at bounding box center [621, 212] width 1243 height 51
type input "6"
type input "$6.00"
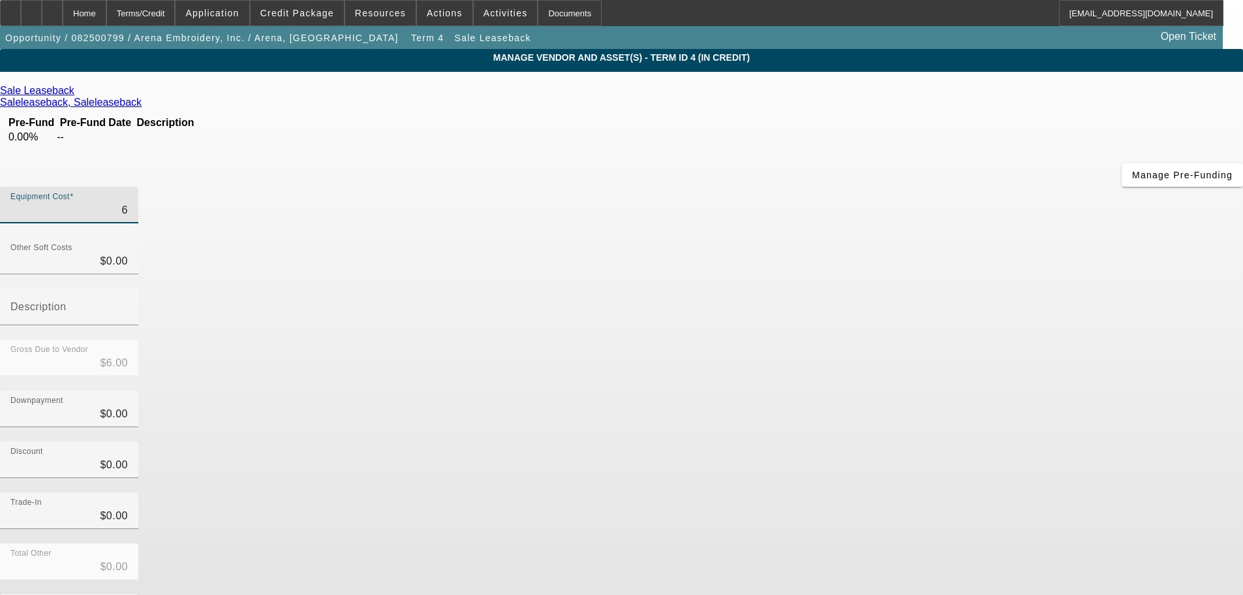
type input "62"
type input "$62.00"
type input "620"
type input "$620.00"
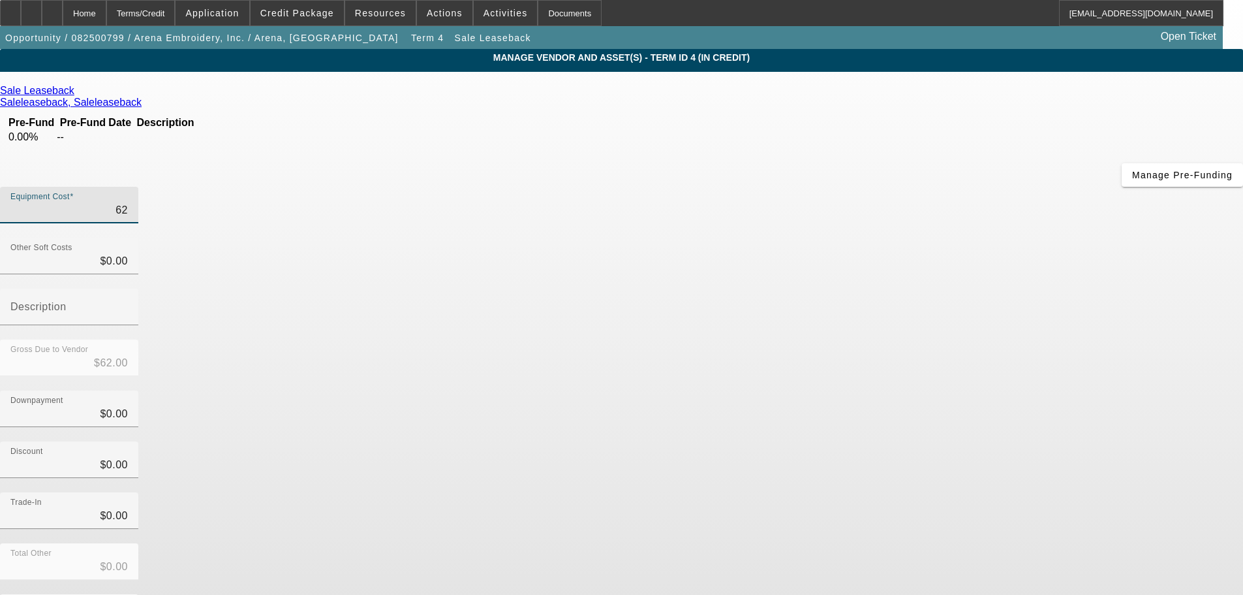
type input "$620.00"
type input "6200"
type input "$6,200.00"
type input "62000"
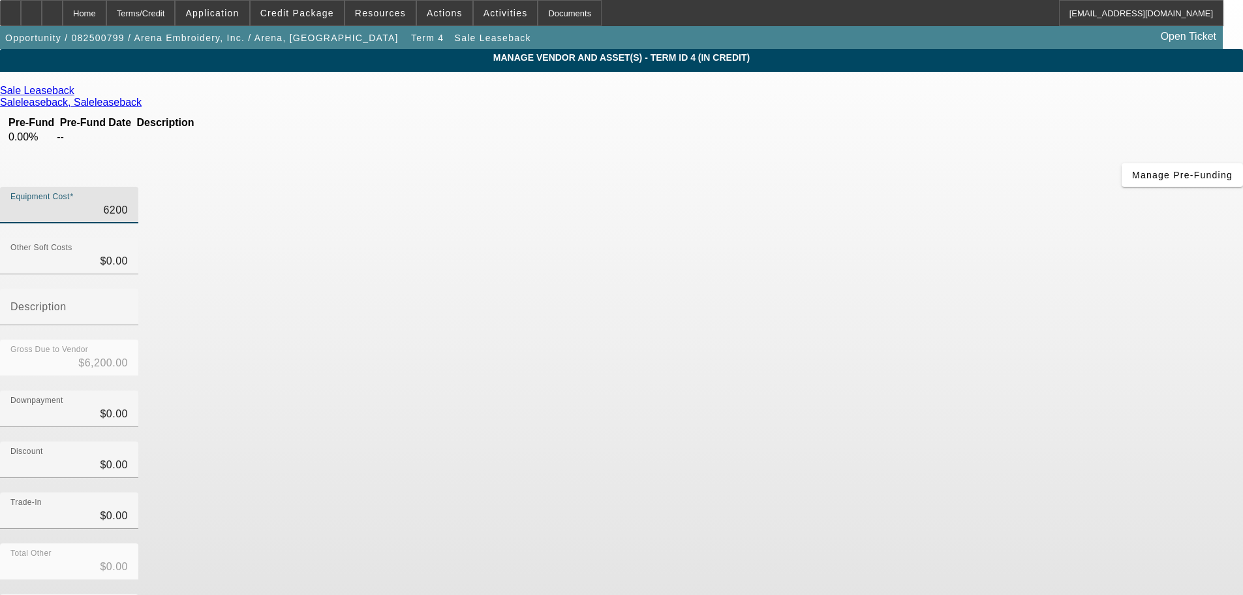
type input "$62,000.00"
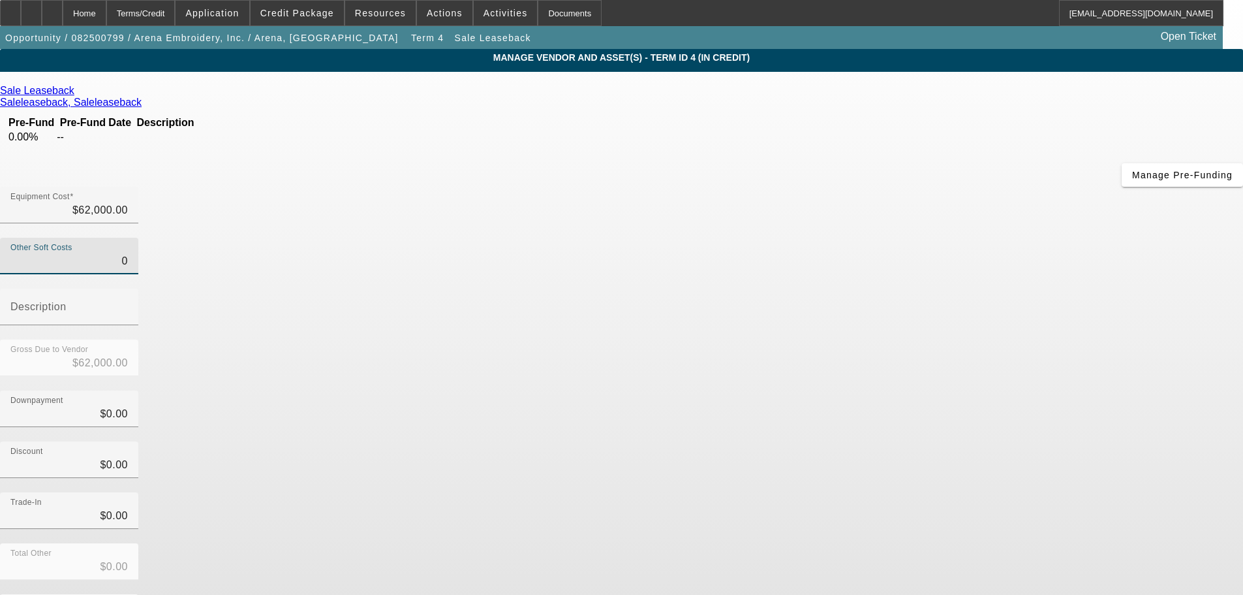
type input "$0.00"
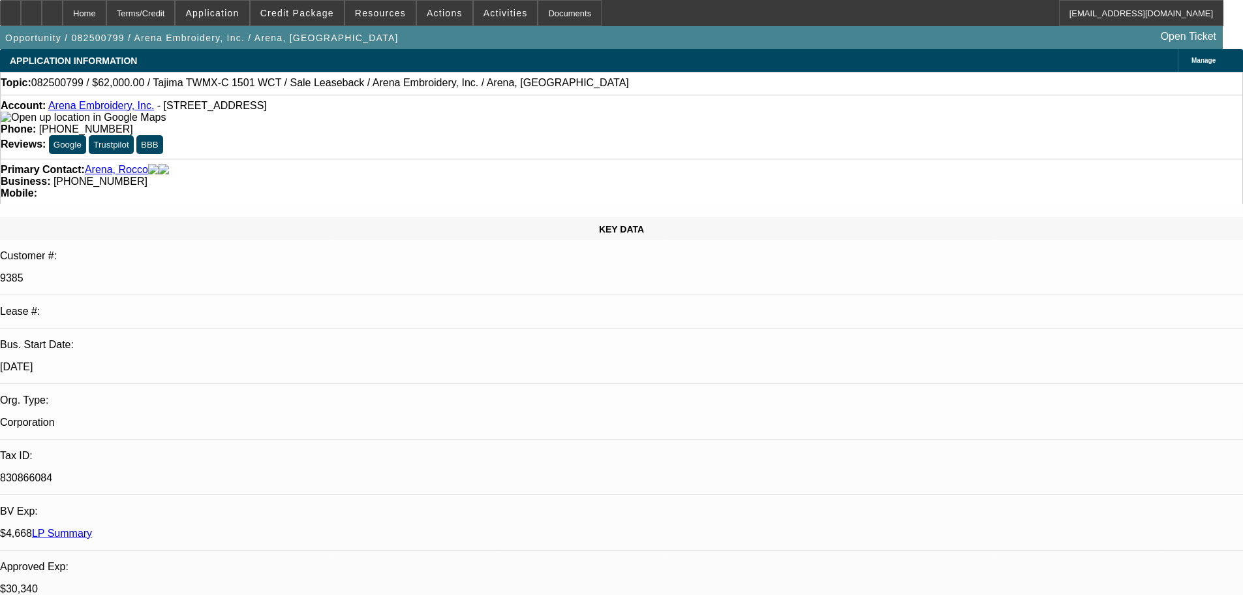
select select "0"
select select "2"
select select "0.1"
select select "4"
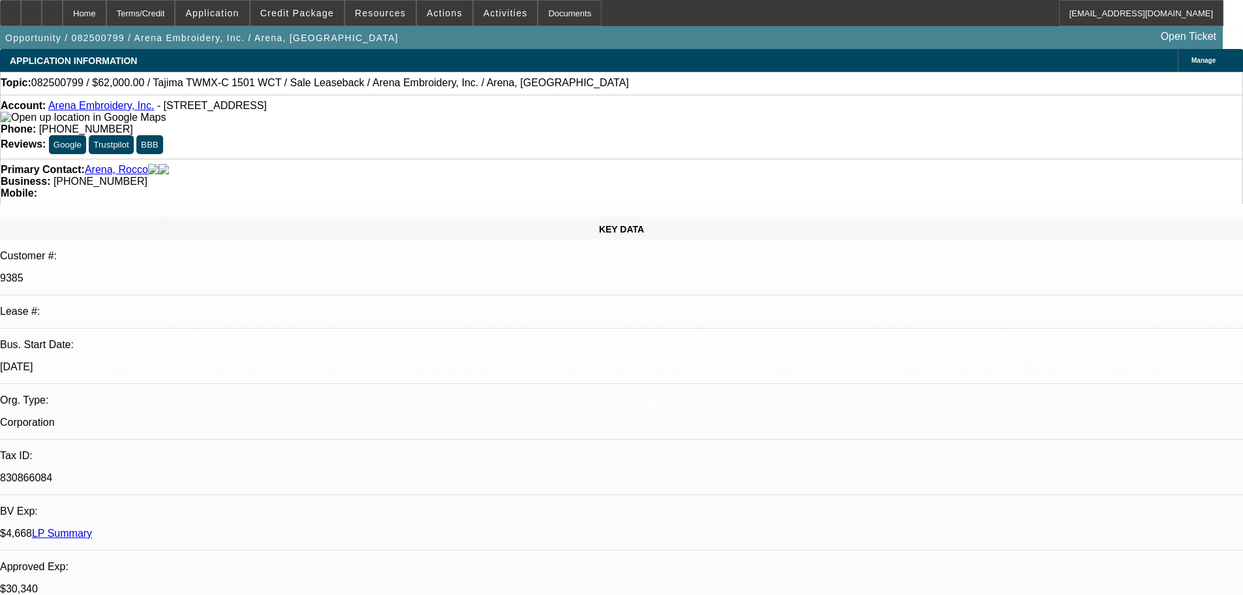
select select "0"
select select "2"
select select "0.1"
select select "4"
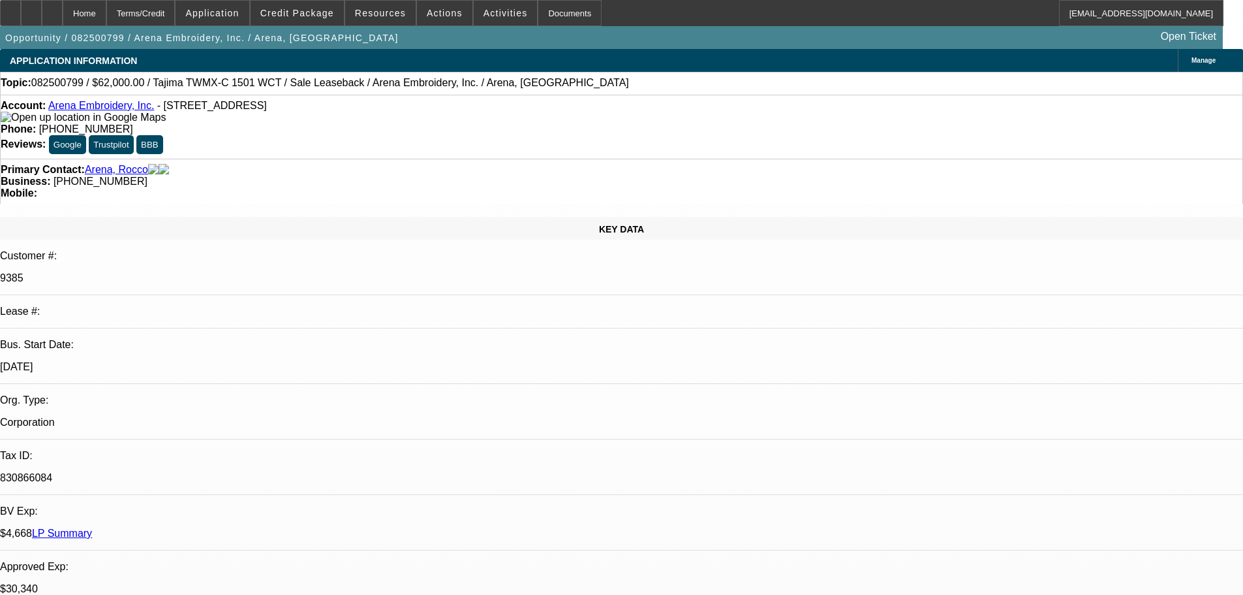
select select "0"
select select "2"
select select "0.1"
select select "4"
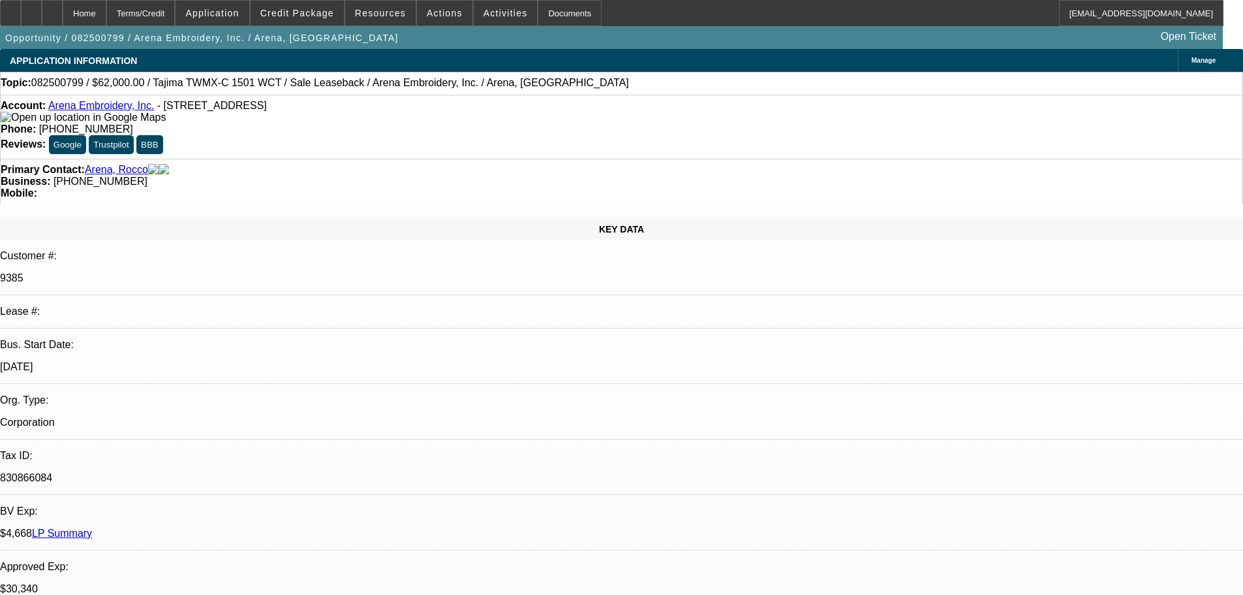
select select "0"
select select "2"
select select "0.1"
select select "4"
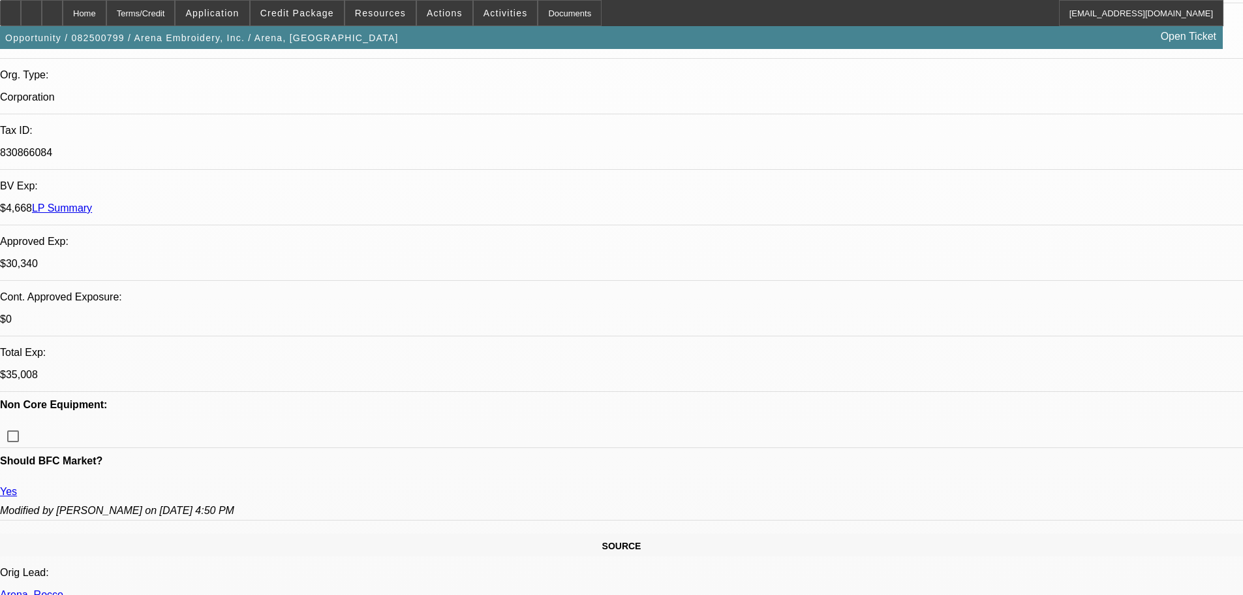
scroll to position [196, 0]
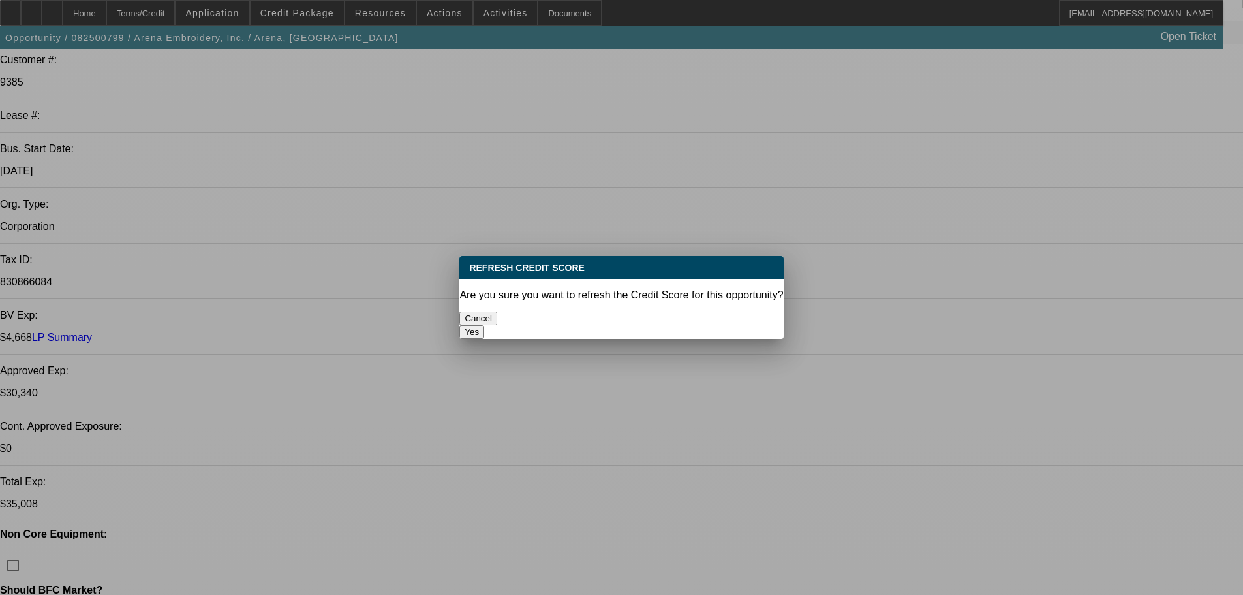
scroll to position [0, 0]
click at [484, 325] on button "Yes" at bounding box center [471, 332] width 25 height 14
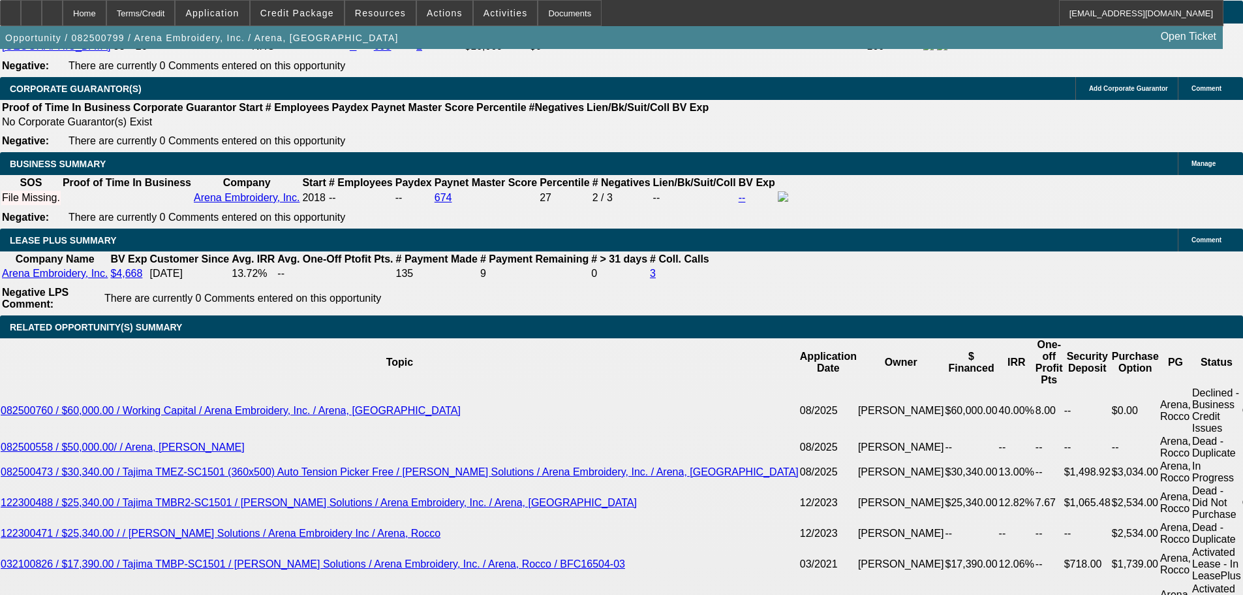
scroll to position [2219, 0]
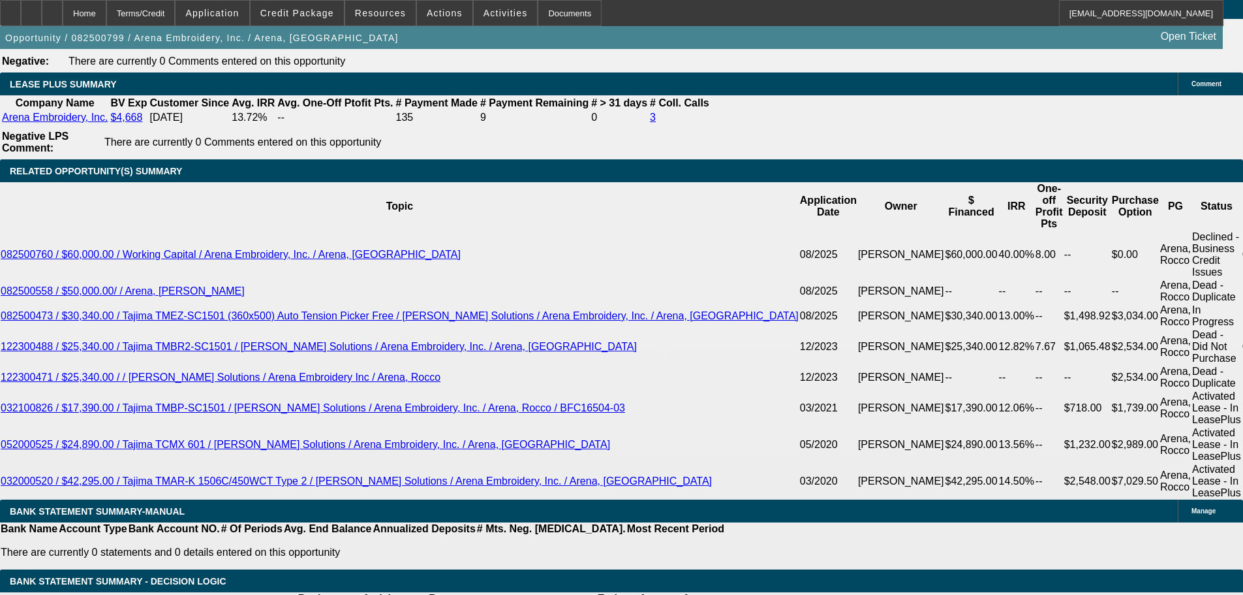
drag, startPoint x: 280, startPoint y: 247, endPoint x: 377, endPoint y: 258, distance: 97.3
type input "1"
type input "UNKNOWN"
drag, startPoint x: 444, startPoint y: 247, endPoint x: 616, endPoint y: 249, distance: 172.3
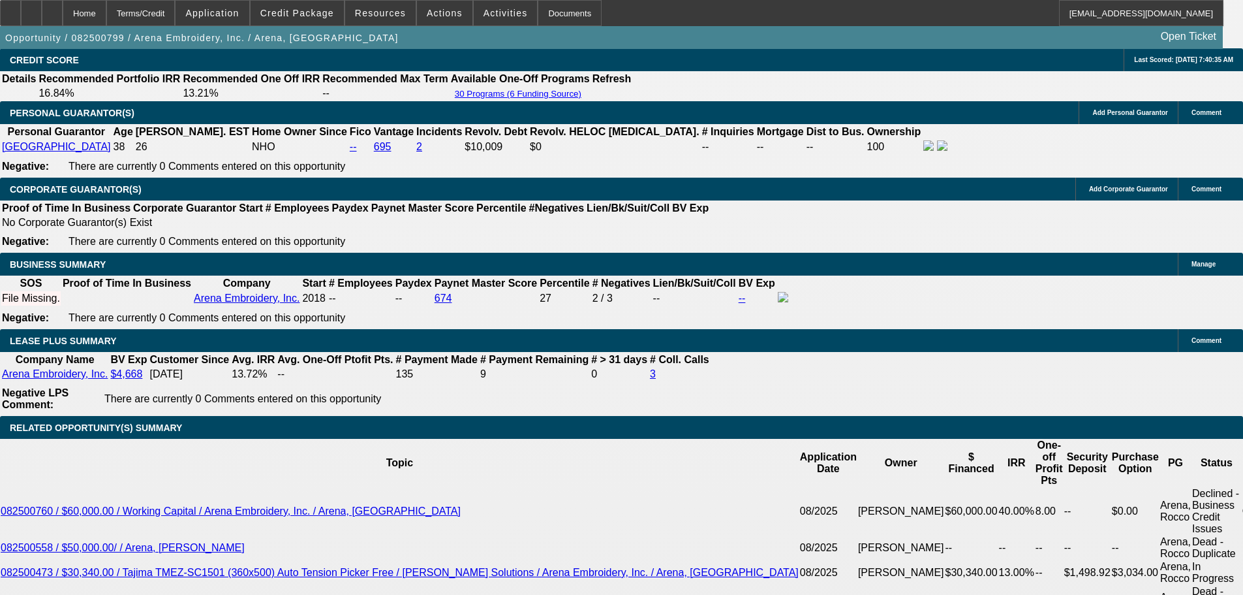
scroll to position [1892, 0]
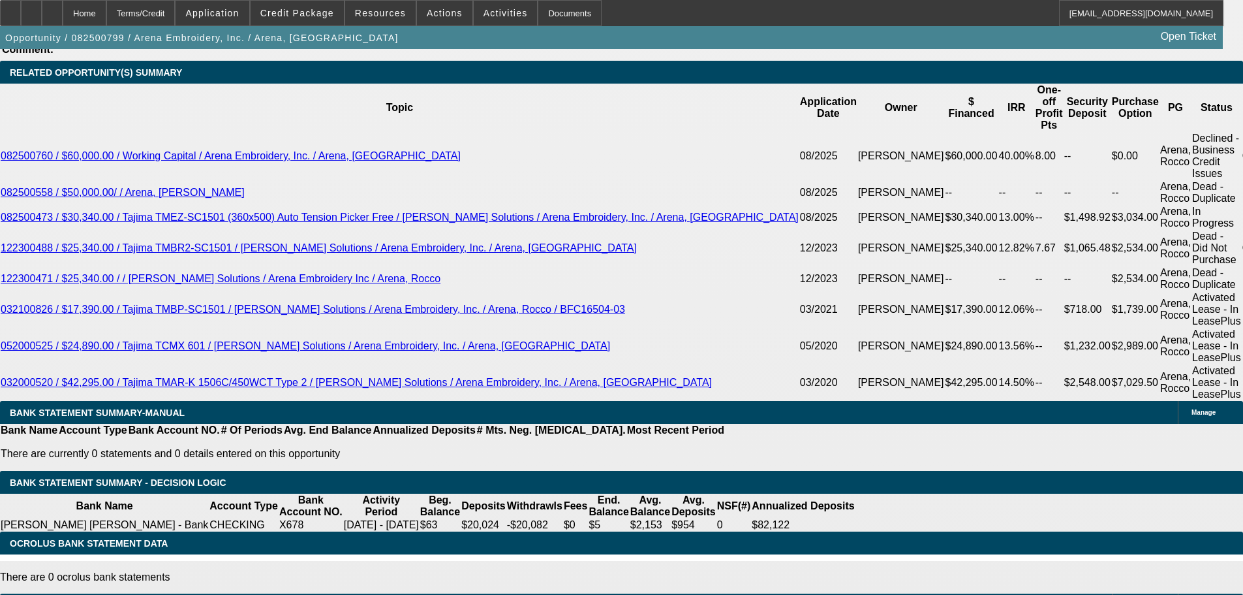
scroll to position [0, 0]
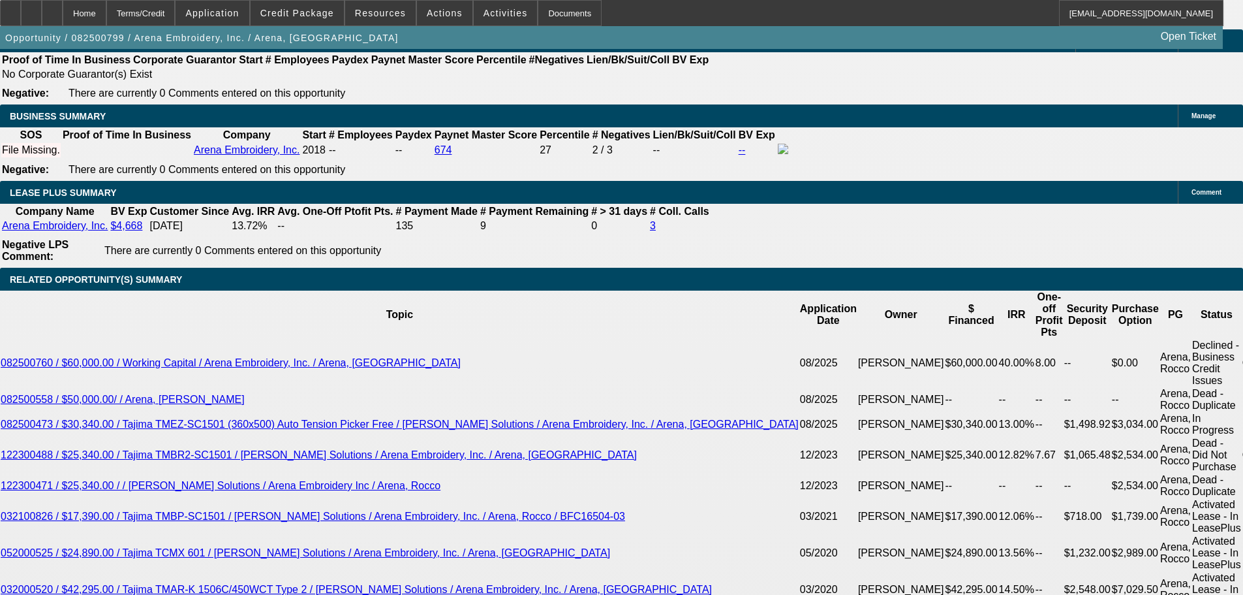
scroll to position [2122, 0]
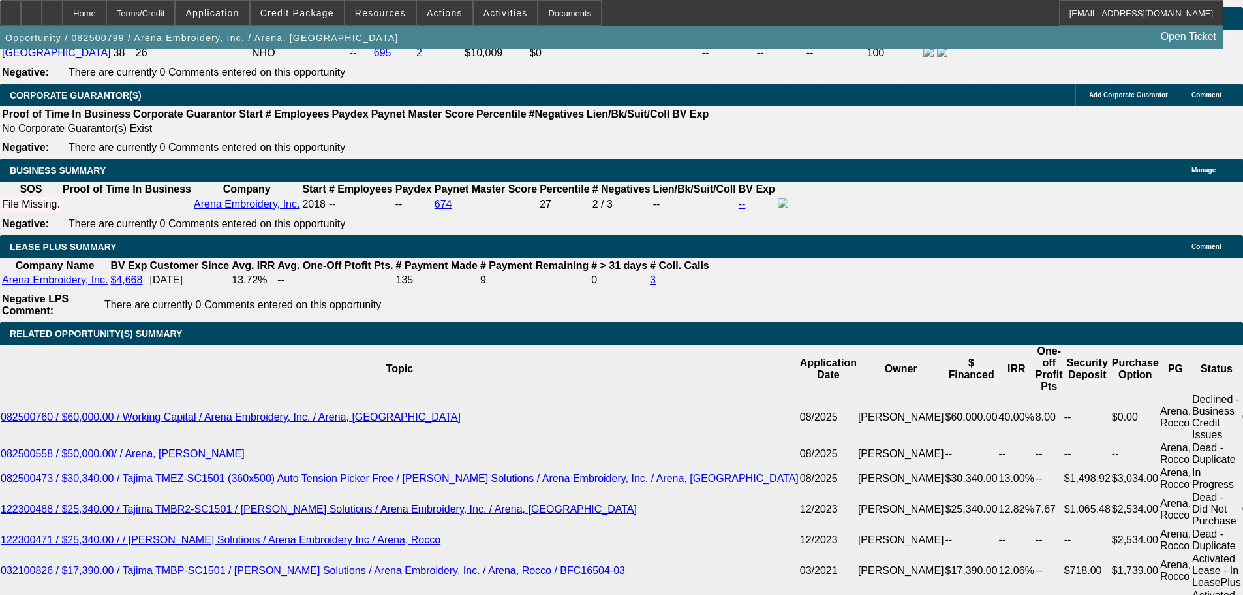
scroll to position [333, 0]
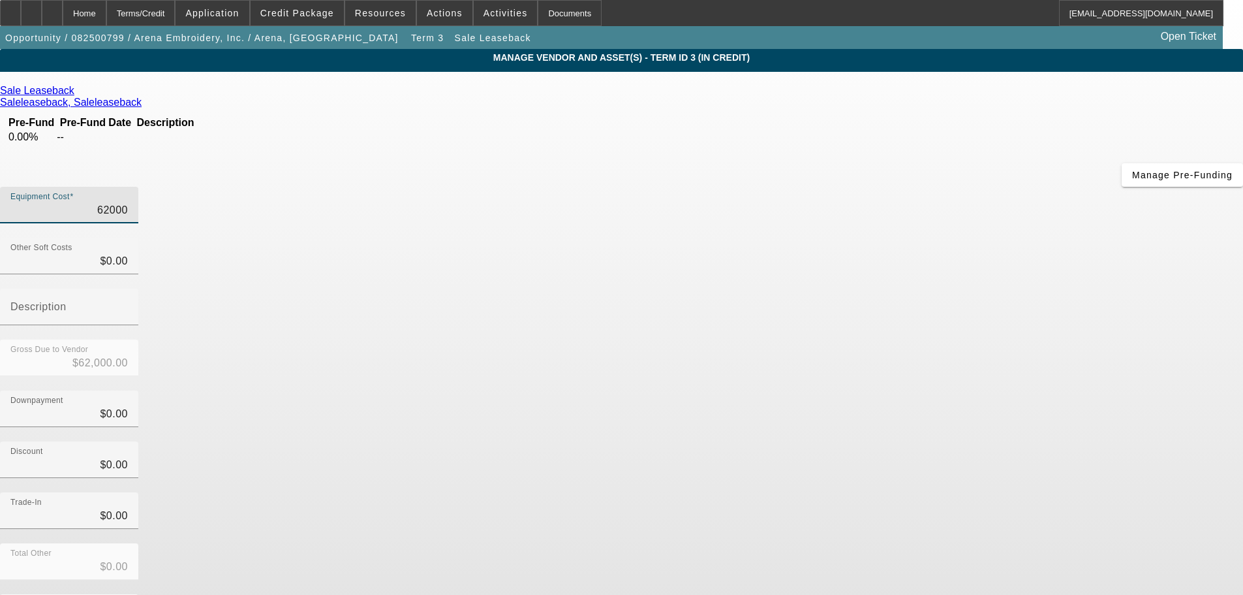
drag, startPoint x: 740, startPoint y: 109, endPoint x: 876, endPoint y: 117, distance: 136.0
click at [876, 187] on div "Equipment Cost 62000" at bounding box center [621, 212] width 1243 height 51
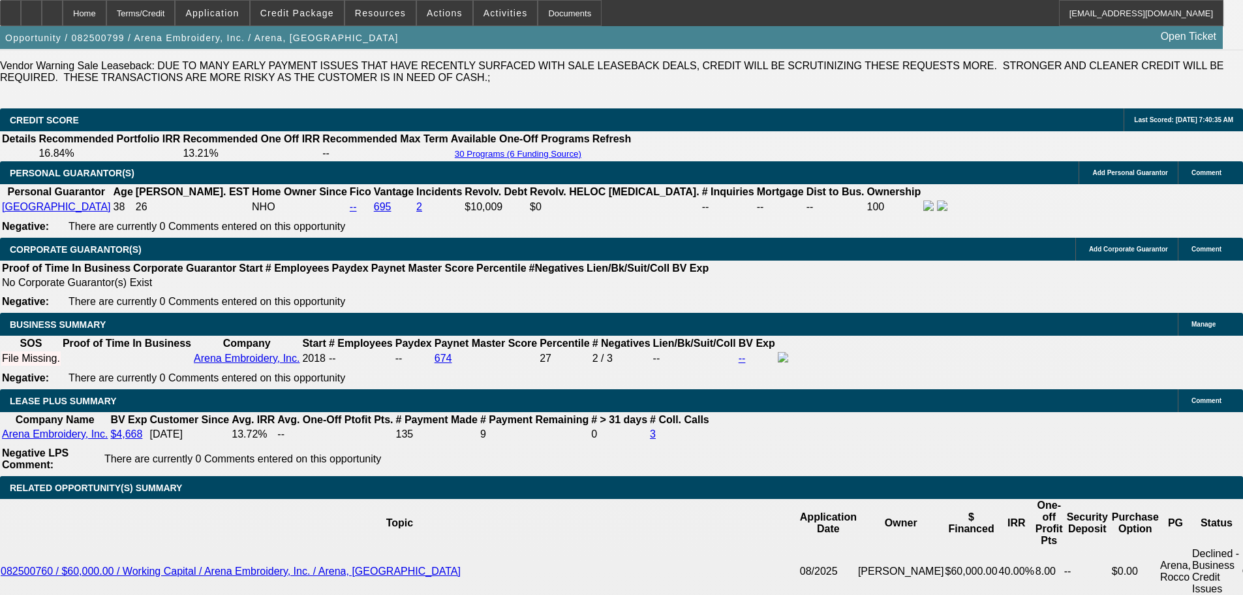
scroll to position [2023, 0]
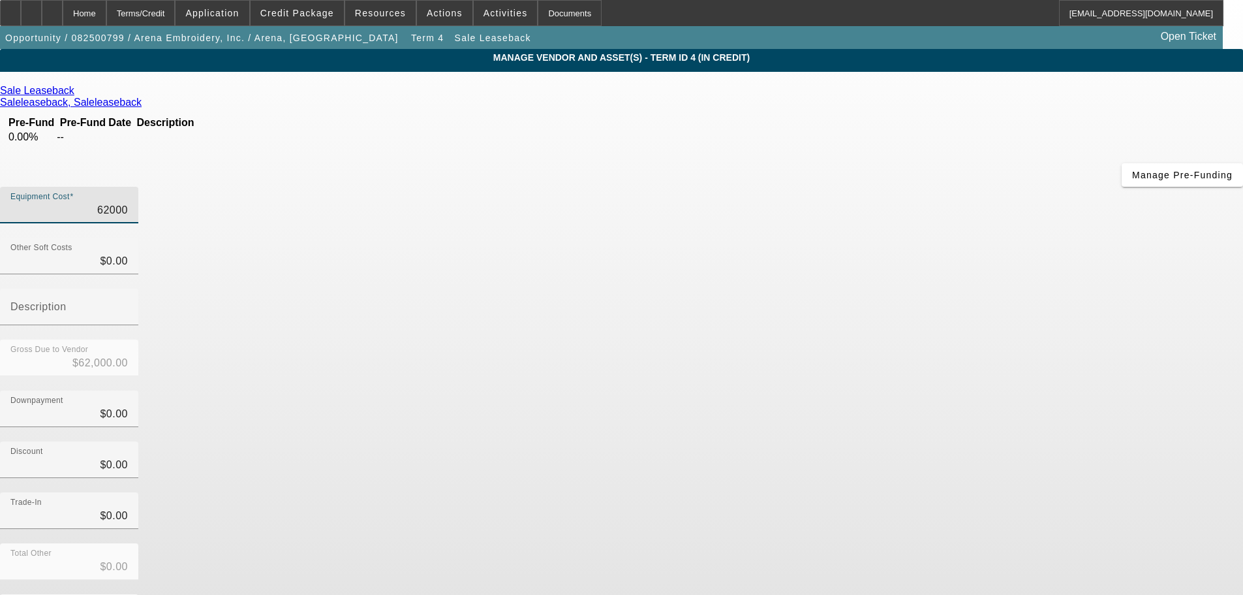
drag, startPoint x: 769, startPoint y: 102, endPoint x: 838, endPoint y: 104, distance: 69.2
click at [838, 187] on div "Equipment Cost 62000" at bounding box center [621, 212] width 1243 height 51
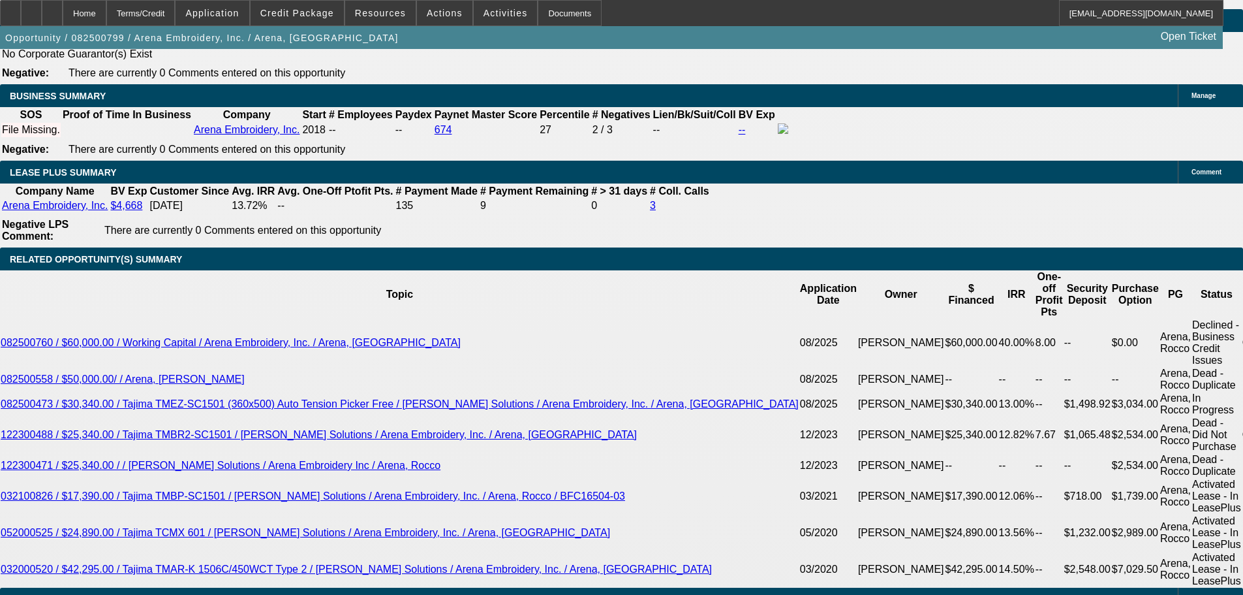
scroll to position [2154, 0]
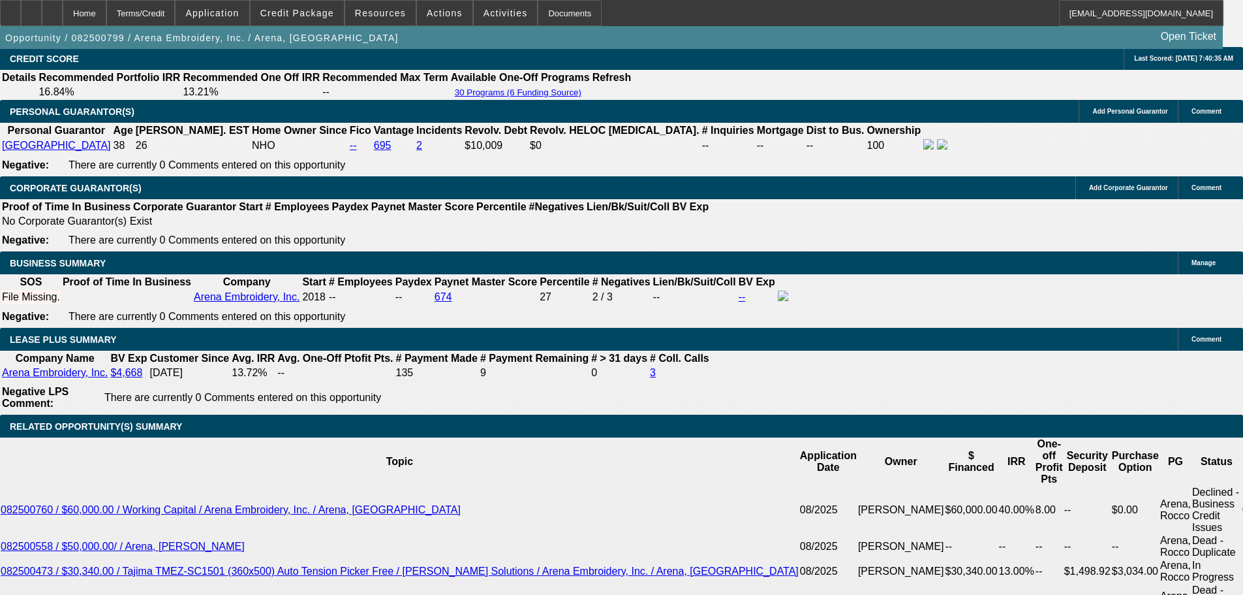
scroll to position [1958, 0]
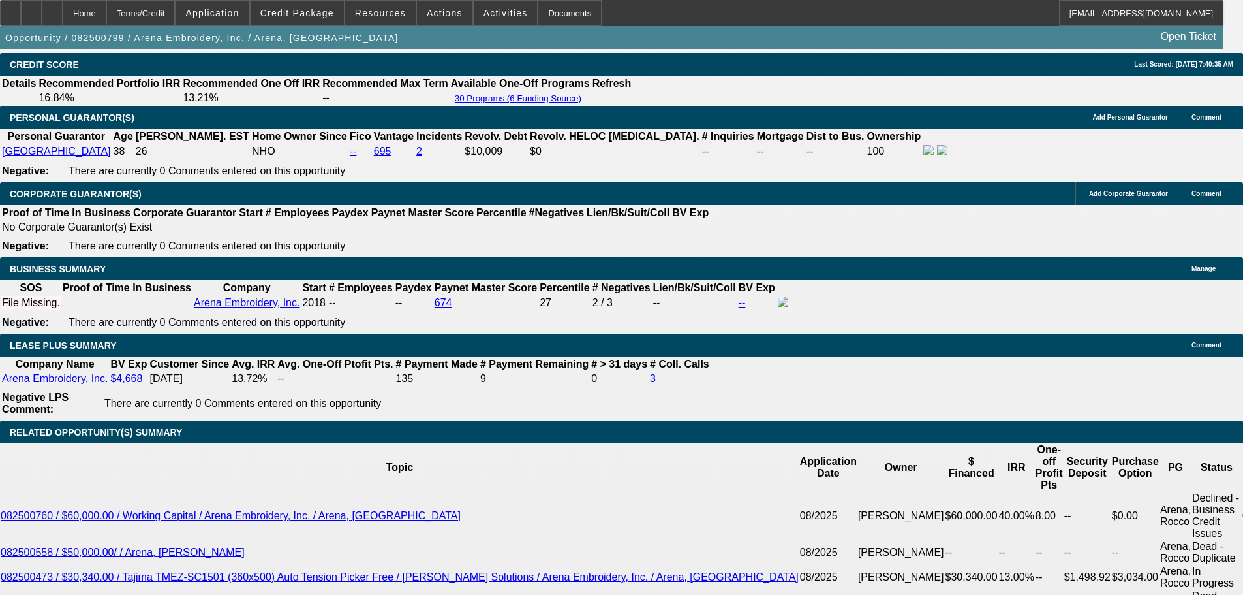
drag, startPoint x: 359, startPoint y: 506, endPoint x: 492, endPoint y: 514, distance: 133.4
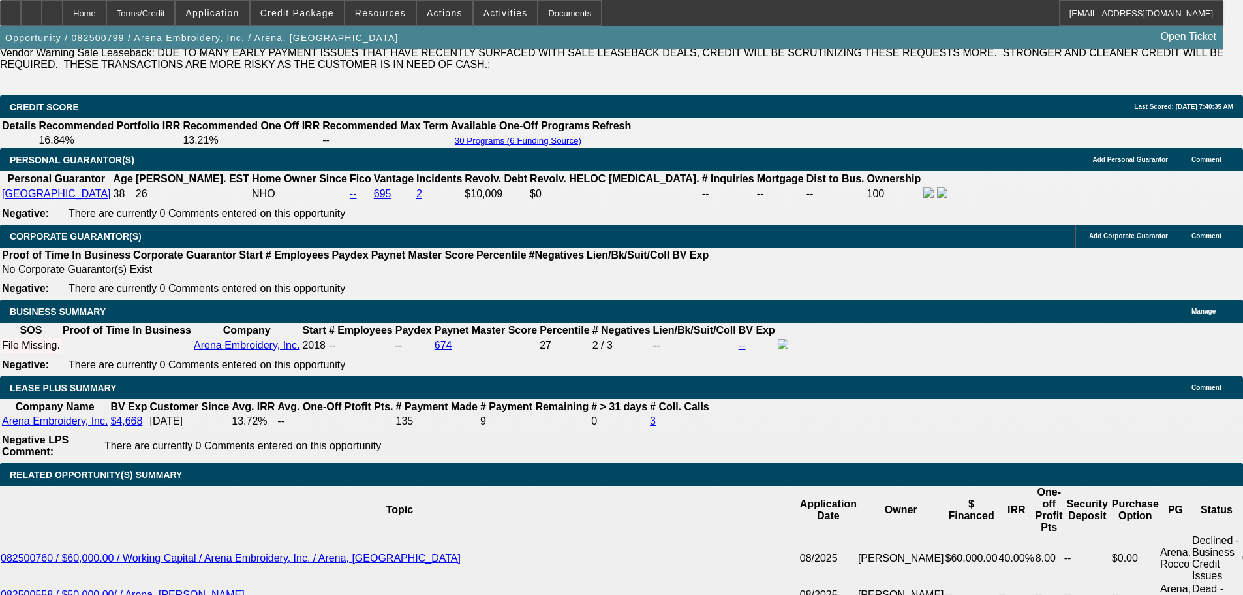
scroll to position [1892, 0]
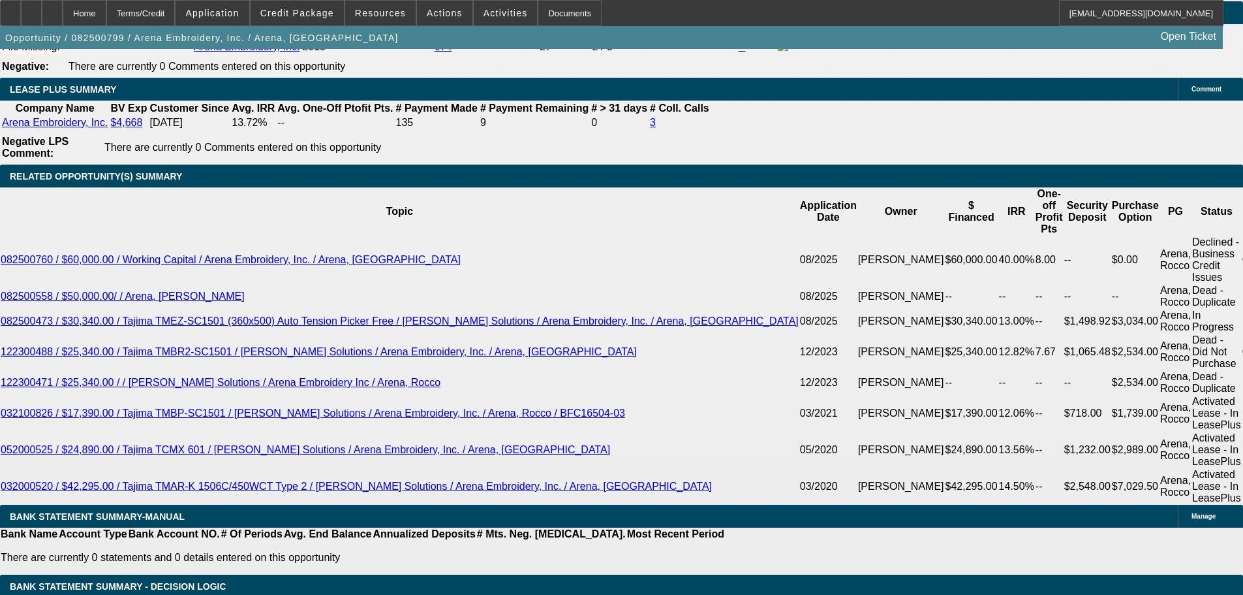
scroll to position [2207, 0]
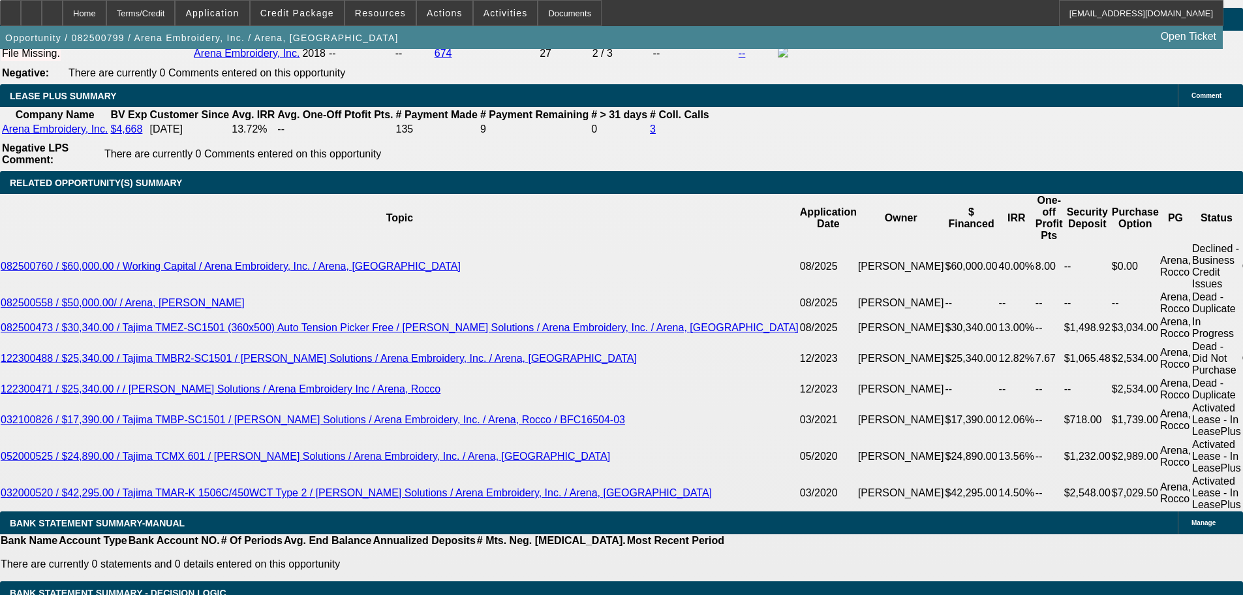
drag, startPoint x: 467, startPoint y: 260, endPoint x: 513, endPoint y: 265, distance: 46.6
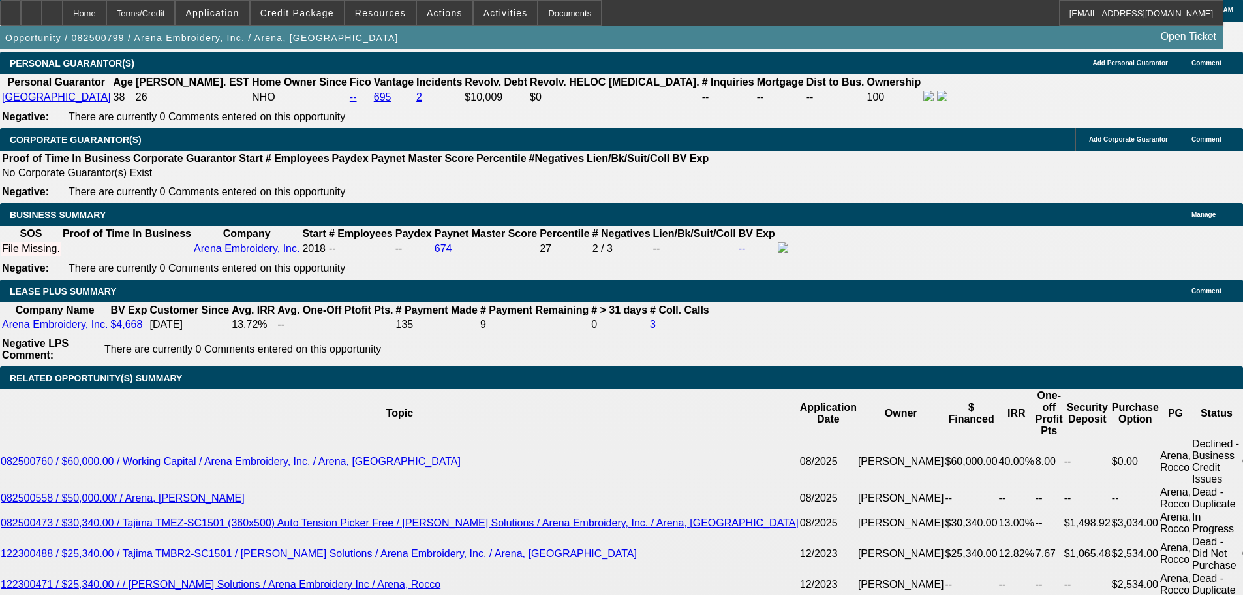
scroll to position [2011, 0]
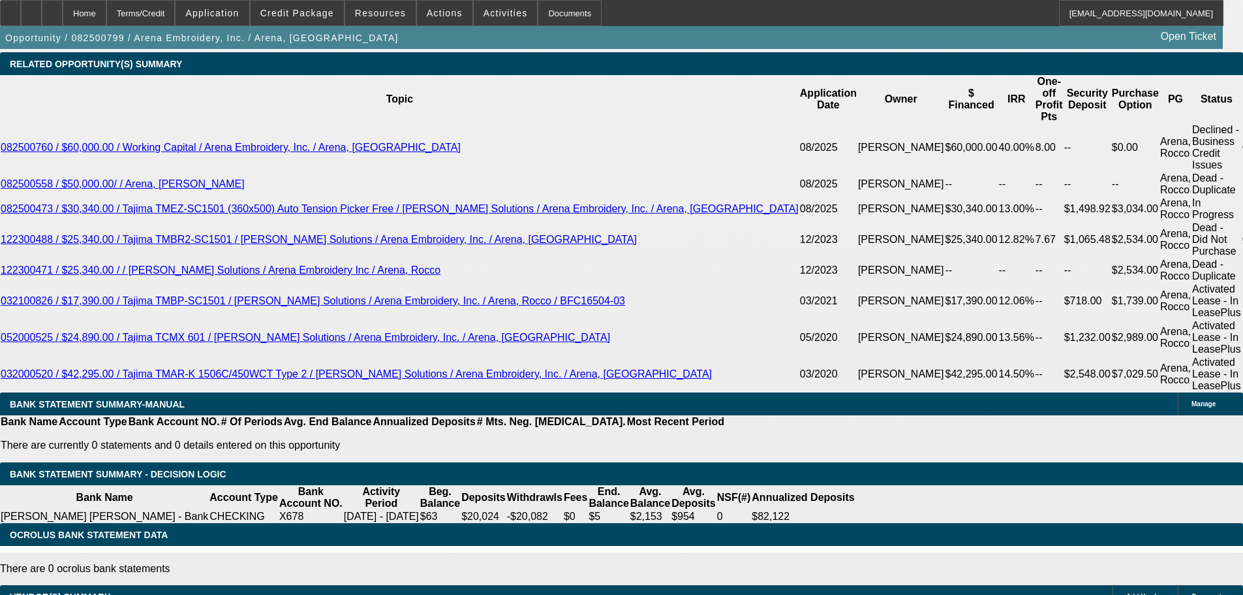
scroll to position [2142, 0]
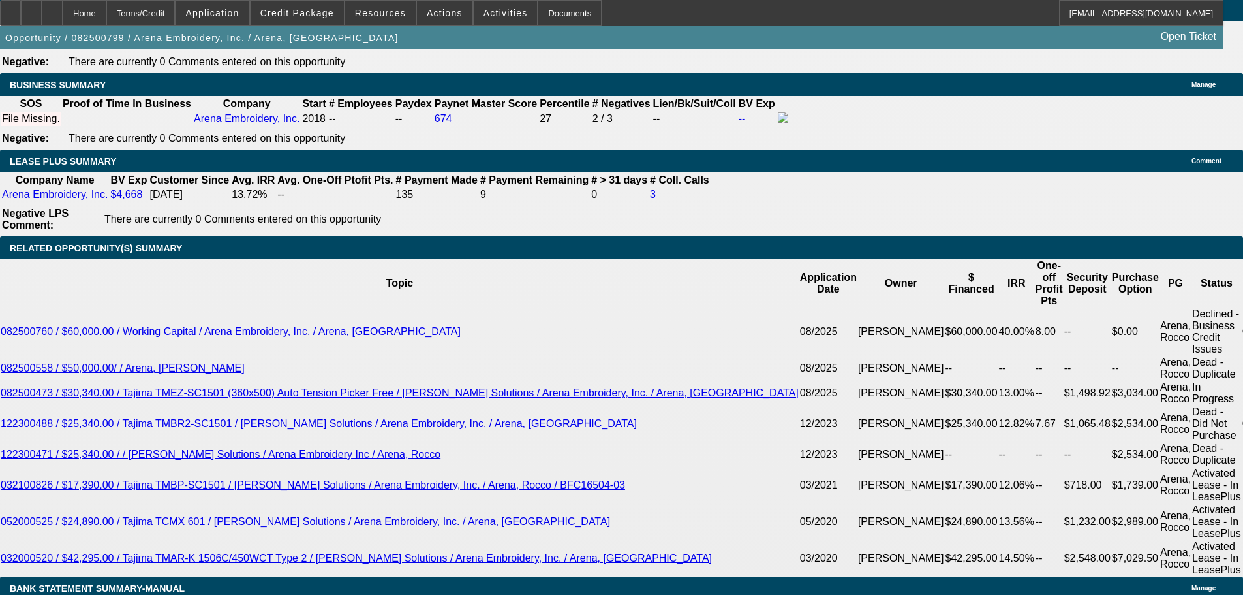
drag, startPoint x: 480, startPoint y: 319, endPoint x: 531, endPoint y: 318, distance: 50.9
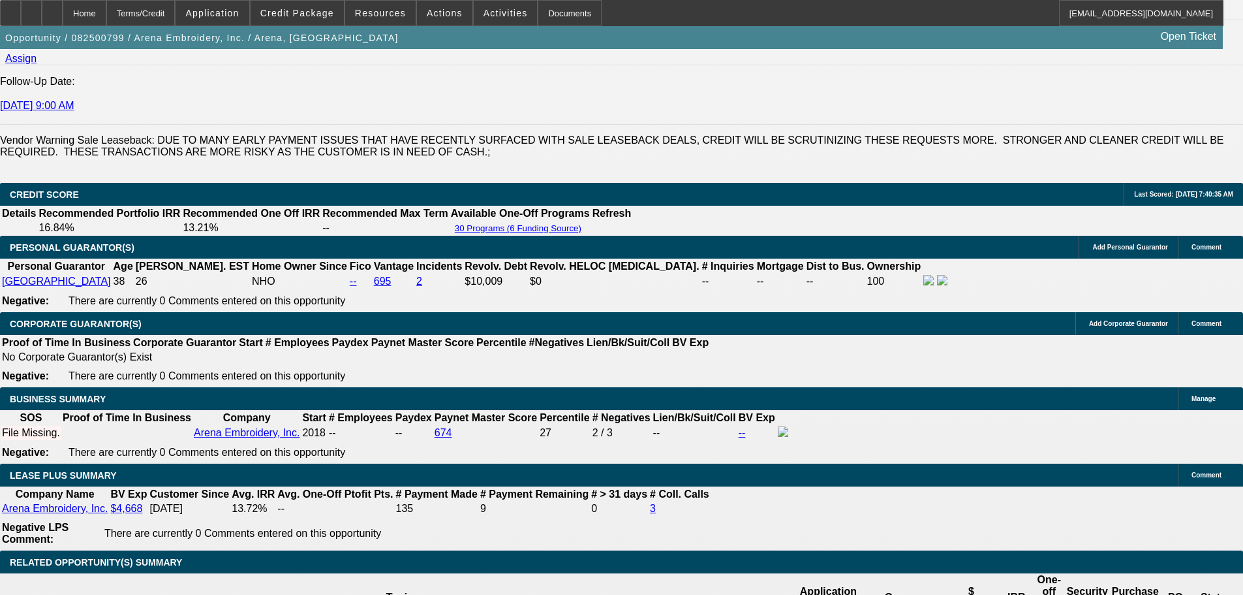
scroll to position [1815, 0]
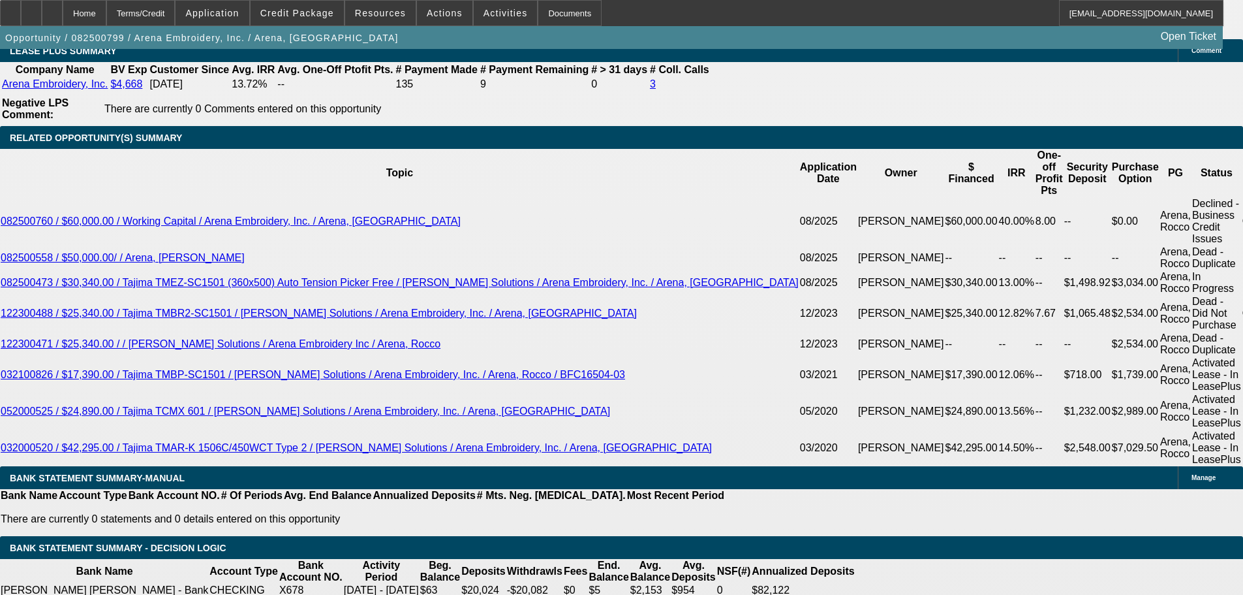
scroll to position [2513, 0]
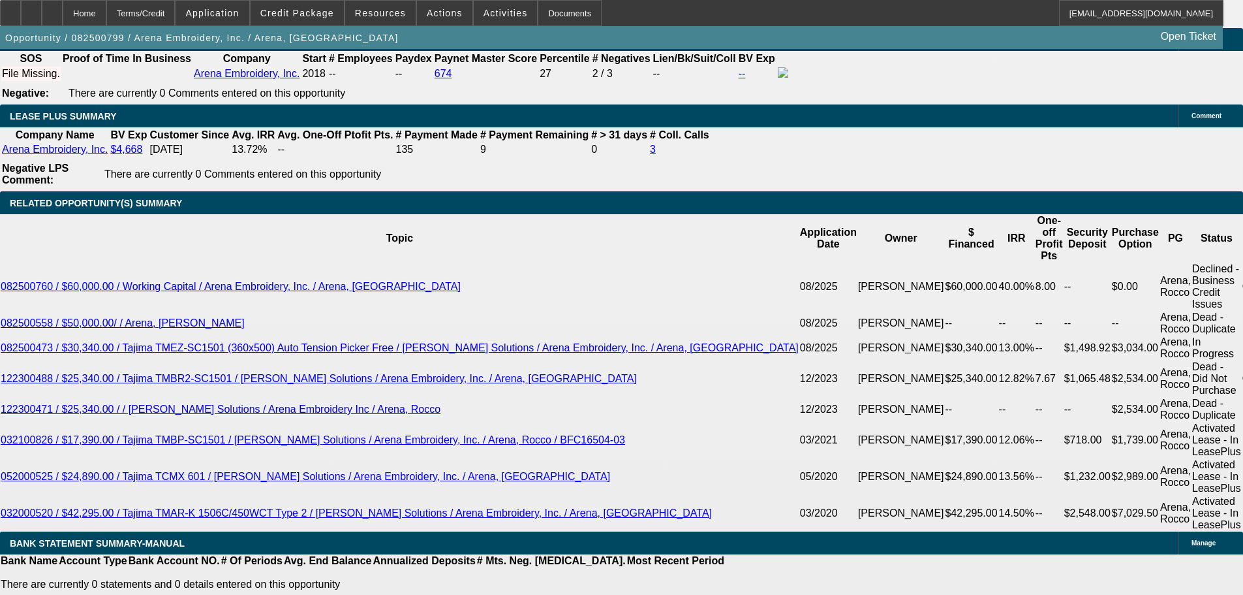
scroll to position [2448, 0]
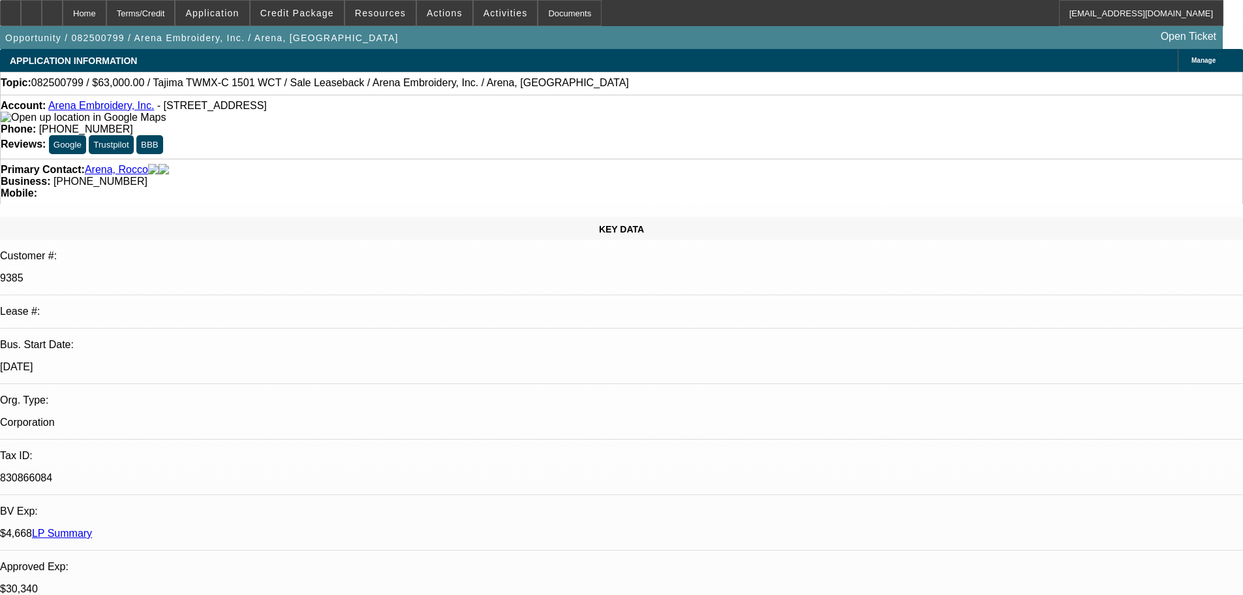
drag, startPoint x: 1147, startPoint y: 492, endPoint x: 1148, endPoint y: 521, distance: 29.4
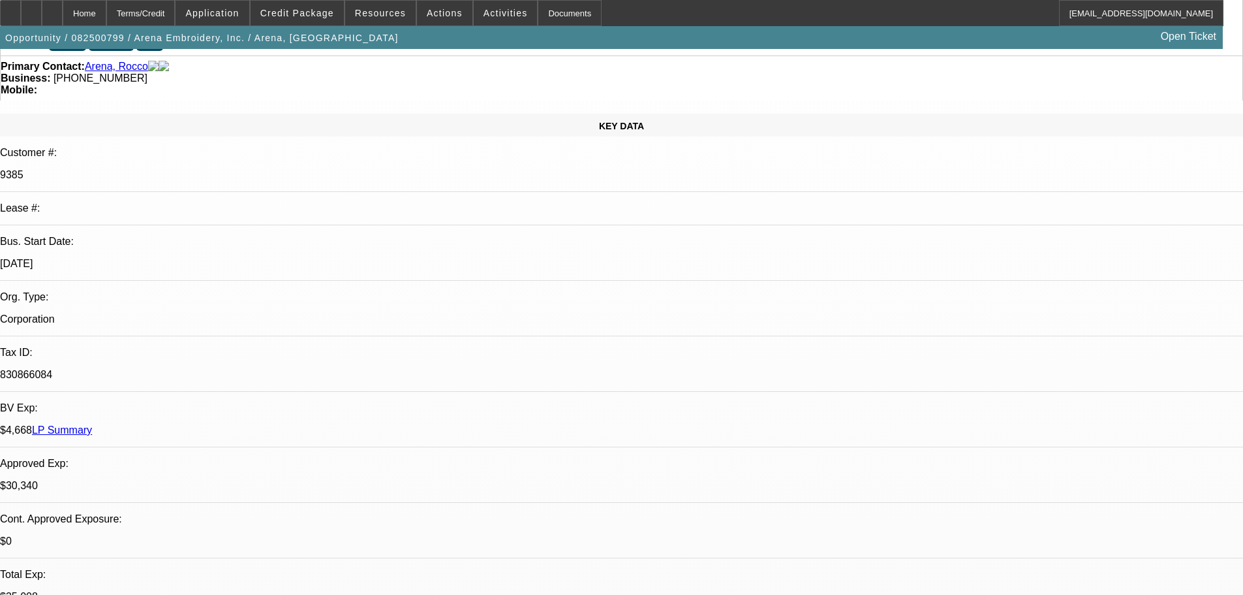
scroll to position [261, 0]
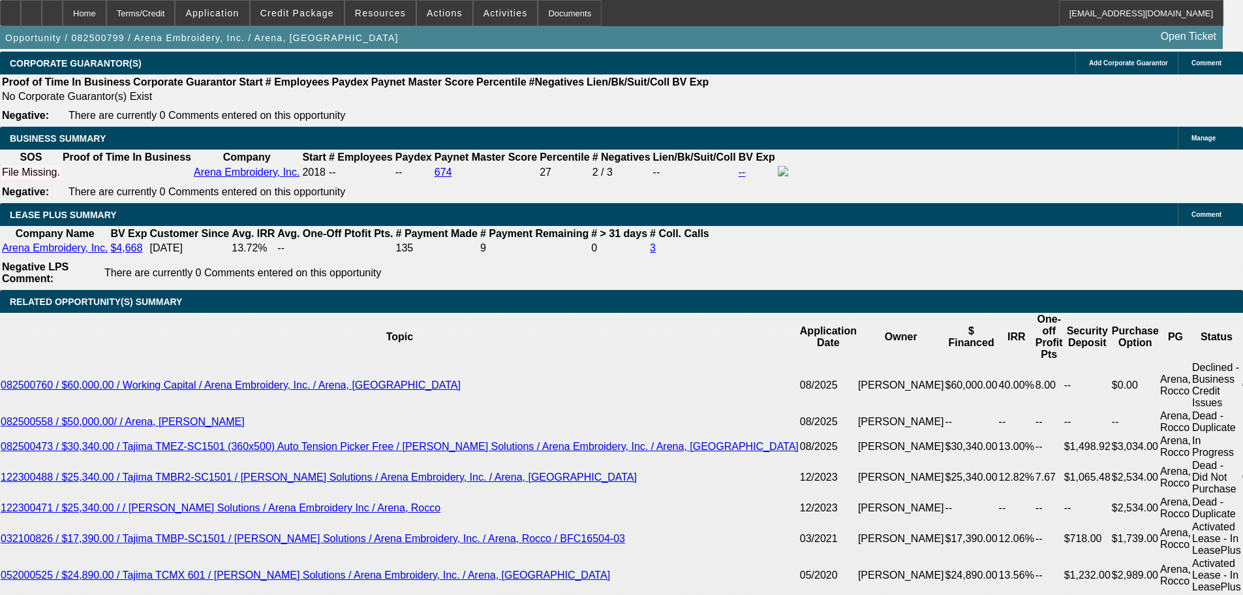
scroll to position [2284, 0]
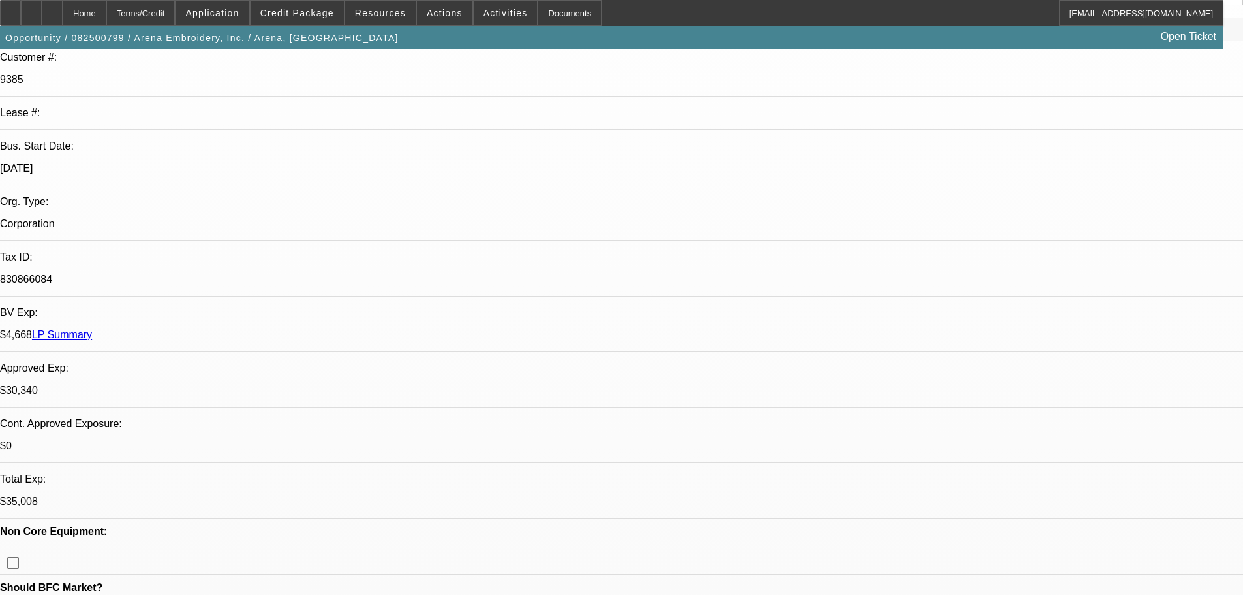
scroll to position [196, 0]
drag, startPoint x: 1145, startPoint y: 298, endPoint x: 1152, endPoint y: 348, distance: 51.5
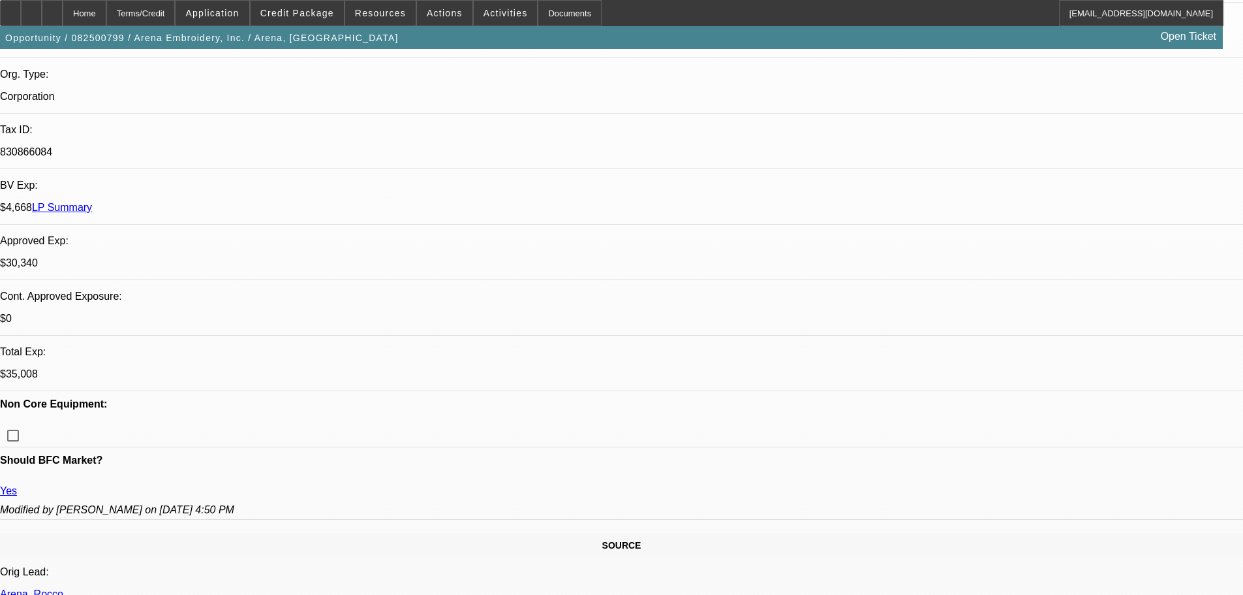
scroll to position [326, 0]
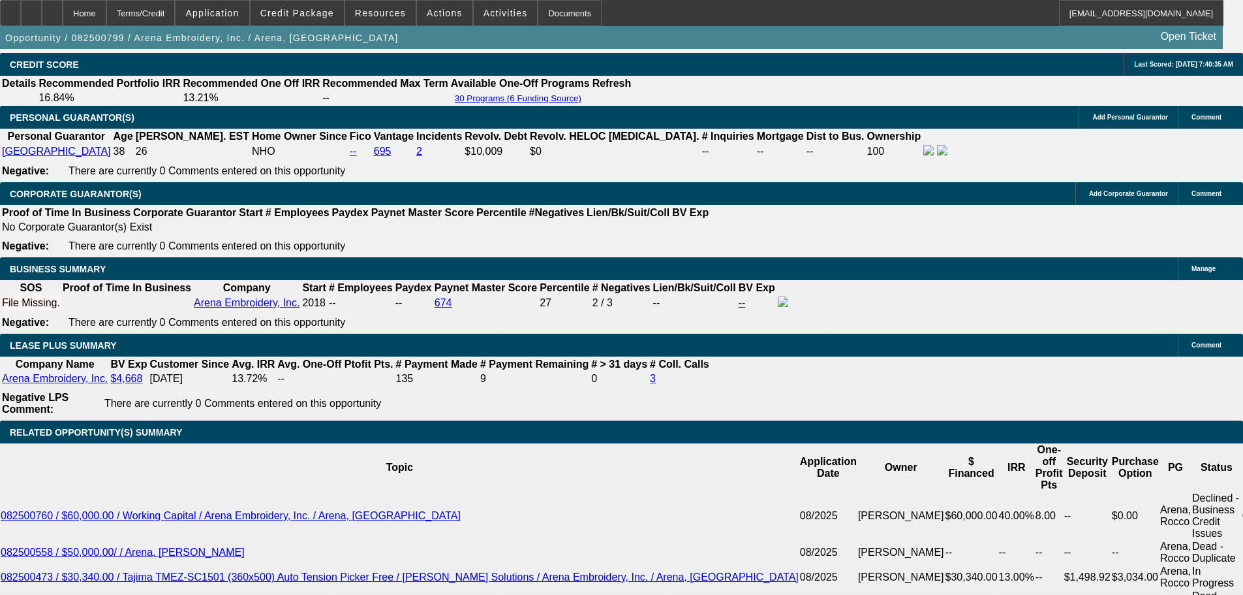
scroll to position [2415, 0]
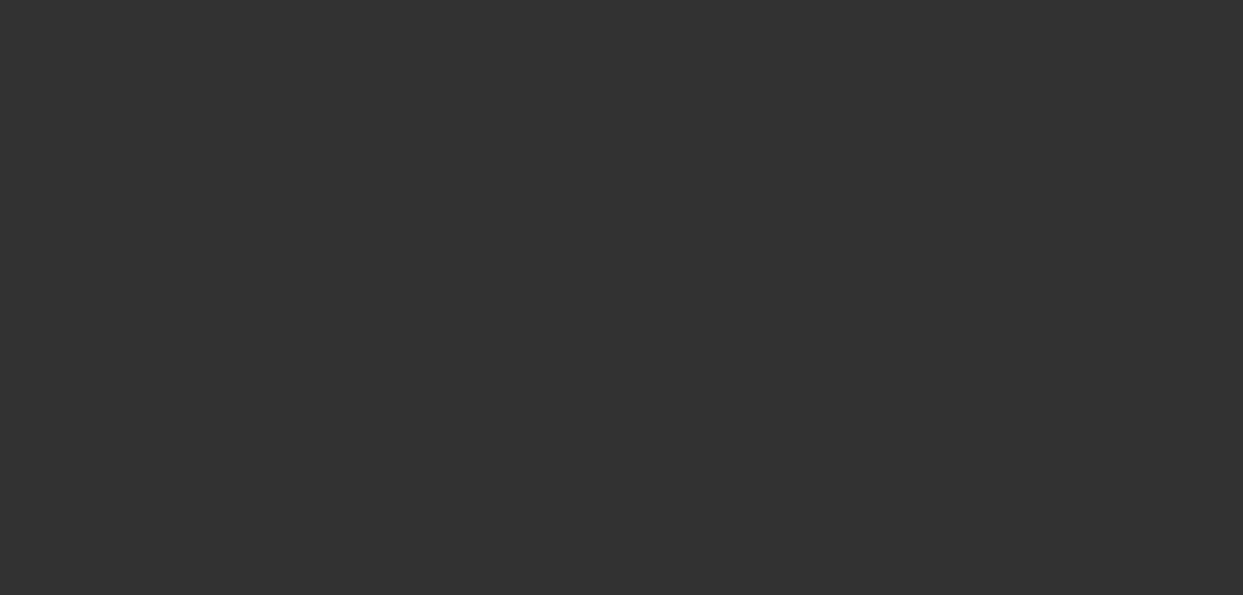
scroll to position [0, 0]
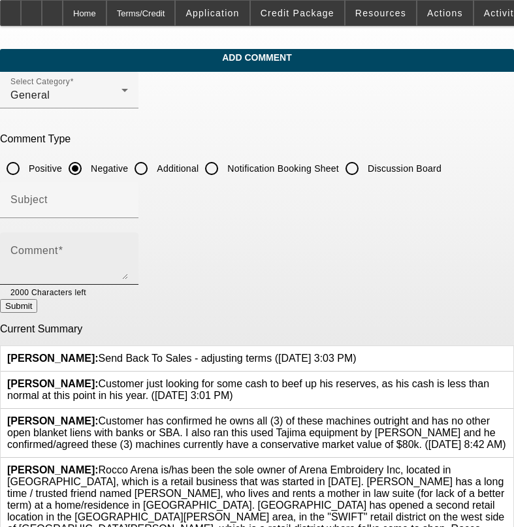
click at [128, 248] on textarea "Comment" at bounding box center [68, 263] width 117 height 31
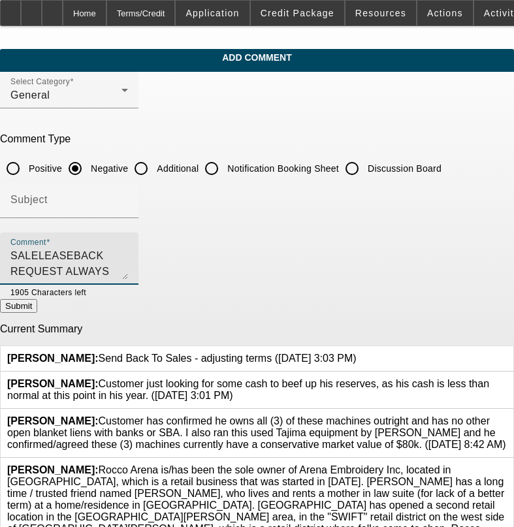
click at [123, 270] on textarea "SALELEASEBACK REQUEST ALWAYS RISKIER DEALS, WAS LOOKING AT WC ALSO SHOWS POTENT…" at bounding box center [68, 263] width 117 height 31
click at [128, 267] on textarea "SALELEASEBACK REQUEST ALWAYS RISKIER DEALS, WAS LOOKING AT WC ALSO SHOWS POTENT…" at bounding box center [68, 263] width 117 height 31
click at [128, 271] on textarea "SALELEASEBACK REQUEST ALWAYS RISKIER DEALS, WAS LOOKING AT WC ALSO SHOWS POTENT…" at bounding box center [68, 263] width 117 height 31
type textarea "SALELEASEBACK REQUEST ALWAYS RISKIER DEALS, WAS LOOKING AT WC ALSO SHOWS POTENT…"
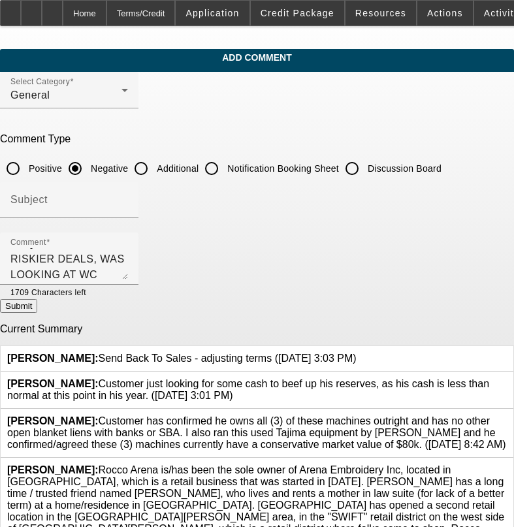
click at [37, 304] on button "Submit" at bounding box center [18, 306] width 37 height 14
